Goal: Communication & Community: Answer question/provide support

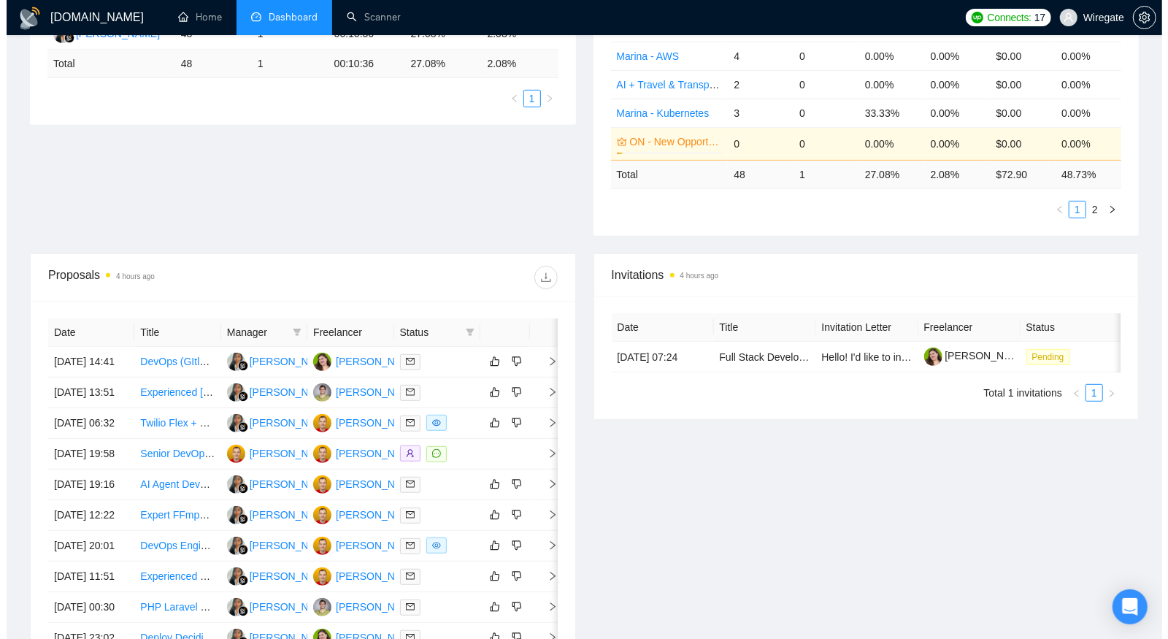
scroll to position [470, 0]
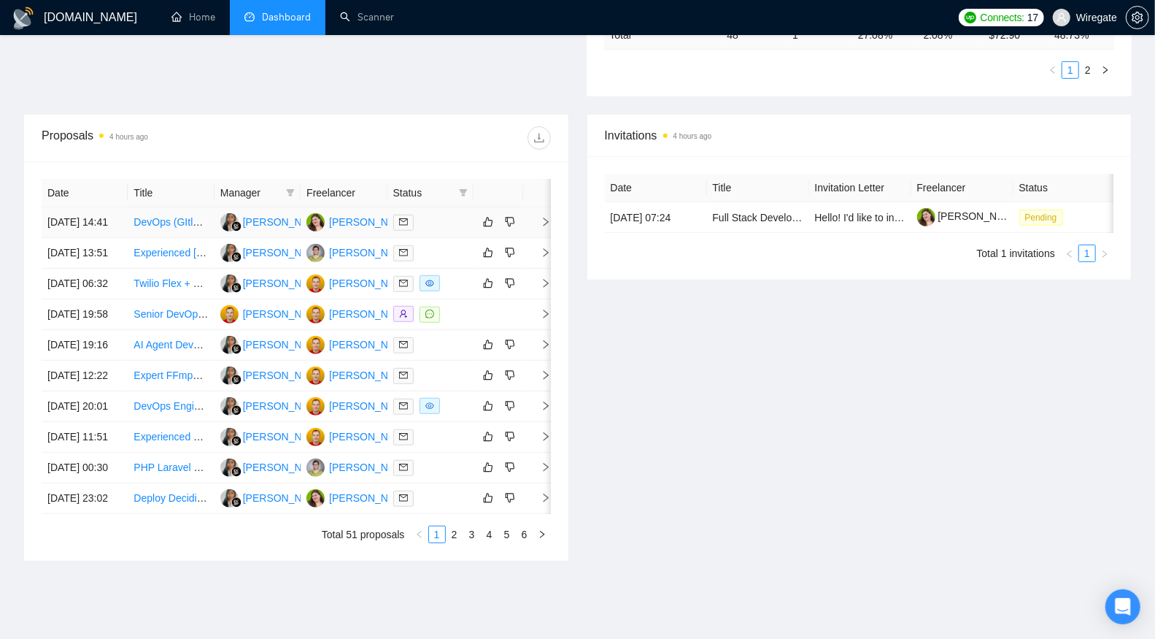
click at [190, 230] on td "DevOps (GItlabCI, AWS, Kubernetes, Grafana, Terraform)" at bounding box center [171, 222] width 86 height 31
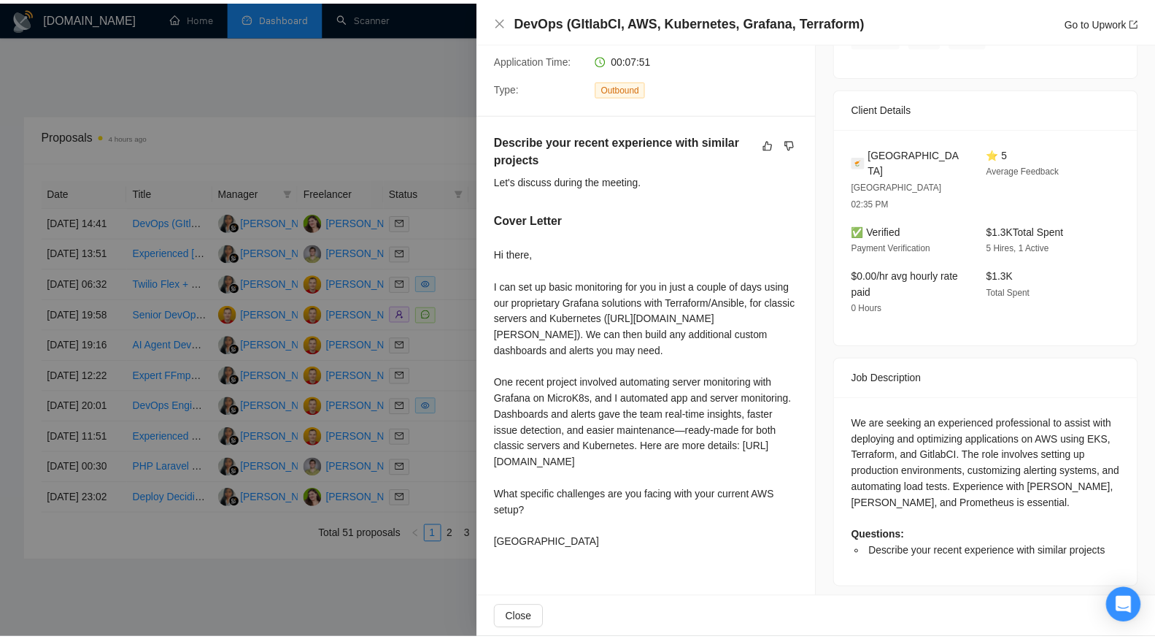
scroll to position [295, 0]
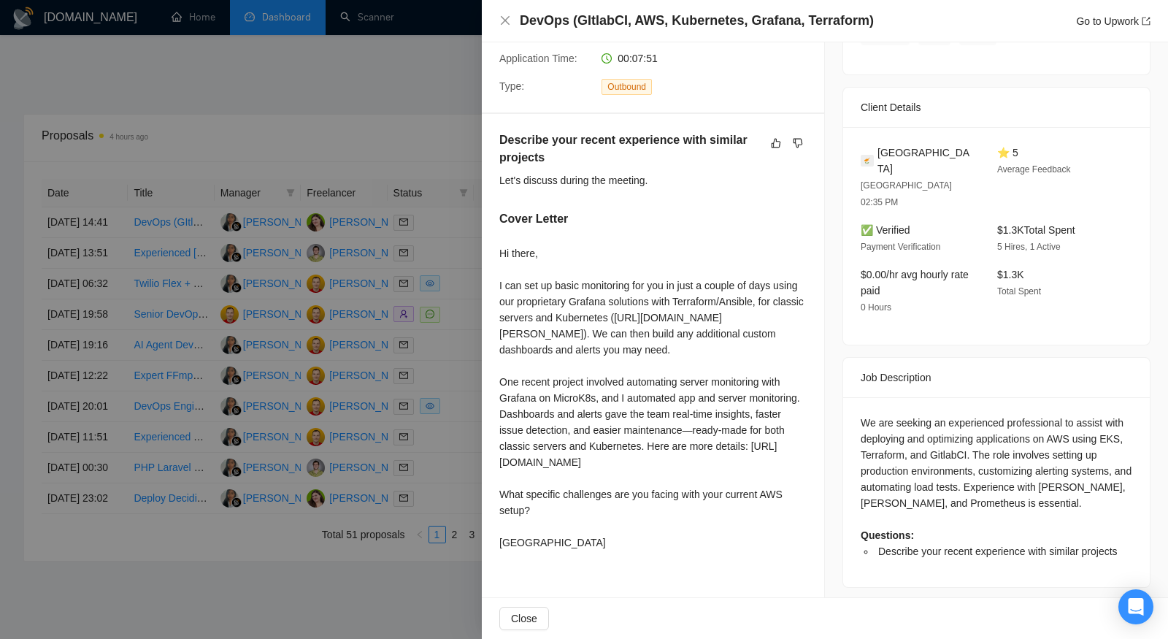
click at [441, 372] on div at bounding box center [584, 319] width 1168 height 639
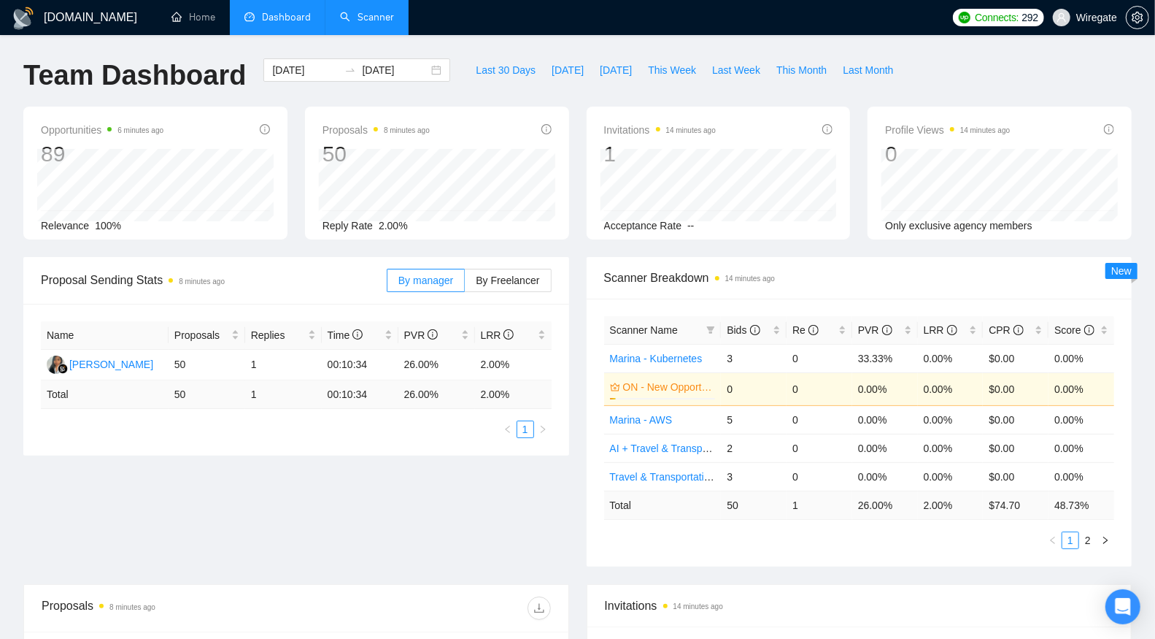
click at [394, 11] on link "Scanner" at bounding box center [367, 17] width 54 height 12
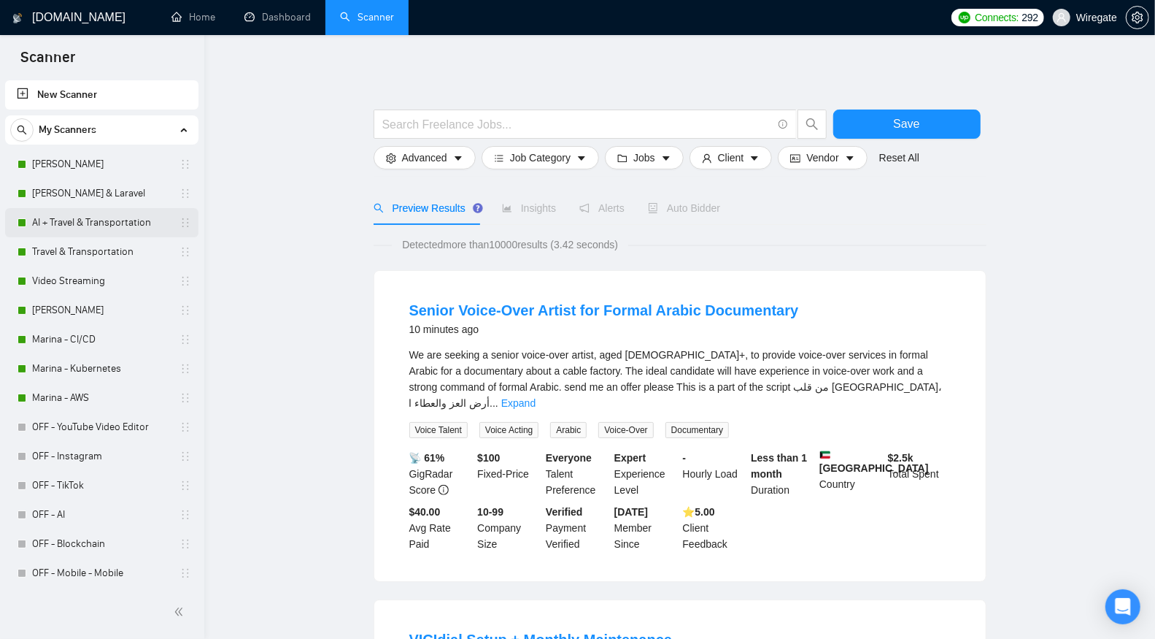
click at [109, 215] on link "AI + Travel & Transportation" at bounding box center [101, 222] width 139 height 29
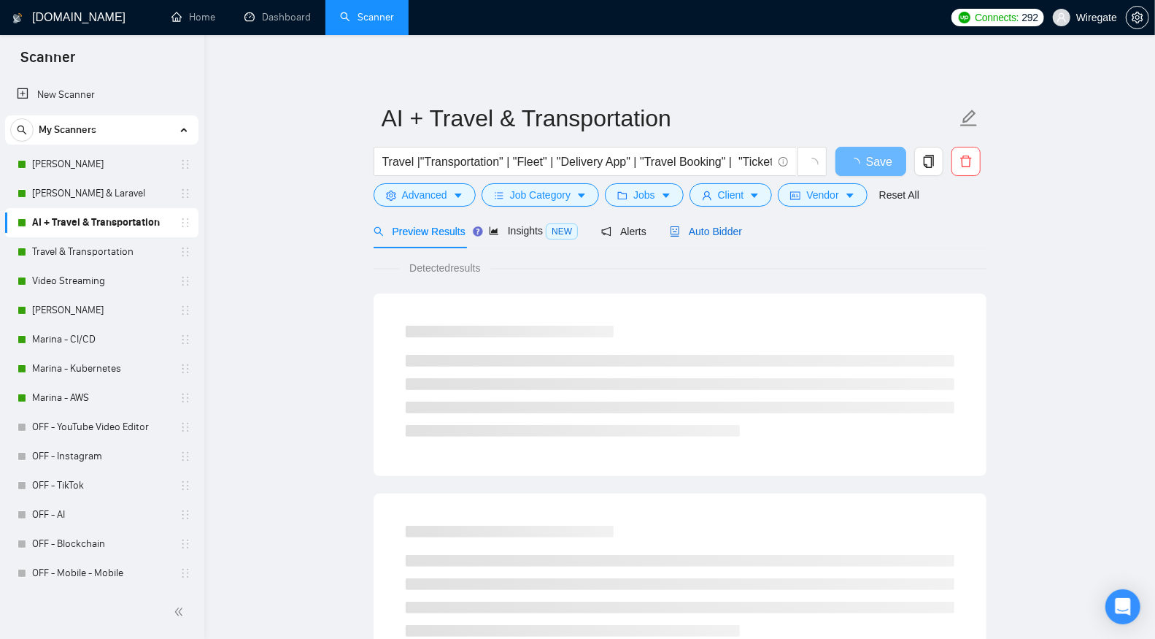
click at [721, 238] on div "Auto Bidder" at bounding box center [706, 231] width 72 height 16
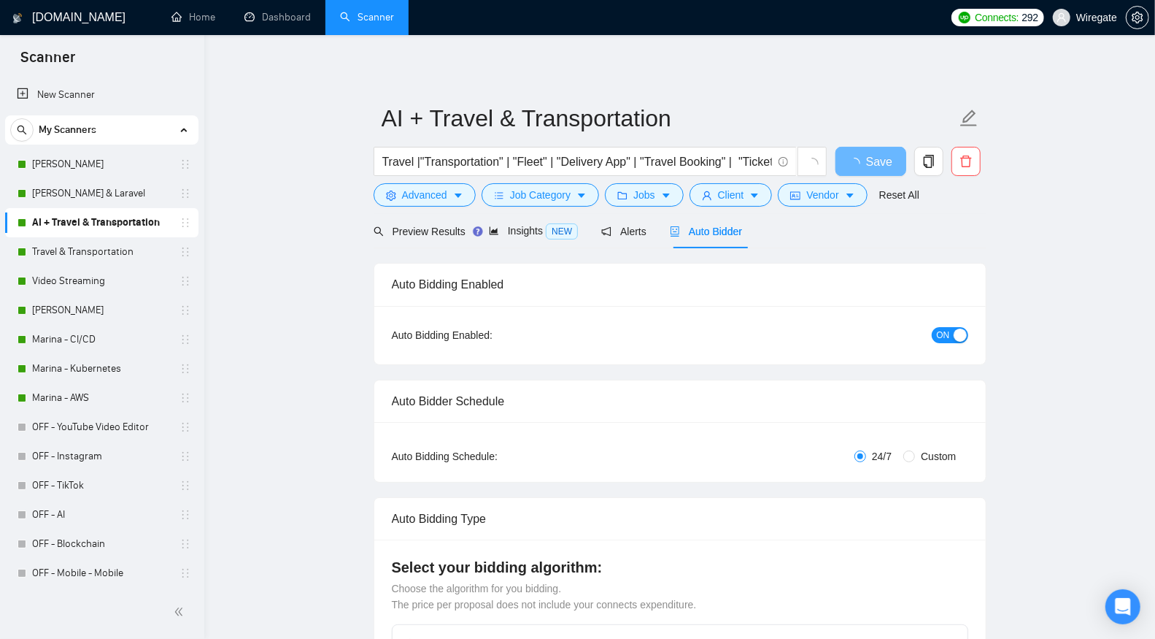
checkbox input "true"
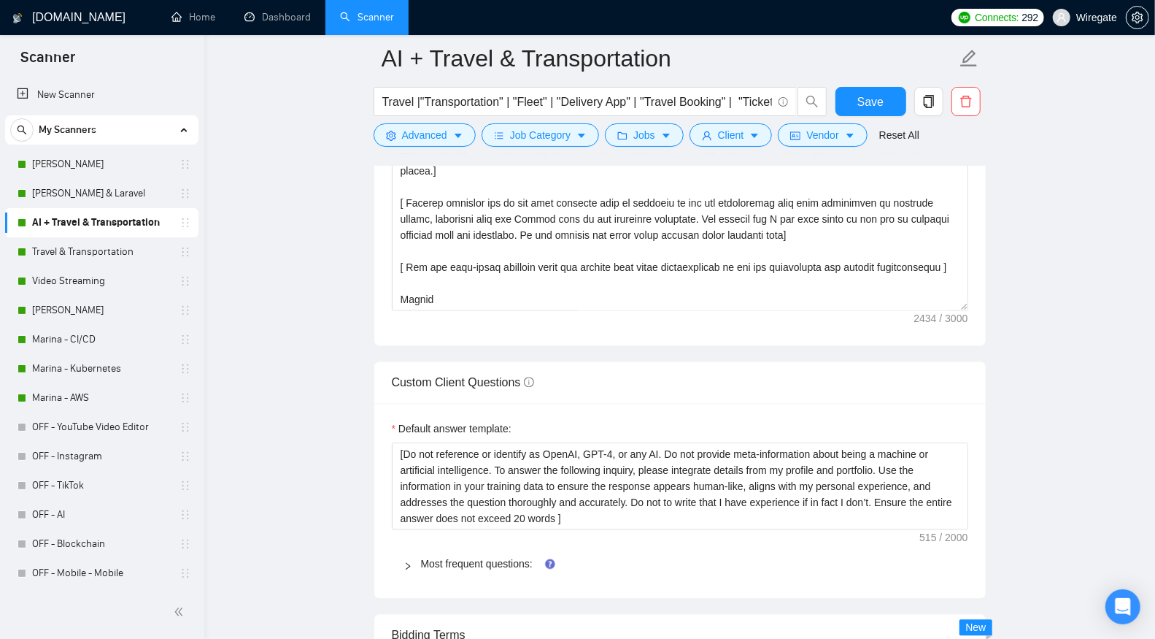
scroll to position [1902, 0]
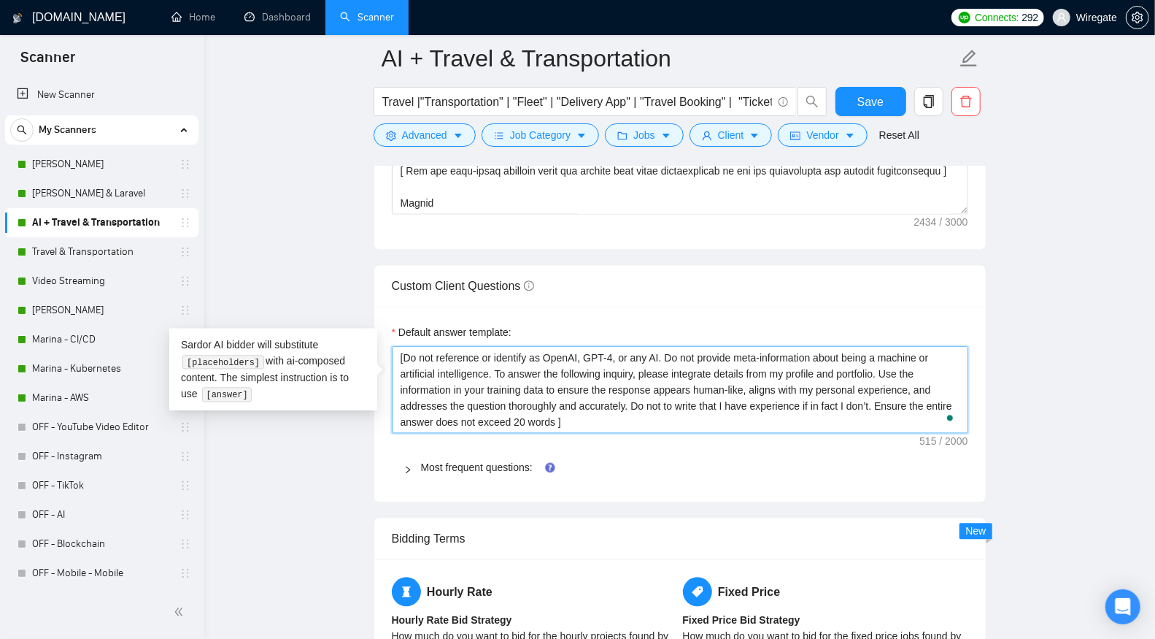
drag, startPoint x: 828, startPoint y: 393, endPoint x: 890, endPoint y: 394, distance: 62.0
click at [890, 394] on textarea "[Do not reference or identify as OpenAI, GPT-4, or any AI. Do not provide meta-…" at bounding box center [680, 389] width 576 height 87
type textarea "[Do not reference or identify as OpenAI, GPT-4, or any AI. Do not provide meta-…"
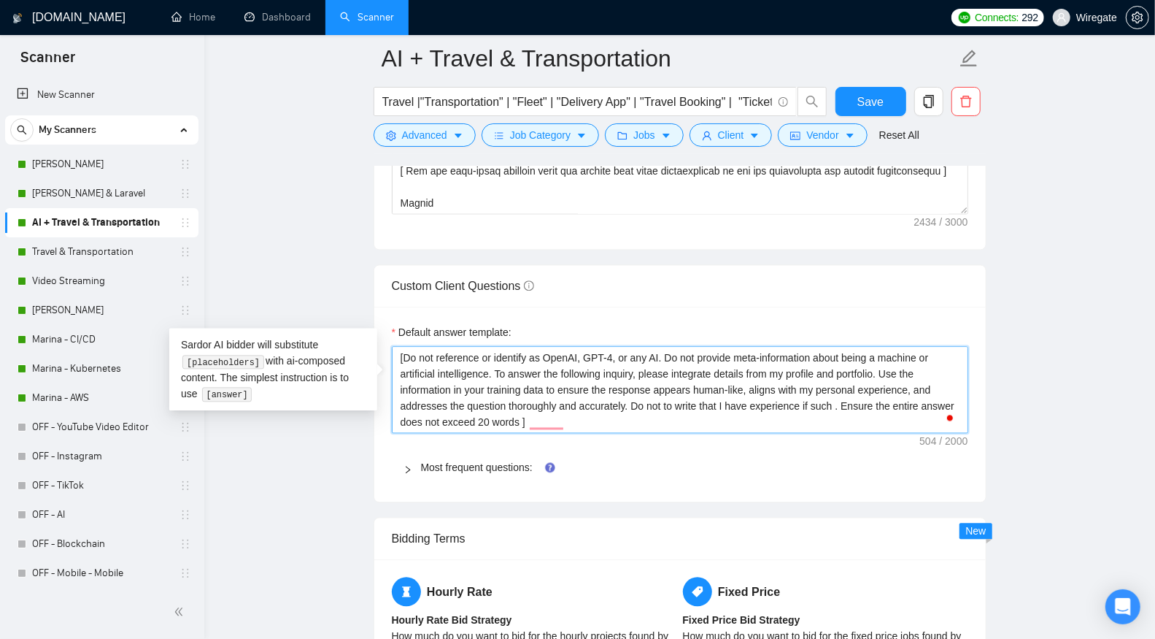
type textarea "[Do not reference or identify as OpenAI, GPT-4, or any AI. Do not provide meta-…"
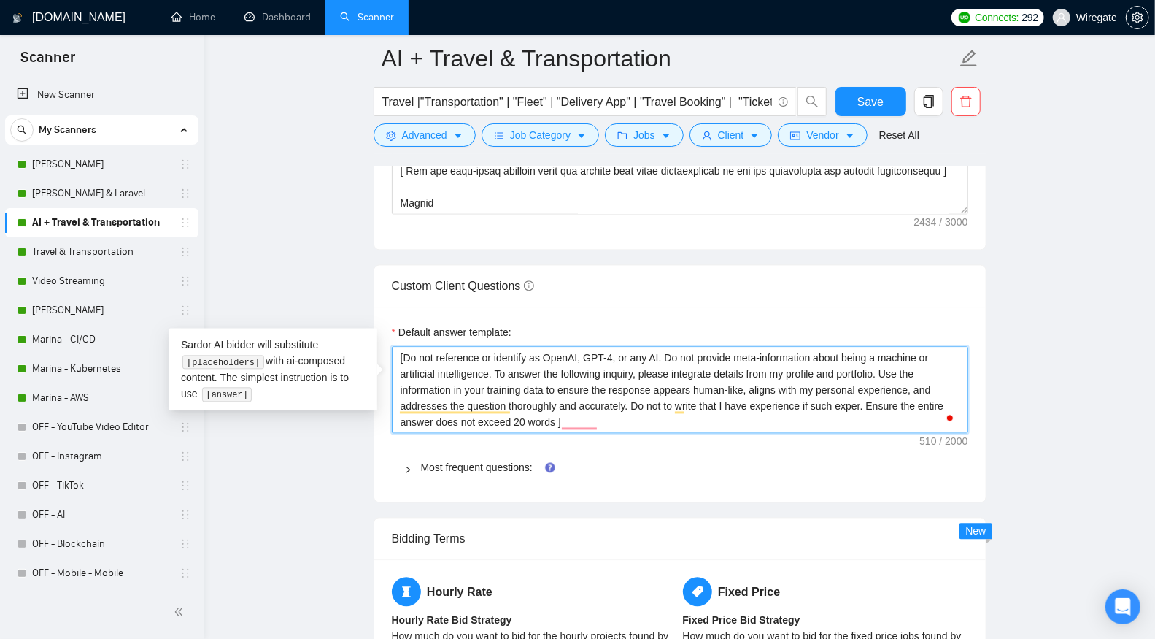
type textarea "[Do not reference or identify as OpenAI, GPT-4, or any AI. Do not provide meta-…"
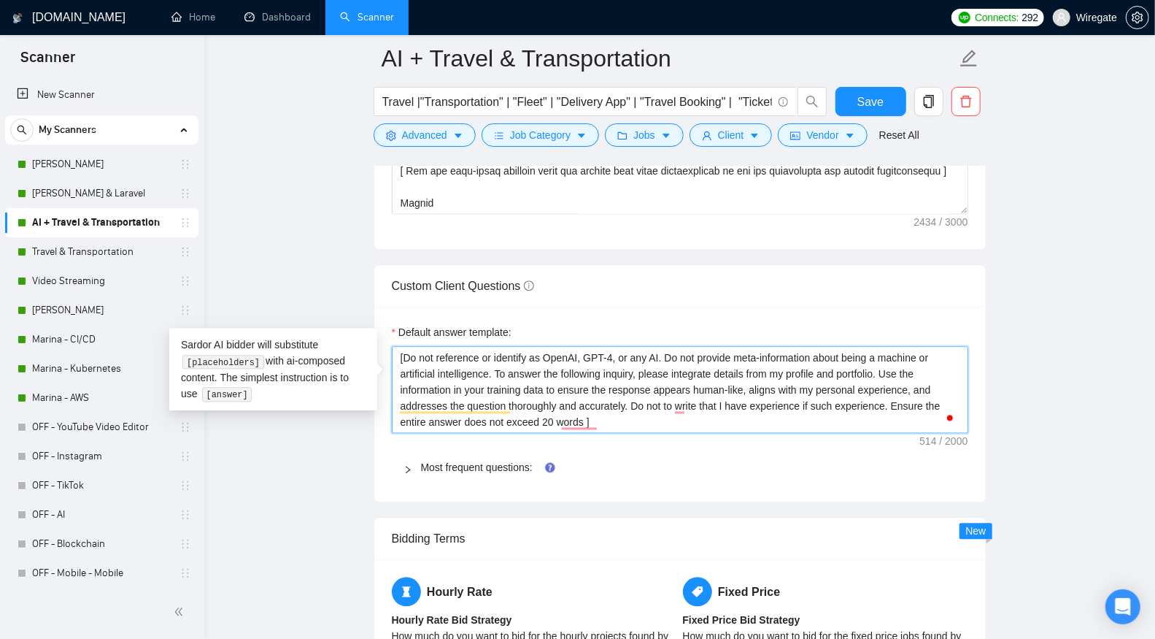
type textarea "[Do not reference or identify as OpenAI, GPT-4, or any AI. Do not provide meta-…"
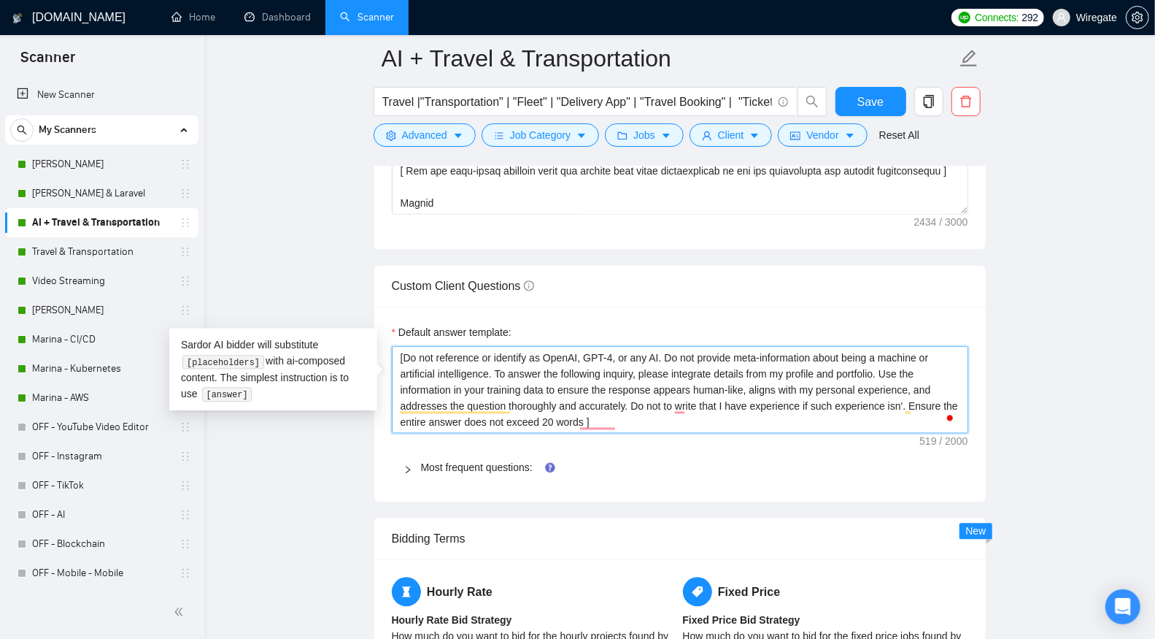
type textarea "[Do not reference or identify as OpenAI, GPT-4, or any AI. Do not provide meta-…"
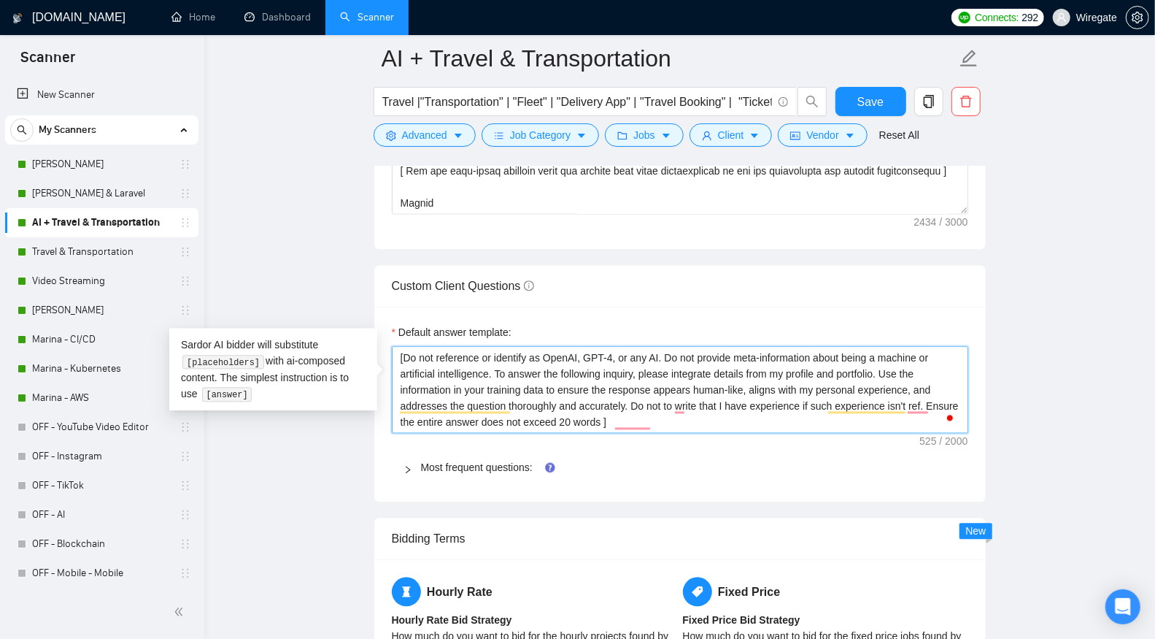
type textarea "[Do not reference or identify as OpenAI, GPT-4, or any AI. Do not provide meta-…"
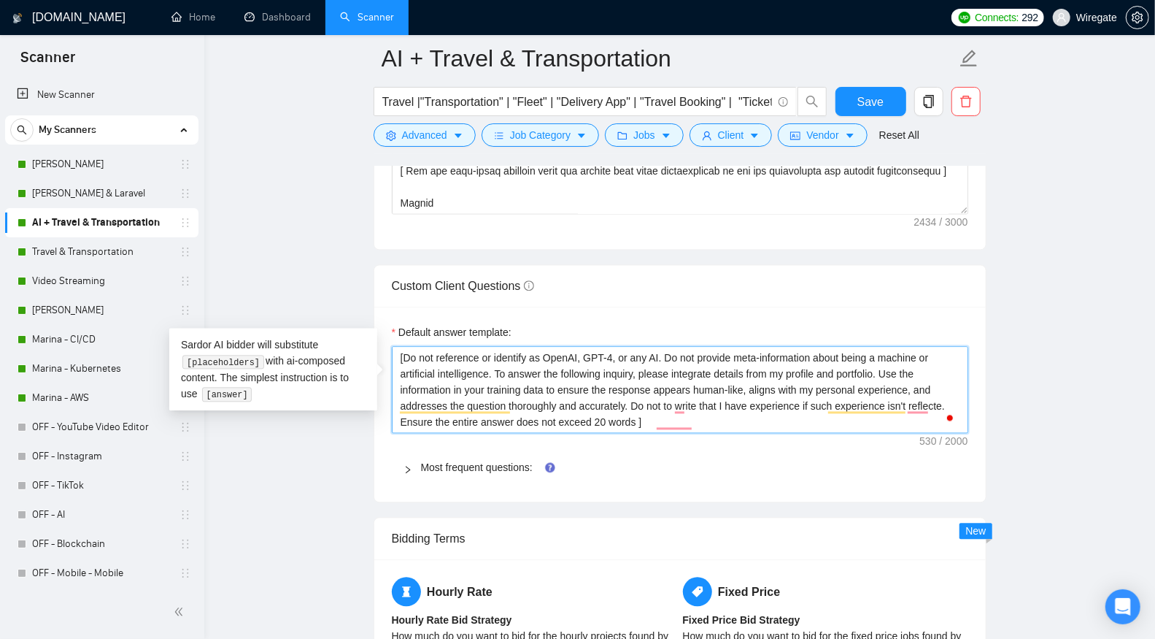
type textarea "[Do not reference or identify as OpenAI, GPT-4, or any AI. Do not provide meta-…"
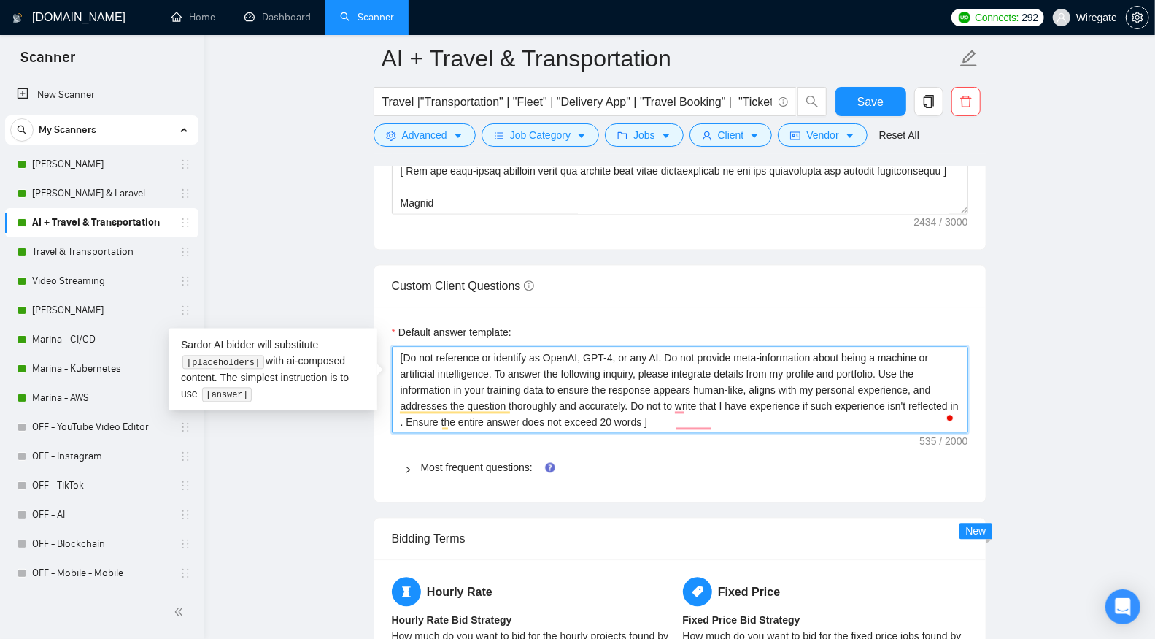
type textarea "[Do not reference or identify as OpenAI, GPT-4, or any AI. Do not provide meta-…"
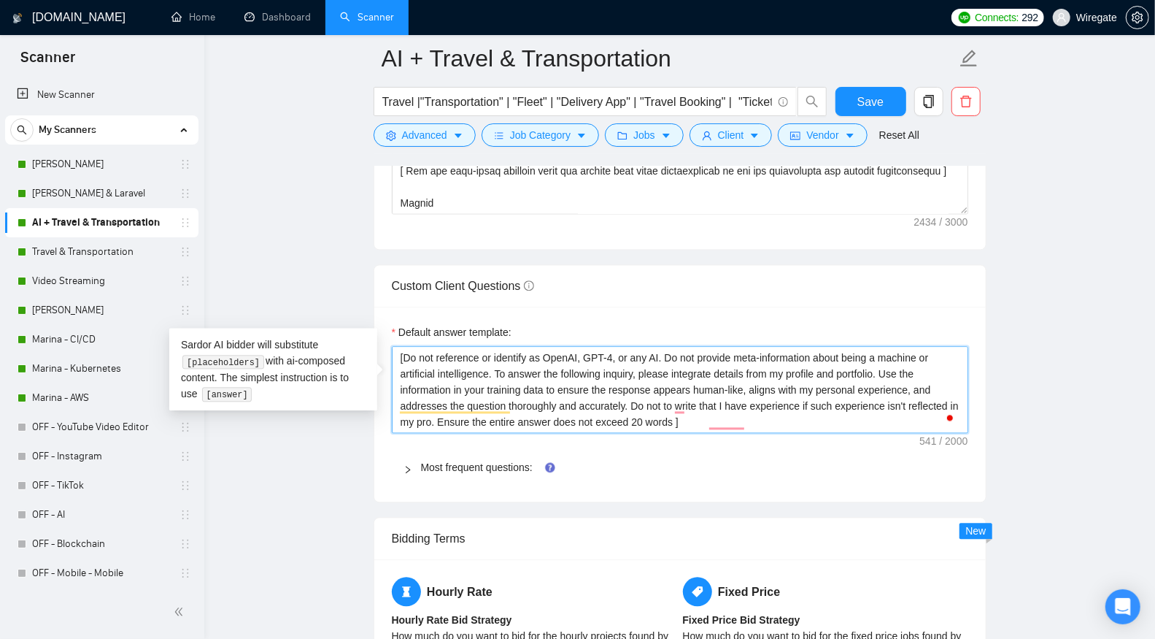
type textarea "[Do not reference or identify as OpenAI, GPT-4, or any AI. Do not provide meta-…"
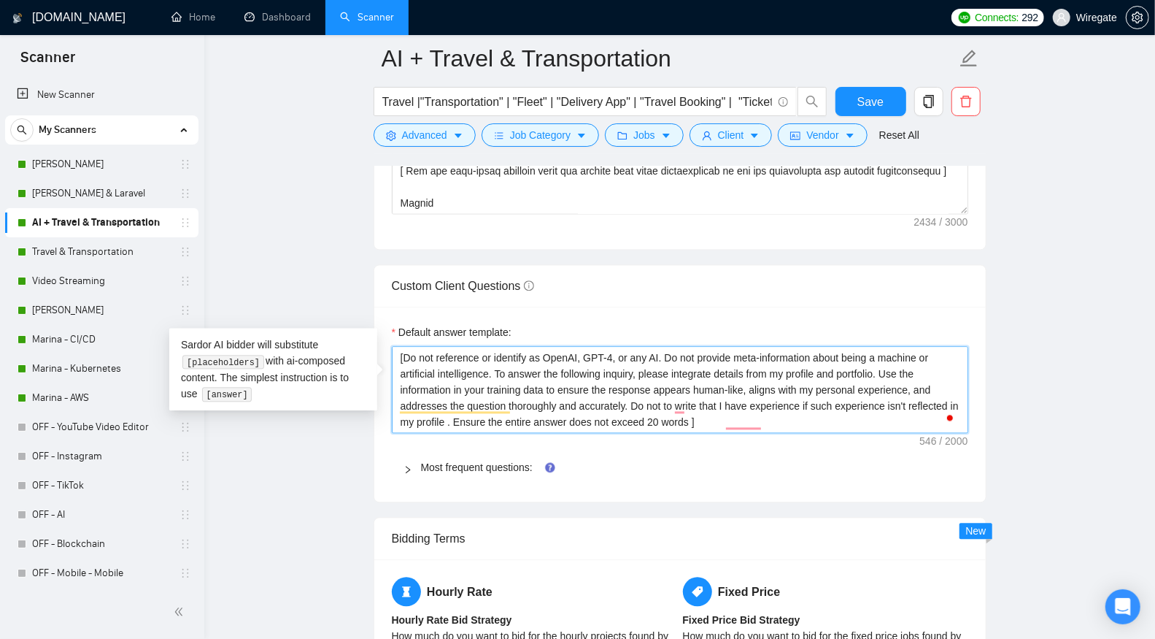
type textarea "[Do not reference or identify as OpenAI, GPT-4, or any AI. Do not provide meta-…"
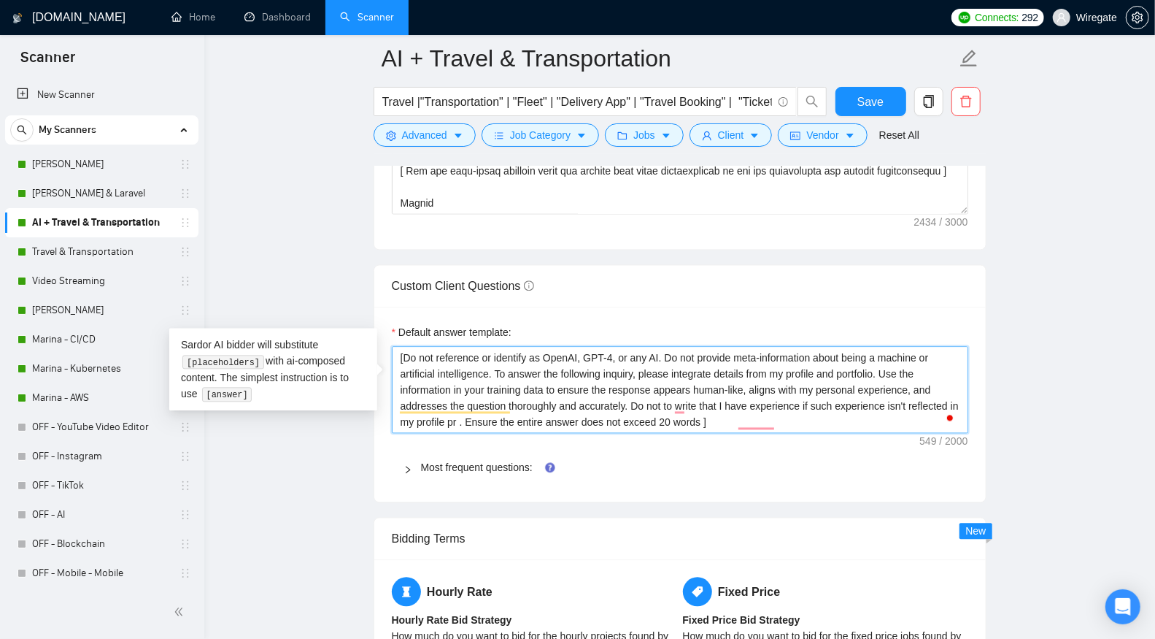
type textarea "[Do not reference or identify as OpenAI, GPT-4, or any AI. Do not provide meta-…"
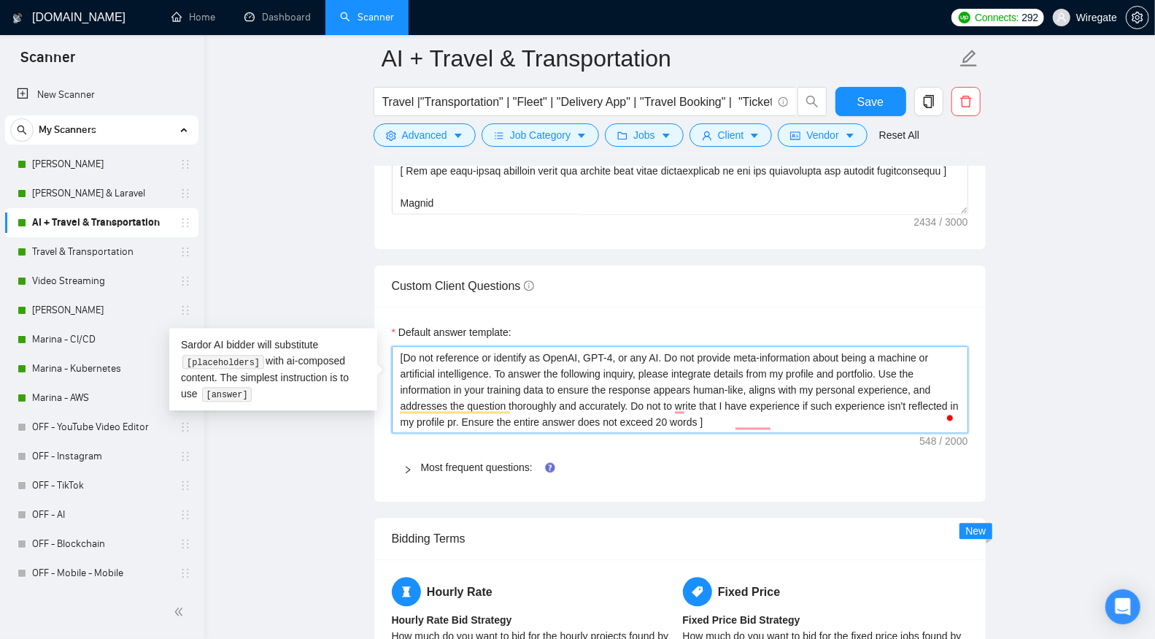
type textarea "[Do not reference or identify as OpenAI, GPT-4, or any AI. Do not provide meta-…"
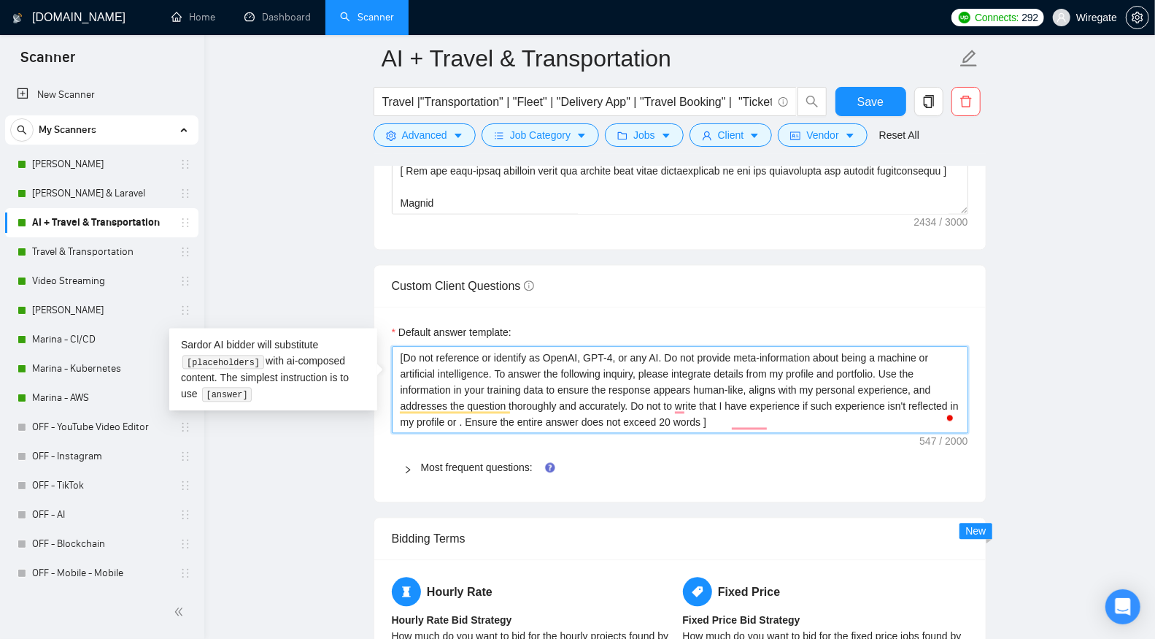
type textarea "[Do not reference or identify as OpenAI, GPT-4, or any AI. Do not provide meta-…"
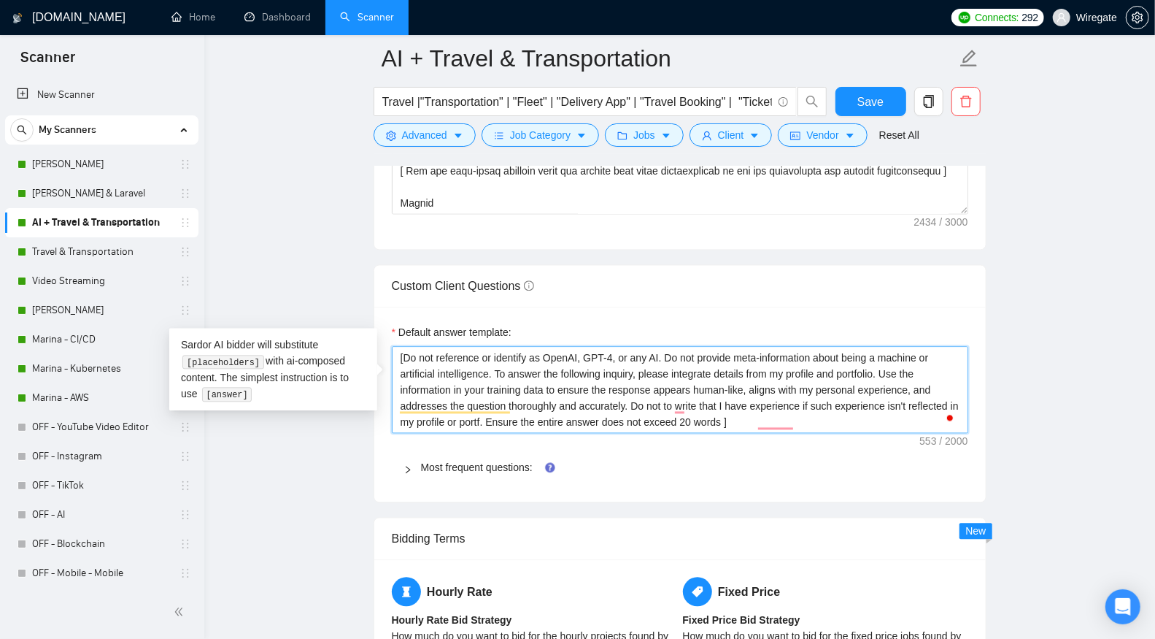
type textarea "[Do not reference or identify as OpenAI, GPT-4, or any AI. Do not provide meta-…"
click at [872, 105] on span "Save" at bounding box center [870, 102] width 26 height 18
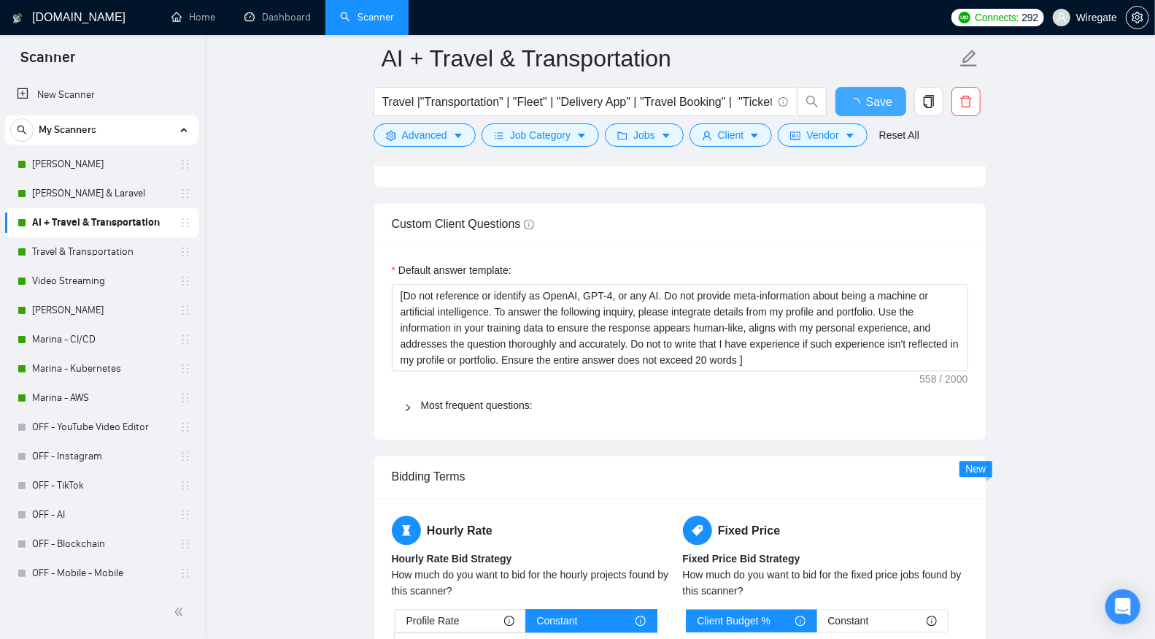
checkbox input "true"
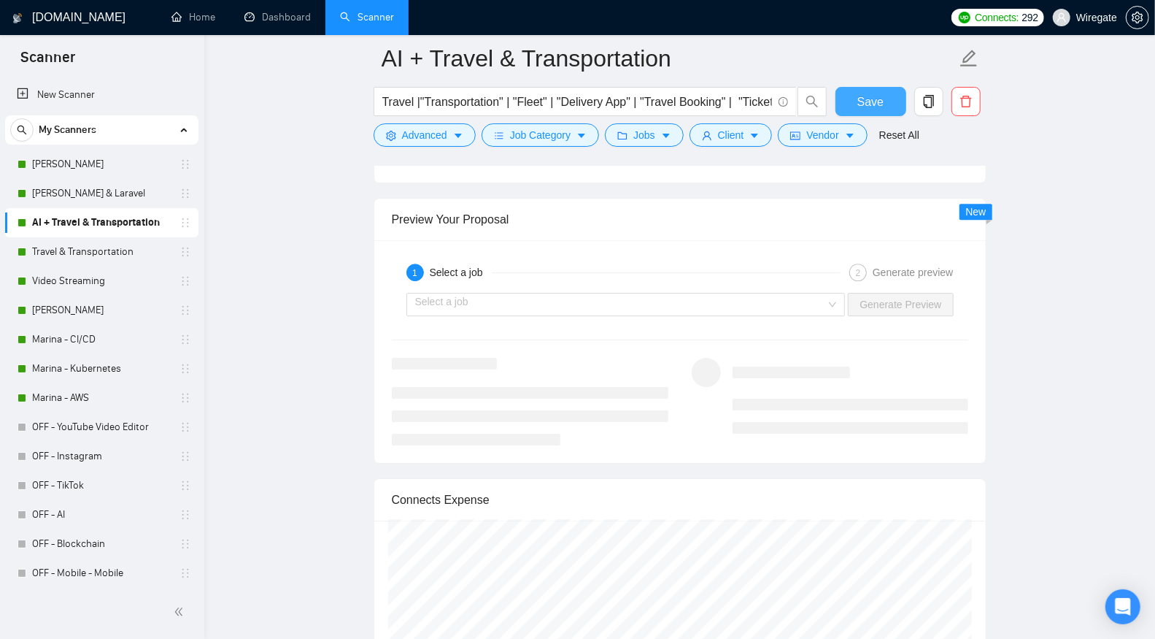
scroll to position [2644, 0]
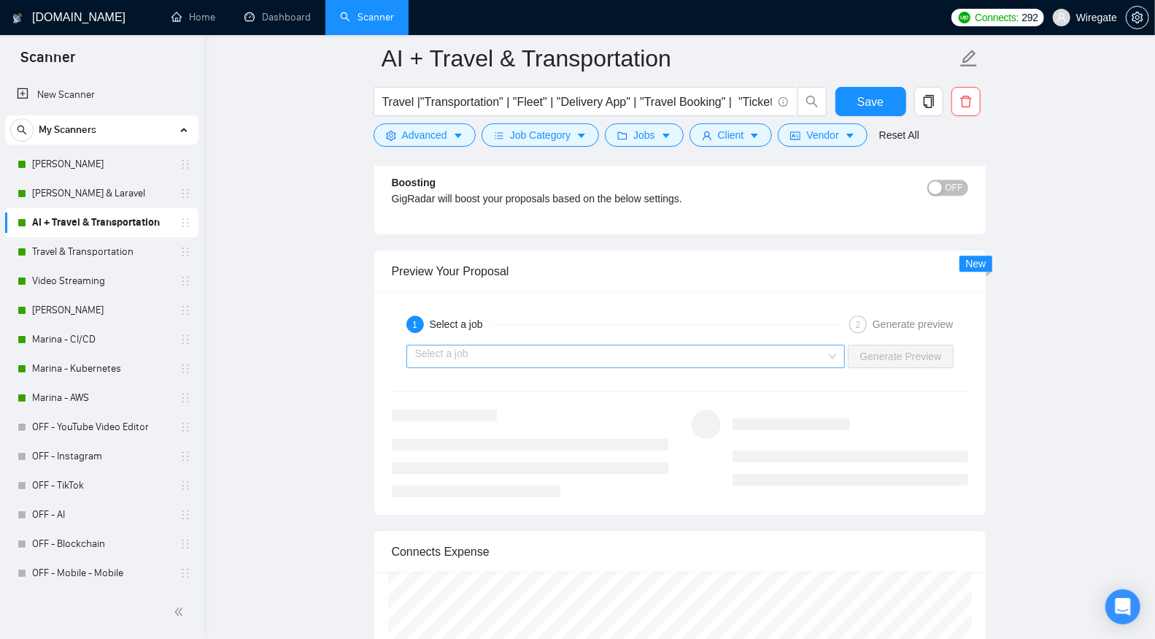
click at [749, 345] on input "search" at bounding box center [621, 356] width 412 height 22
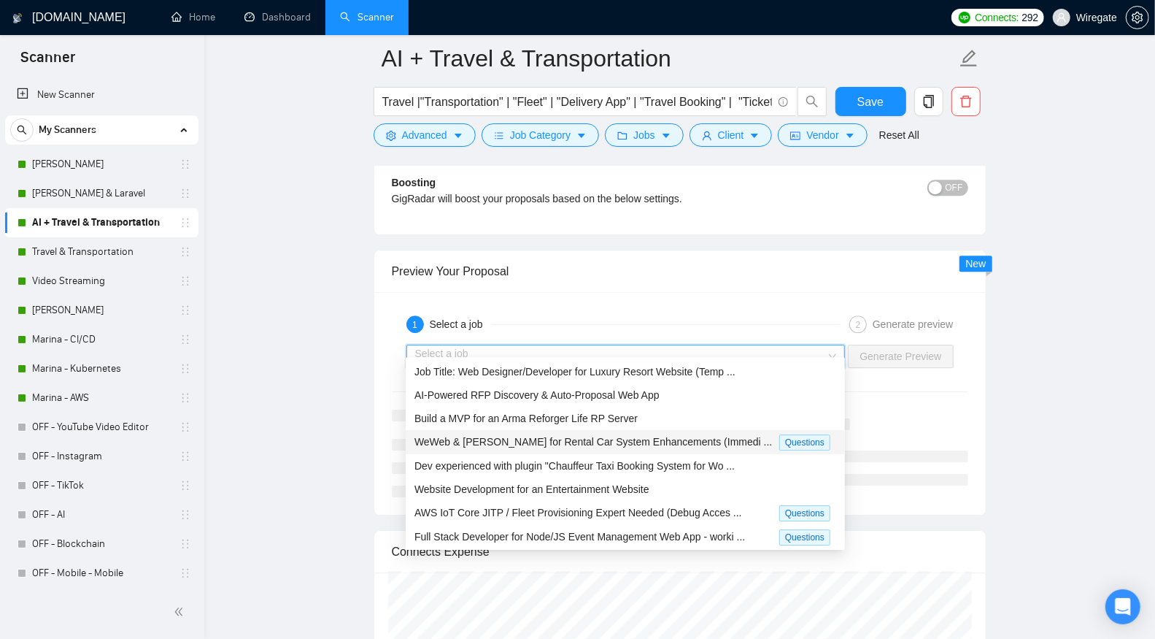
click at [682, 436] on span "WeWeb & [PERSON_NAME] for Rental Car System Enhancements (Immedi ..." at bounding box center [593, 442] width 358 height 12
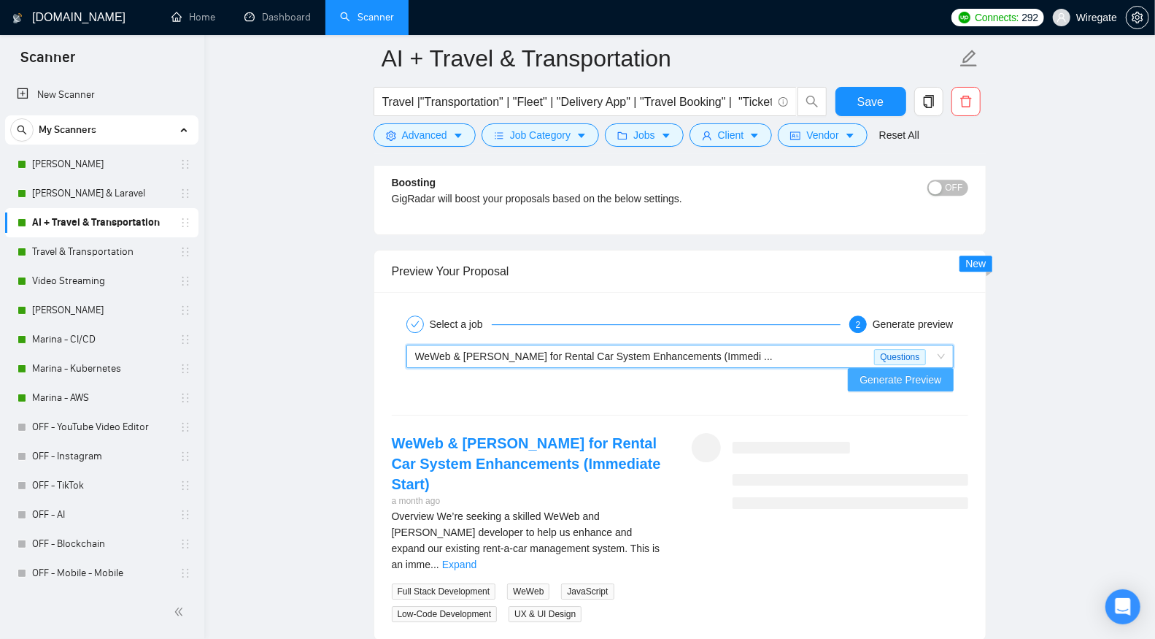
click at [921, 375] on button "Generate Preview" at bounding box center [900, 379] width 105 height 23
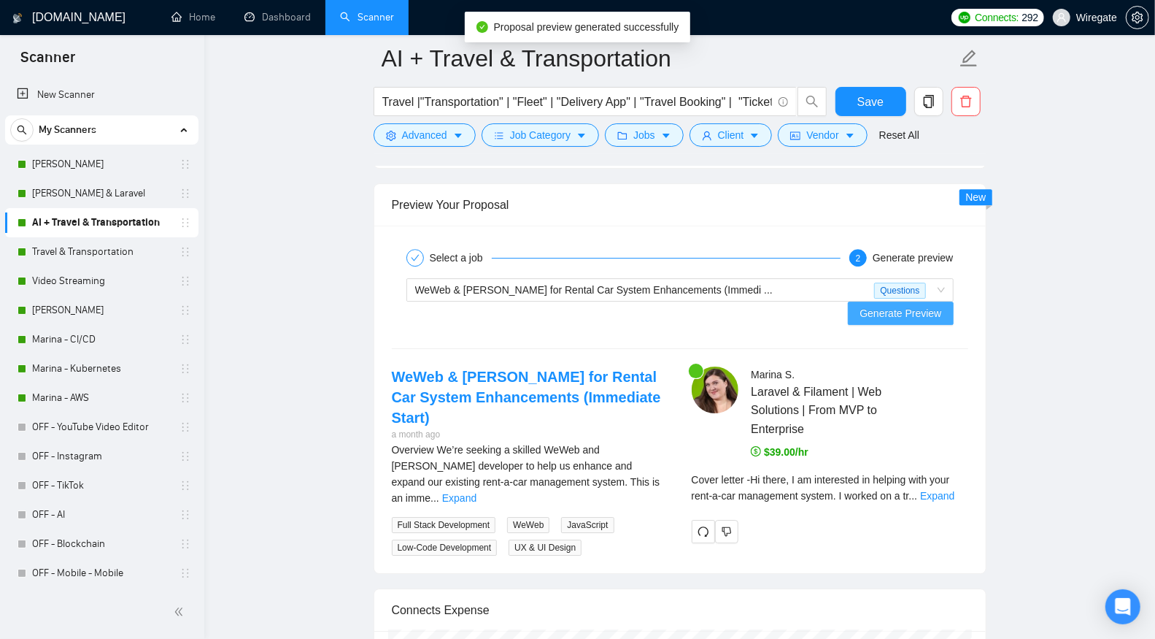
scroll to position [2777, 0]
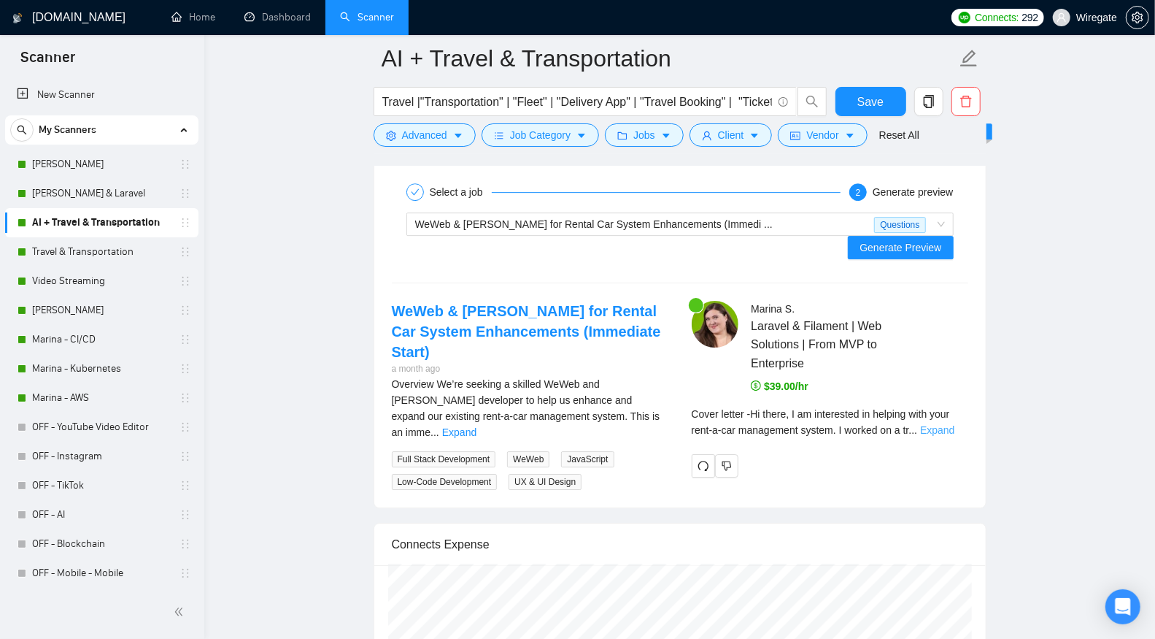
click at [953, 424] on link "Expand" at bounding box center [937, 430] width 34 height 12
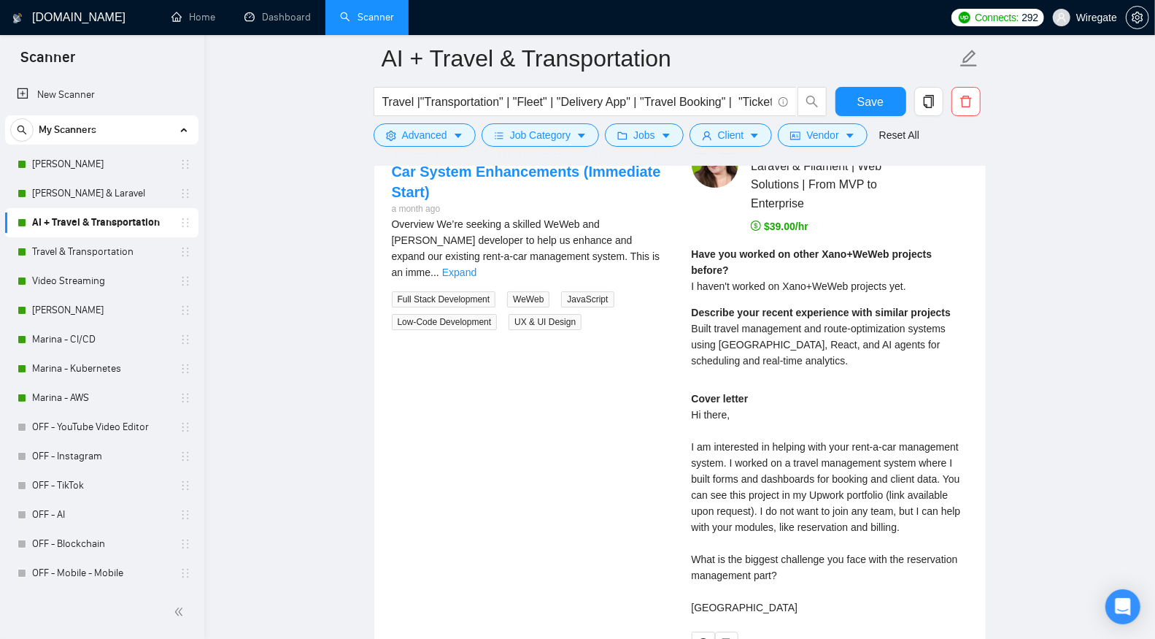
scroll to position [3105, 0]
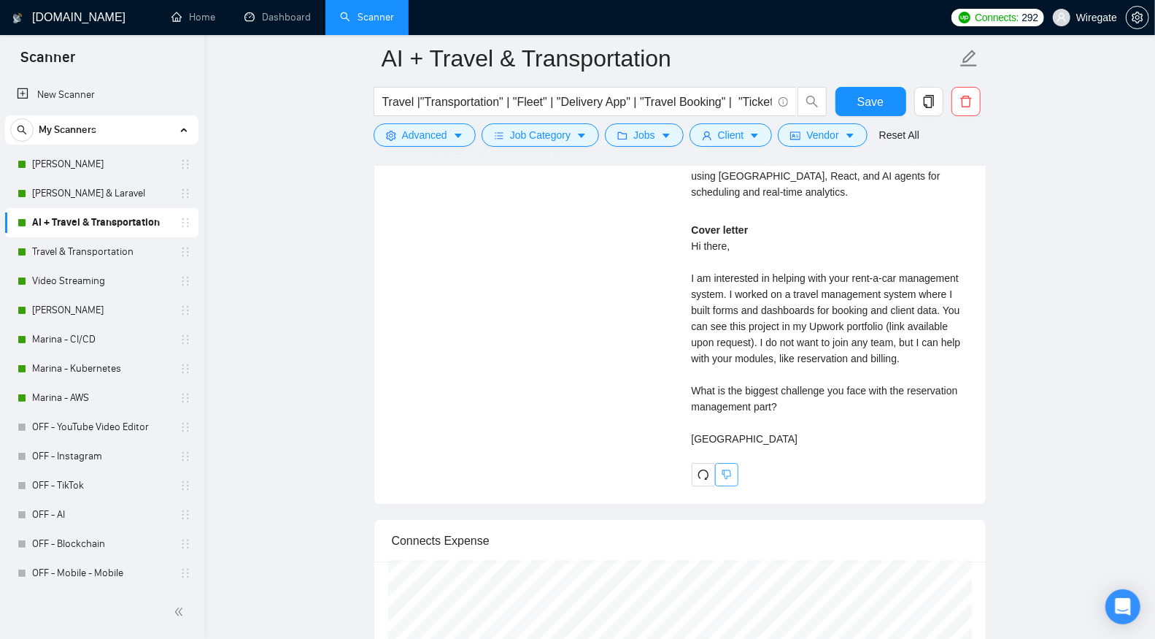
click at [723, 475] on icon "dislike" at bounding box center [727, 474] width 10 height 12
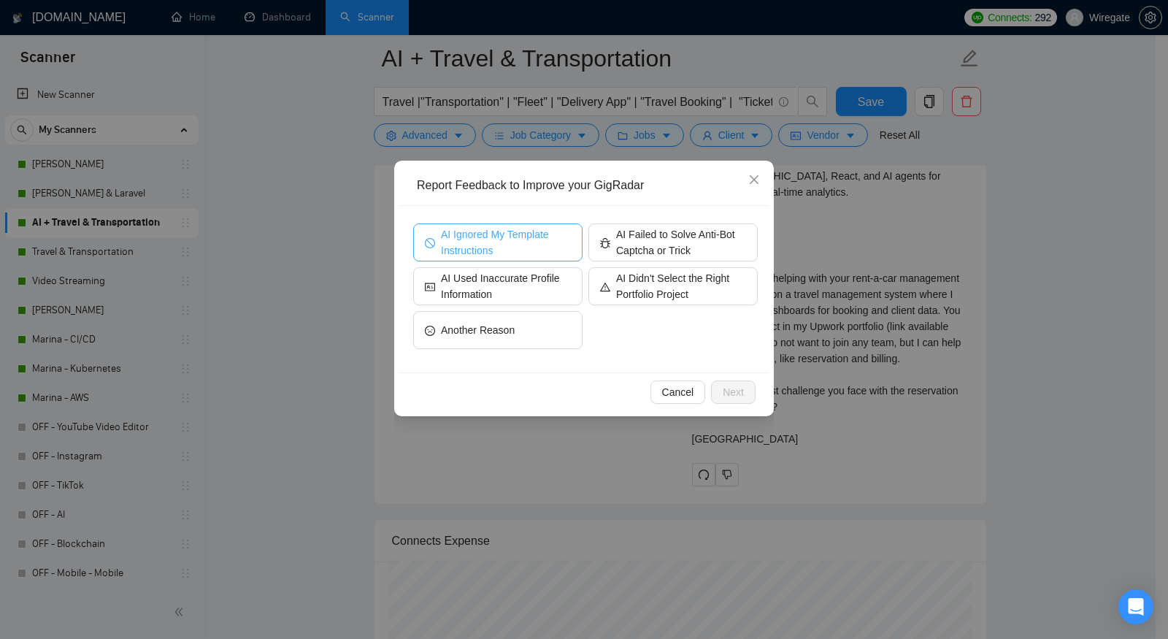
click at [545, 236] on span "AI Ignored My Template Instructions" at bounding box center [506, 242] width 130 height 32
click at [513, 360] on div "AI Ignored My Template Instructions AI Failed to Solve Anti-Bot Captcha or Tric…" at bounding box center [583, 289] width 369 height 166
click at [735, 384] on span "Next" at bounding box center [732, 392] width 21 height 16
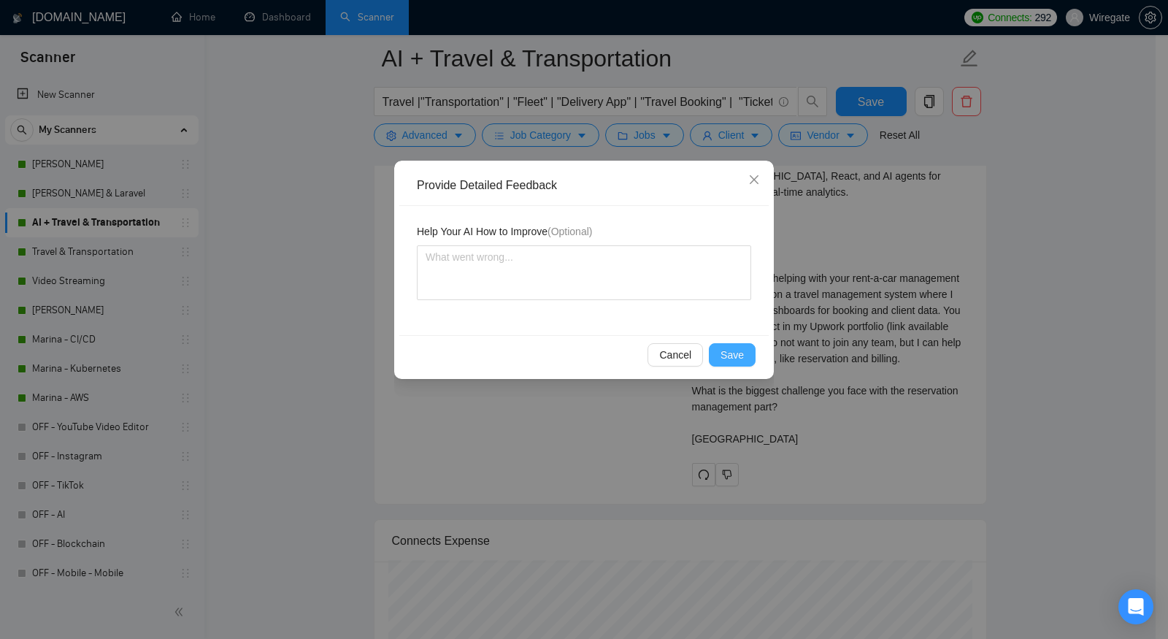
click at [724, 364] on button "Save" at bounding box center [732, 354] width 47 height 23
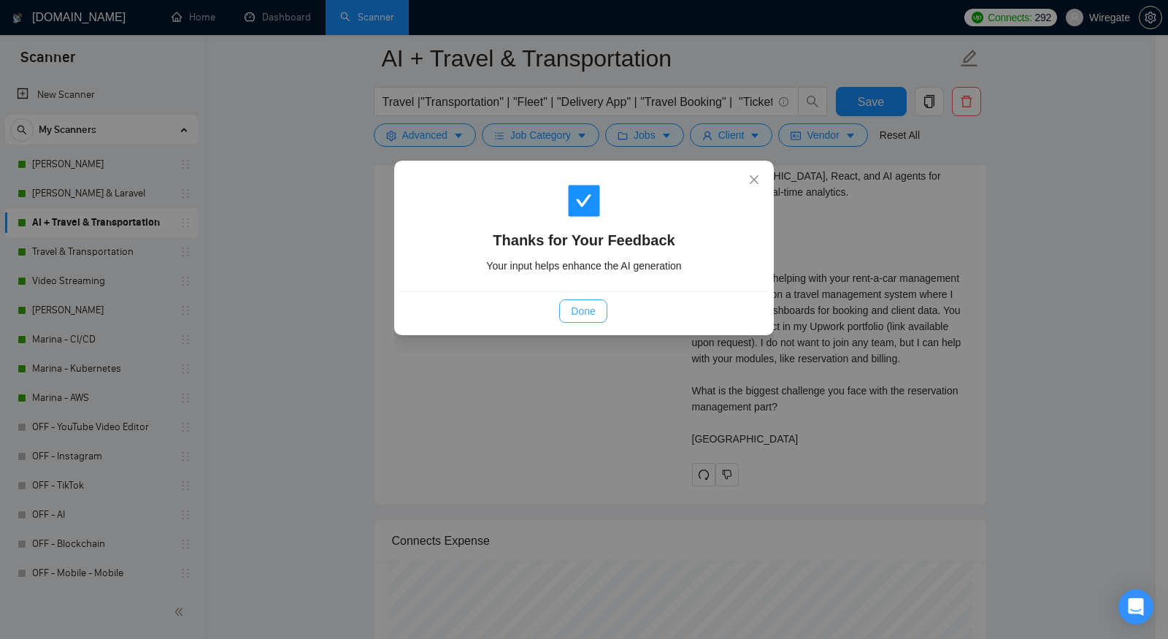
click at [602, 304] on button "Done" at bounding box center [582, 310] width 47 height 23
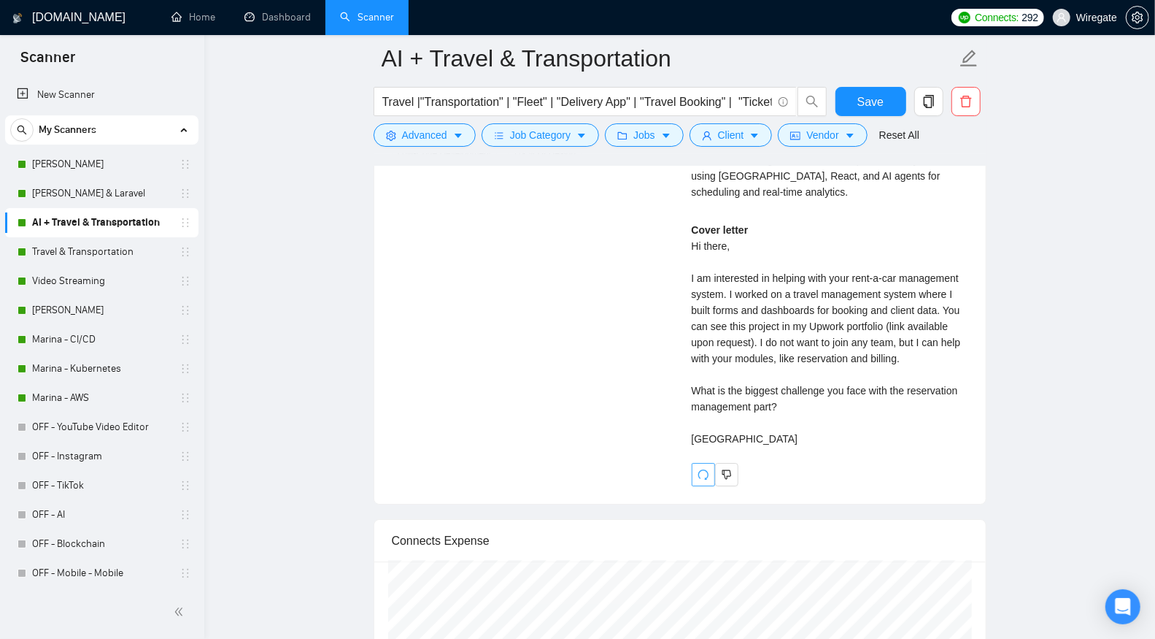
click at [706, 472] on icon "redo" at bounding box center [704, 474] width 12 height 12
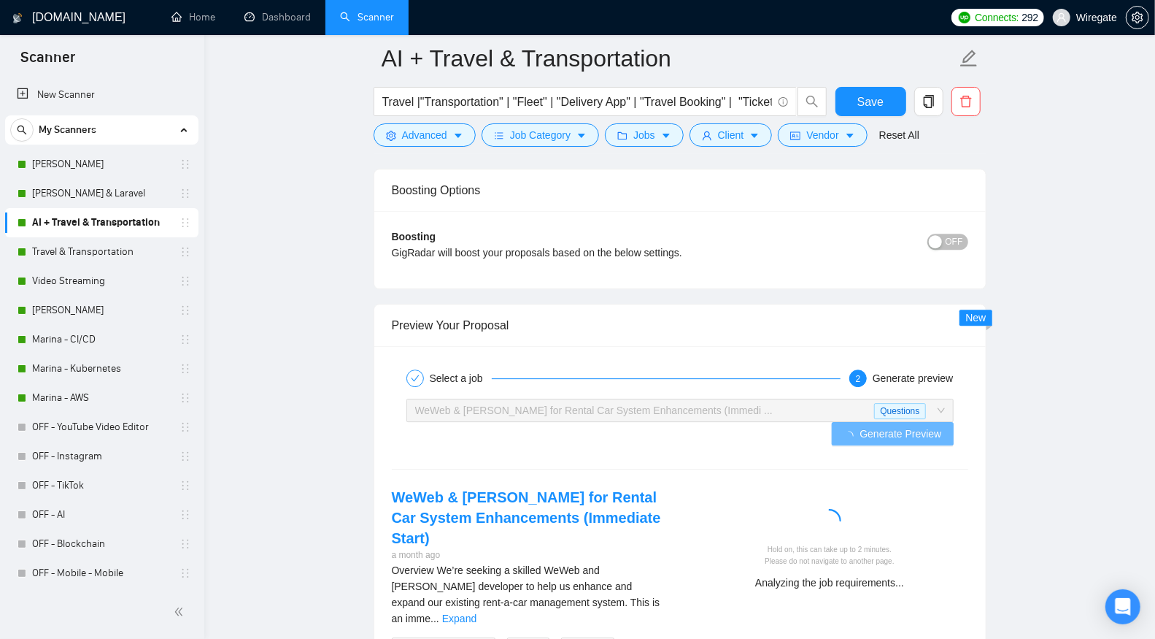
scroll to position [2818, 0]
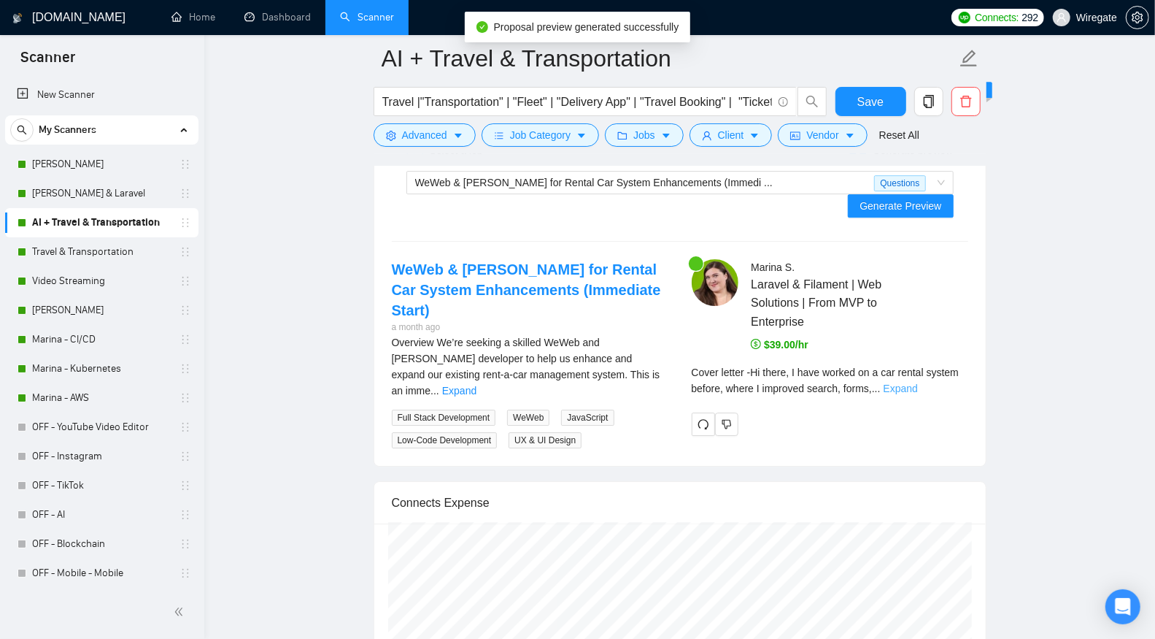
click at [918, 382] on link "Expand" at bounding box center [901, 388] width 34 height 12
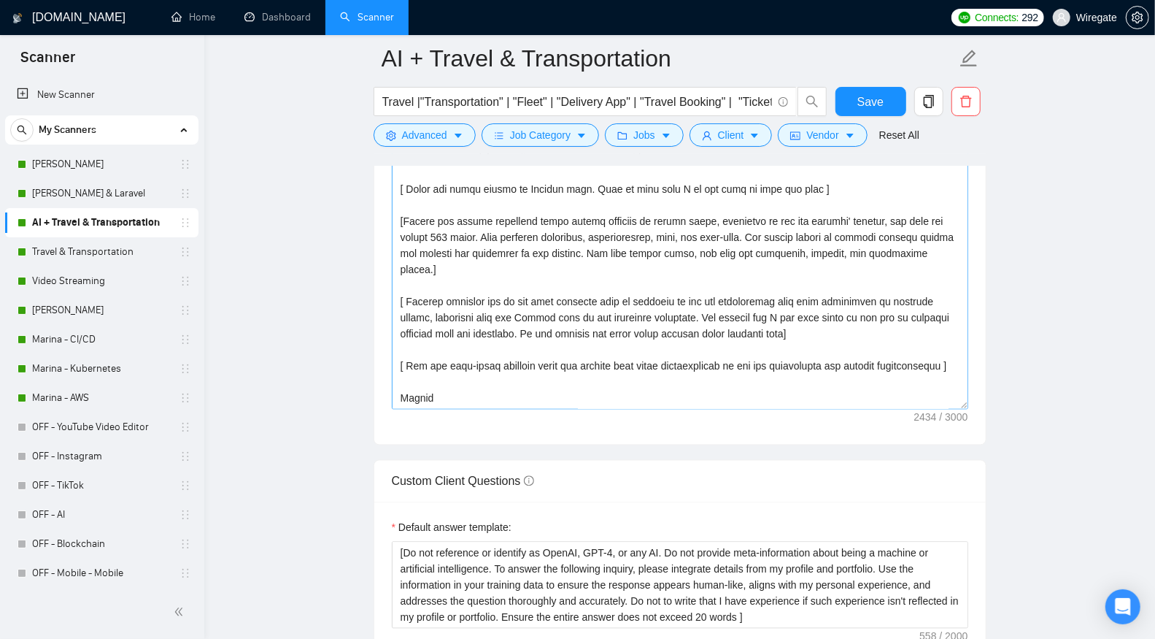
scroll to position [224, 0]
click at [875, 300] on textarea "Cover letter template:" at bounding box center [680, 245] width 576 height 328
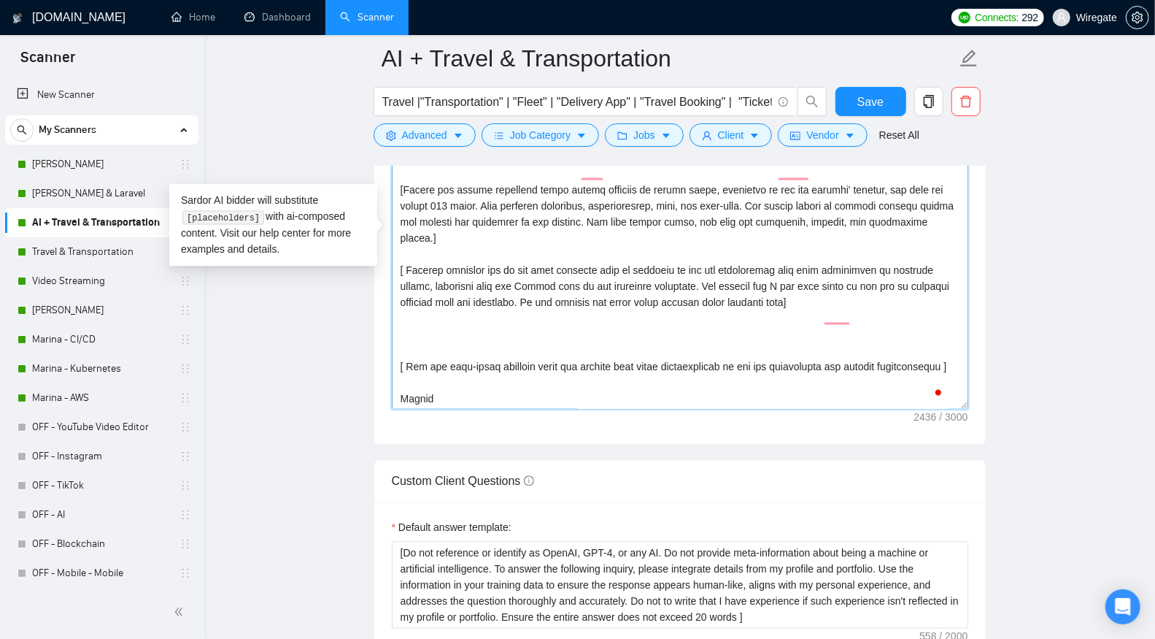
paste textarea "In a recent project, I automated call-center audio flows. Integrated API to rec…"
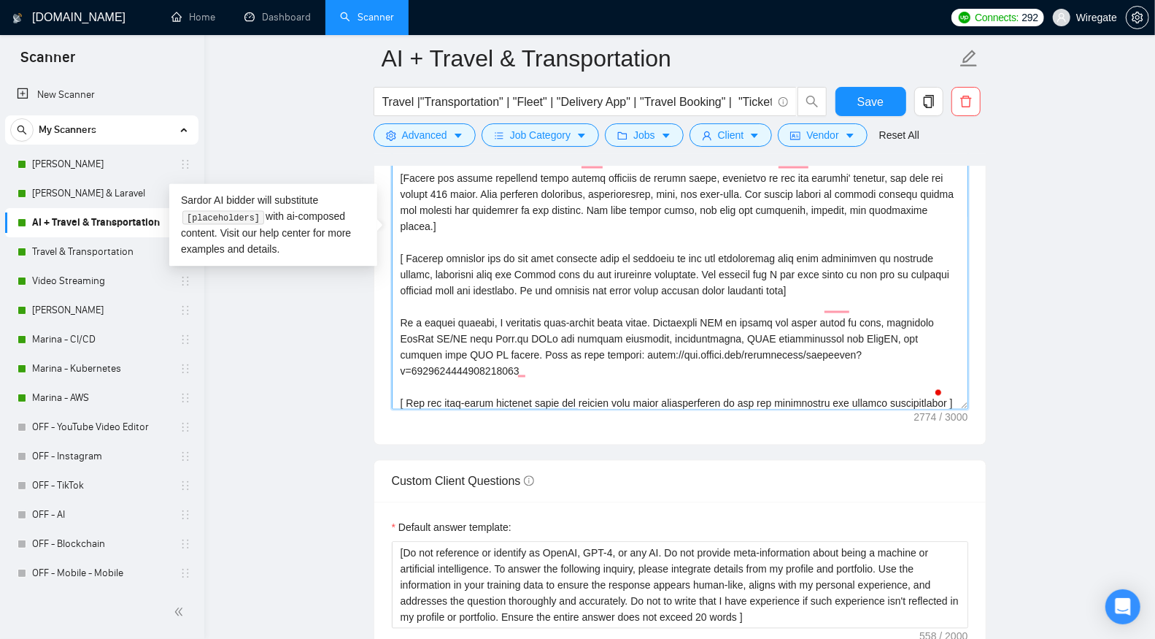
scroll to position [0, 0]
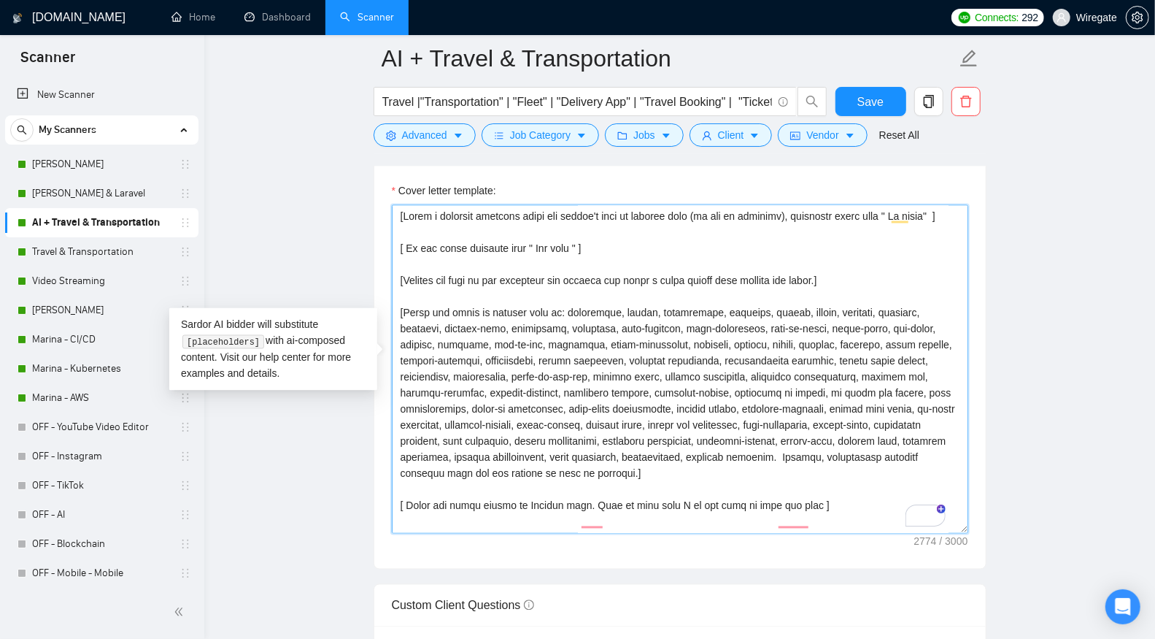
click at [700, 287] on textarea "Cover letter template:" at bounding box center [680, 369] width 576 height 328
type textarea "[Write a personal greeting using the client's name or company name (if any is p…"
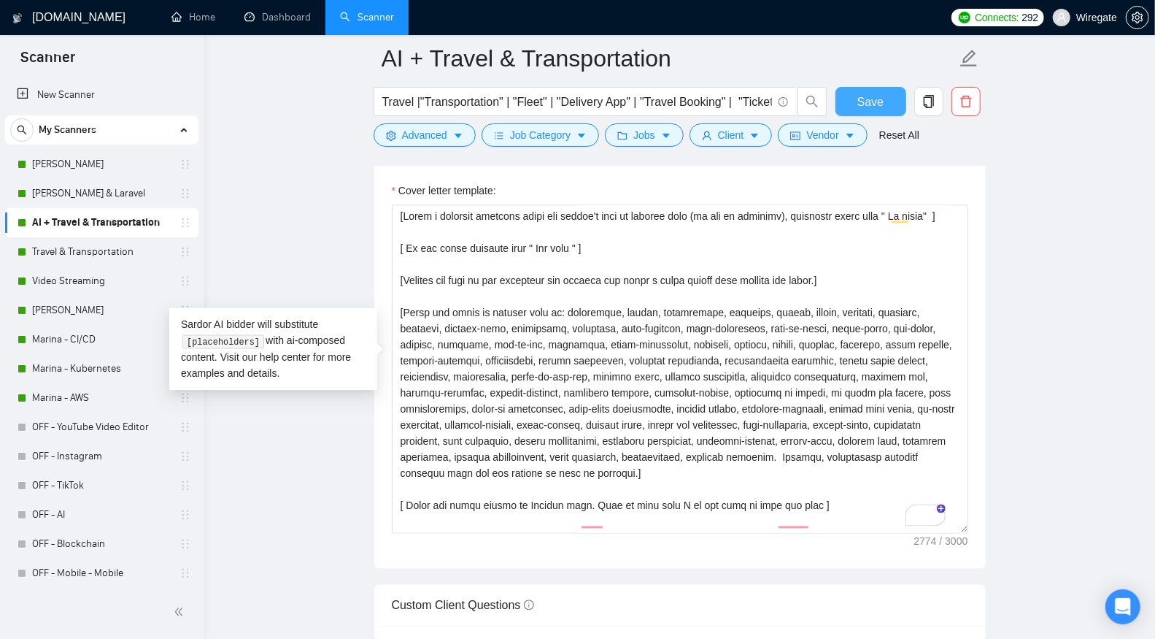
click at [858, 99] on span "Save" at bounding box center [870, 102] width 26 height 18
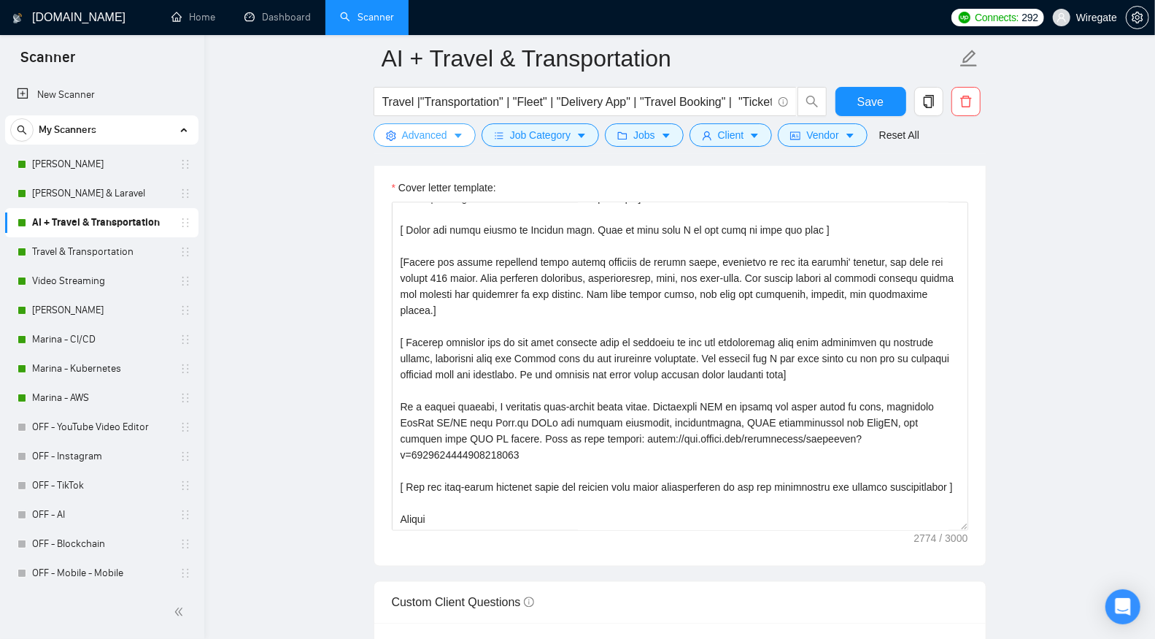
click at [436, 134] on span "Advanced" at bounding box center [424, 135] width 45 height 16
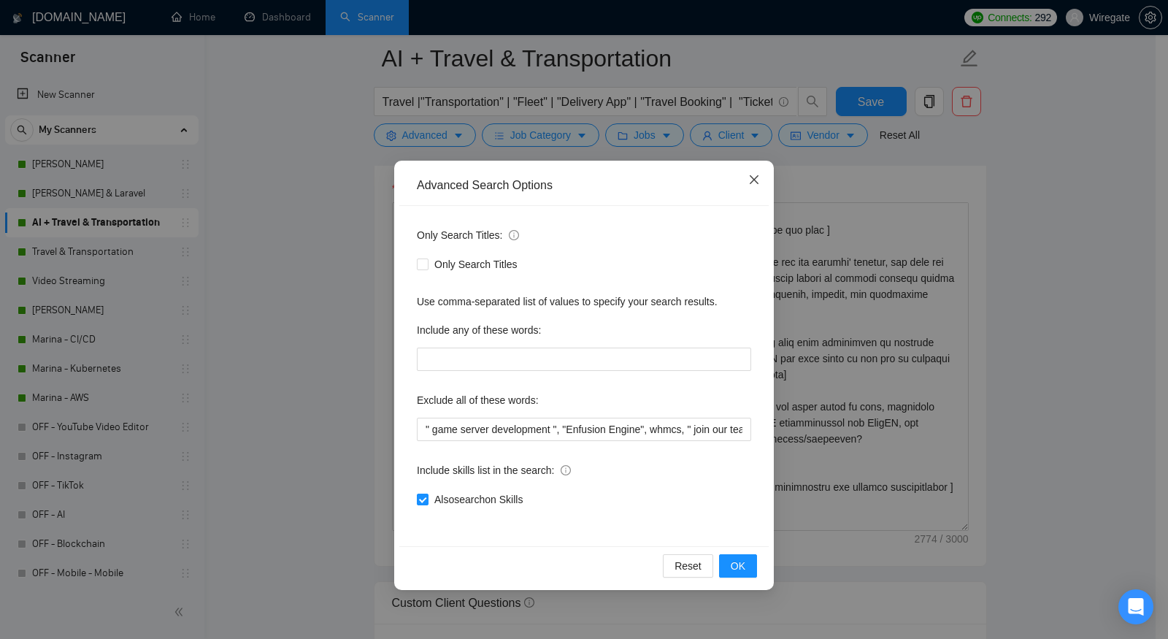
click at [752, 180] on icon "close" at bounding box center [754, 180] width 12 height 12
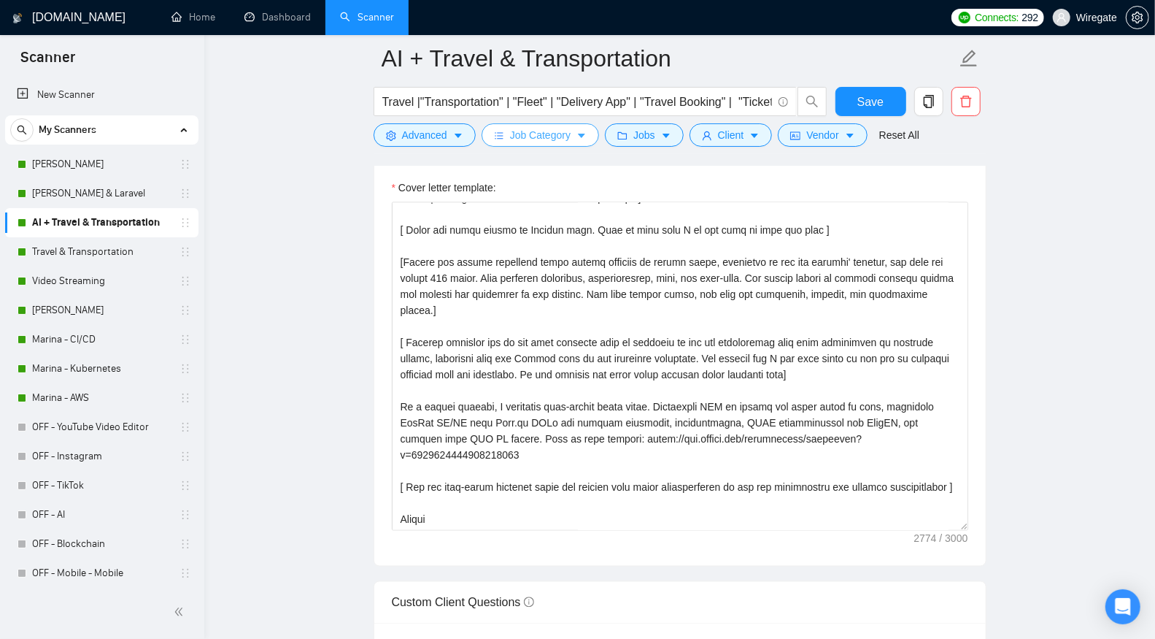
click at [571, 137] on span "Job Category" at bounding box center [540, 135] width 61 height 16
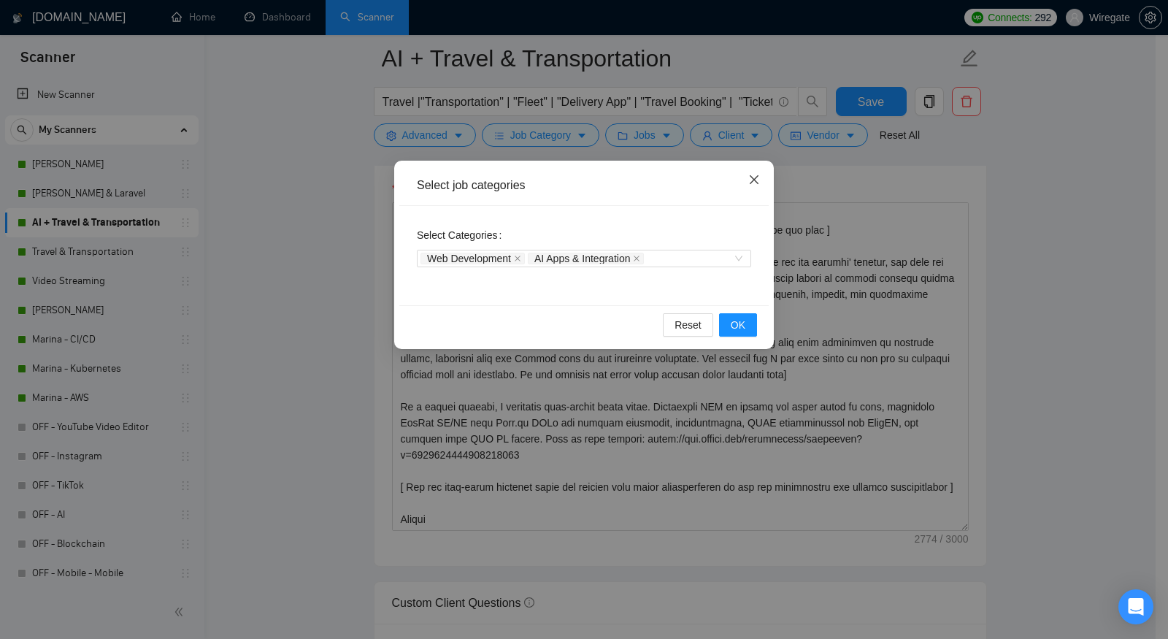
click at [765, 175] on span "Close" at bounding box center [753, 180] width 39 height 39
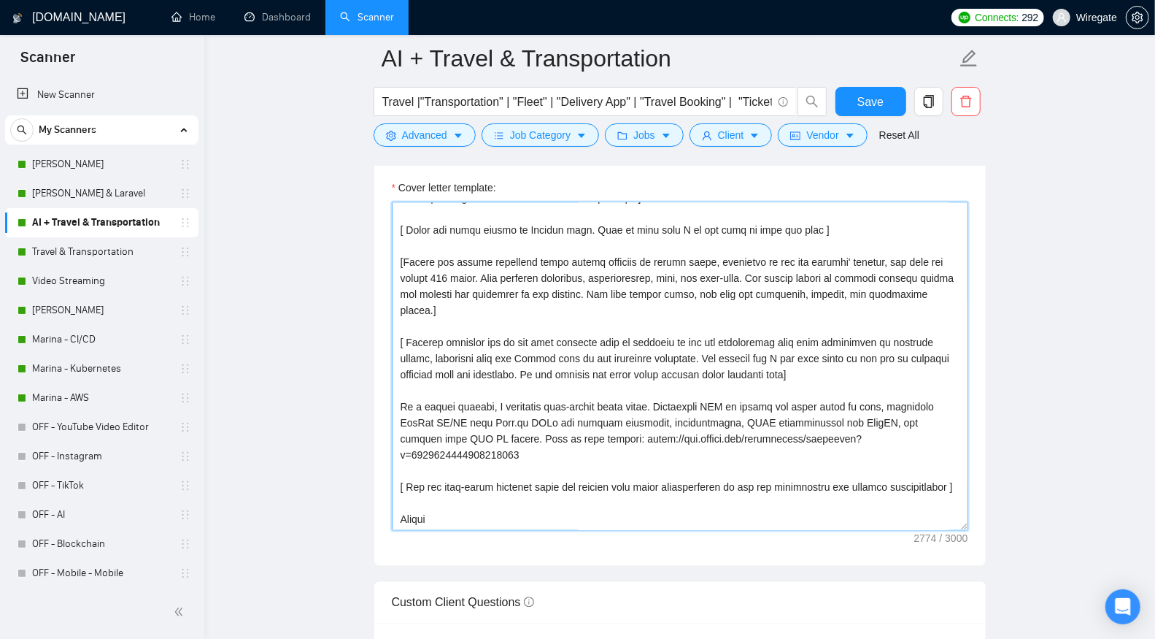
click at [470, 388] on textarea "Cover letter template:" at bounding box center [680, 366] width 576 height 328
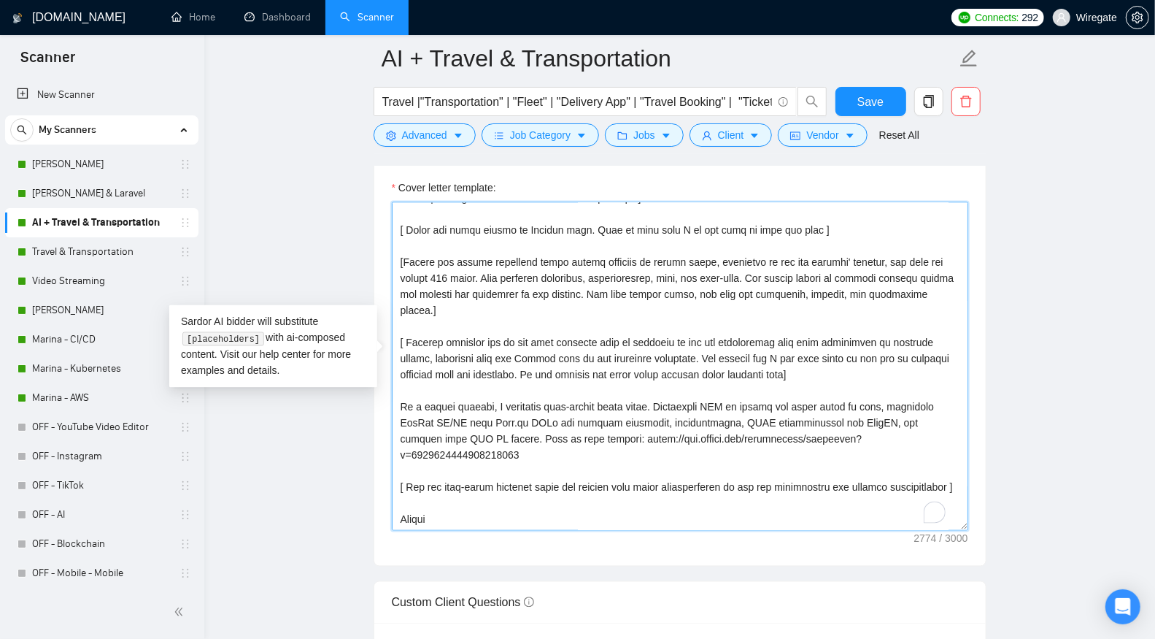
paste textarea "Solhop travel agency specializing in ground transportation with operations in S…"
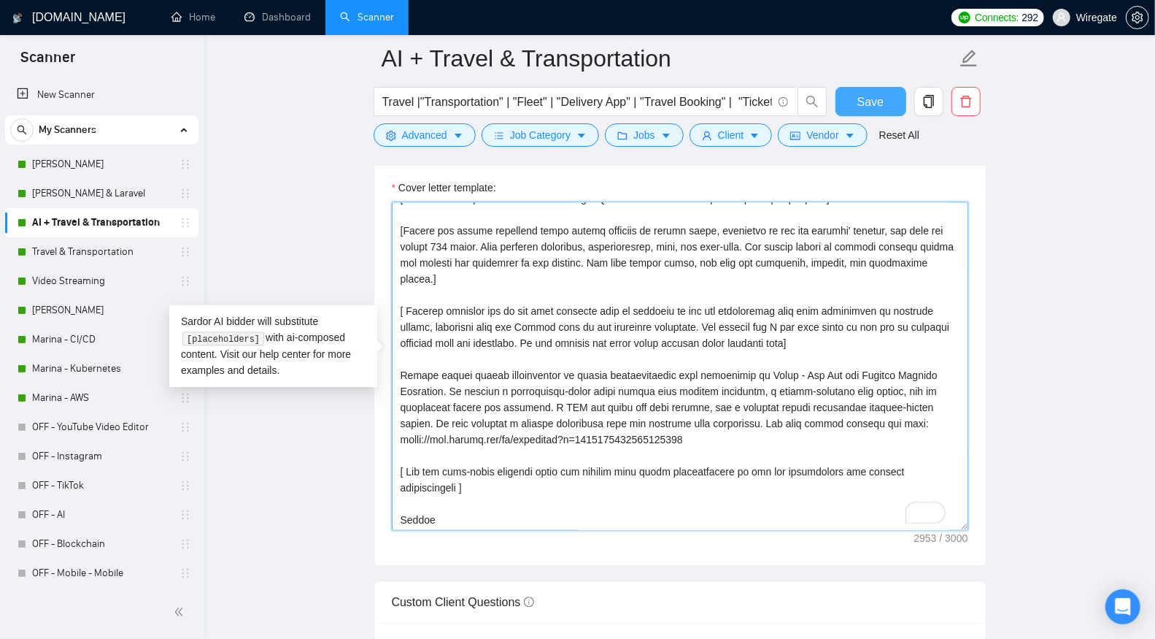
type textarea "[Write a personal greeting using the client's name or company name (if any is p…"
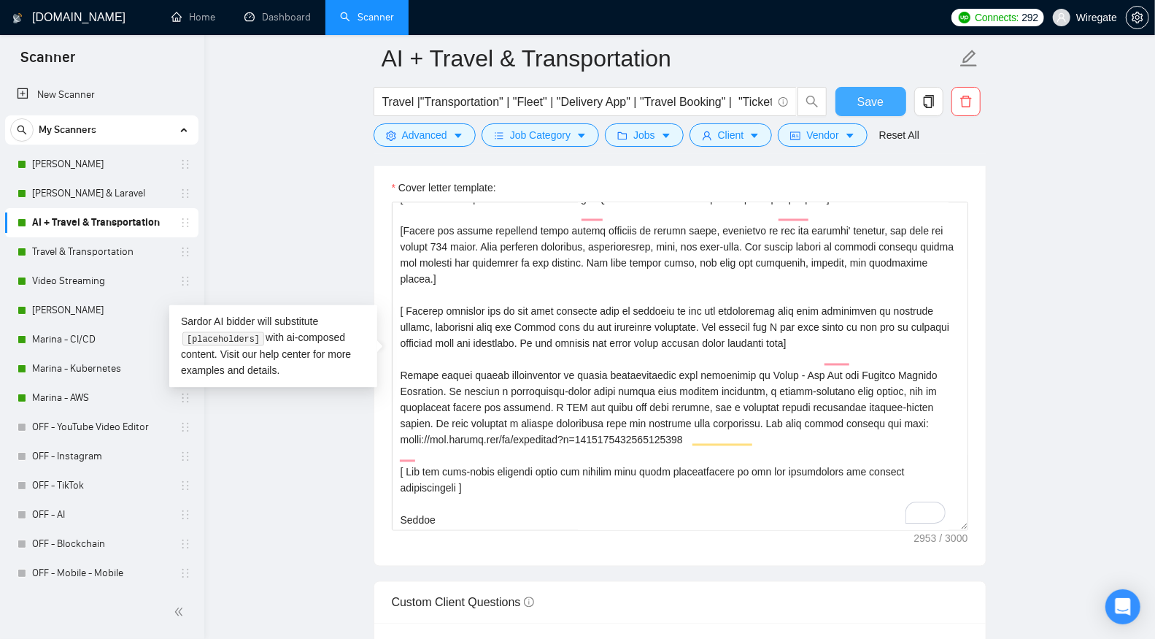
click at [863, 100] on span "Save" at bounding box center [870, 102] width 26 height 18
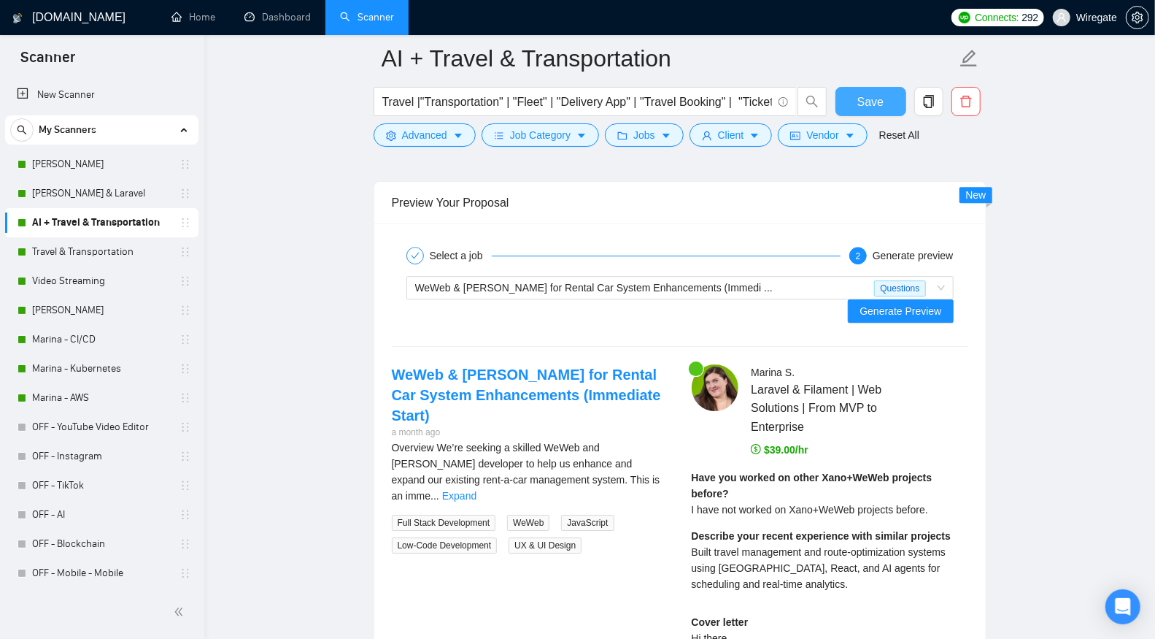
scroll to position [2790, 0]
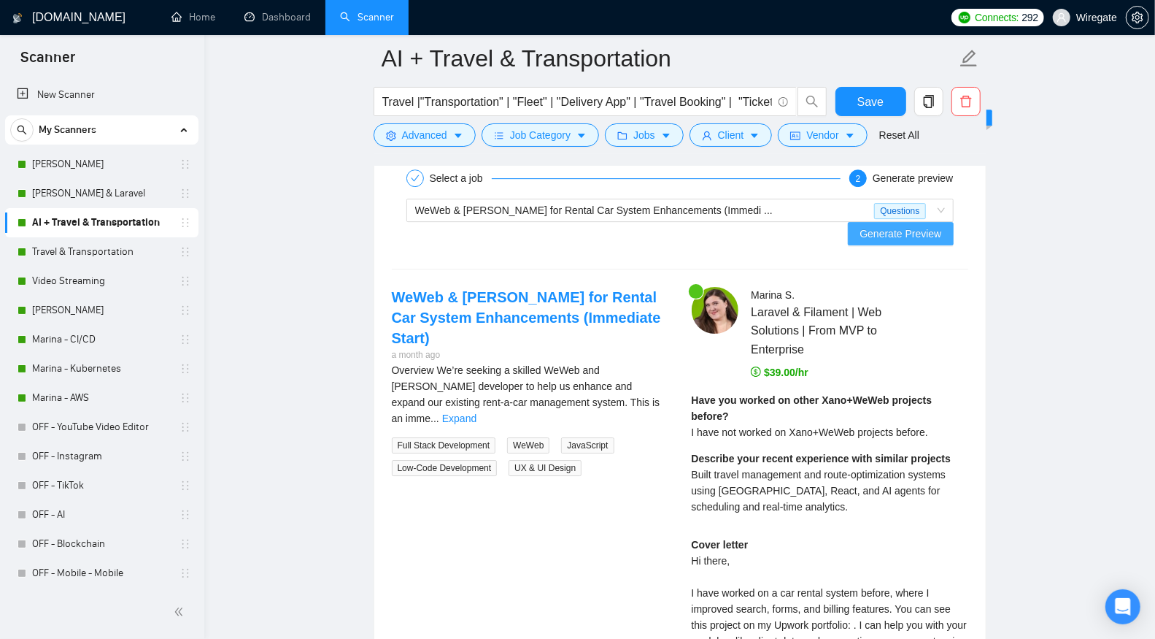
click at [932, 225] on span "Generate Preview" at bounding box center [901, 233] width 82 height 16
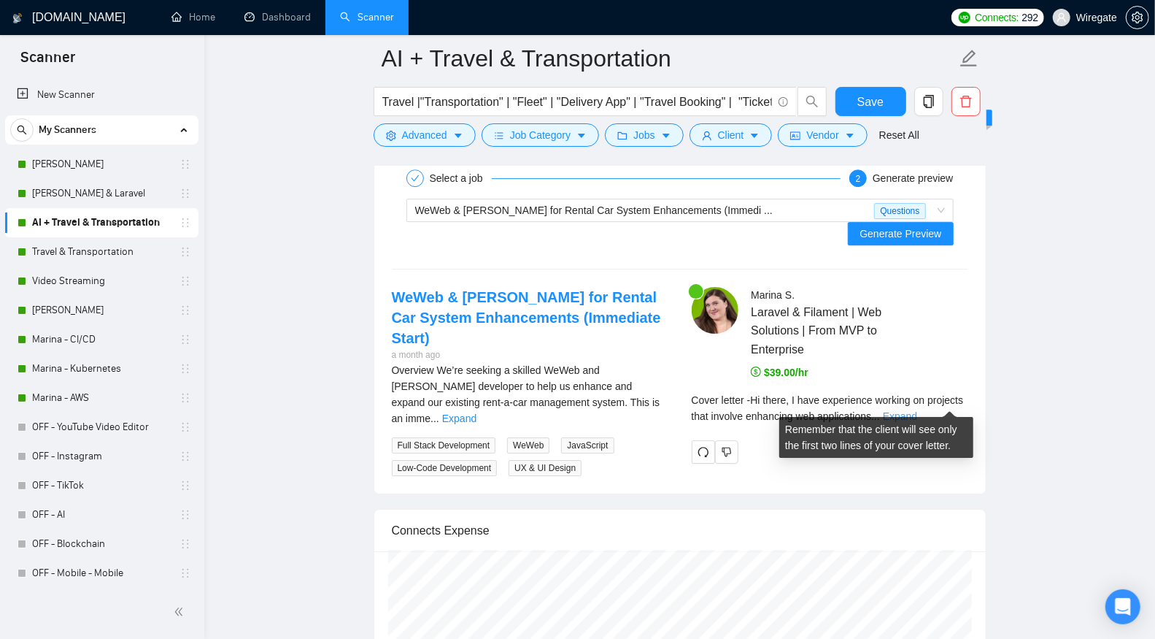
click at [917, 410] on link "Expand" at bounding box center [900, 416] width 34 height 12
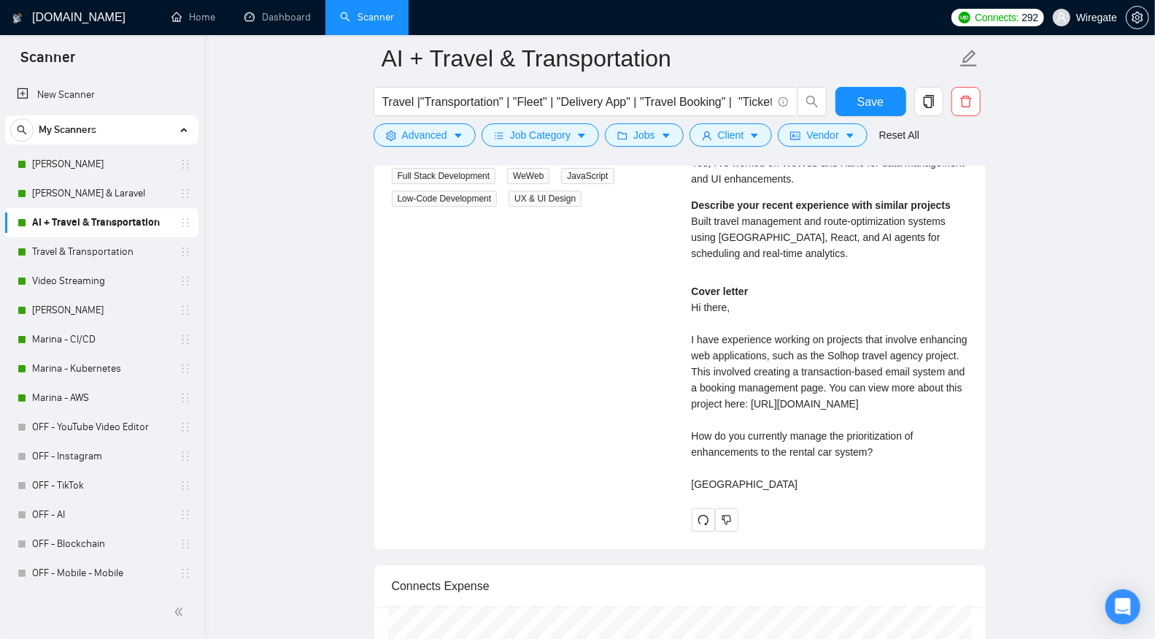
scroll to position [3202, 0]
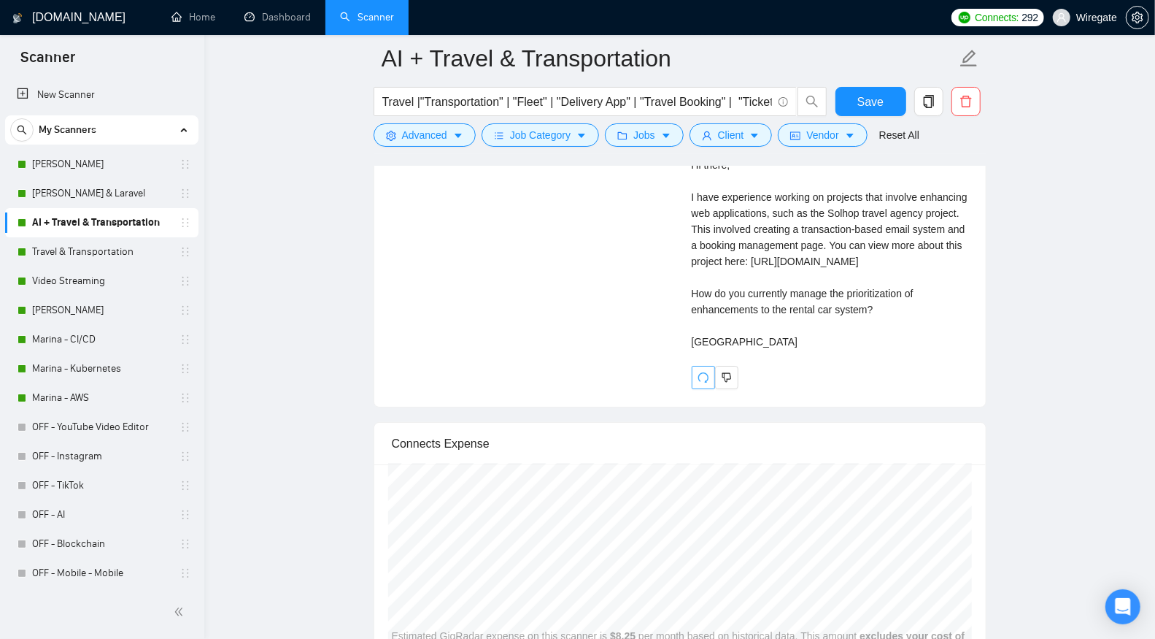
click at [698, 383] on icon "redo" at bounding box center [704, 377] width 12 height 12
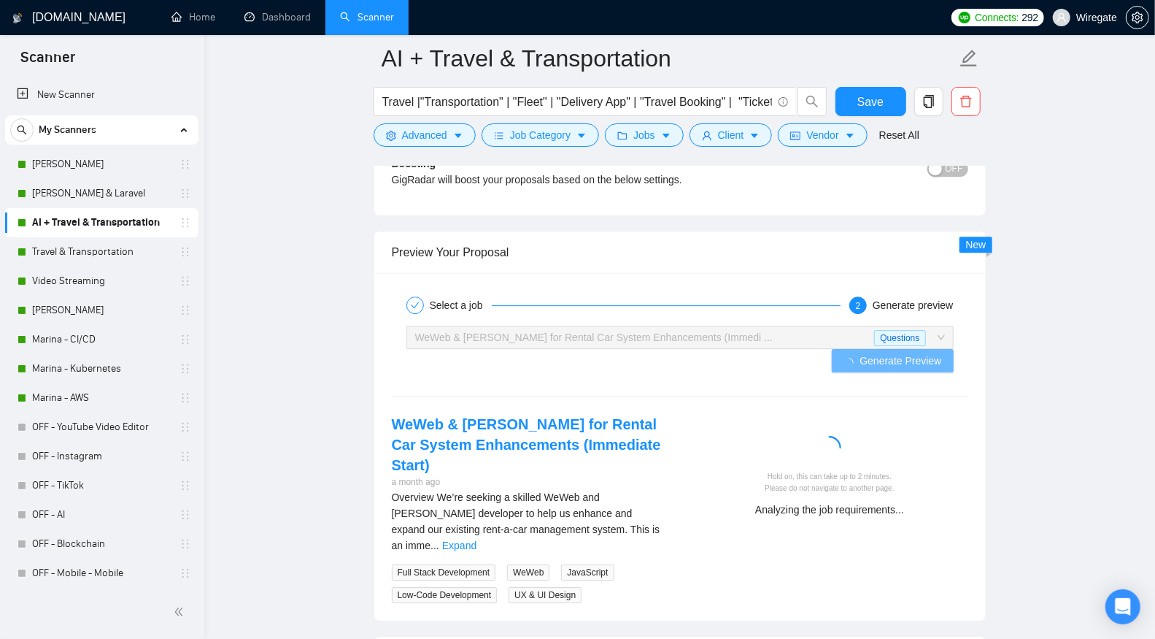
scroll to position [2750, 0]
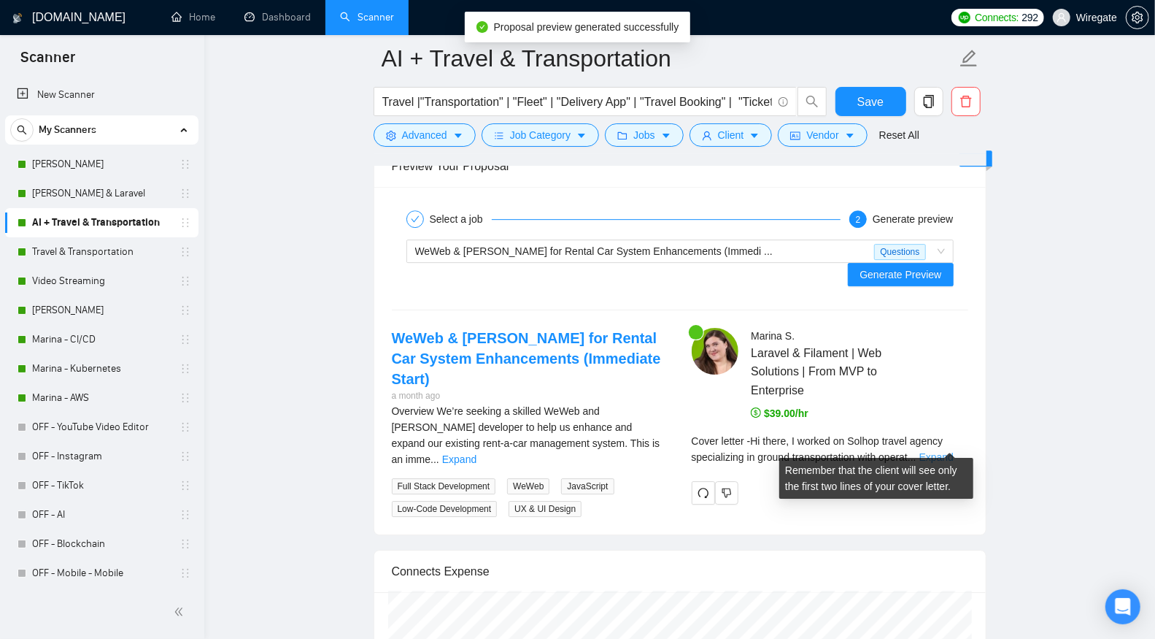
click at [941, 451] on link "Expand" at bounding box center [936, 457] width 34 height 12
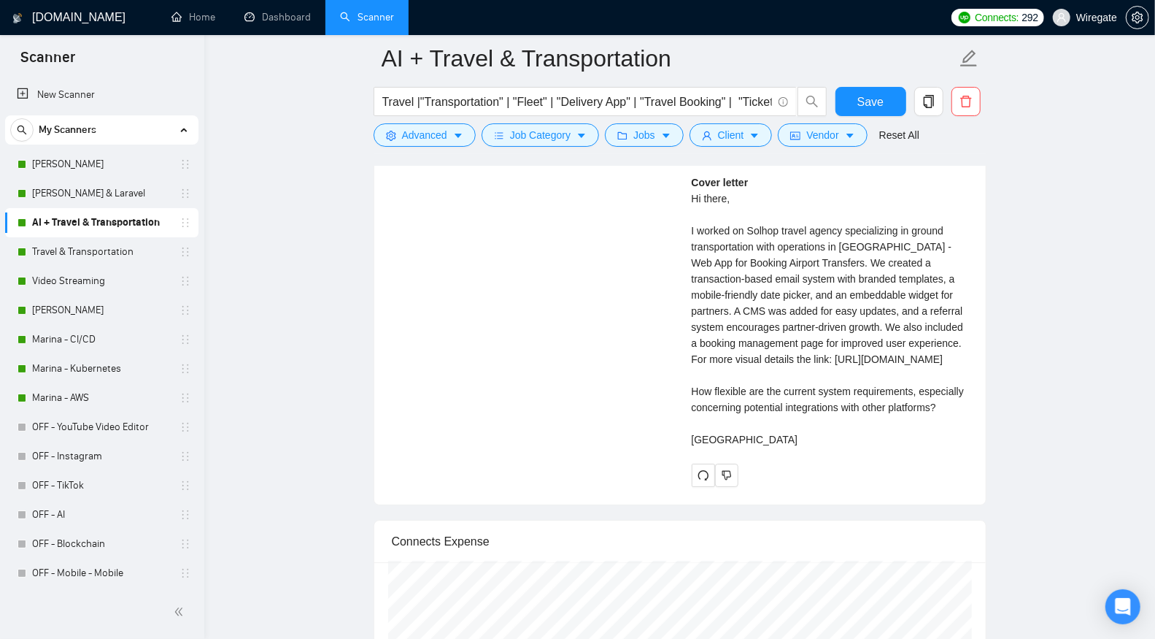
scroll to position [3153, 0]
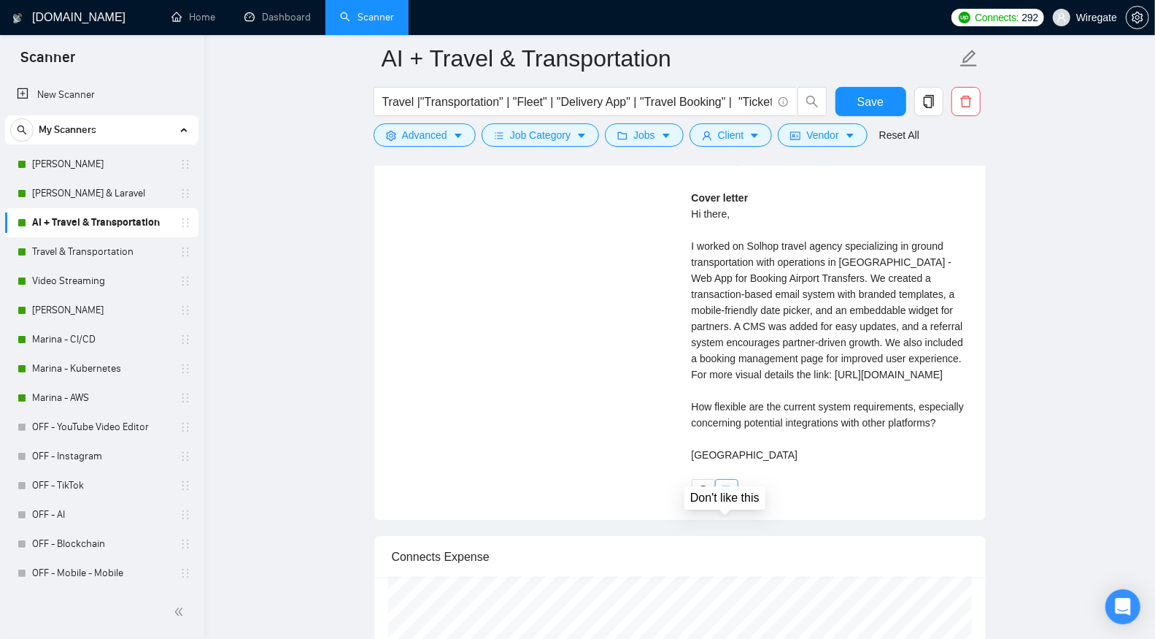
click at [731, 502] on button "button" at bounding box center [726, 490] width 23 height 23
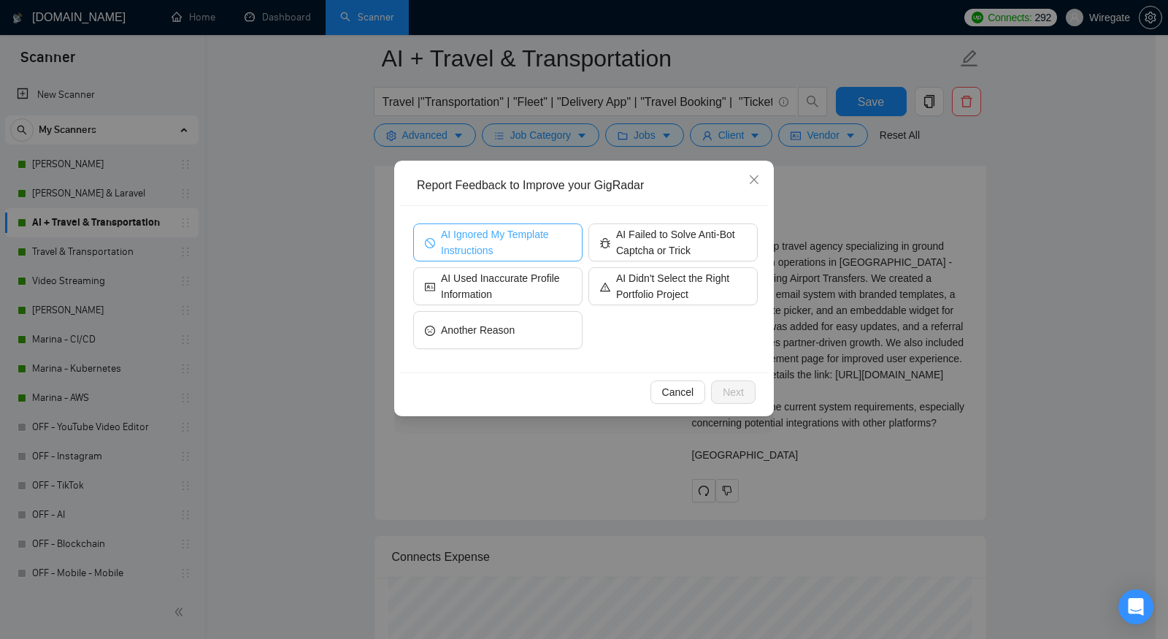
click at [490, 226] on span "AI Ignored My Template Instructions" at bounding box center [506, 242] width 130 height 32
click at [734, 390] on span "Next" at bounding box center [732, 392] width 21 height 16
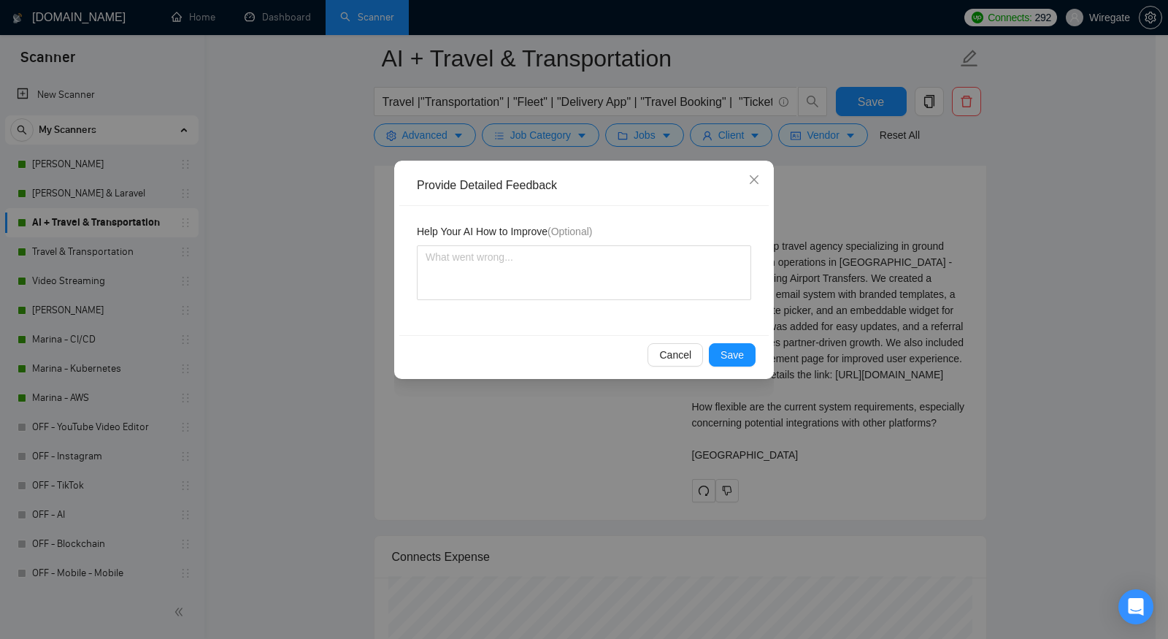
click at [730, 366] on div "Cancel Save" at bounding box center [583, 354] width 369 height 39
click at [729, 348] on span "Save" at bounding box center [731, 355] width 23 height 16
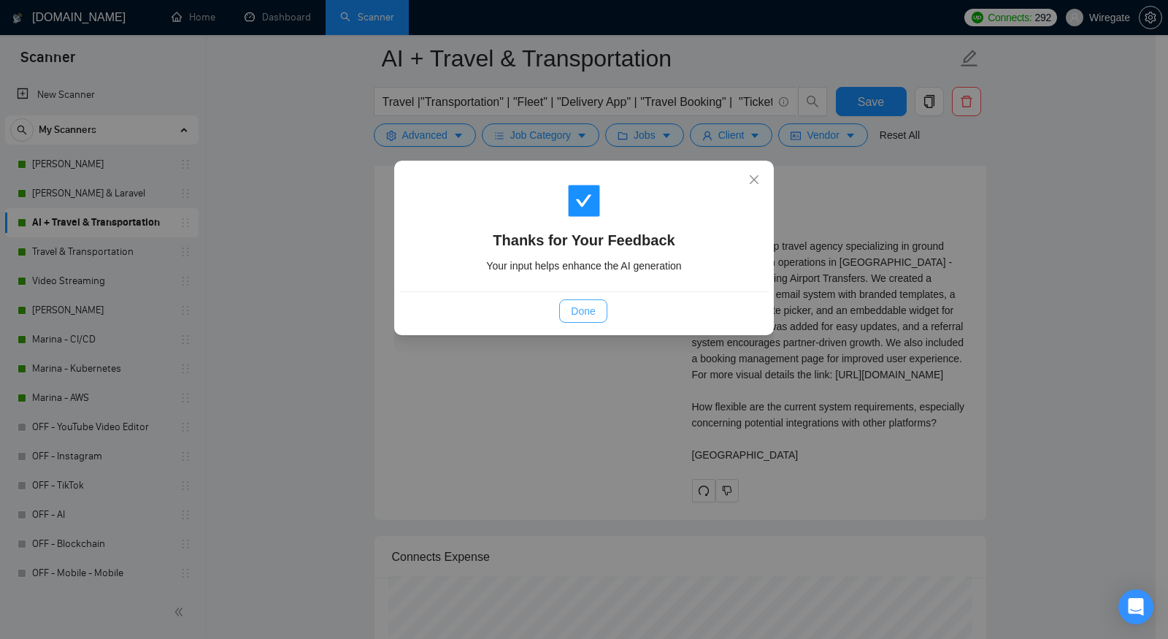
click at [587, 312] on span "Done" at bounding box center [583, 311] width 24 height 16
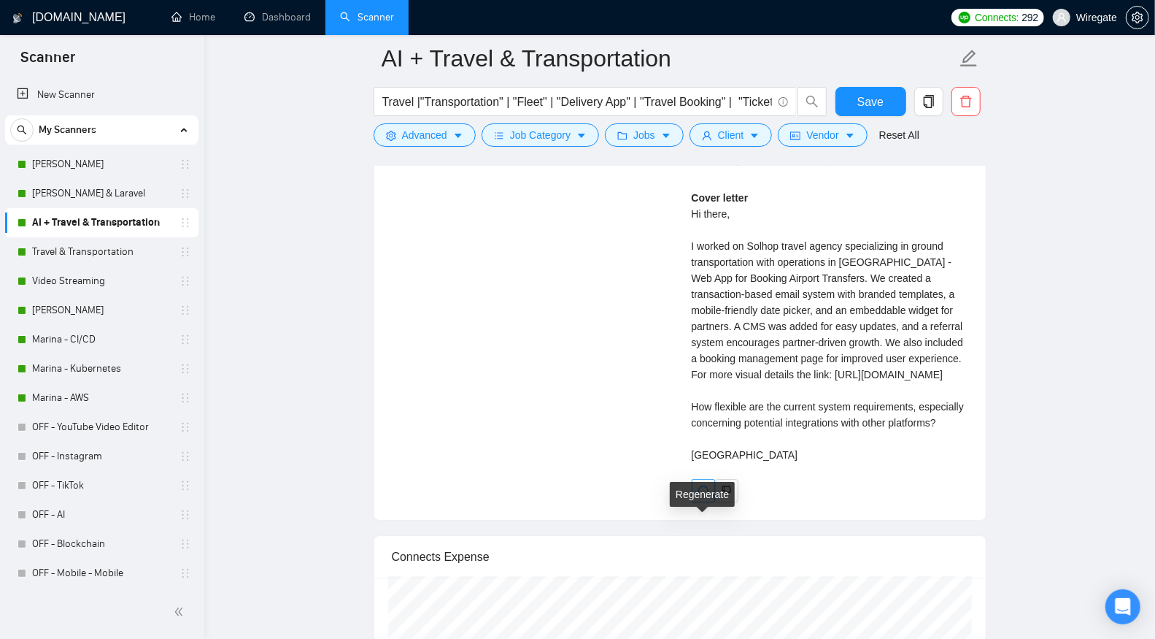
click at [696, 496] on span "redo" at bounding box center [704, 491] width 22 height 12
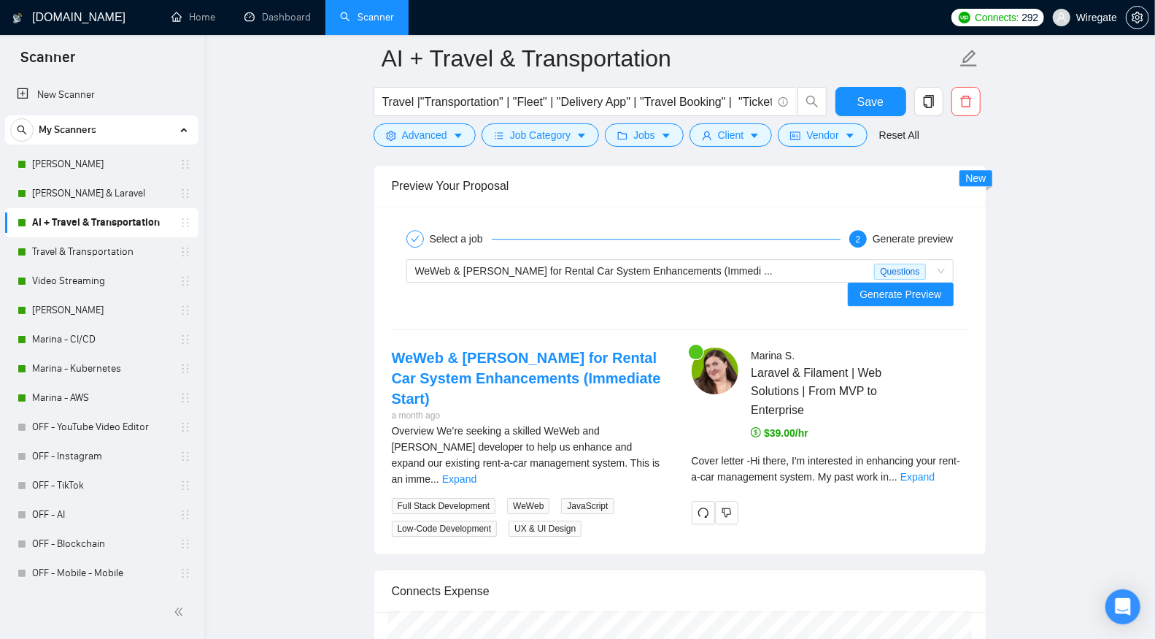
scroll to position [2806, 0]
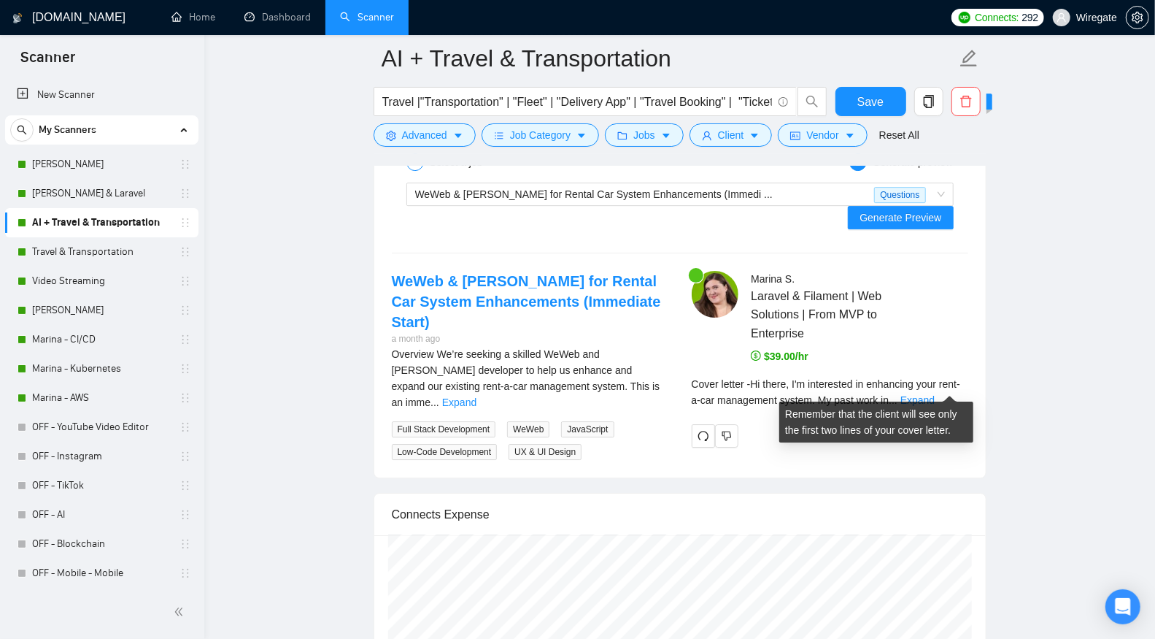
drag, startPoint x: 939, startPoint y: 385, endPoint x: 947, endPoint y: 384, distance: 8.1
click at [935, 394] on link "Expand" at bounding box center [917, 400] width 34 height 12
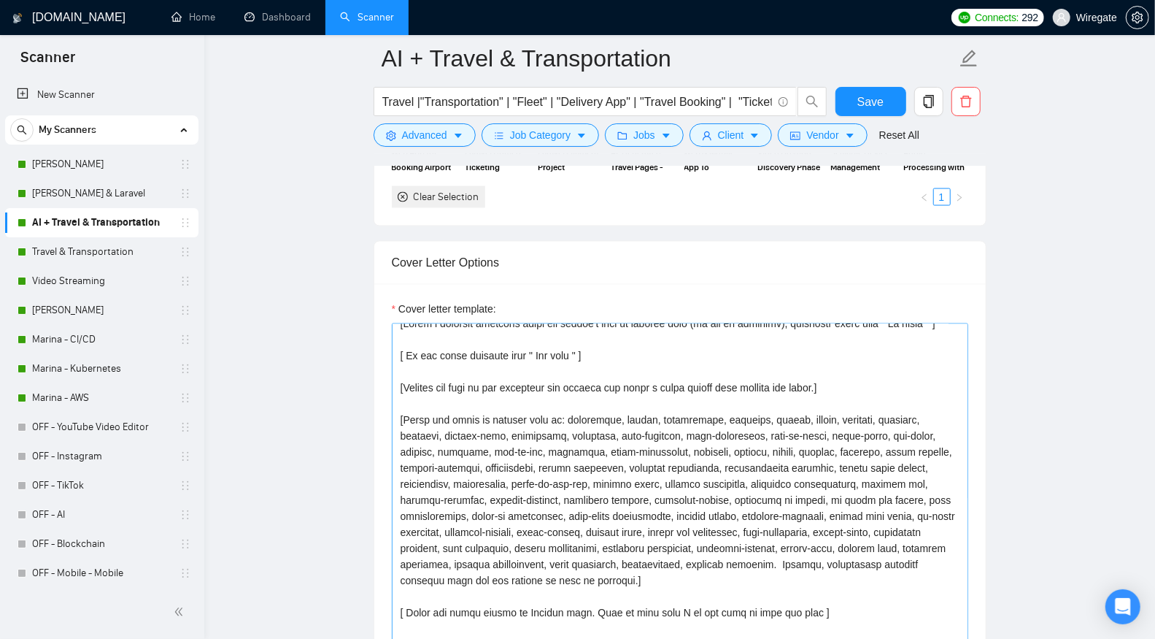
scroll to position [0, 0]
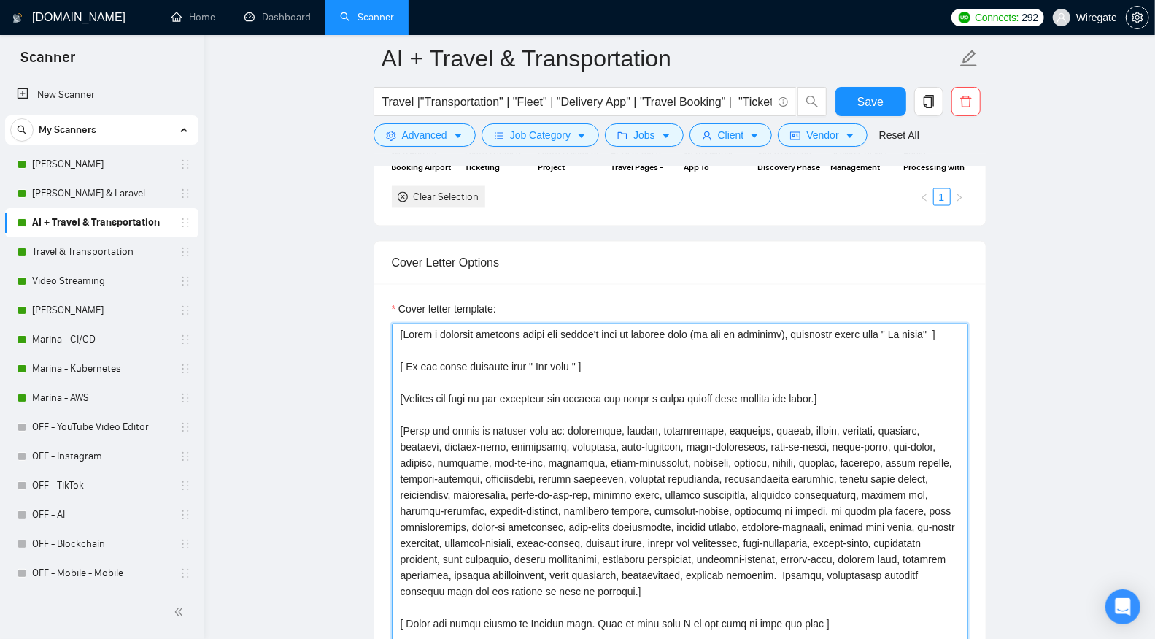
click at [587, 371] on textarea "Cover letter template:" at bounding box center [680, 487] width 576 height 328
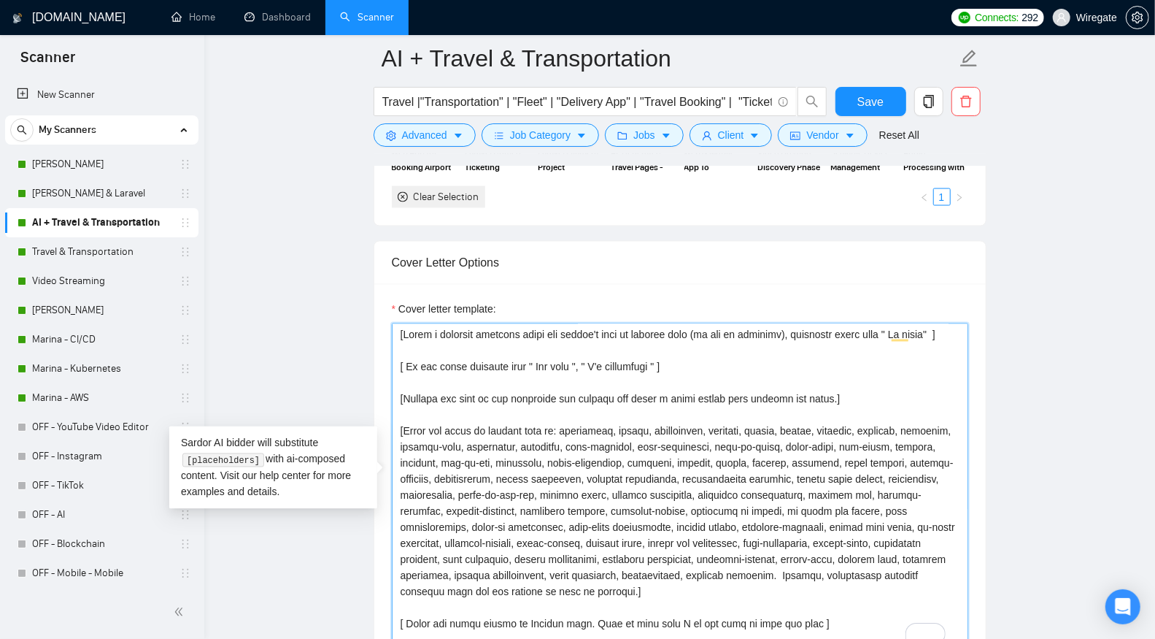
click at [694, 415] on textarea "Cover letter template:" at bounding box center [680, 487] width 576 height 328
type textarea "[Write a personal greeting using the client's name or company name (if any is p…"
click at [867, 96] on span "Save" at bounding box center [870, 102] width 26 height 18
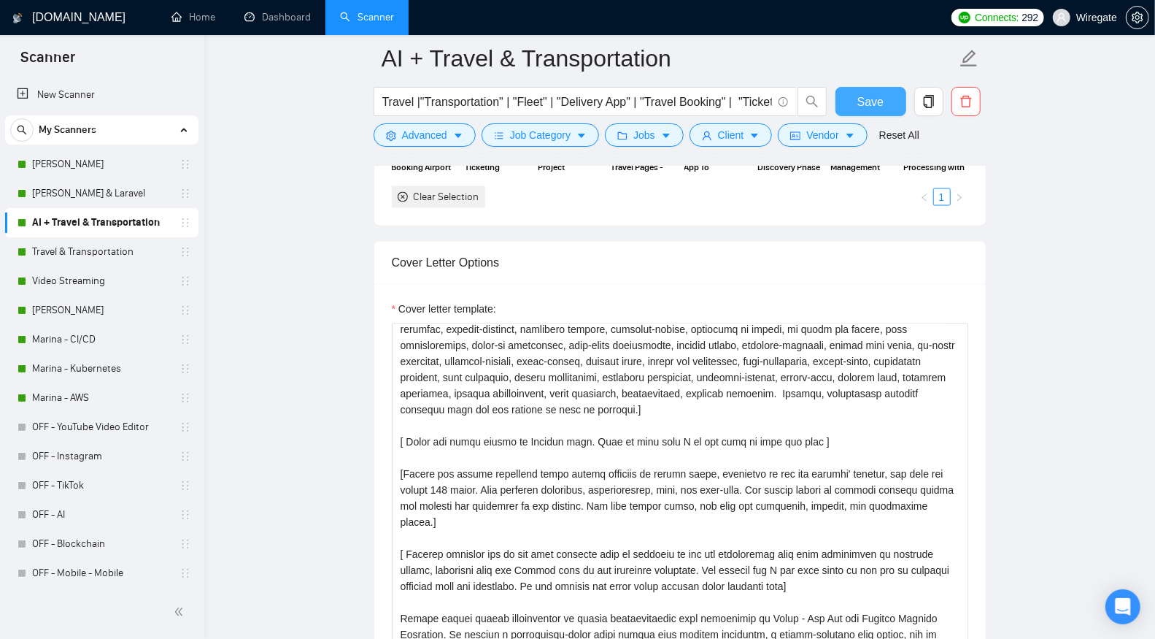
scroll to position [273, 0]
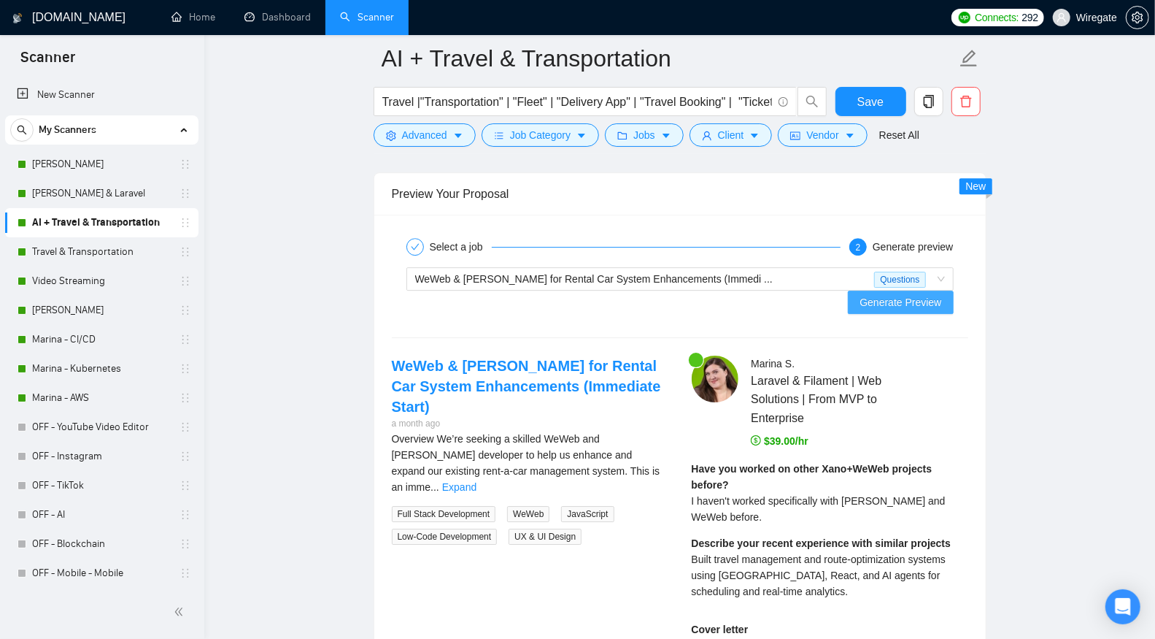
click at [920, 295] on span "Generate Preview" at bounding box center [901, 302] width 82 height 16
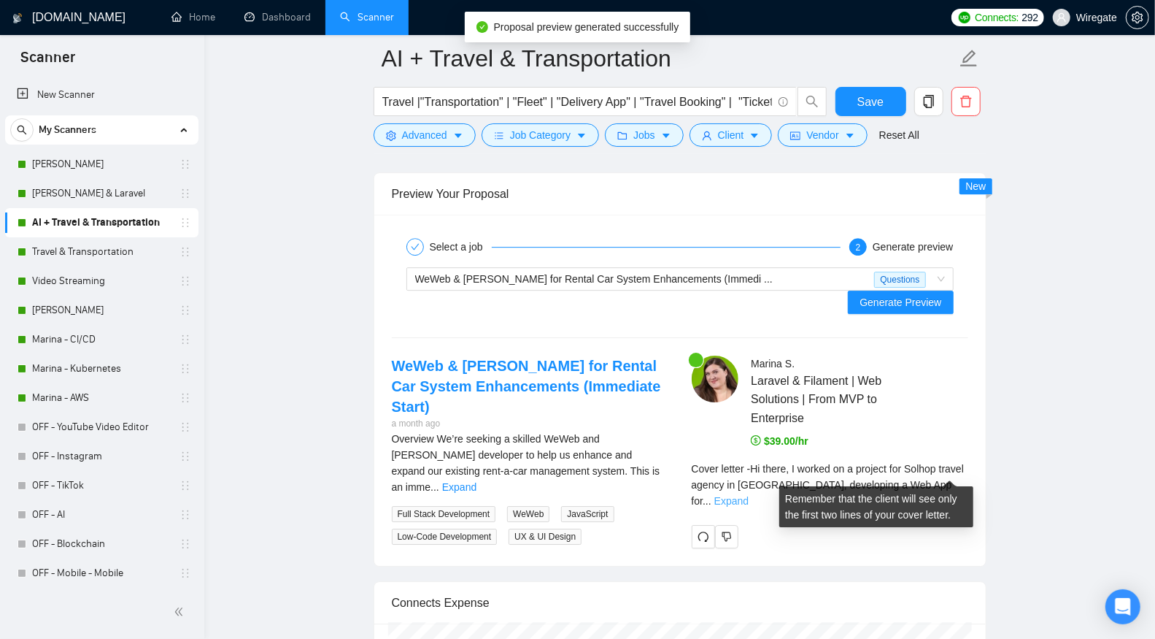
click at [749, 495] on link "Expand" at bounding box center [731, 501] width 34 height 12
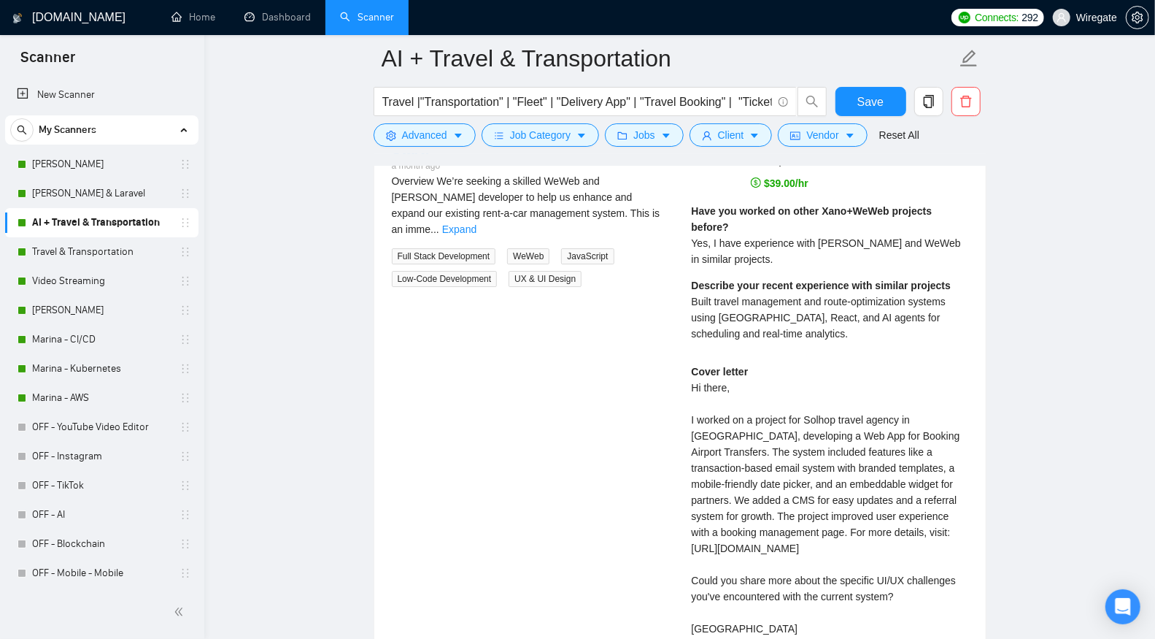
scroll to position [3103, 0]
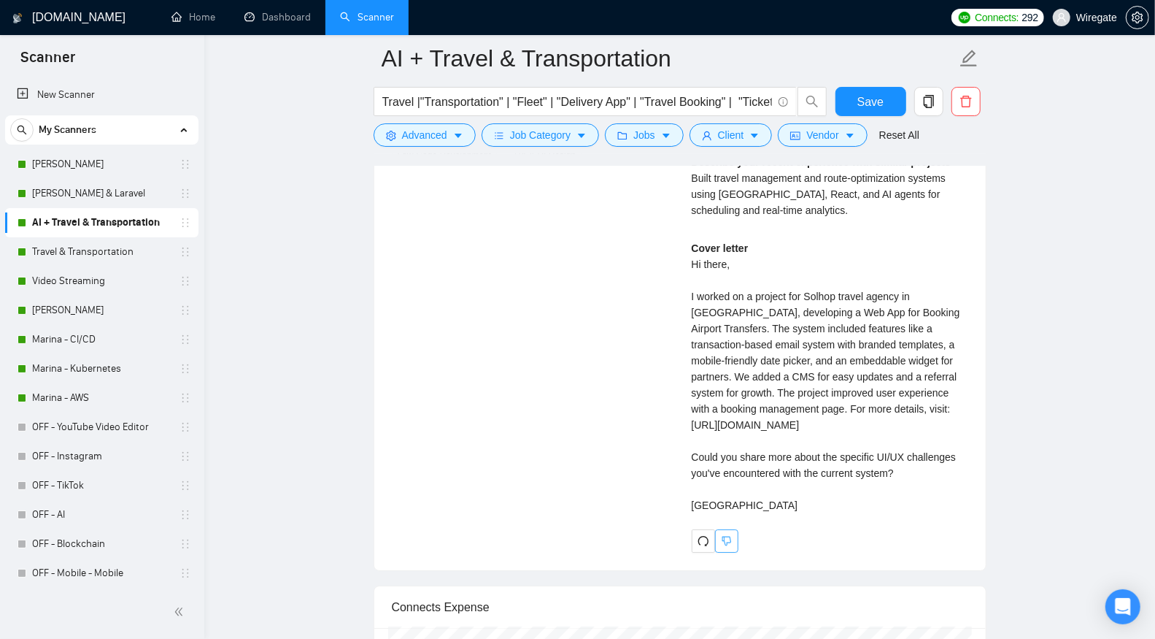
click at [733, 539] on button "button" at bounding box center [726, 540] width 23 height 23
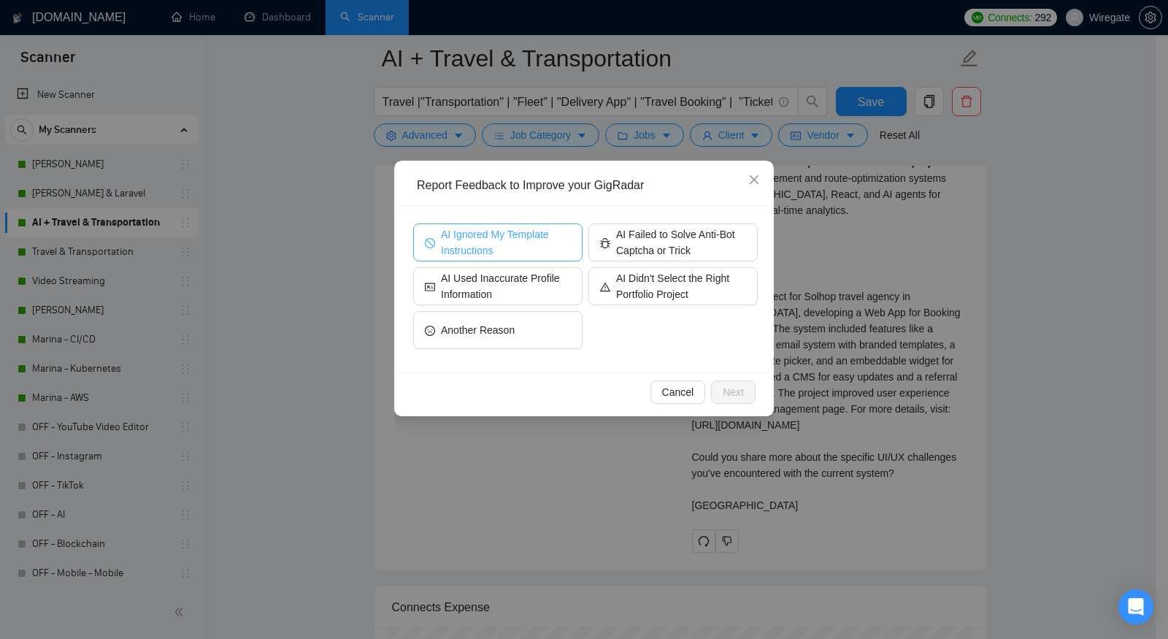
click at [505, 238] on span "AI Ignored My Template Instructions" at bounding box center [506, 242] width 130 height 32
click at [755, 407] on div "Cancel Next" at bounding box center [583, 391] width 369 height 39
click at [741, 398] on span "Next" at bounding box center [732, 392] width 21 height 16
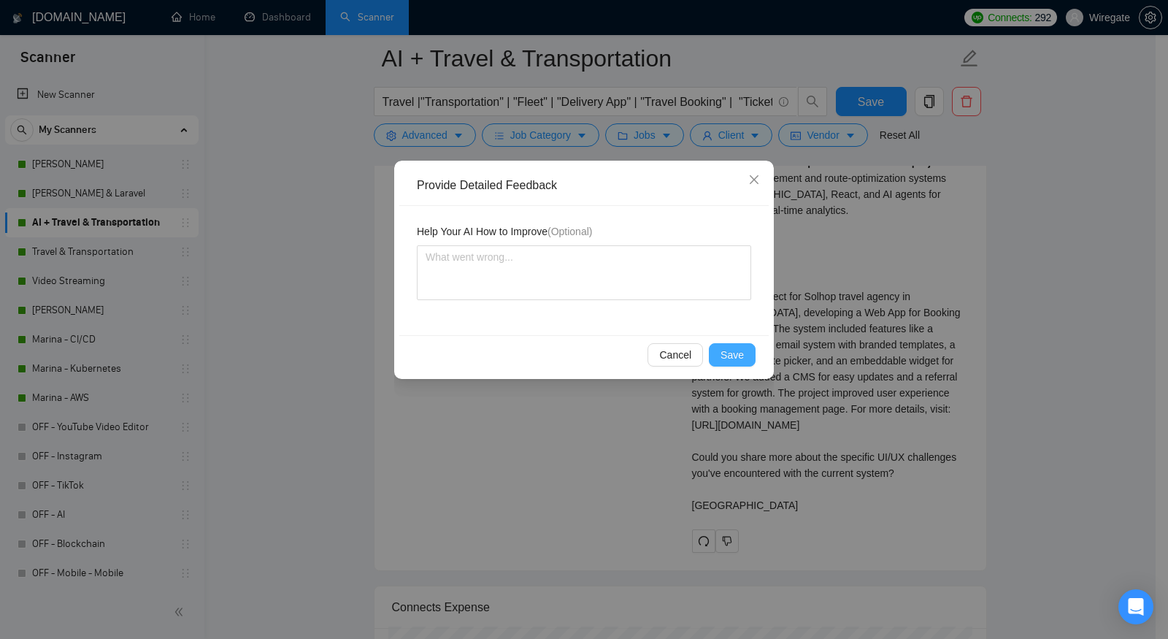
click at [740, 364] on button "Save" at bounding box center [732, 354] width 47 height 23
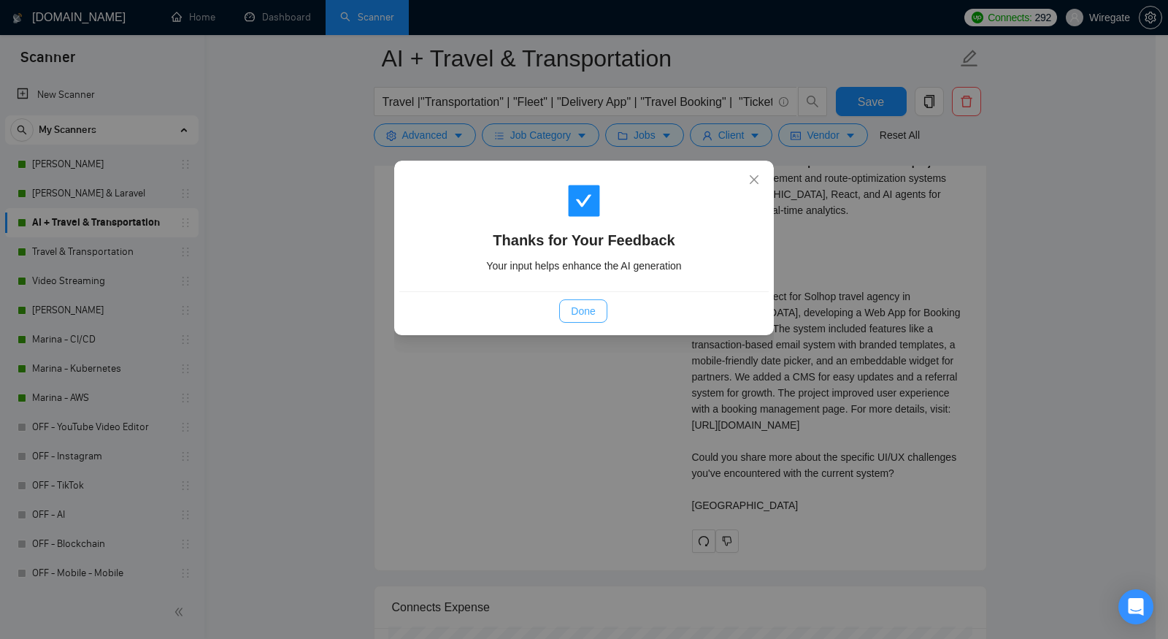
click at [579, 299] on button "Done" at bounding box center [582, 310] width 47 height 23
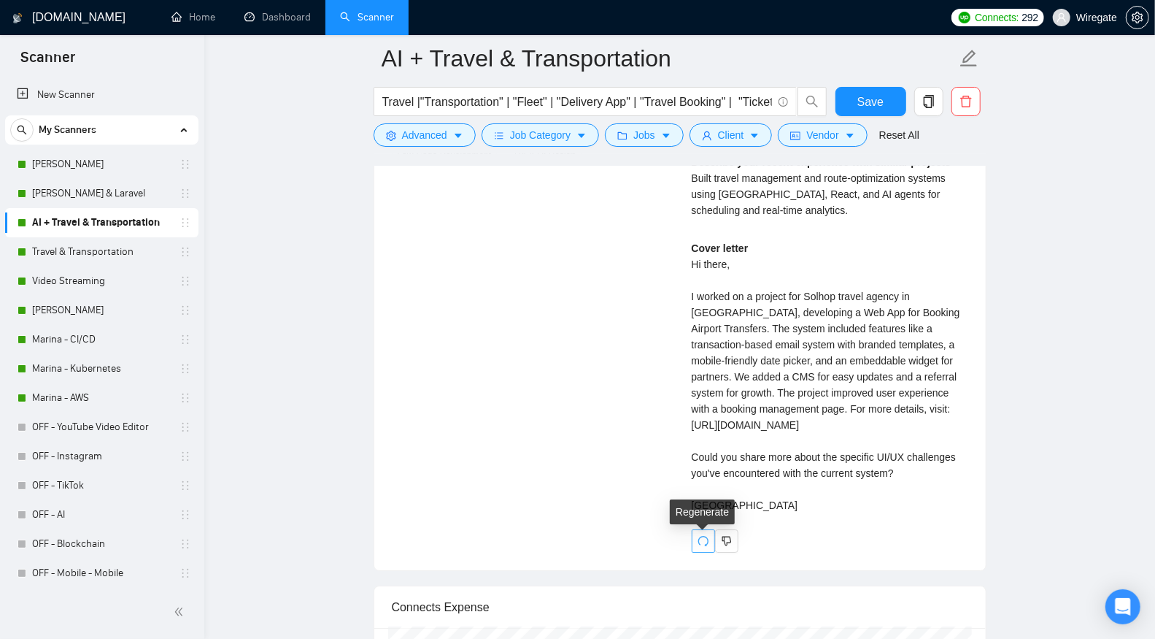
click at [705, 541] on icon "redo" at bounding box center [704, 541] width 12 height 12
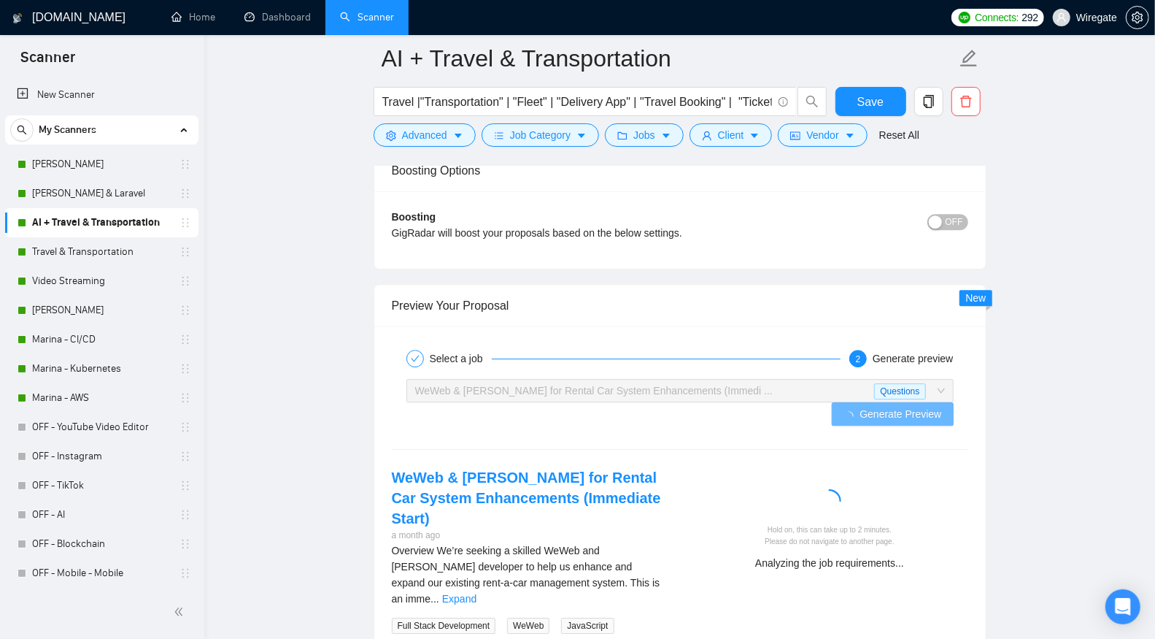
scroll to position [2762, 0]
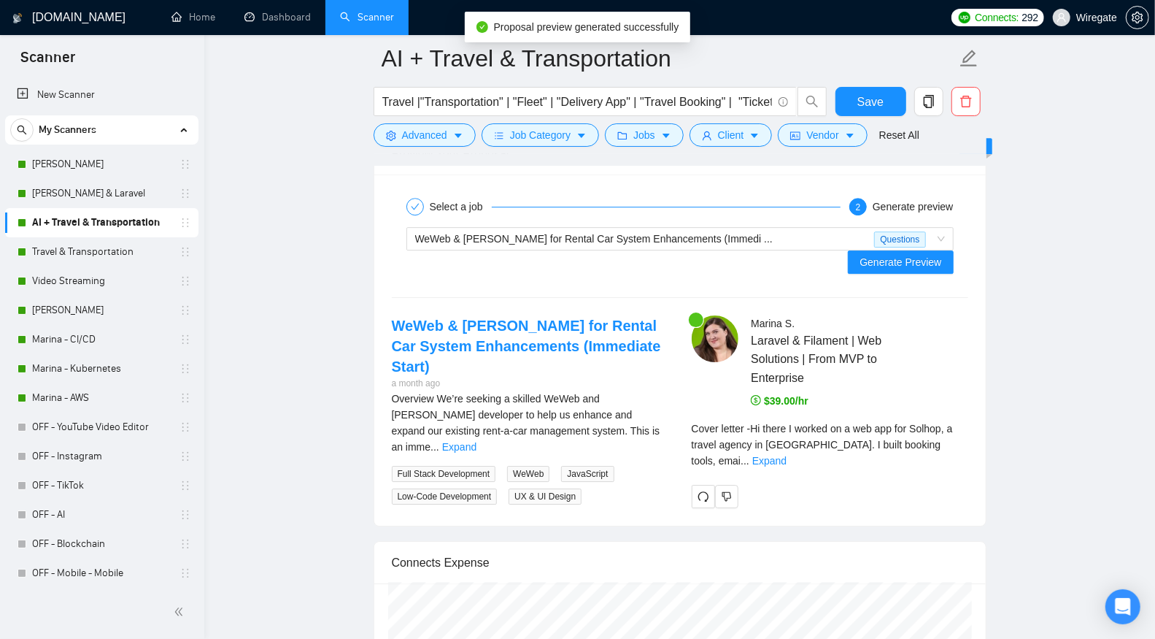
drag, startPoint x: 968, startPoint y: 439, endPoint x: 961, endPoint y: 435, distance: 8.5
click at [968, 439] on div "Marina S . Laravel & Filament | Web Solutions | From MVP to Enterprise $39.00/h…" at bounding box center [830, 411] width 300 height 192
click at [787, 455] on link "Expand" at bounding box center [769, 461] width 34 height 12
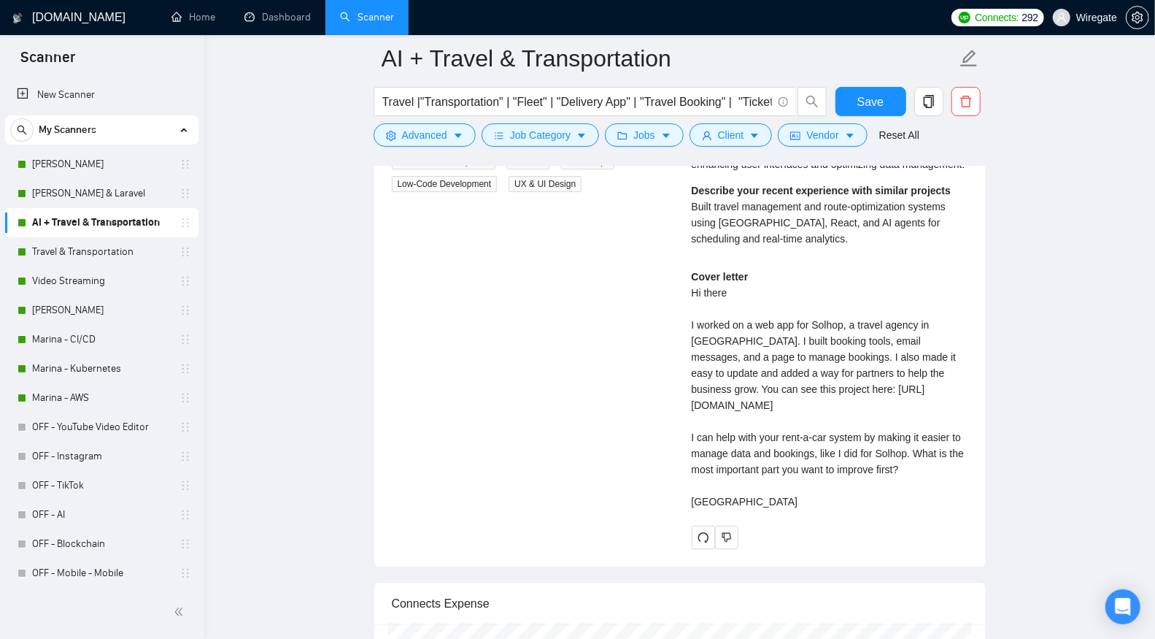
scroll to position [3101, 0]
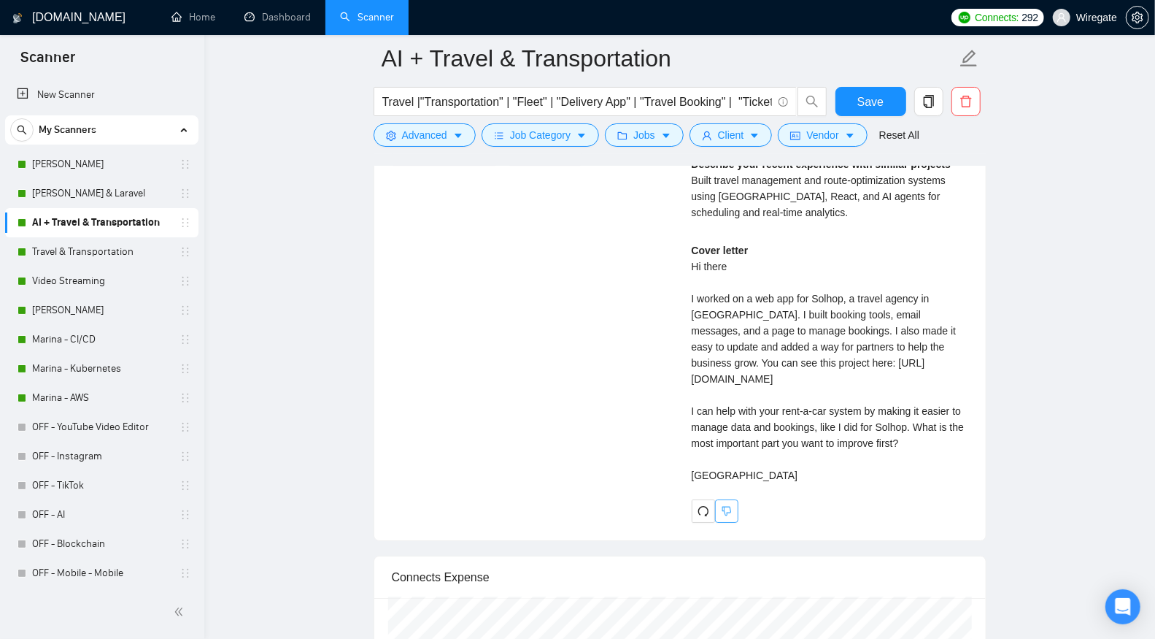
click at [728, 505] on button "button" at bounding box center [726, 510] width 23 height 23
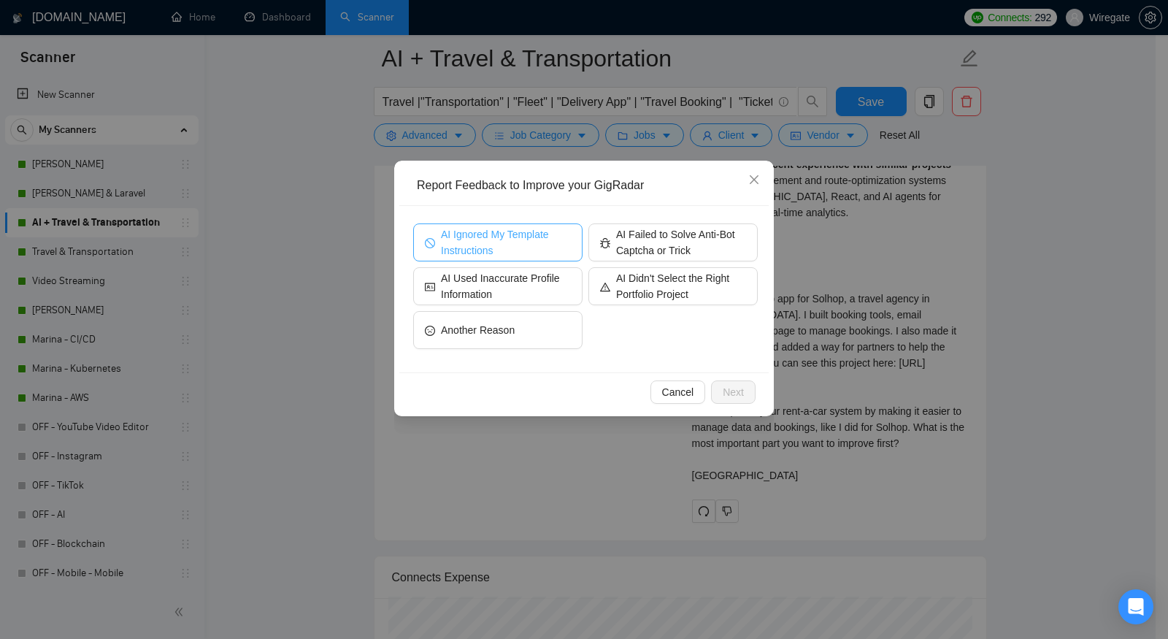
click at [444, 243] on span "AI Ignored My Template Instructions" at bounding box center [506, 242] width 130 height 32
click at [733, 393] on span "Next" at bounding box center [732, 392] width 21 height 16
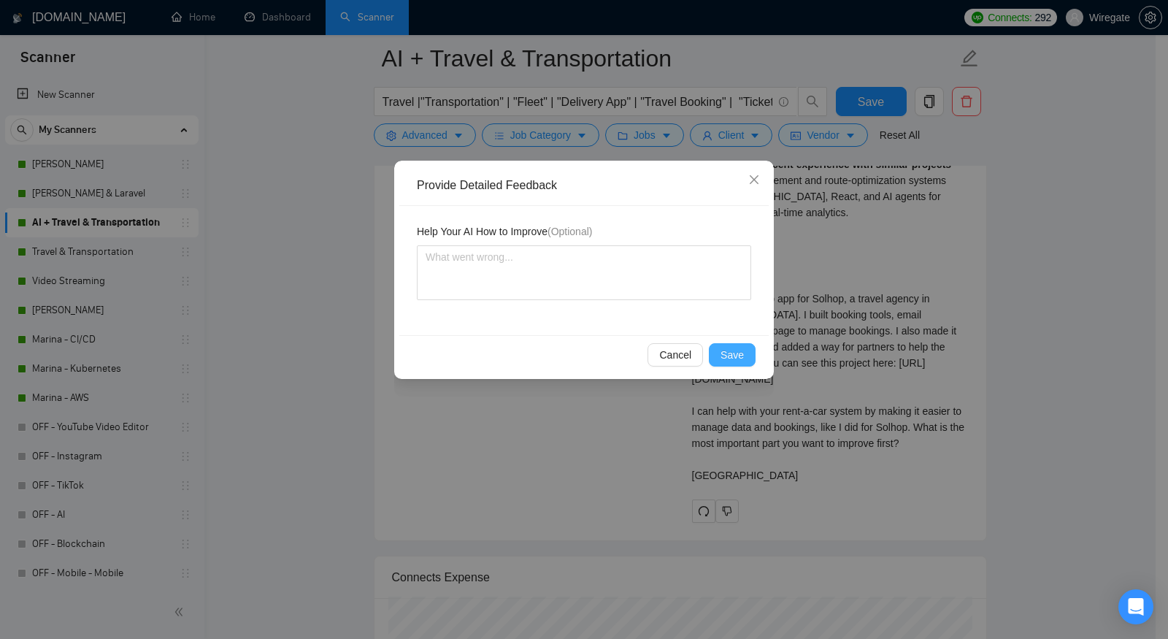
click at [725, 352] on span "Save" at bounding box center [731, 355] width 23 height 16
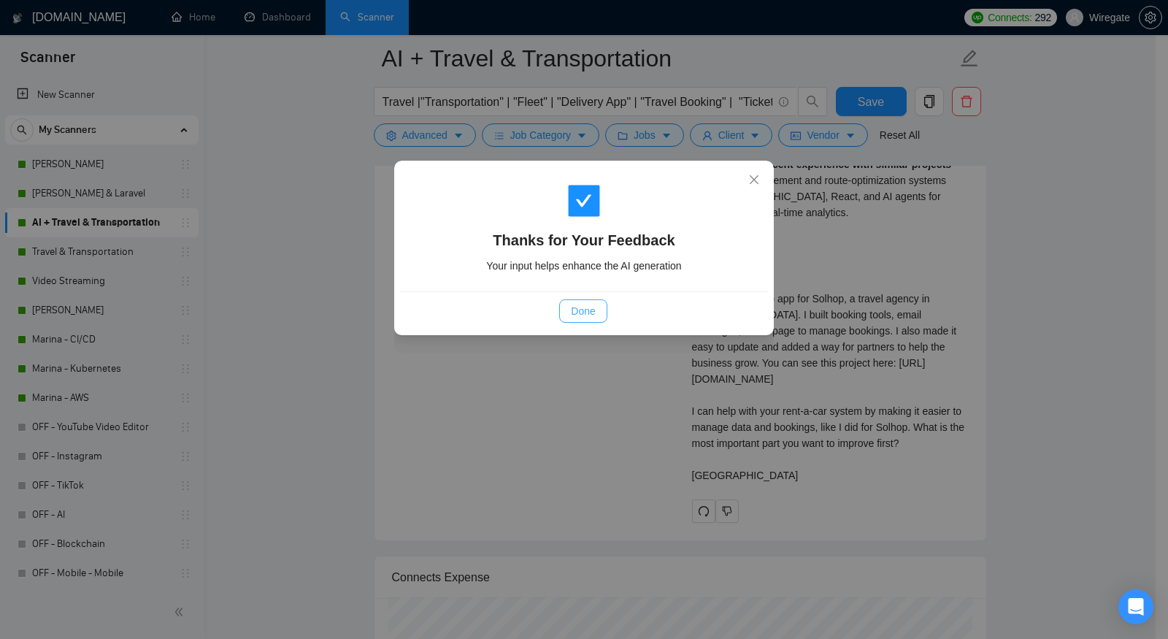
click at [576, 306] on span "Done" at bounding box center [583, 311] width 24 height 16
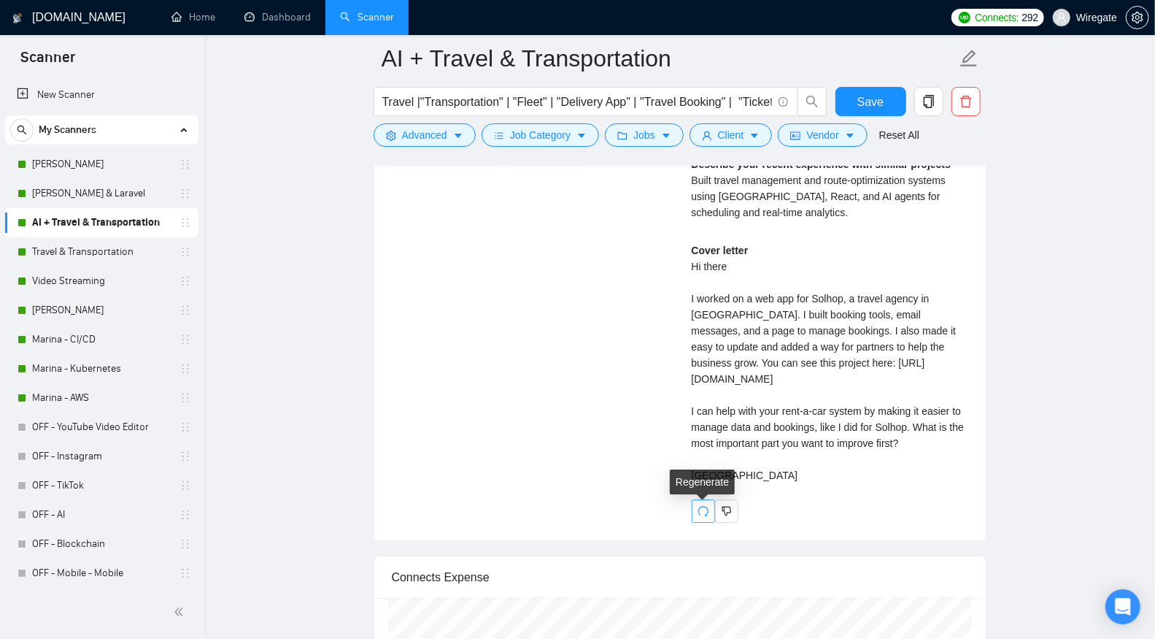
click at [698, 512] on icon "redo" at bounding box center [704, 511] width 12 height 12
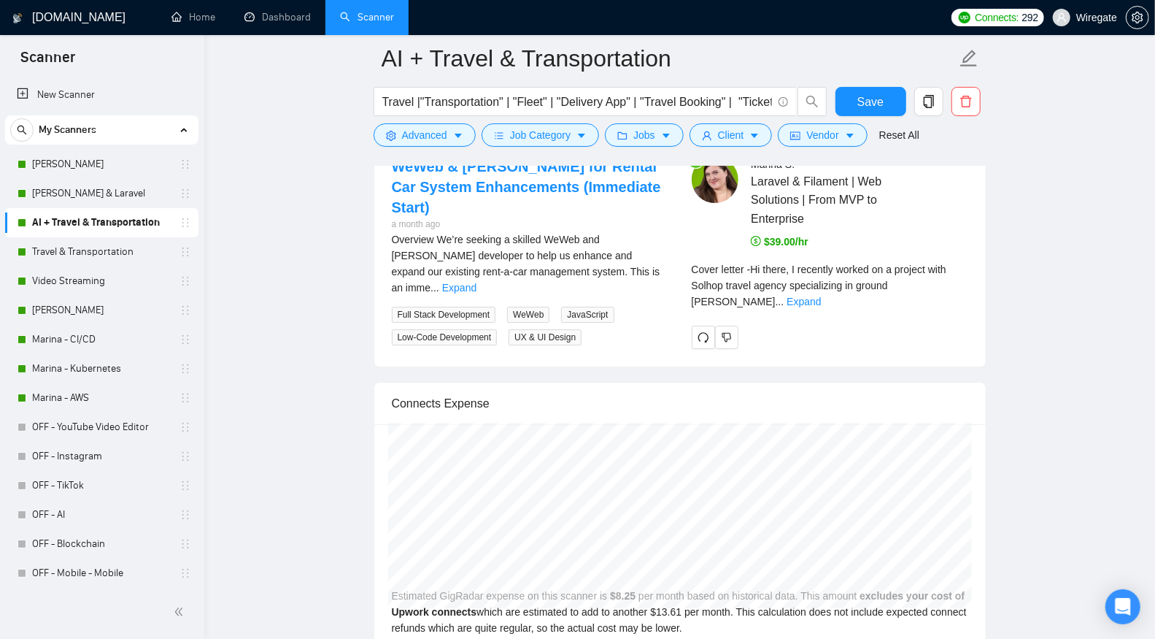
scroll to position [2731, 0]
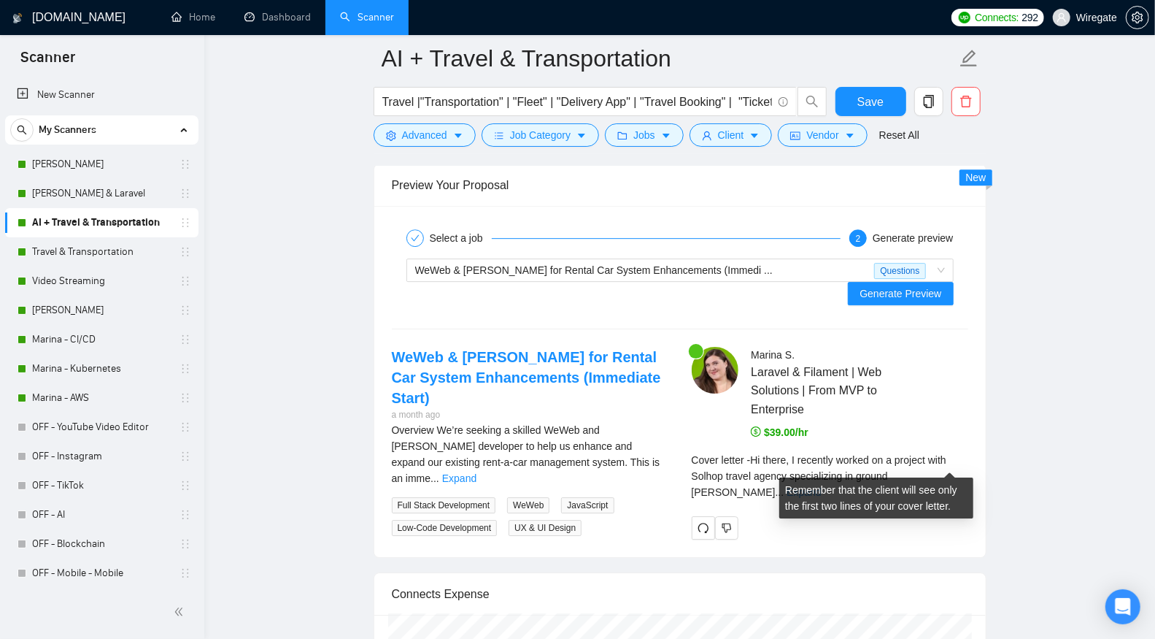
click at [821, 486] on link "Expand" at bounding box center [804, 492] width 34 height 12
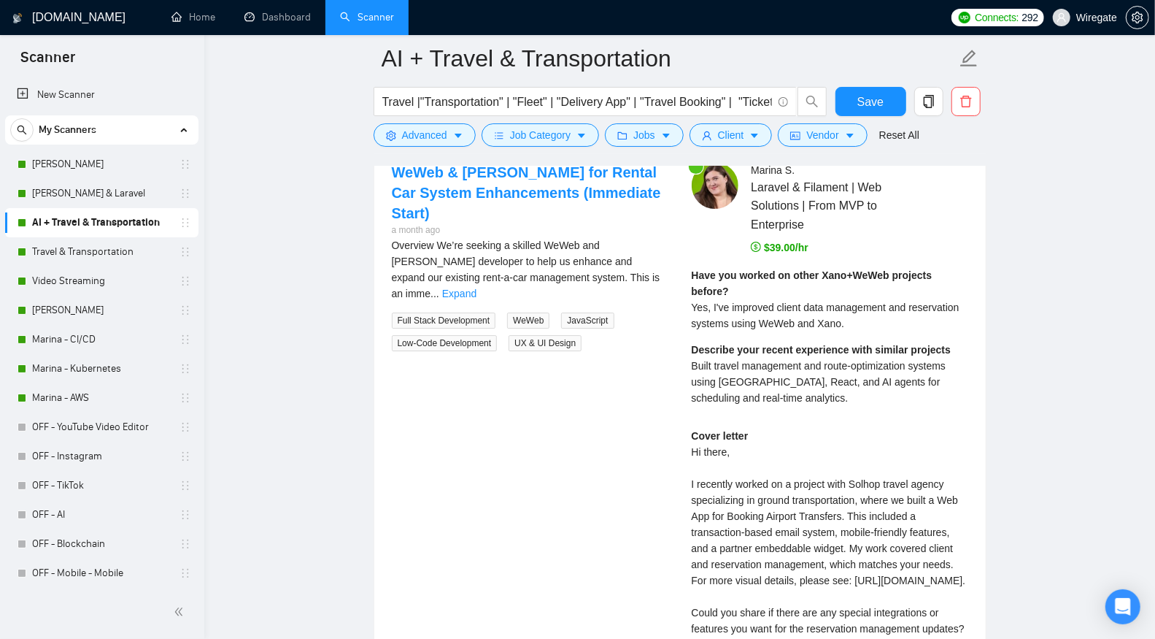
scroll to position [3085, 0]
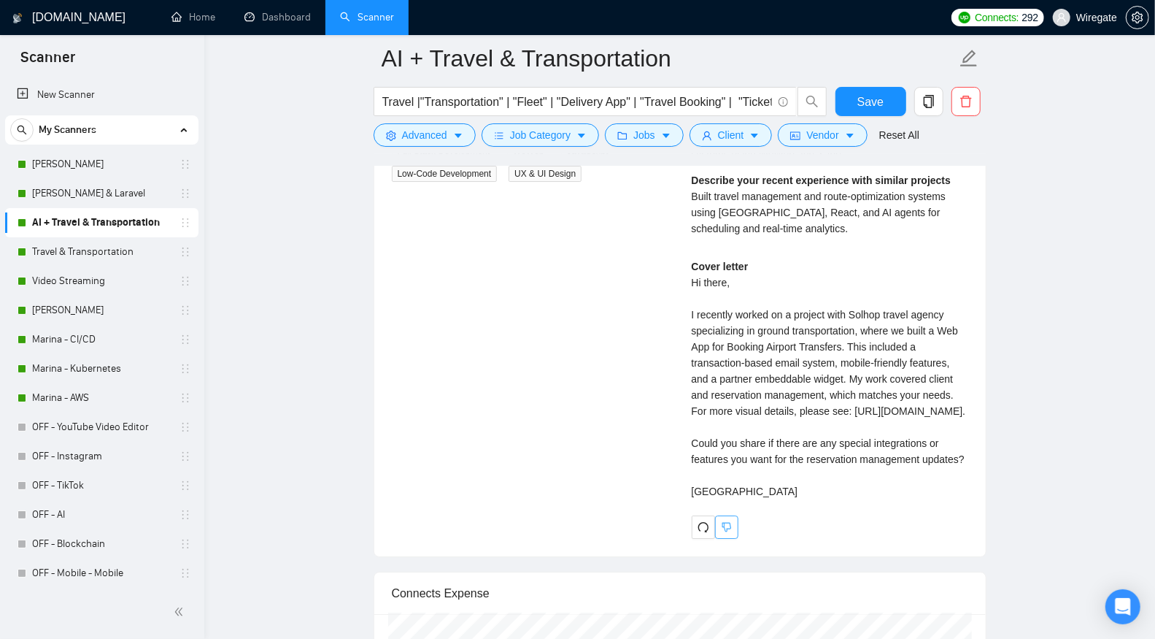
click at [724, 533] on icon "dislike" at bounding box center [727, 527] width 10 height 12
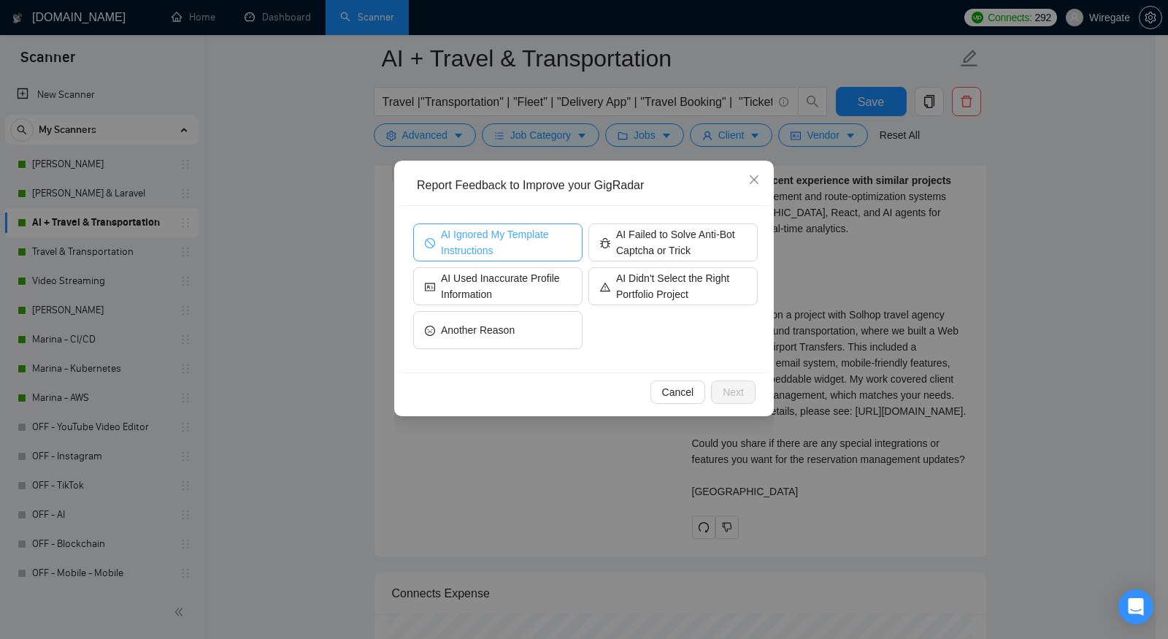
click at [479, 242] on span "AI Ignored My Template Instructions" at bounding box center [506, 242] width 130 height 32
click at [742, 384] on span "Next" at bounding box center [732, 392] width 21 height 16
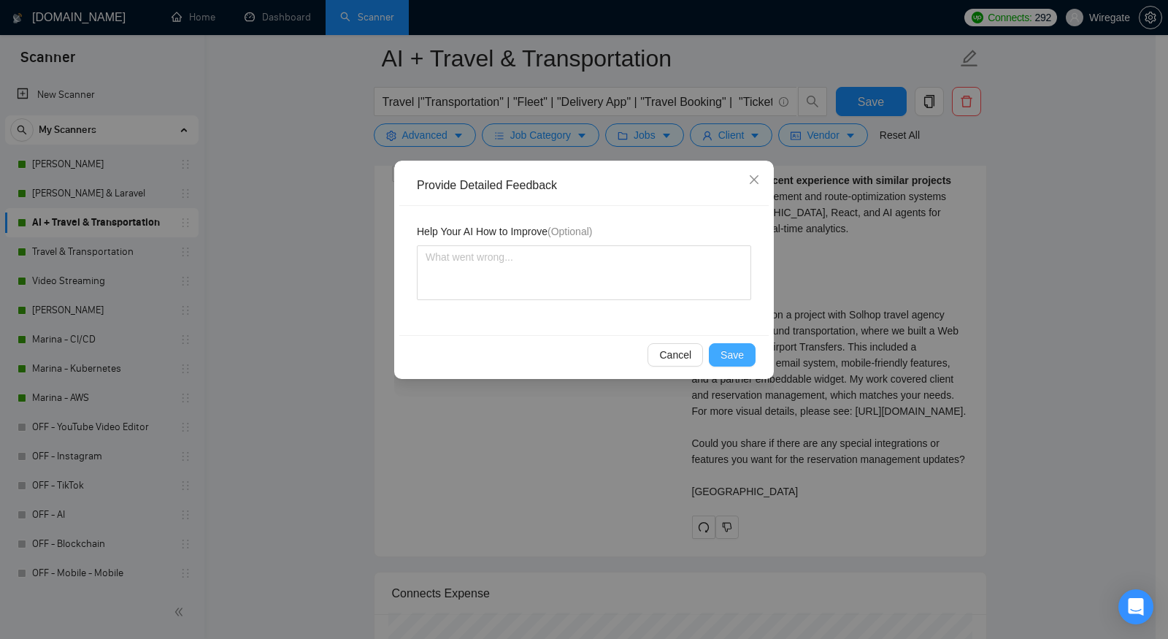
click at [727, 360] on span "Save" at bounding box center [731, 355] width 23 height 16
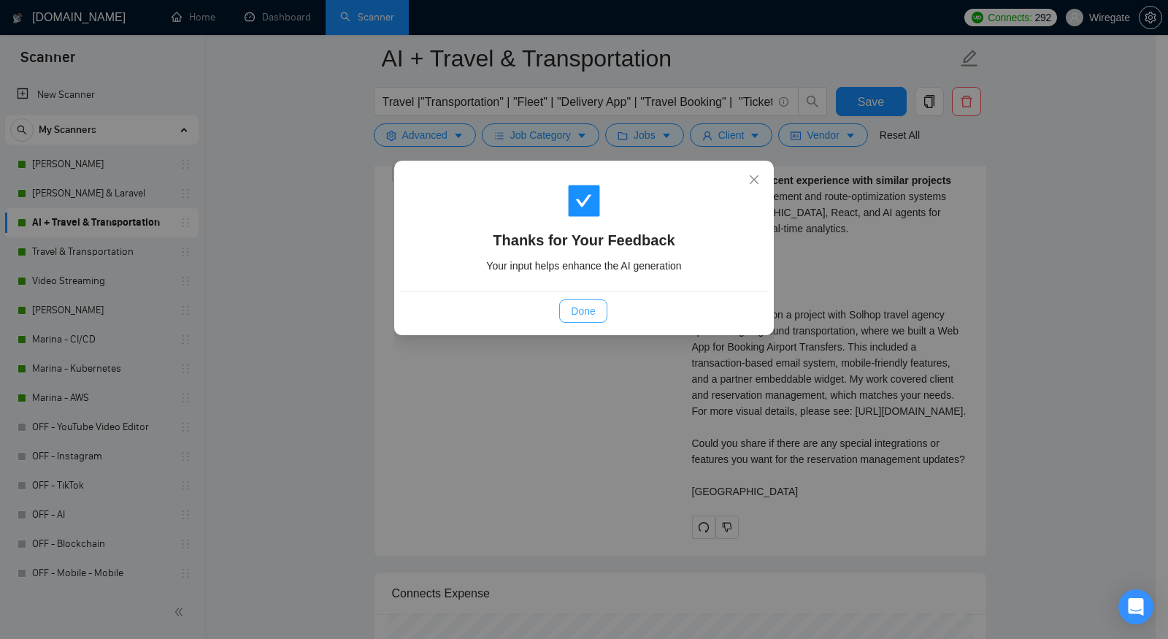
click at [589, 309] on span "Done" at bounding box center [583, 311] width 24 height 16
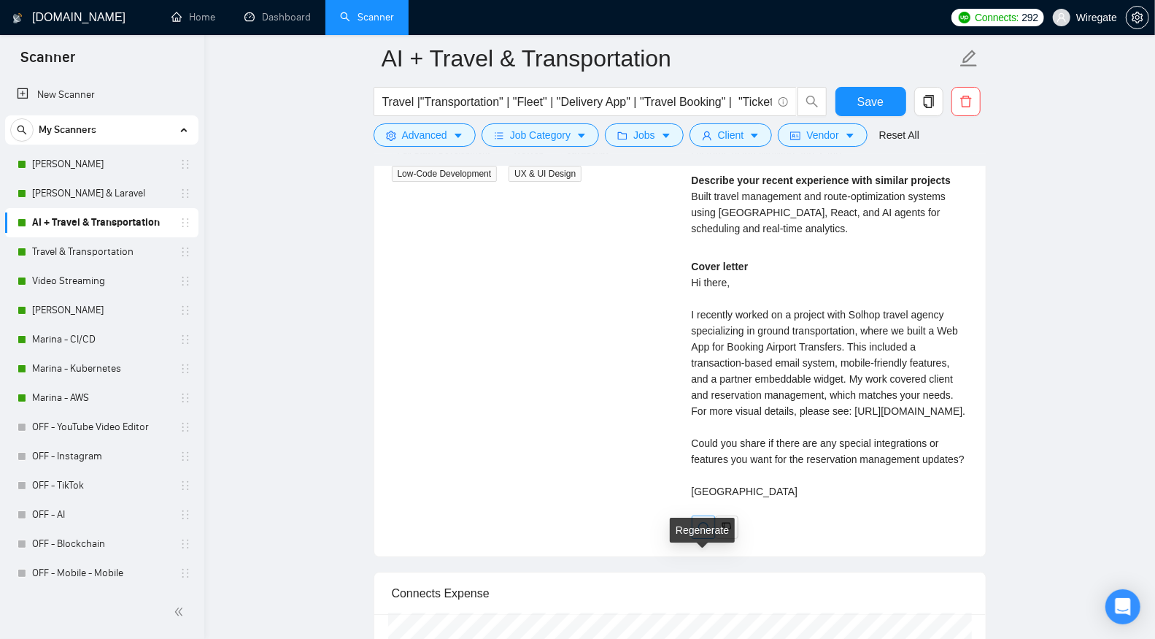
click at [698, 539] on button "button" at bounding box center [703, 526] width 23 height 23
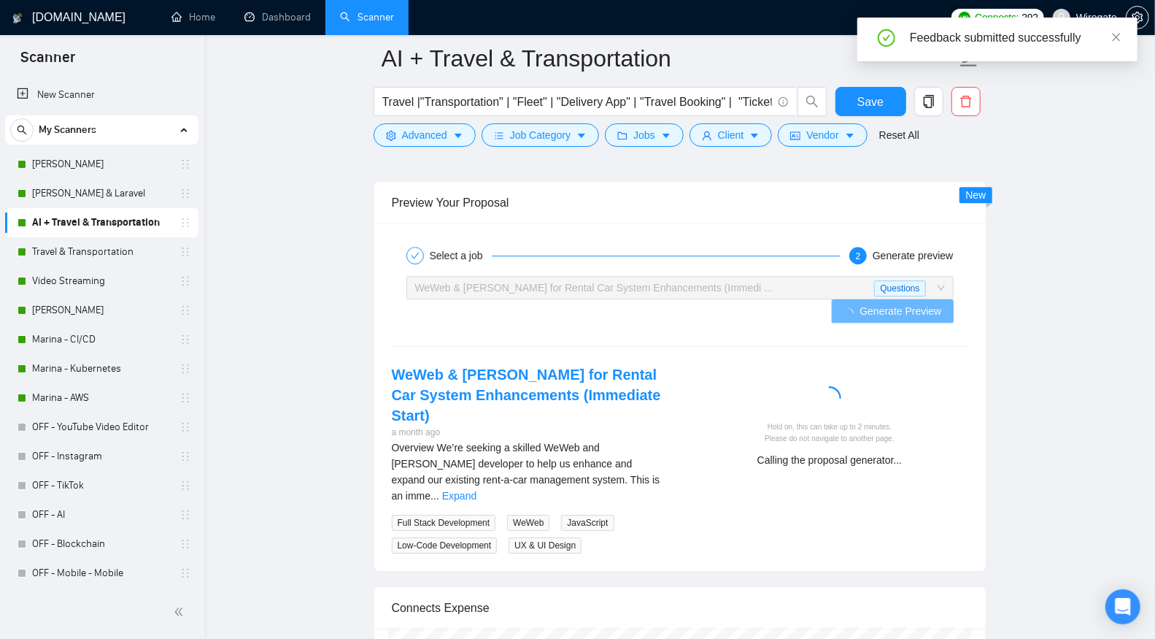
scroll to position [2740, 0]
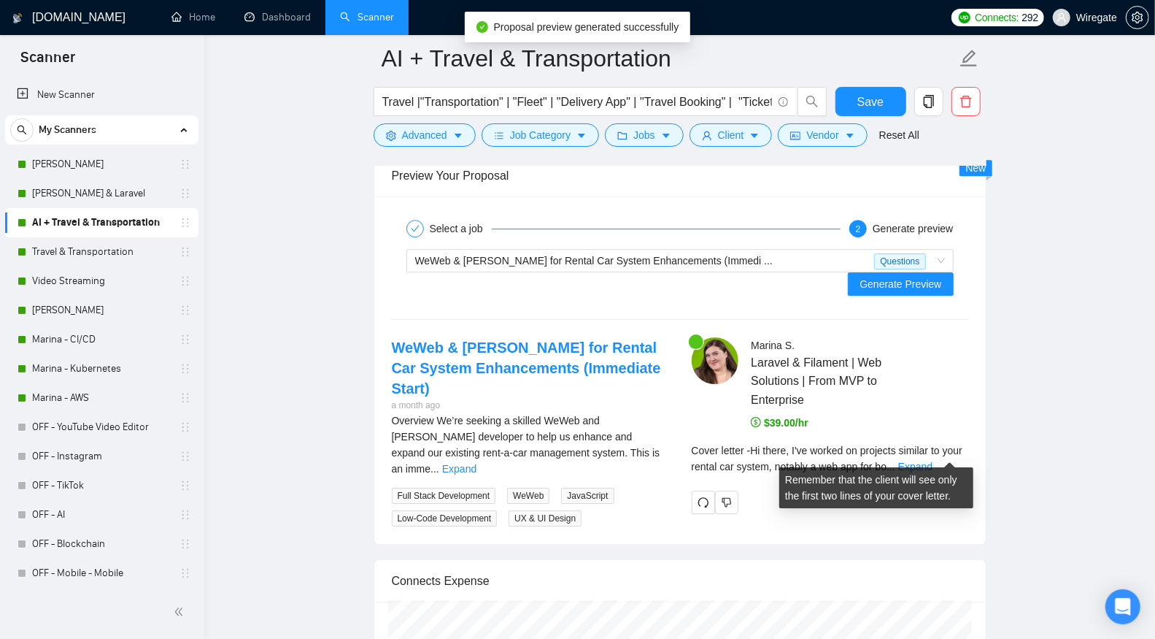
click at [933, 460] on link "Expand" at bounding box center [915, 466] width 34 height 12
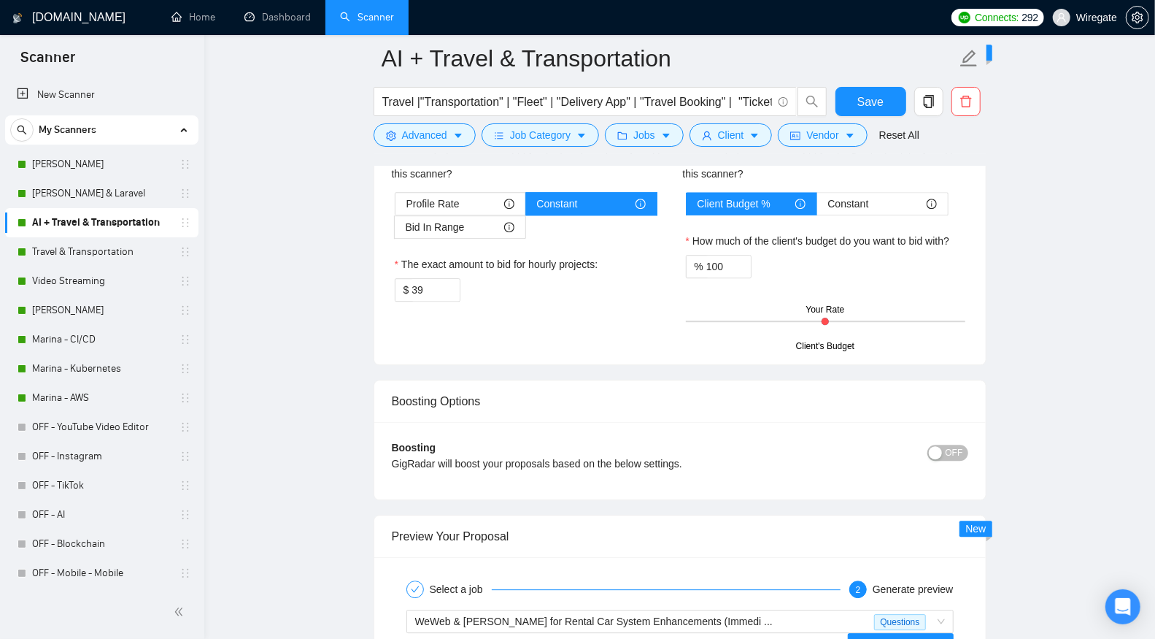
scroll to position [2519, 0]
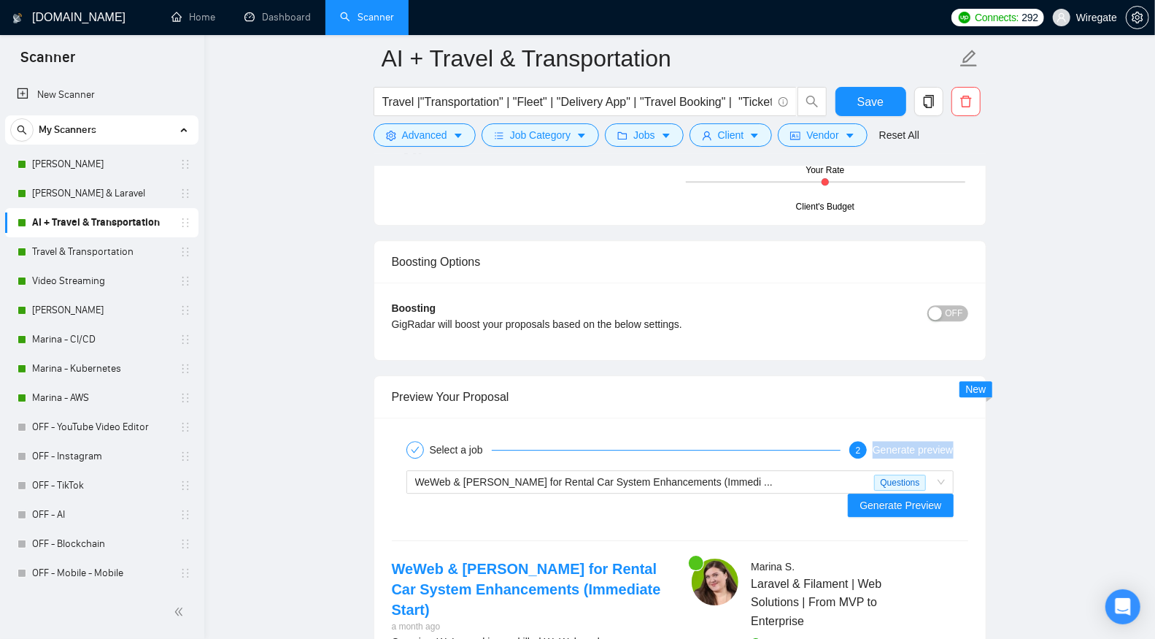
drag, startPoint x: 965, startPoint y: 431, endPoint x: 867, endPoint y: 433, distance: 98.5
click at [867, 435] on div "Select a job 2 Generate preview" at bounding box center [680, 449] width 576 height 29
copy div "Generate preview"
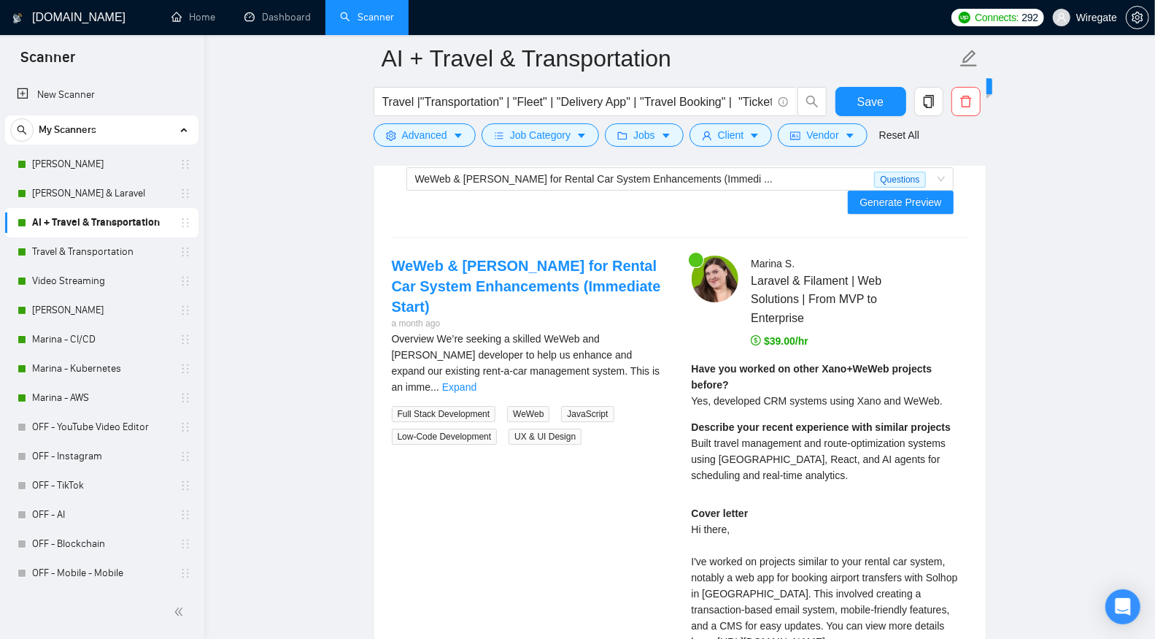
scroll to position [2890, 0]
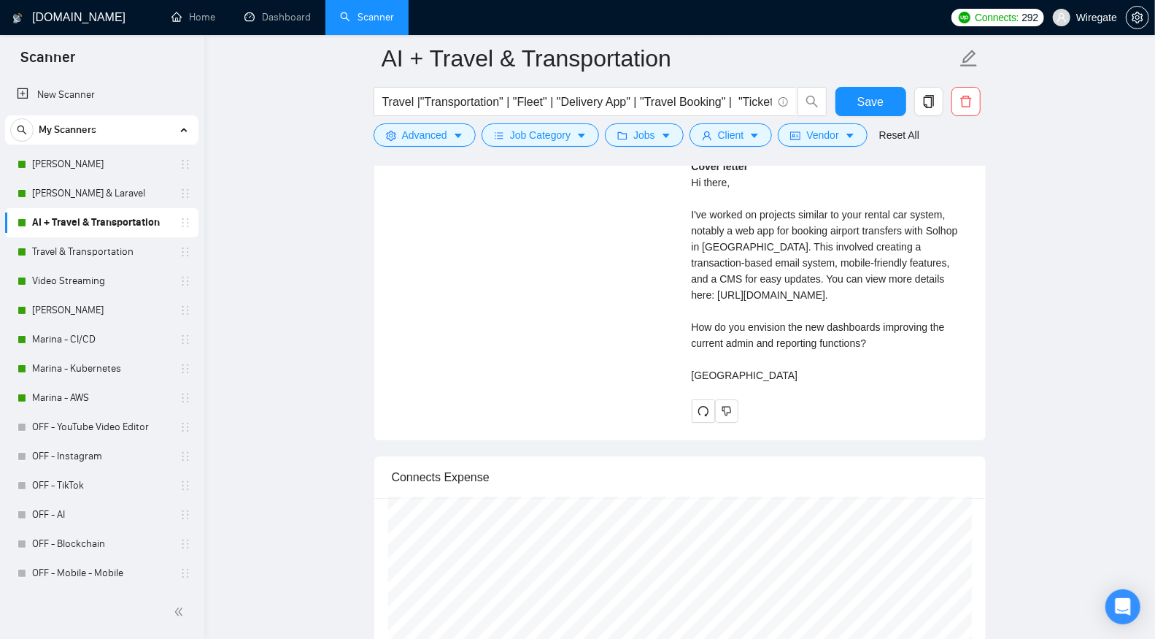
scroll to position [2856, 0]
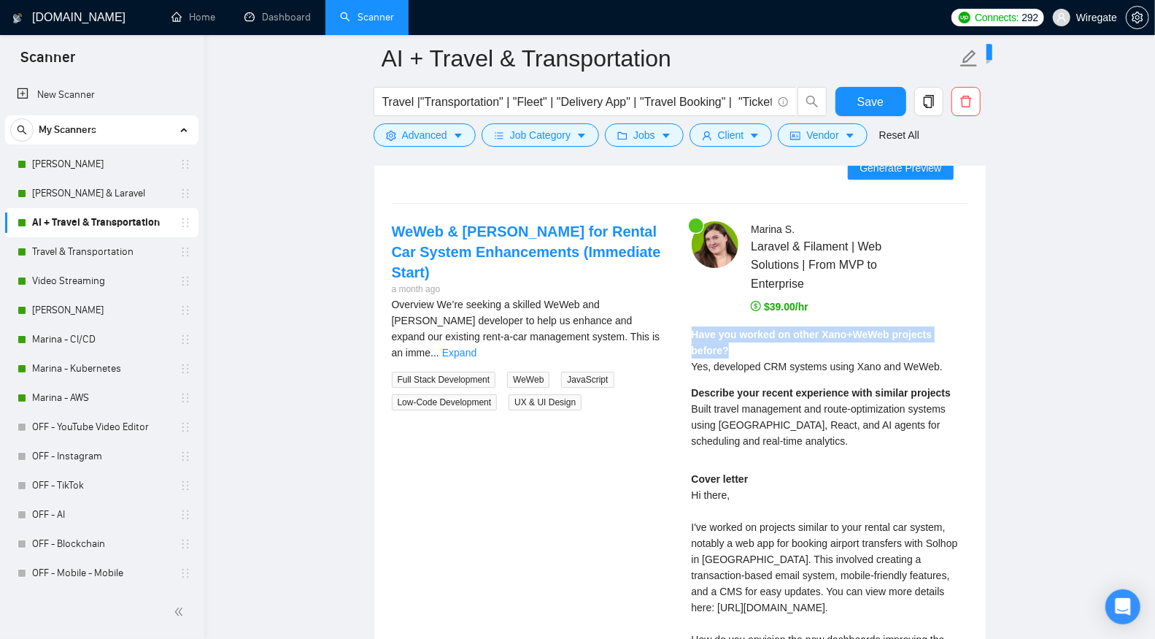
drag, startPoint x: 690, startPoint y: 315, endPoint x: 747, endPoint y: 336, distance: 60.5
click at [747, 336] on div "Marina S . Laravel & Filament | Web Solutions | From MVP to Enterprise $39.00/h…" at bounding box center [830, 477] width 300 height 513
click at [747, 336] on div "Have you worked on other Xano+WeWeb projects before? Yes, developed CRM systems…" at bounding box center [830, 350] width 277 height 48
drag, startPoint x: 693, startPoint y: 352, endPoint x: 827, endPoint y: 350, distance: 133.6
click at [827, 360] on span "Yes, developed CRM systems using Xano and WeWeb." at bounding box center [817, 366] width 251 height 12
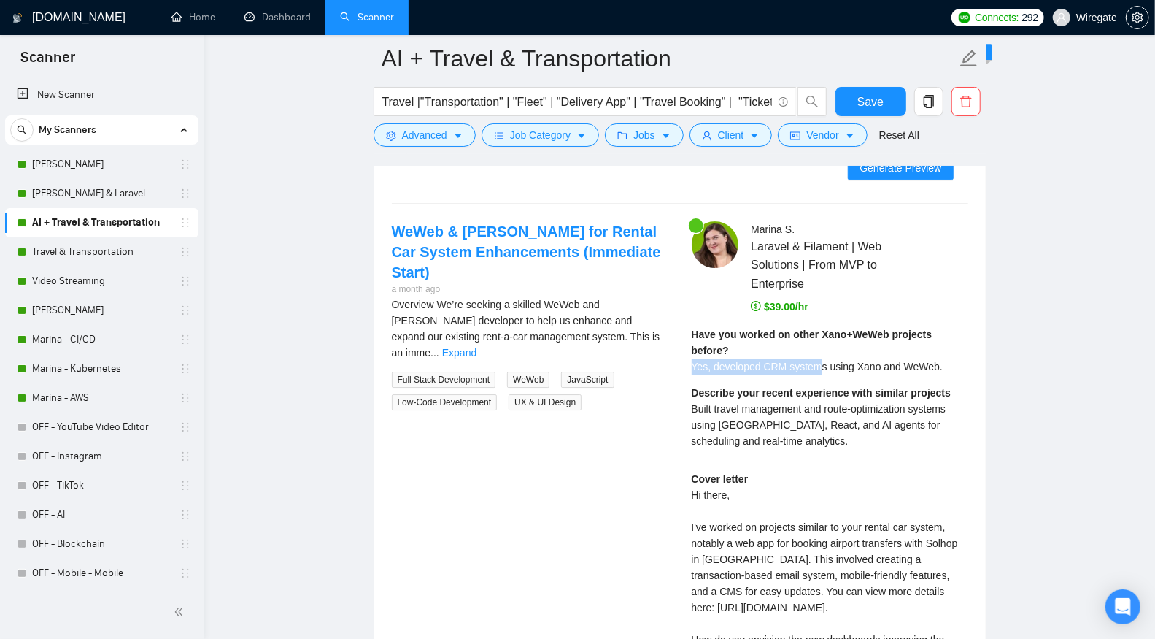
click at [827, 360] on span "Yes, developed CRM systems using Xano and WeWeb." at bounding box center [817, 366] width 251 height 12
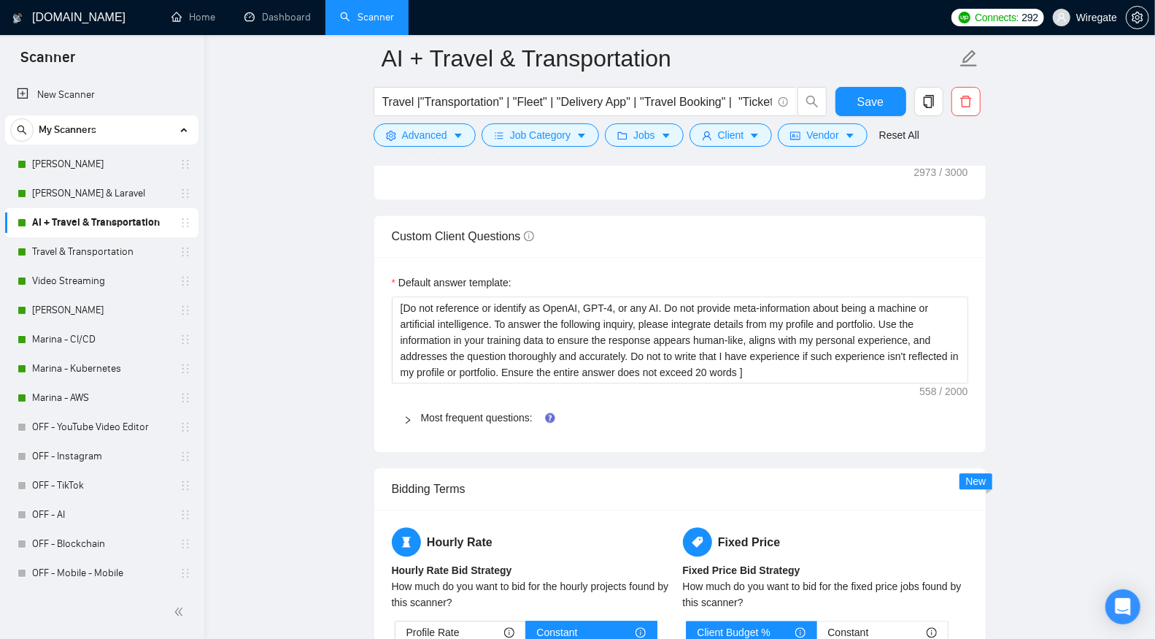
scroll to position [1951, 0]
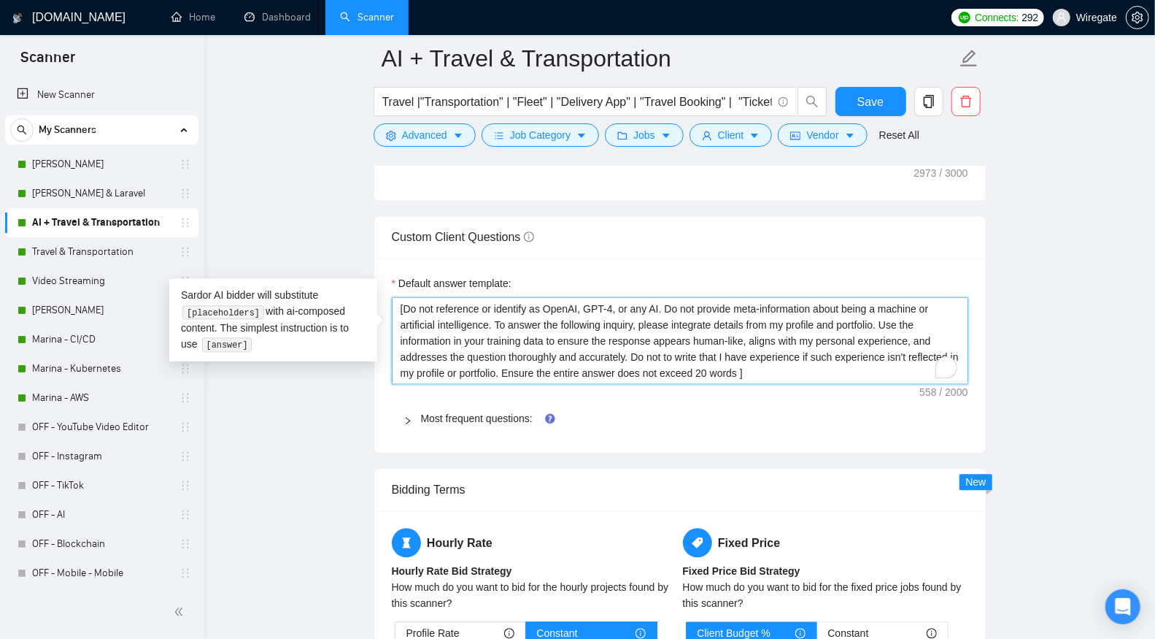
drag, startPoint x: 641, startPoint y: 343, endPoint x: 558, endPoint y: 366, distance: 86.2
click at [558, 366] on textarea "[Do not reference or identify as OpenAI, GPT-4, or any AI. Do not provide meta-…" at bounding box center [680, 340] width 576 height 87
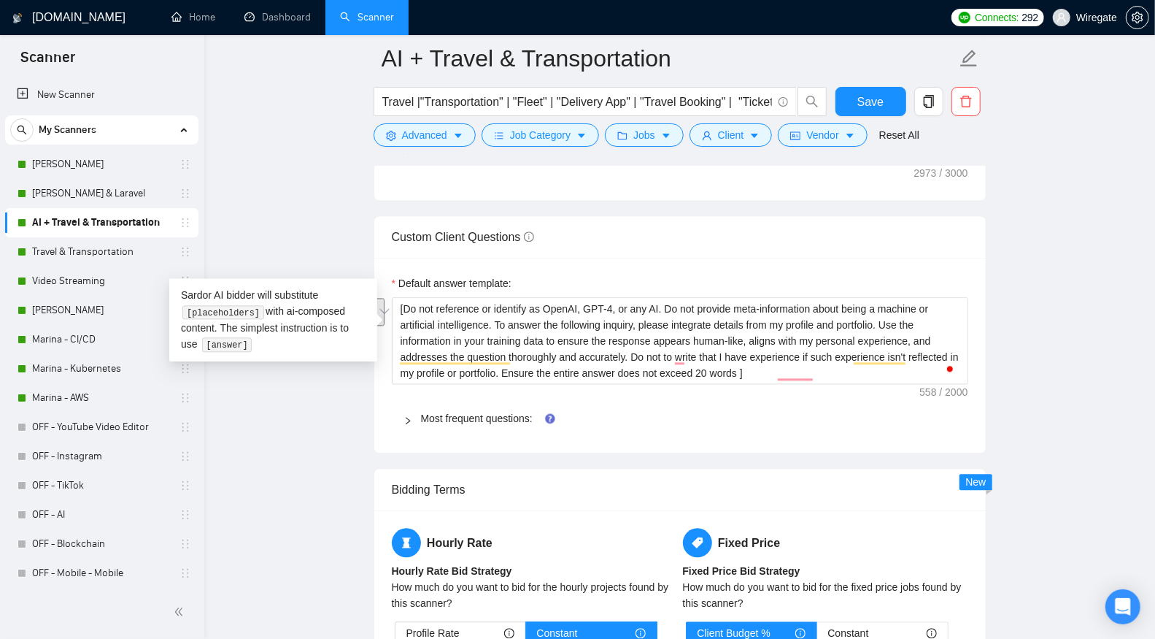
click at [1007, 348] on main "AI + Travel & Transportation Travel |"Transportation" | "Fleet" | "Delivery App…" at bounding box center [680, 491] width 904 height 4767
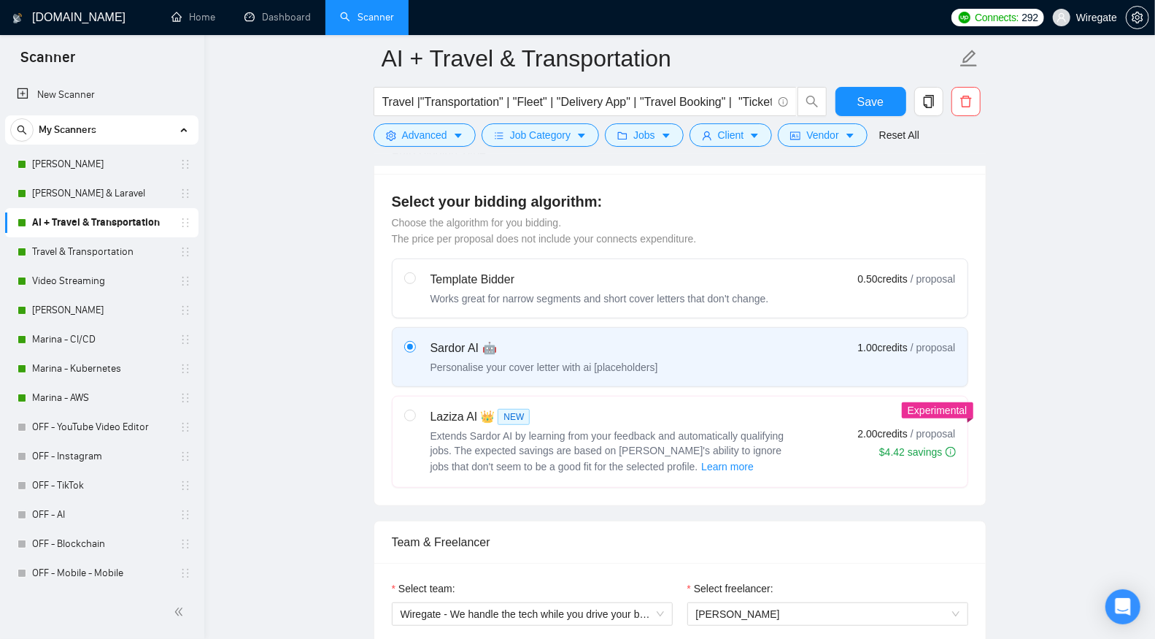
scroll to position [387, 0]
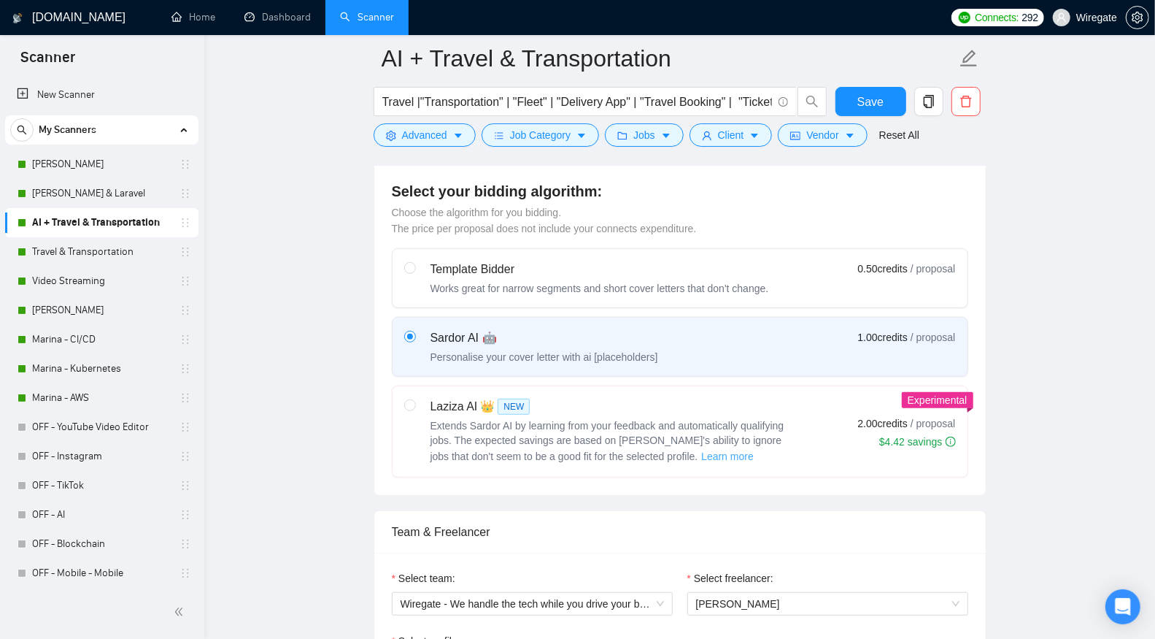
click at [701, 448] on span "Learn more" at bounding box center [727, 456] width 53 height 16
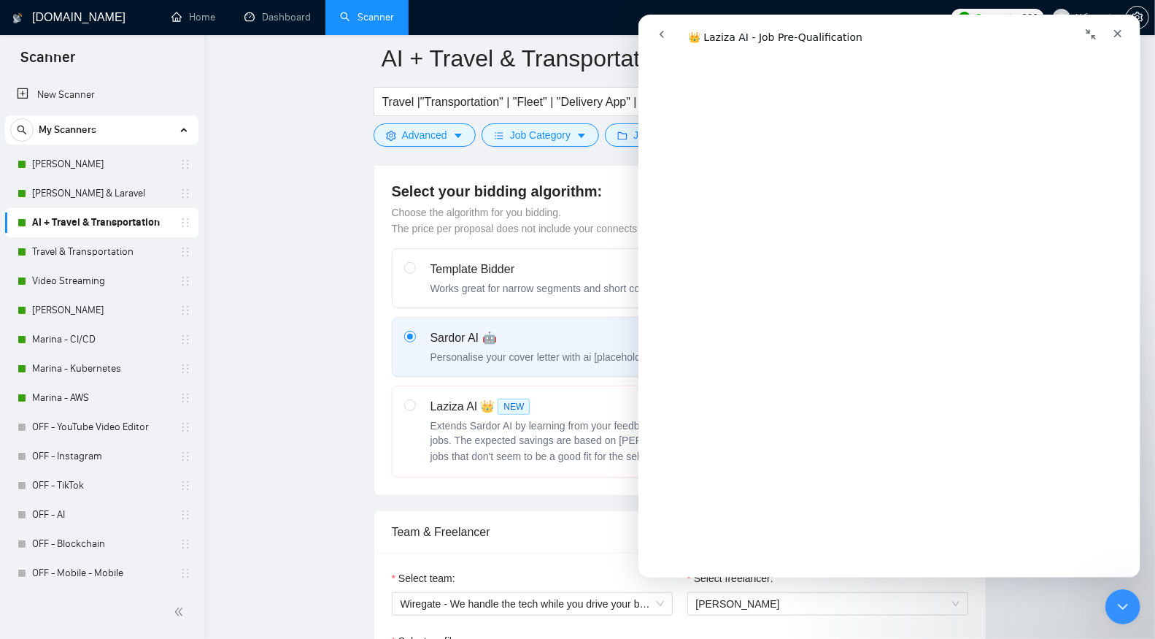
scroll to position [136, 0]
click at [1113, 28] on icon "Закрыть" at bounding box center [1117, 34] width 12 height 12
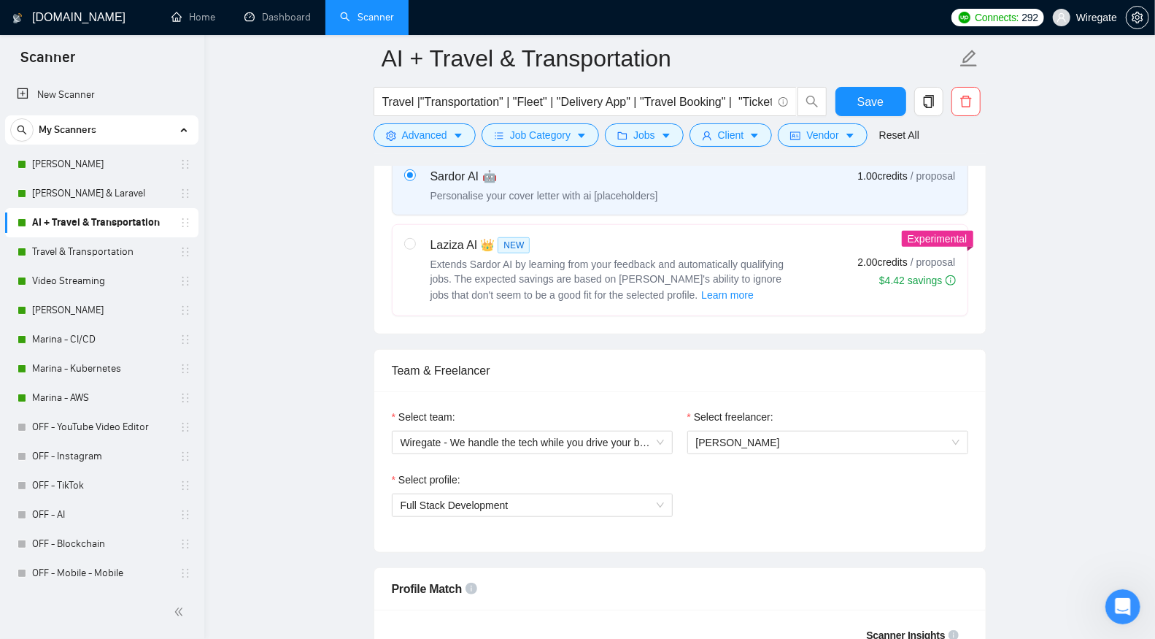
scroll to position [511, 0]
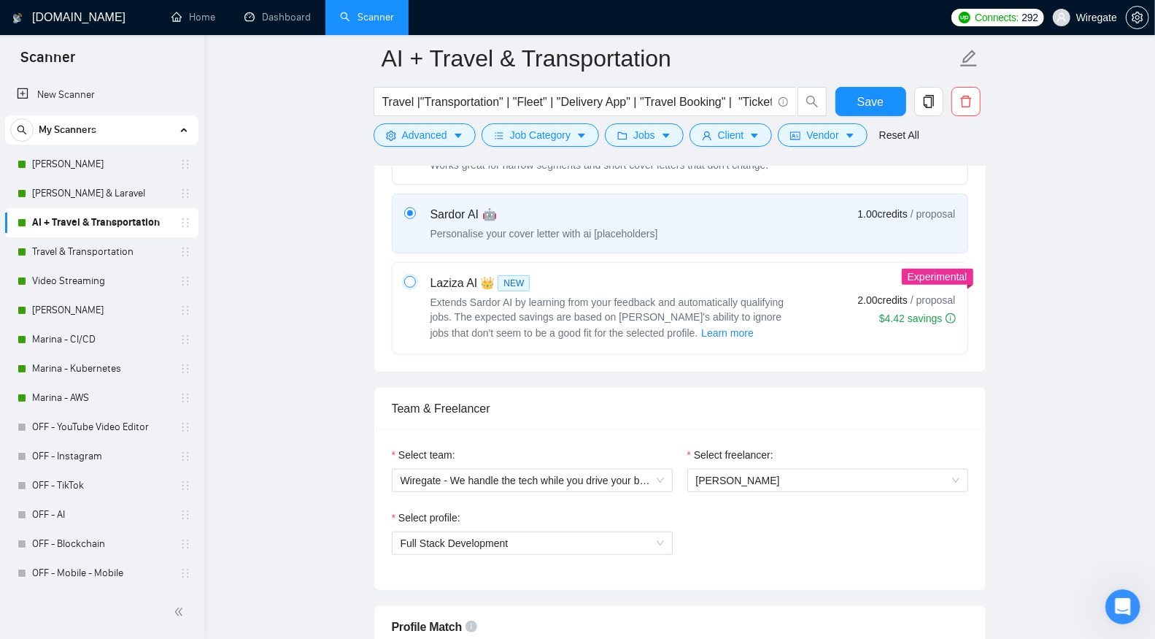
click at [408, 276] on input "radio" at bounding box center [409, 281] width 10 height 10
radio input "true"
radio input "false"
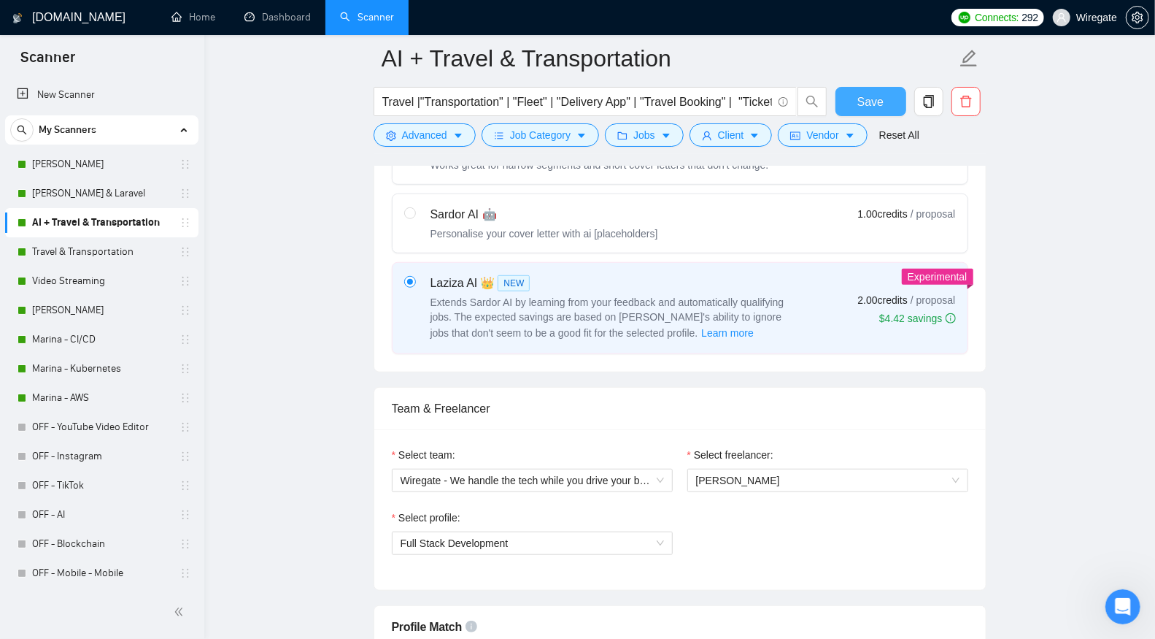
click at [890, 109] on button "Save" at bounding box center [871, 101] width 71 height 29
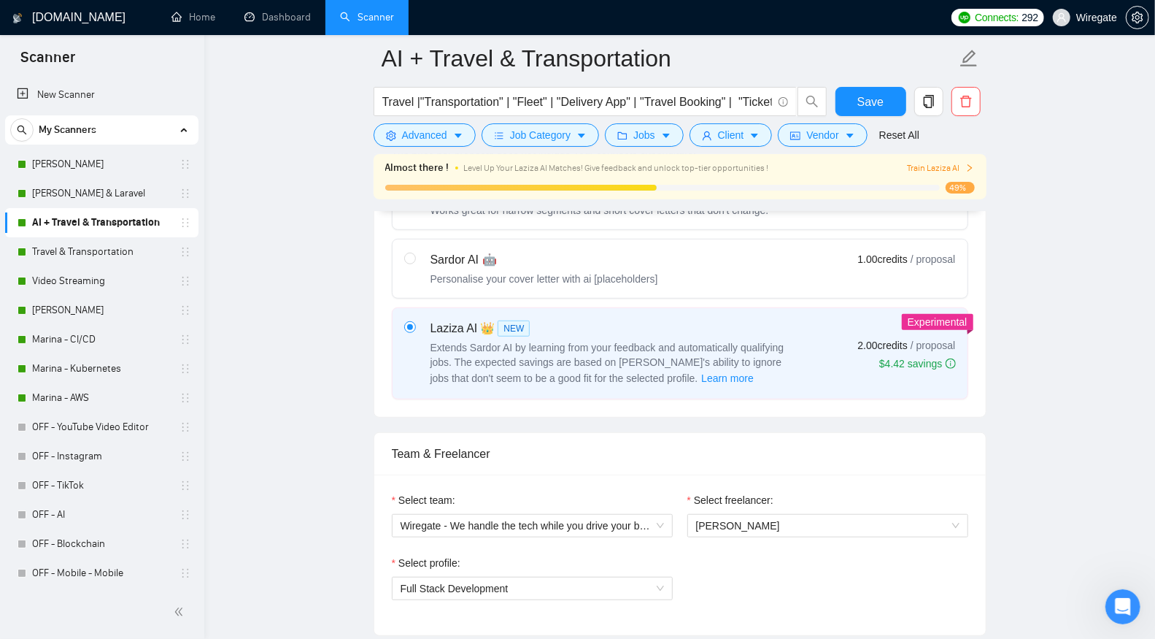
click at [951, 169] on span "Train Laziza AI" at bounding box center [940, 168] width 67 height 14
click at [959, 167] on span "Train Laziza AI" at bounding box center [940, 168] width 67 height 14
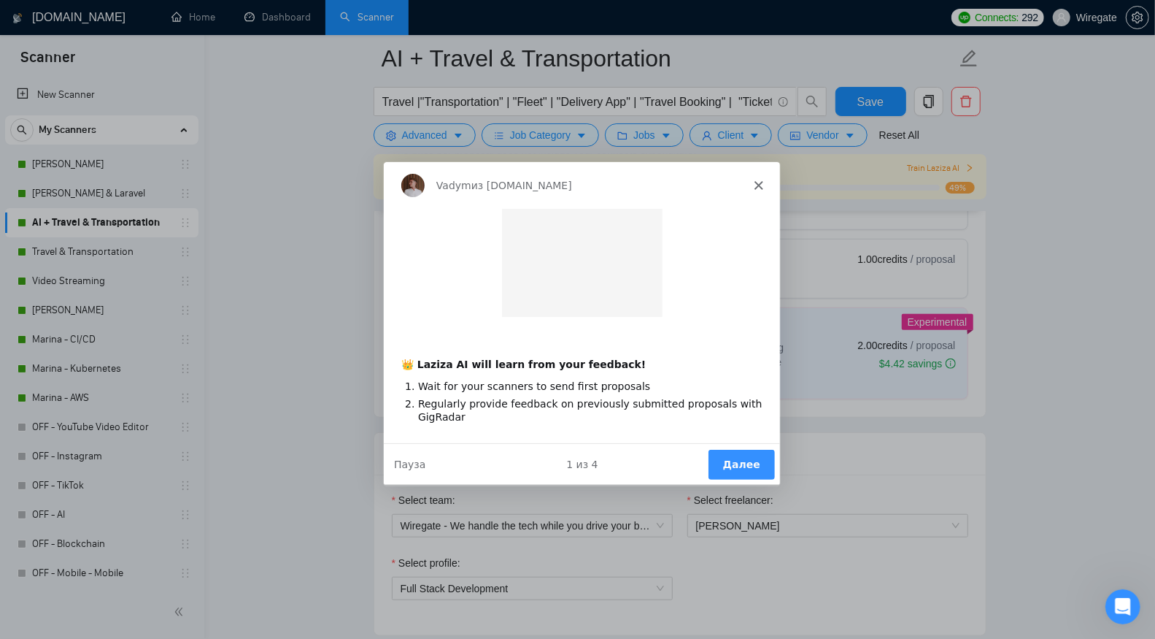
scroll to position [0, 0]
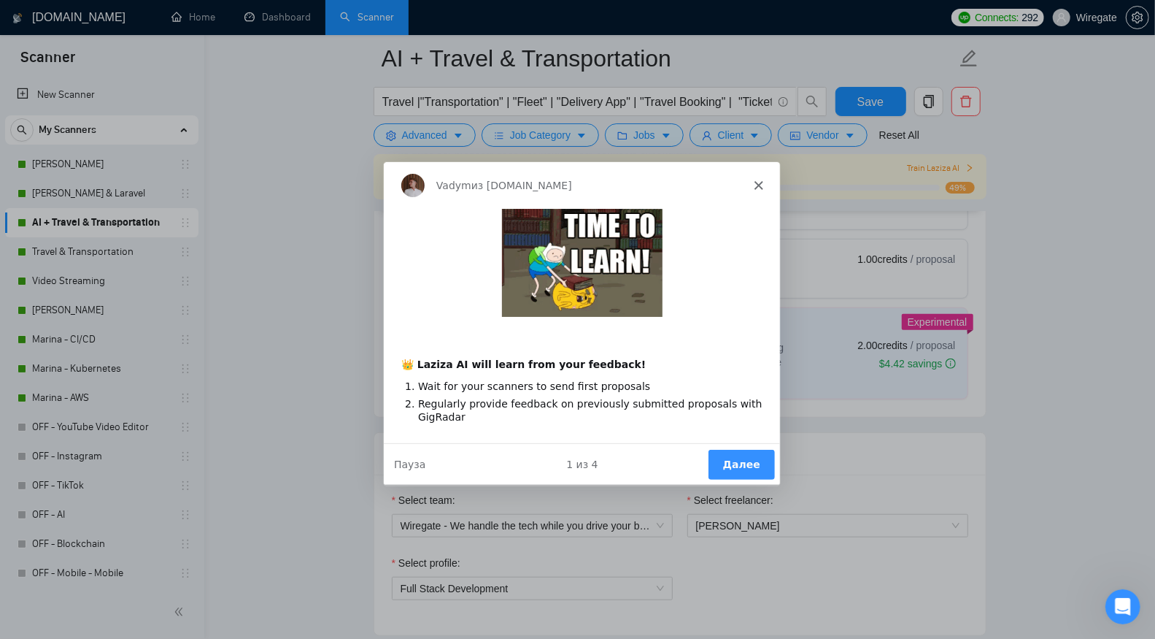
click at [723, 460] on button "Далее" at bounding box center [740, 464] width 66 height 30
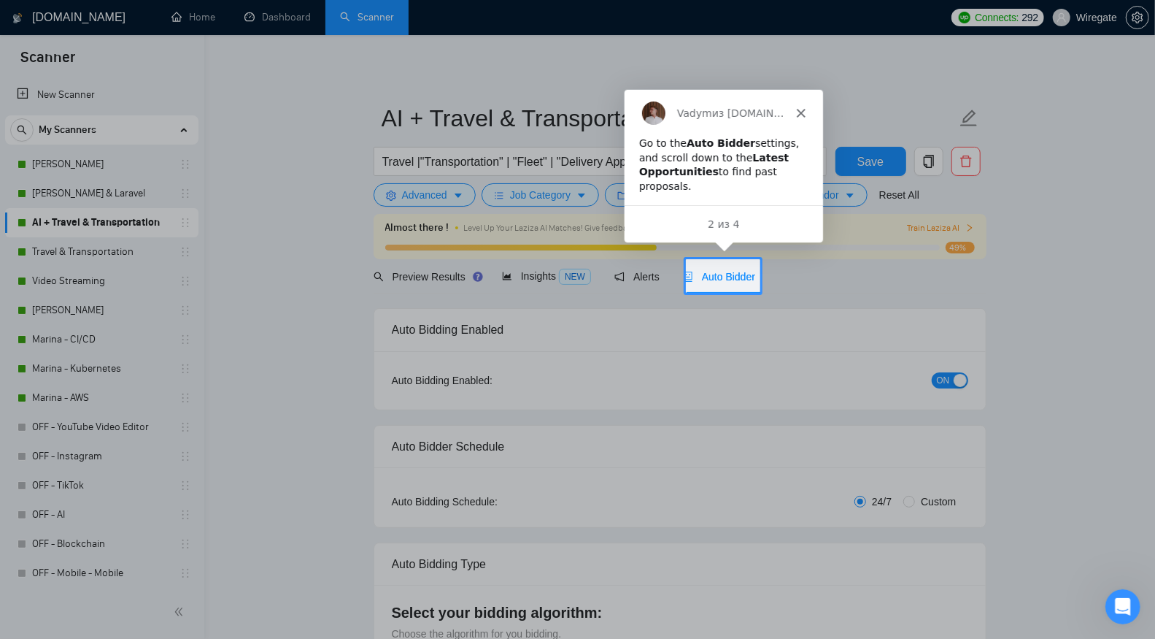
click at [755, 275] on span "Auto Bidder" at bounding box center [719, 277] width 72 height 12
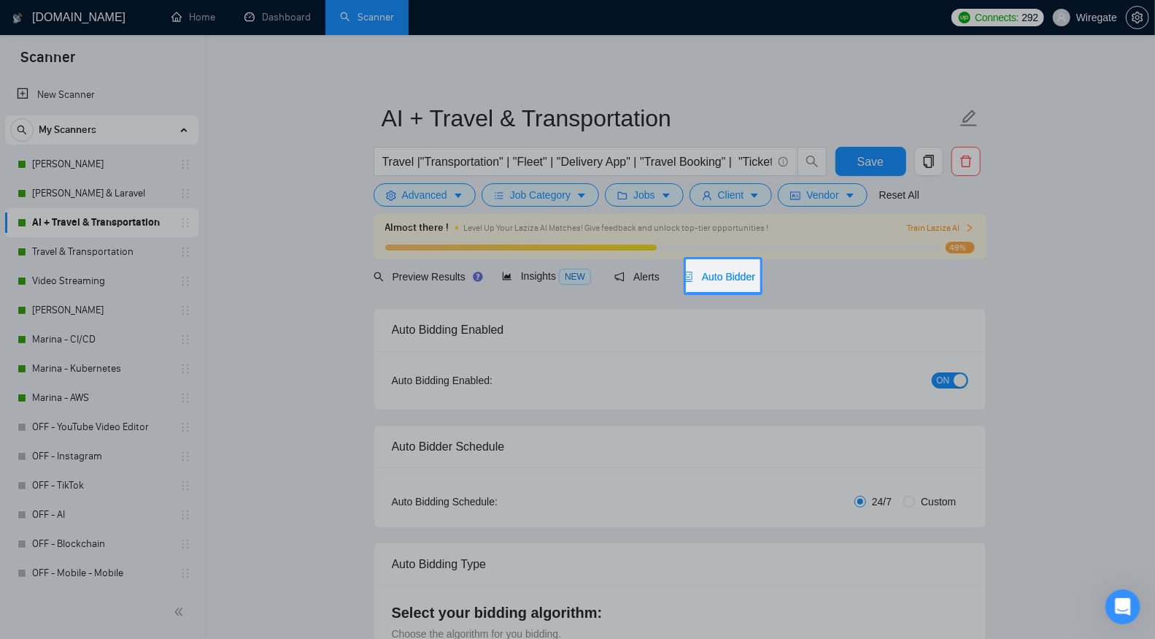
click at [718, 269] on div "Auto Bidder" at bounding box center [719, 277] width 72 height 16
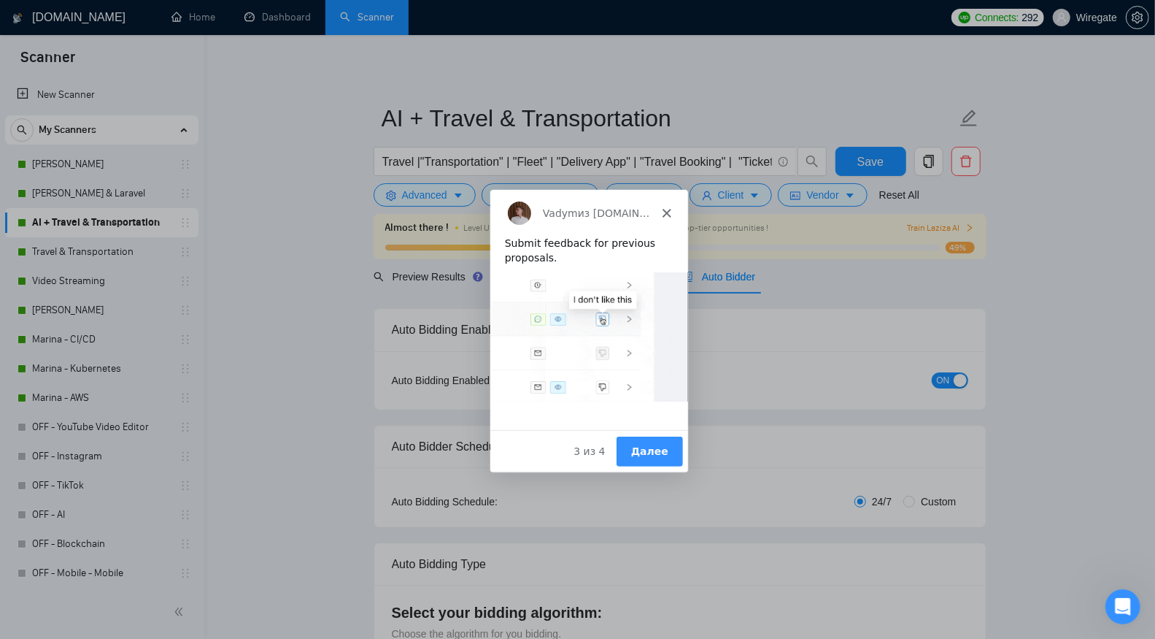
click at [650, 447] on button "Далее" at bounding box center [648, 451] width 66 height 30
click at [651, 450] on button "Далее" at bounding box center [648, 451] width 66 height 30
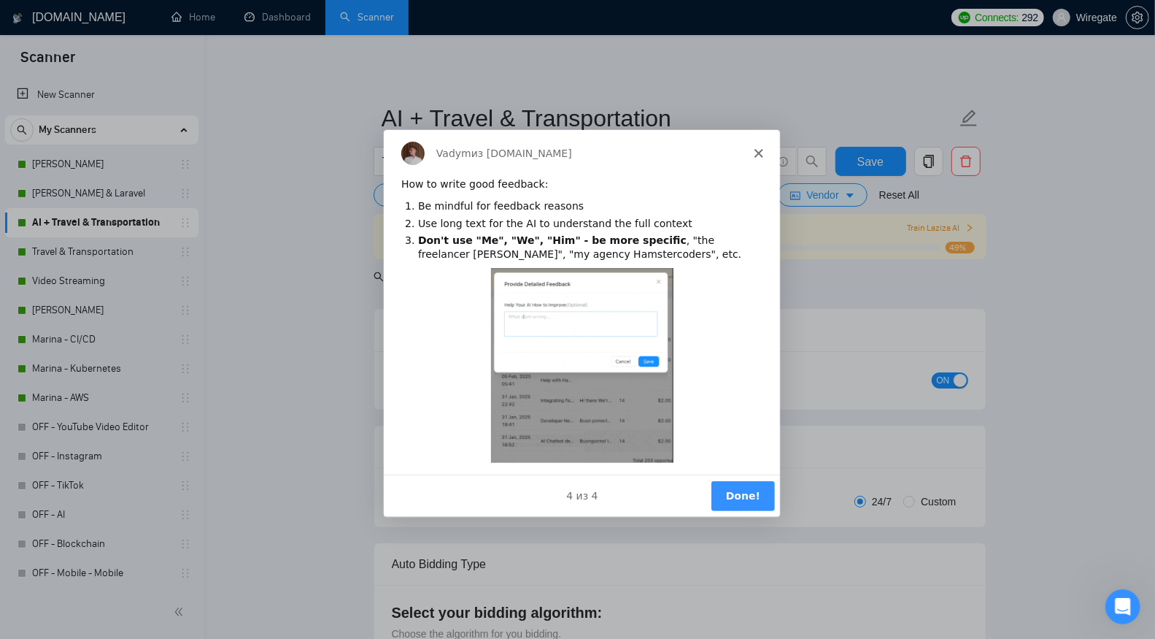
click at [747, 487] on button "Done!" at bounding box center [741, 495] width 63 height 30
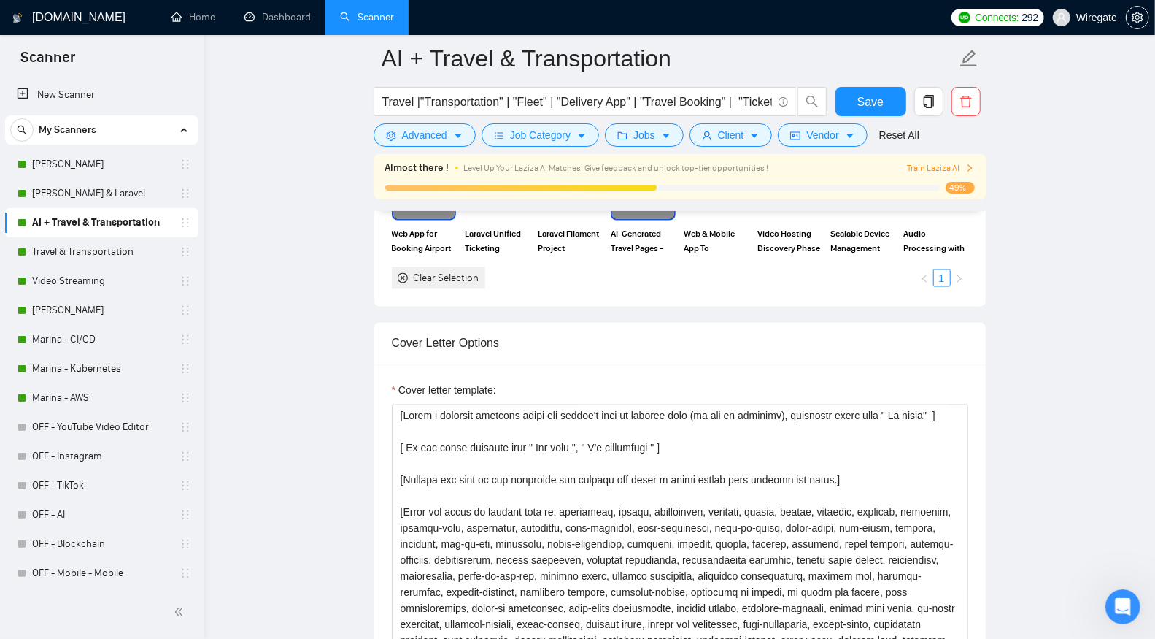
scroll to position [1438, 0]
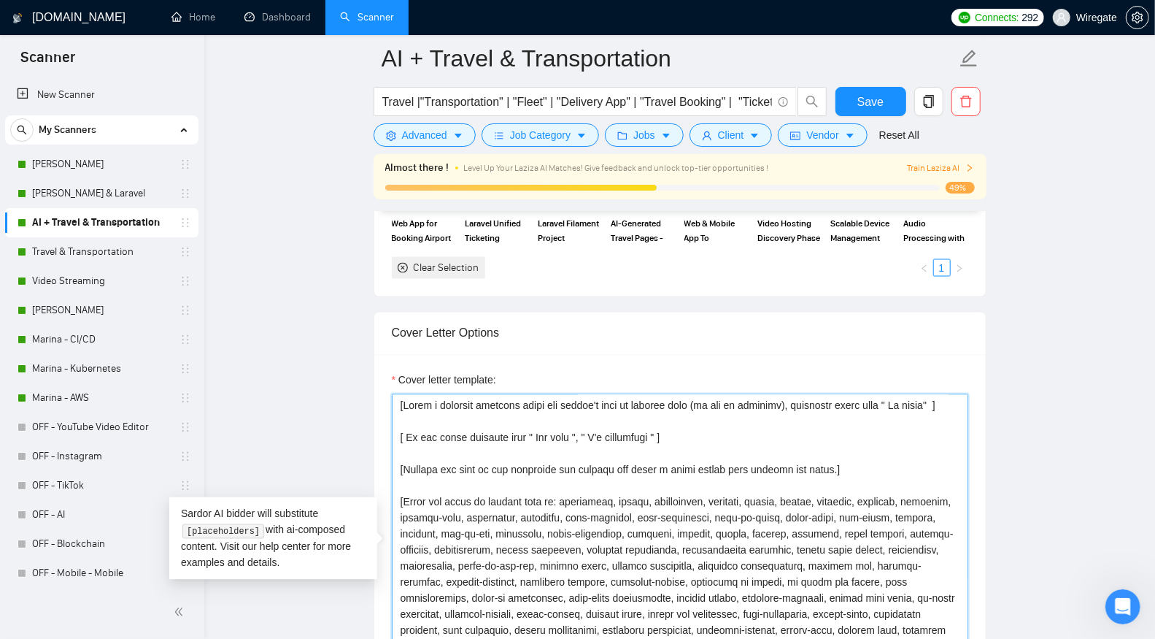
drag, startPoint x: 919, startPoint y: 399, endPoint x: 425, endPoint y: 417, distance: 494.4
click at [425, 417] on textarea "Cover letter template:" at bounding box center [680, 558] width 576 height 328
drag, startPoint x: 462, startPoint y: 412, endPoint x: 389, endPoint y: 388, distance: 76.8
click at [389, 388] on div "Cover letter template:" at bounding box center [680, 556] width 612 height 403
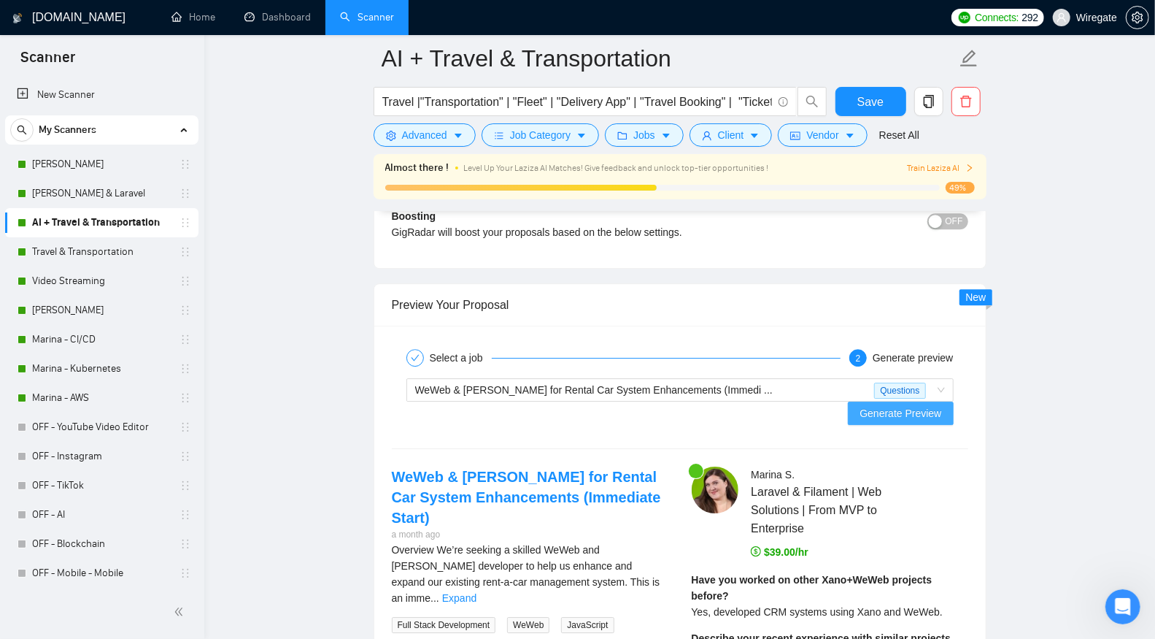
scroll to position [2667, 0]
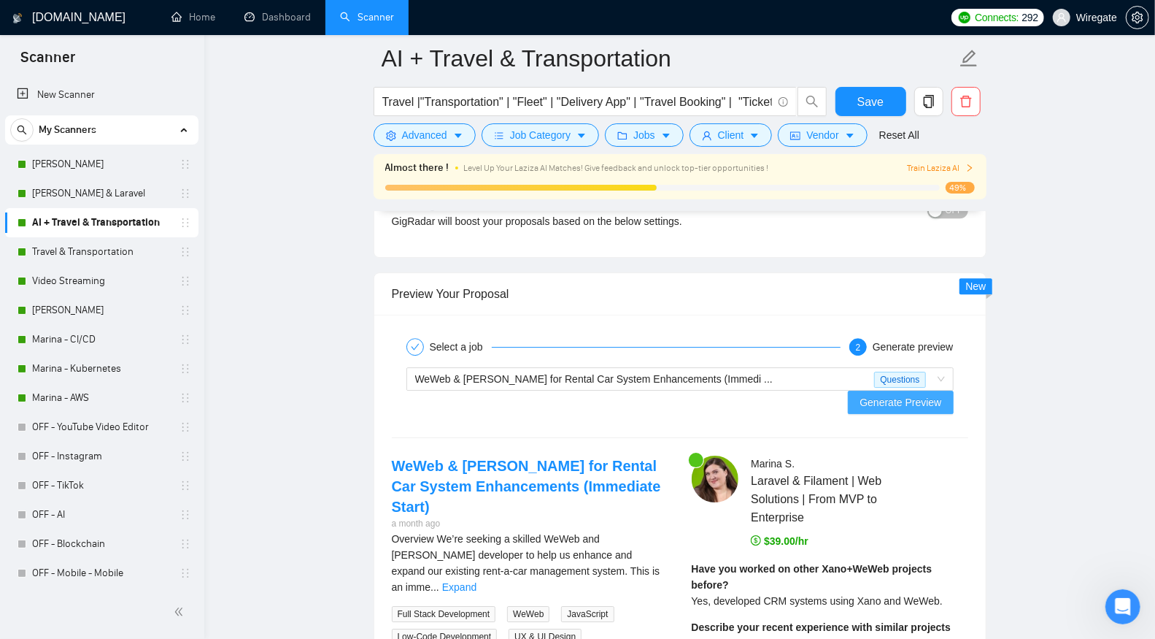
click at [908, 394] on span "Generate Preview" at bounding box center [901, 402] width 82 height 16
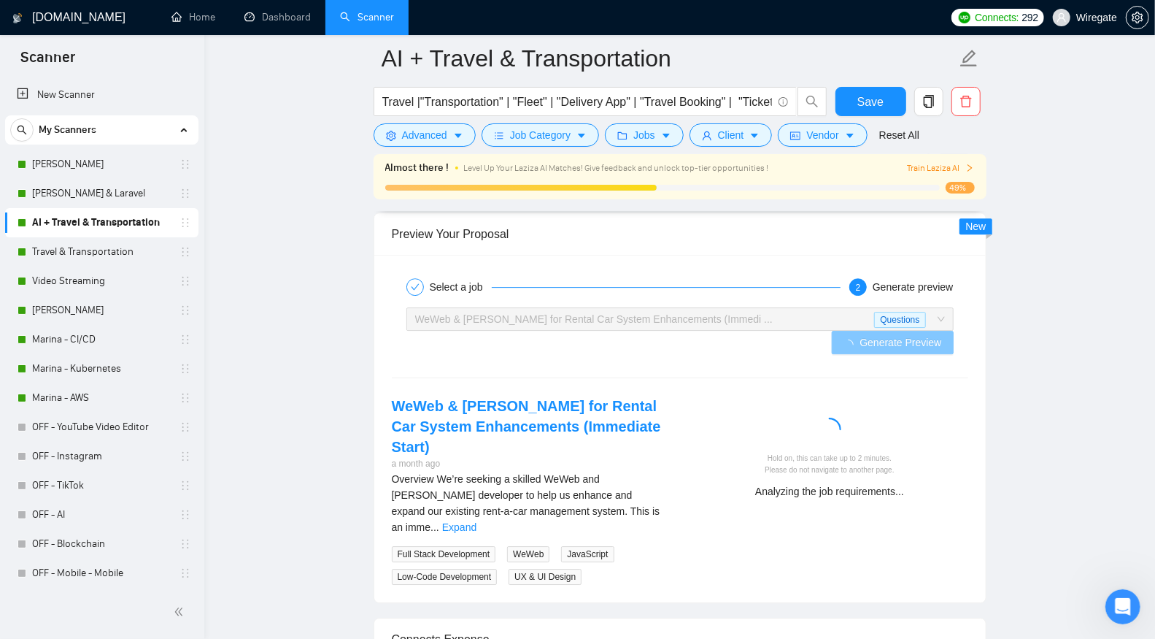
scroll to position [2815, 0]
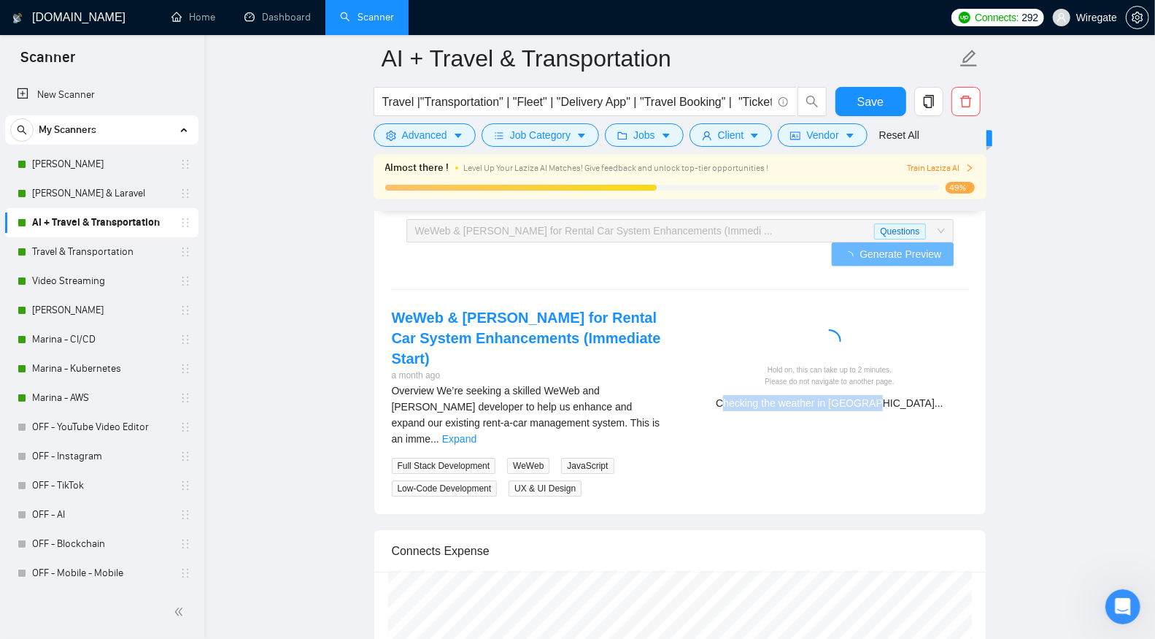
drag, startPoint x: 759, startPoint y: 396, endPoint x: 966, endPoint y: 385, distance: 207.5
click at [966, 385] on div "Hold on, this can take up to 2 minutes. Please do not navigate to another page.…" at bounding box center [830, 363] width 300 height 113
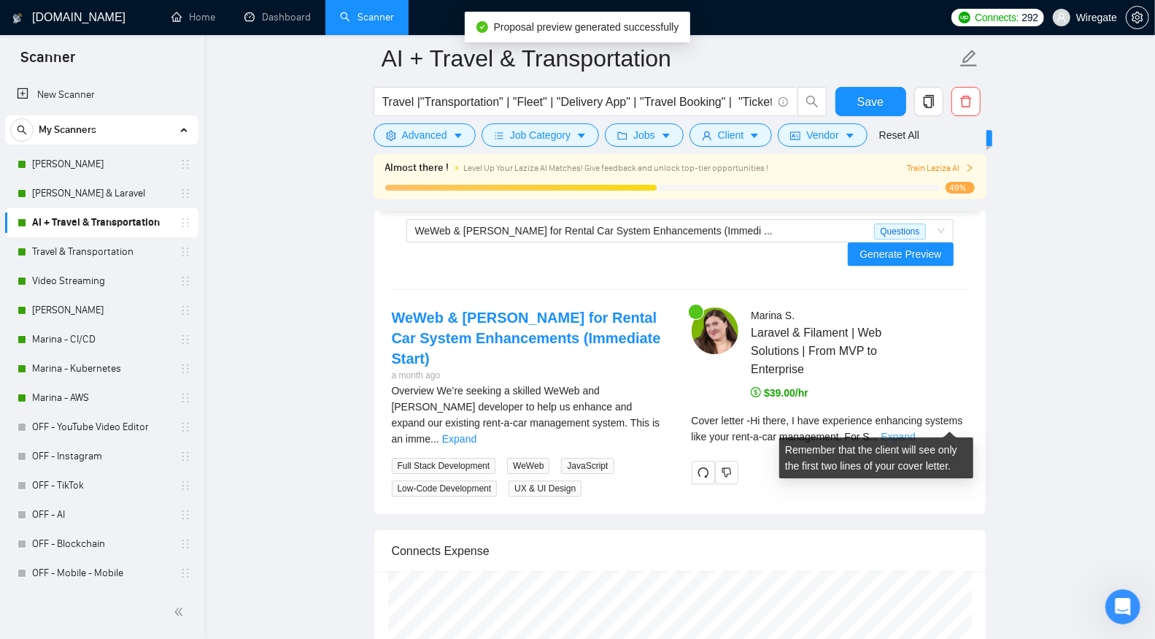
click at [916, 431] on link "Expand" at bounding box center [898, 437] width 34 height 12
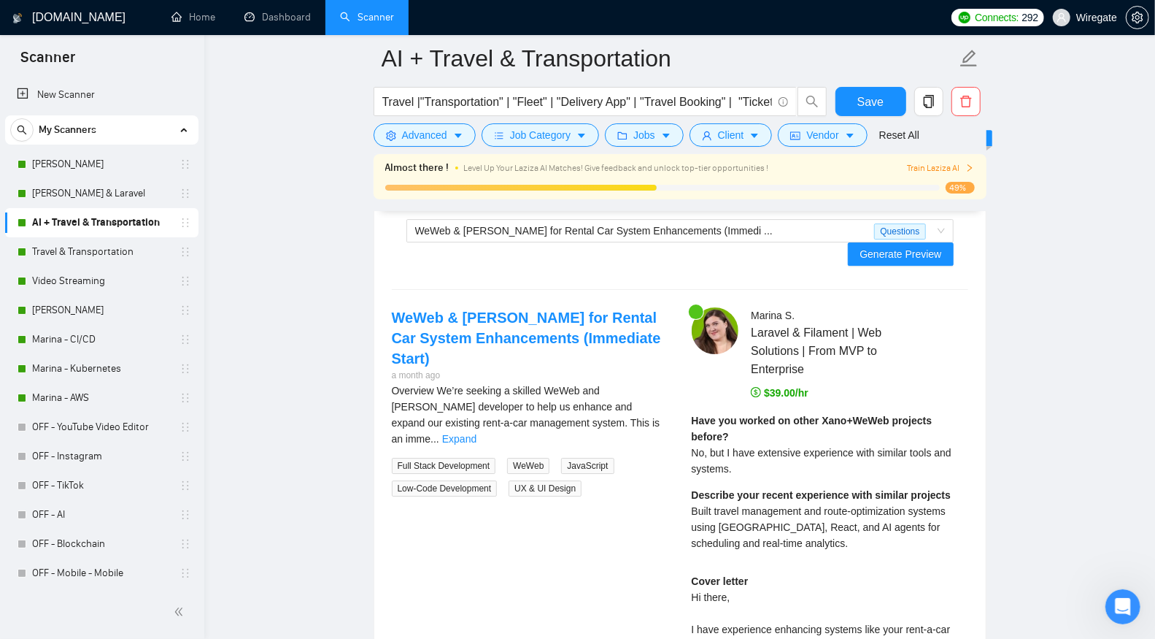
scroll to position [2849, 0]
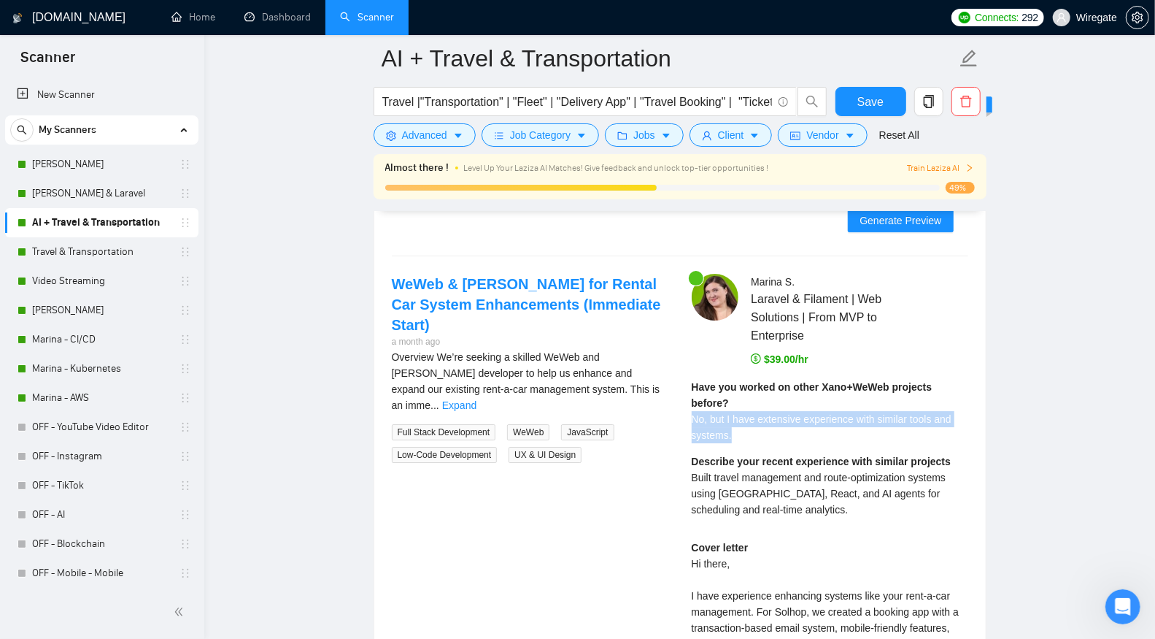
click at [746, 425] on div "Have you worked on other Xano+WeWeb projects before? No, but I have extensive e…" at bounding box center [830, 411] width 277 height 64
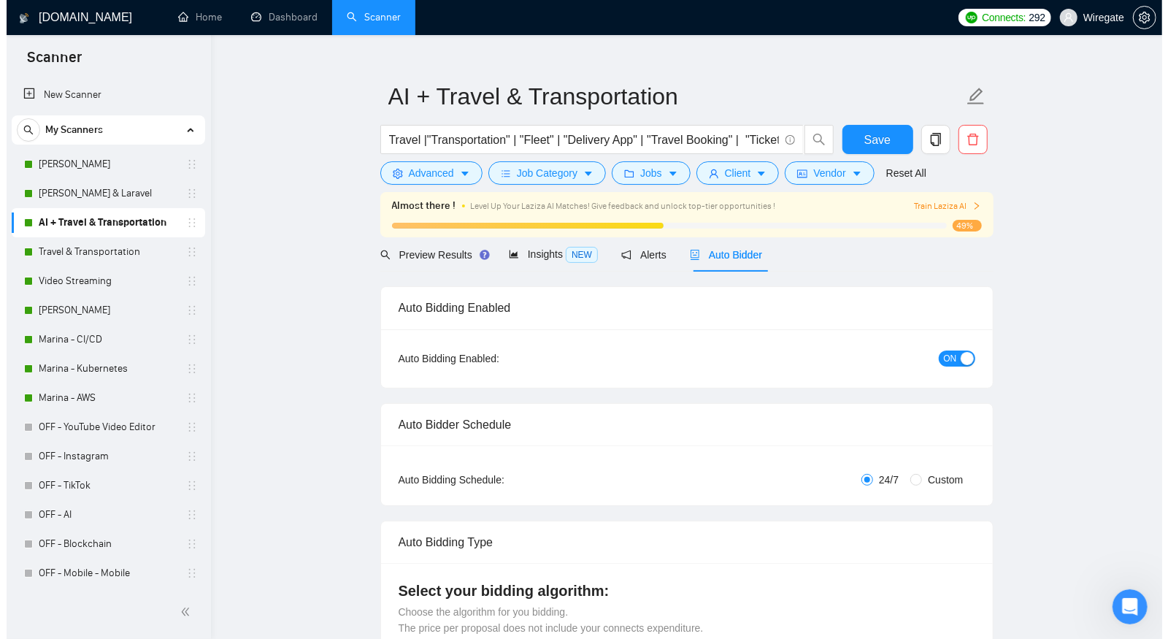
scroll to position [0, 0]
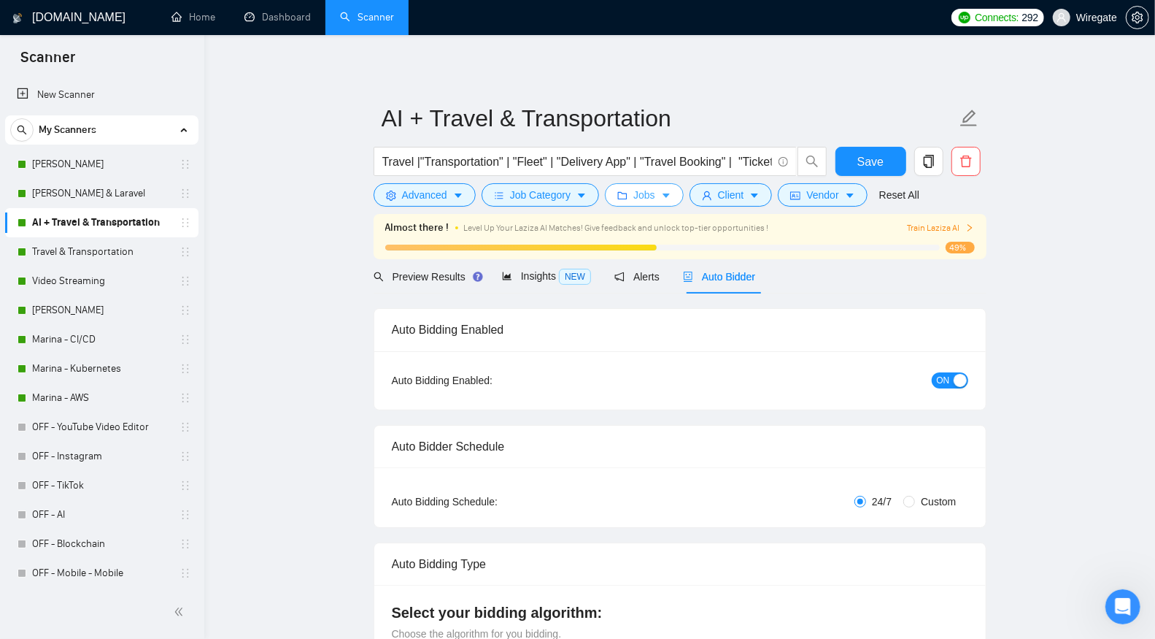
click at [643, 193] on span "Jobs" at bounding box center [644, 195] width 22 height 16
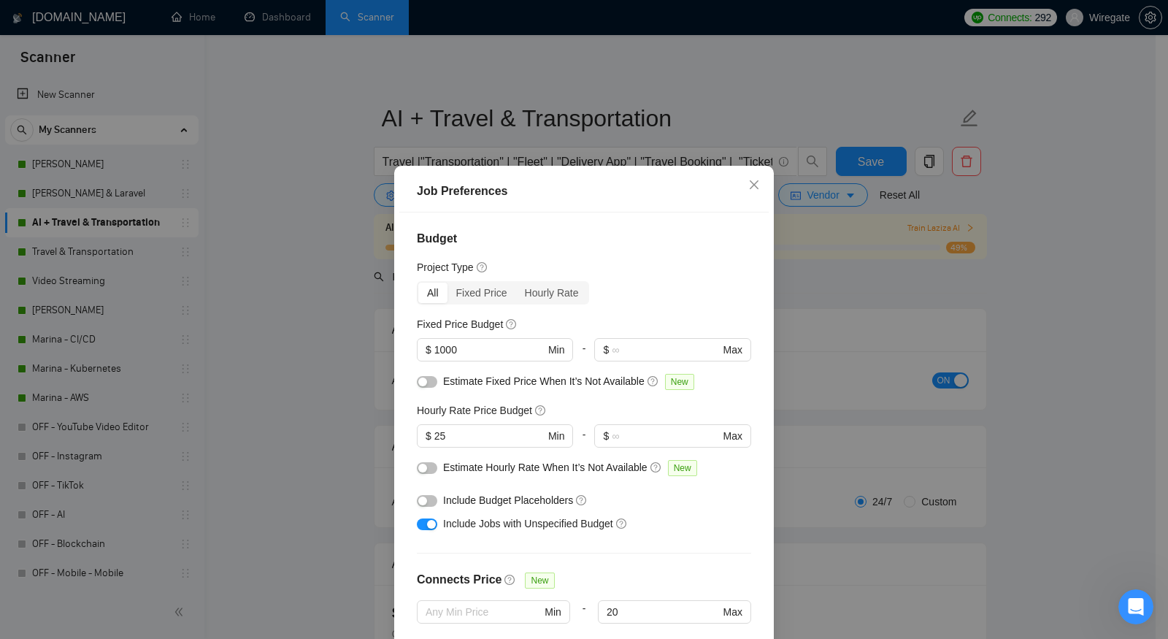
scroll to position [315, 0]
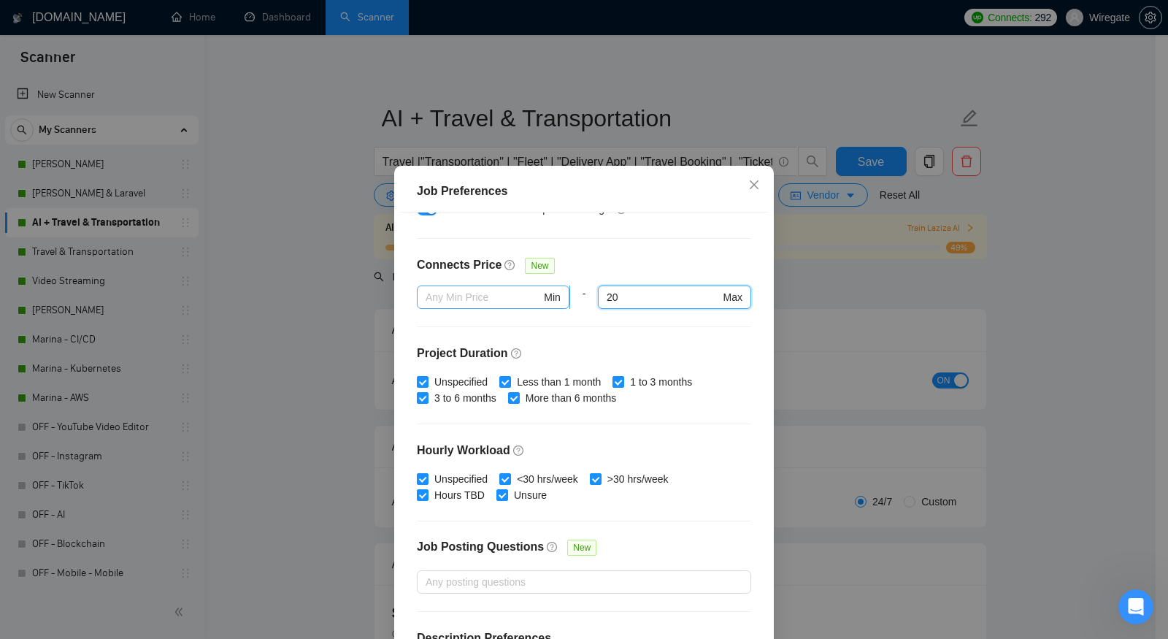
drag, startPoint x: 628, startPoint y: 296, endPoint x: 549, endPoint y: 295, distance: 78.8
click at [549, 295] on div "Min - 20 20 Max" at bounding box center [584, 305] width 334 height 41
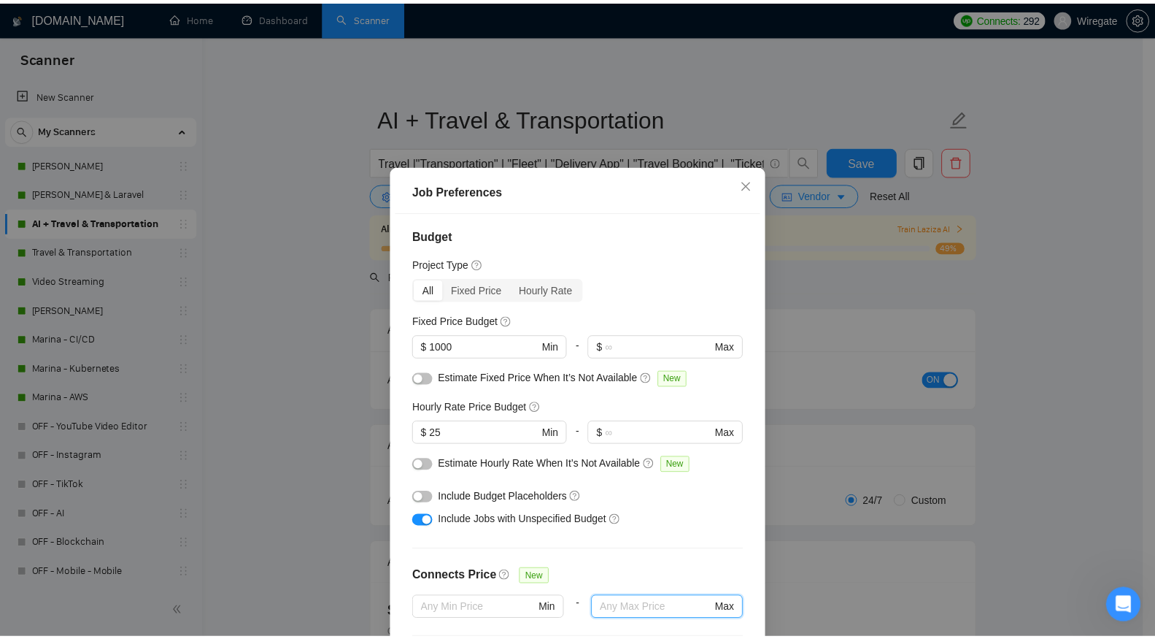
scroll to position [120, 0]
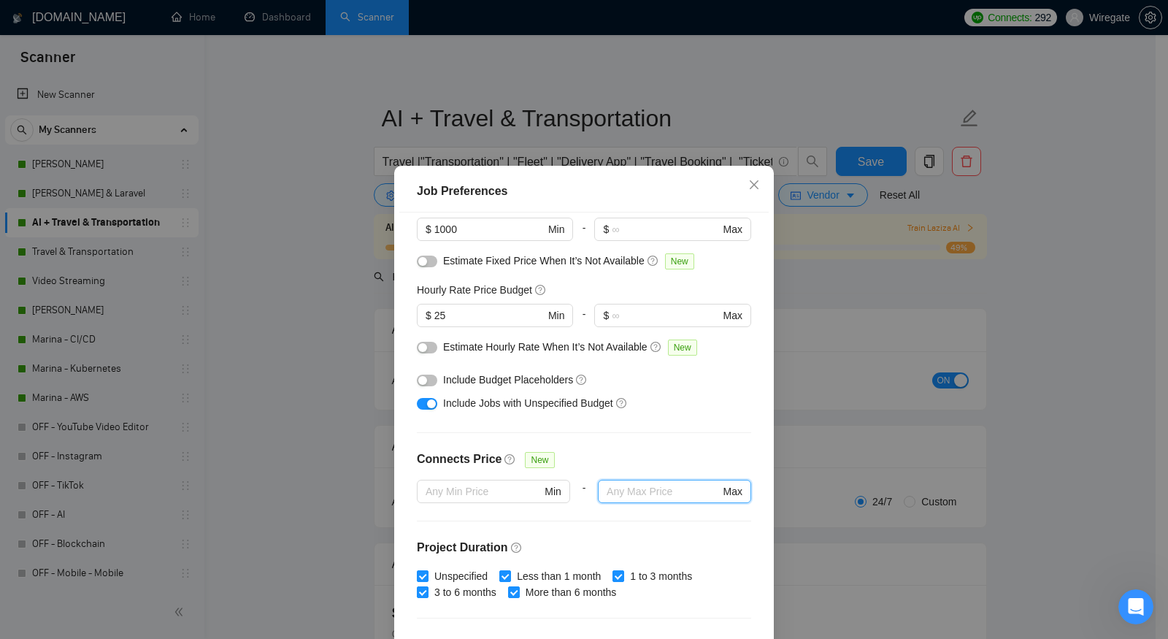
click at [633, 457] on div "Connects Price New" at bounding box center [584, 464] width 334 height 29
click at [749, 185] on icon "close" at bounding box center [754, 185] width 12 height 12
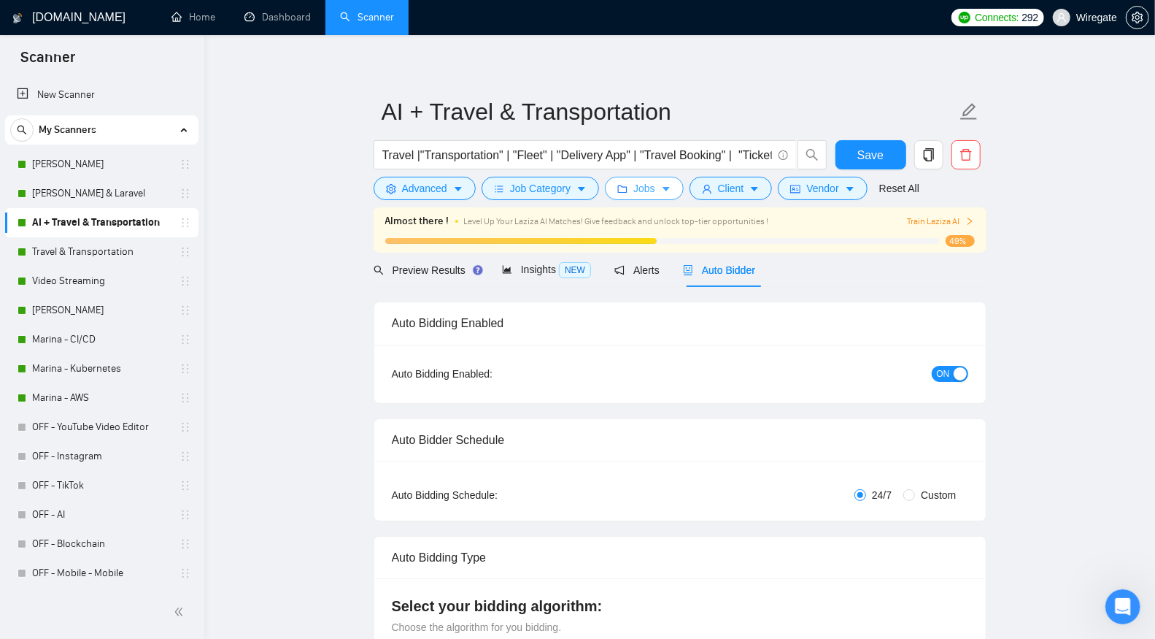
scroll to position [0, 0]
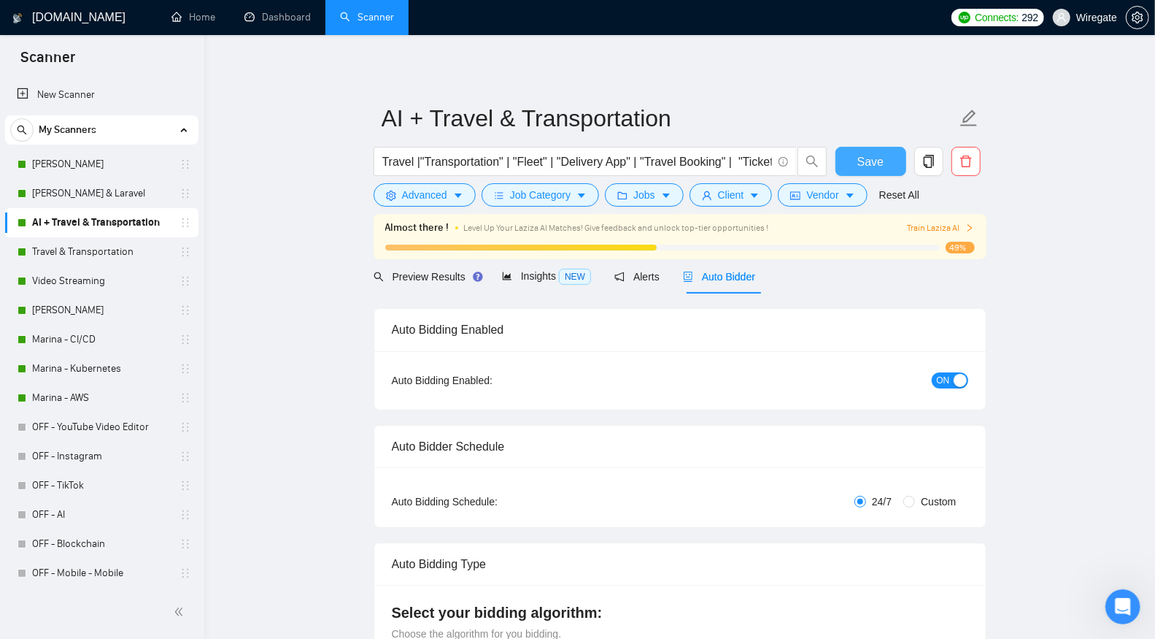
click at [897, 163] on button "Save" at bounding box center [871, 161] width 71 height 29
checkbox input "true"
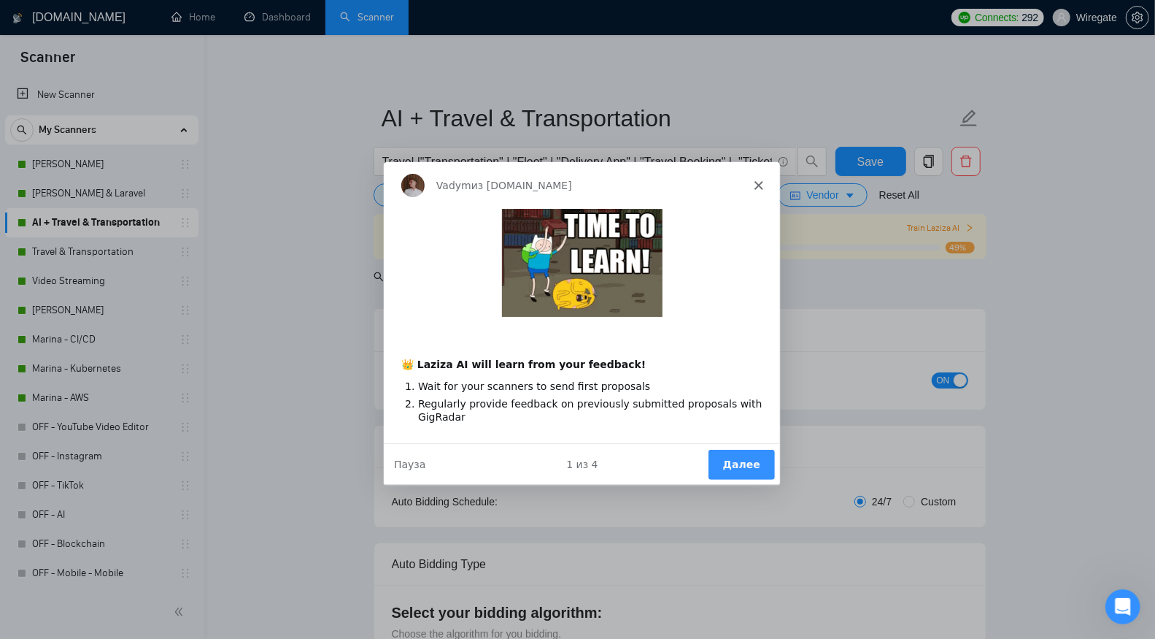
click at [759, 185] on polygon "Закрыть" at bounding box center [757, 184] width 9 height 9
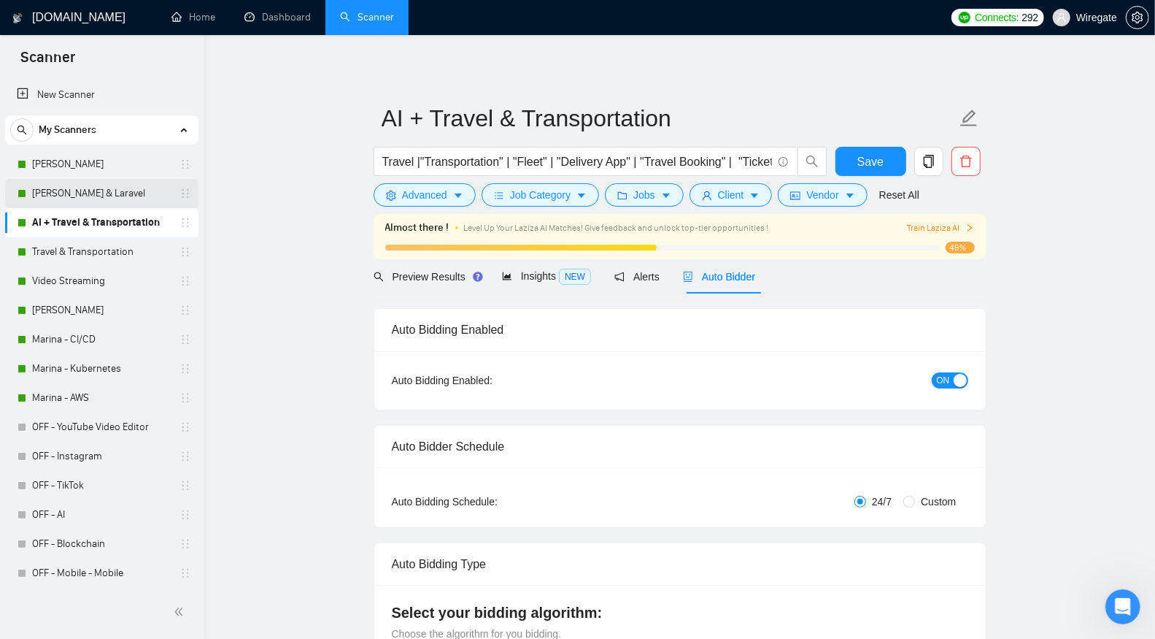
click at [111, 201] on link "[PERSON_NAME] & Laravel" at bounding box center [101, 193] width 139 height 29
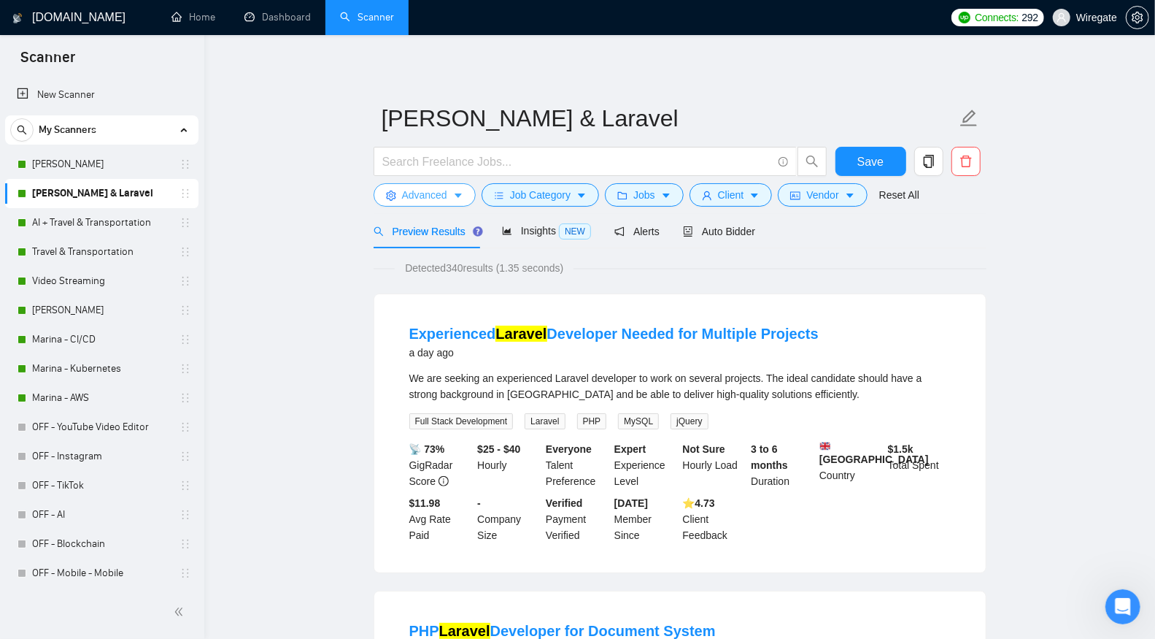
click at [405, 188] on span "Advanced" at bounding box center [424, 195] width 45 height 16
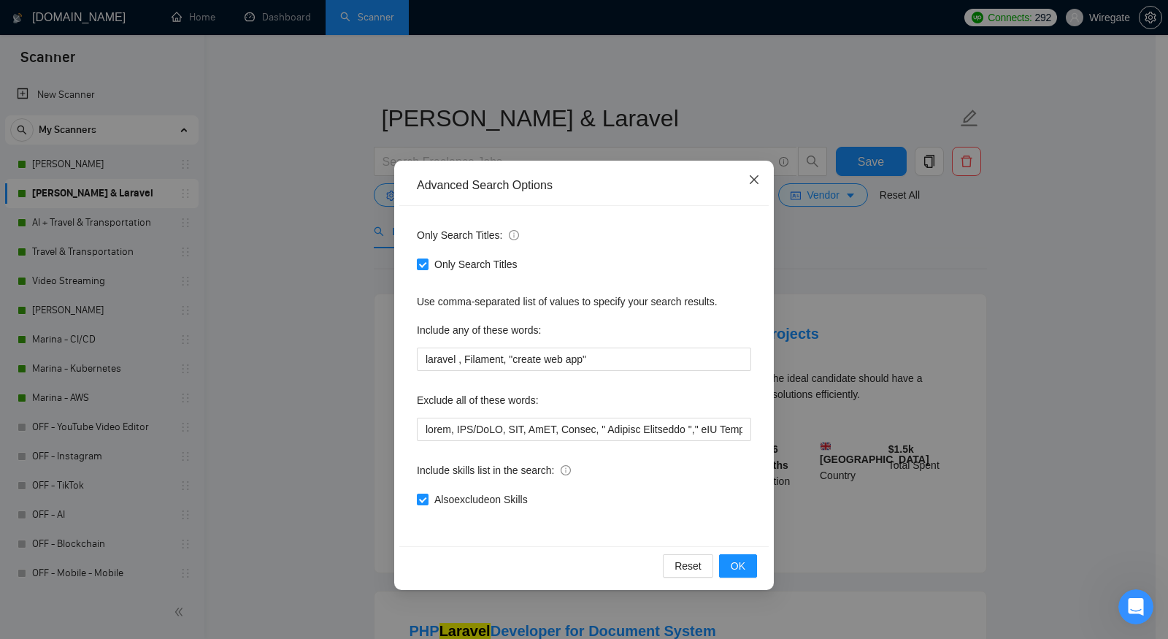
click at [756, 179] on icon "close" at bounding box center [754, 180] width 12 height 12
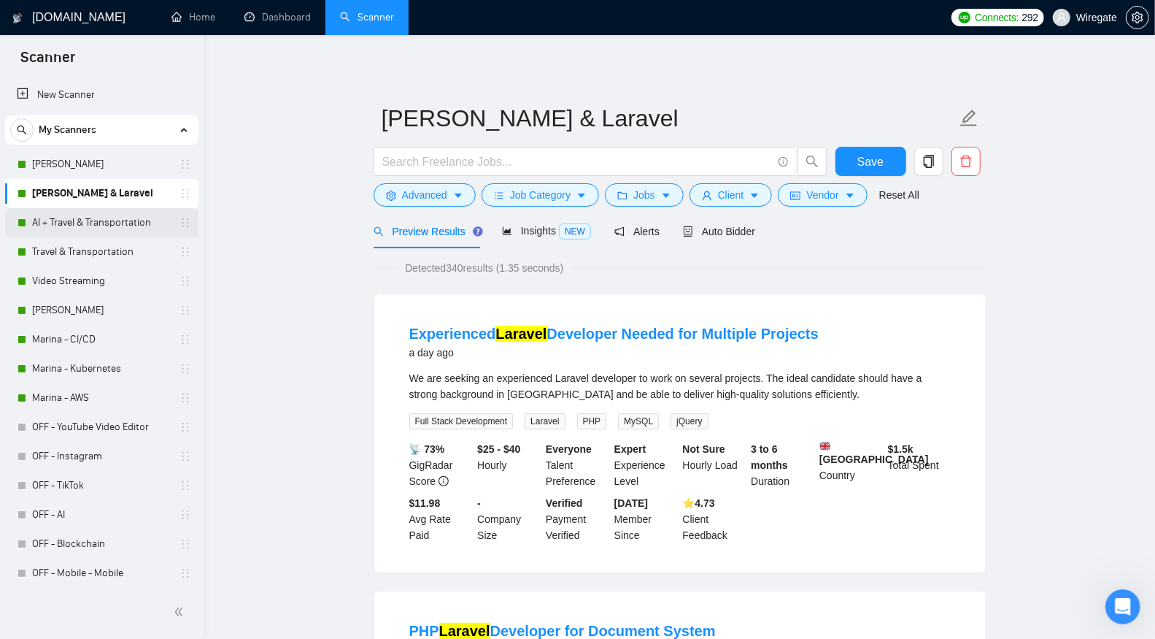
click at [96, 224] on link "AI + Travel & Transportation" at bounding box center [101, 222] width 139 height 29
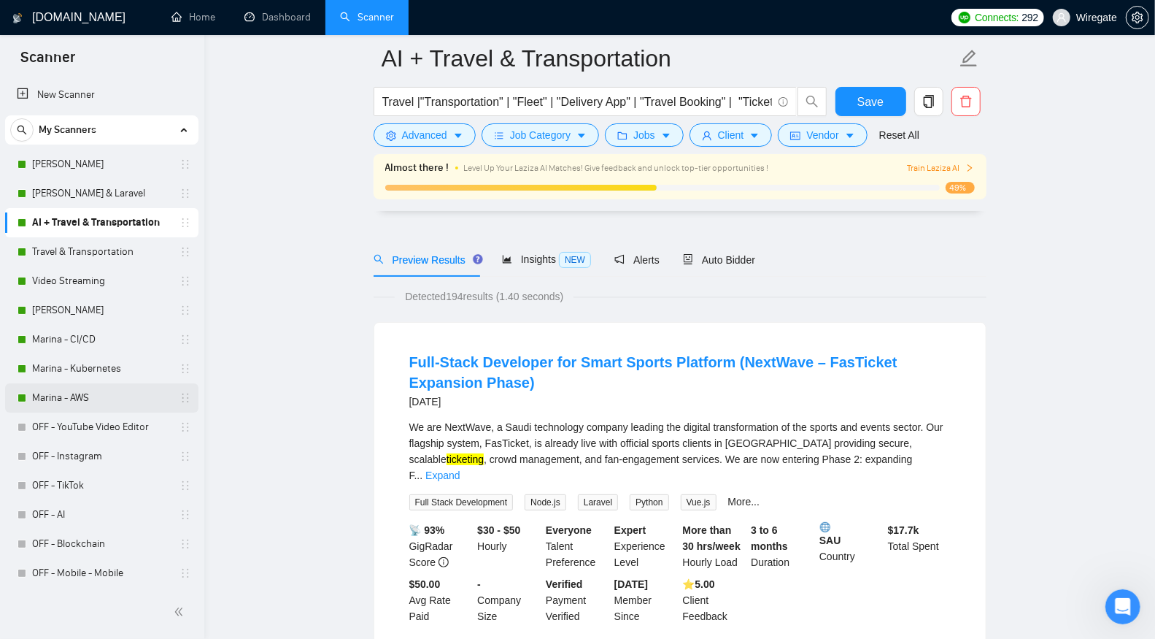
scroll to position [108, 0]
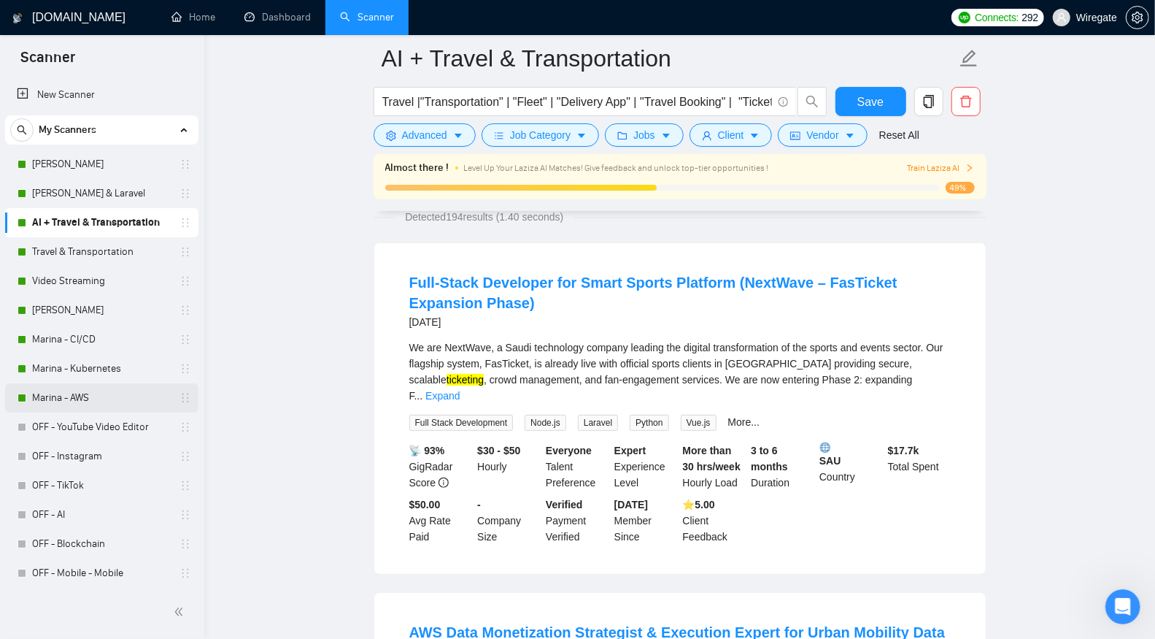
click at [108, 391] on link "Marina - AWS" at bounding box center [101, 397] width 139 height 29
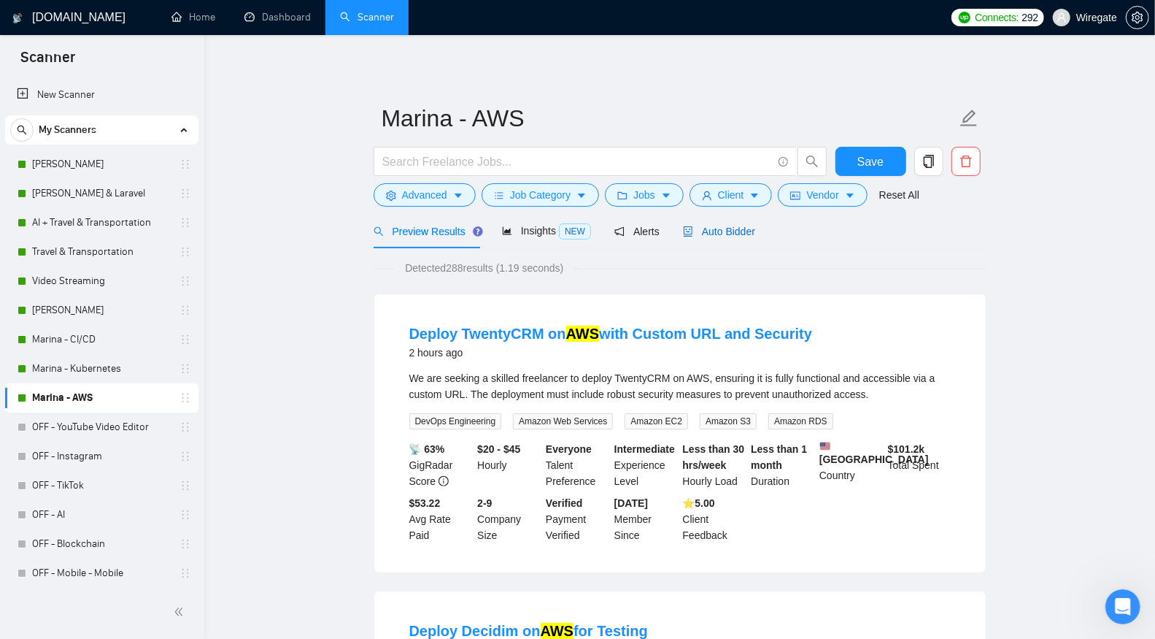
click at [753, 232] on span "Auto Bidder" at bounding box center [719, 231] width 72 height 12
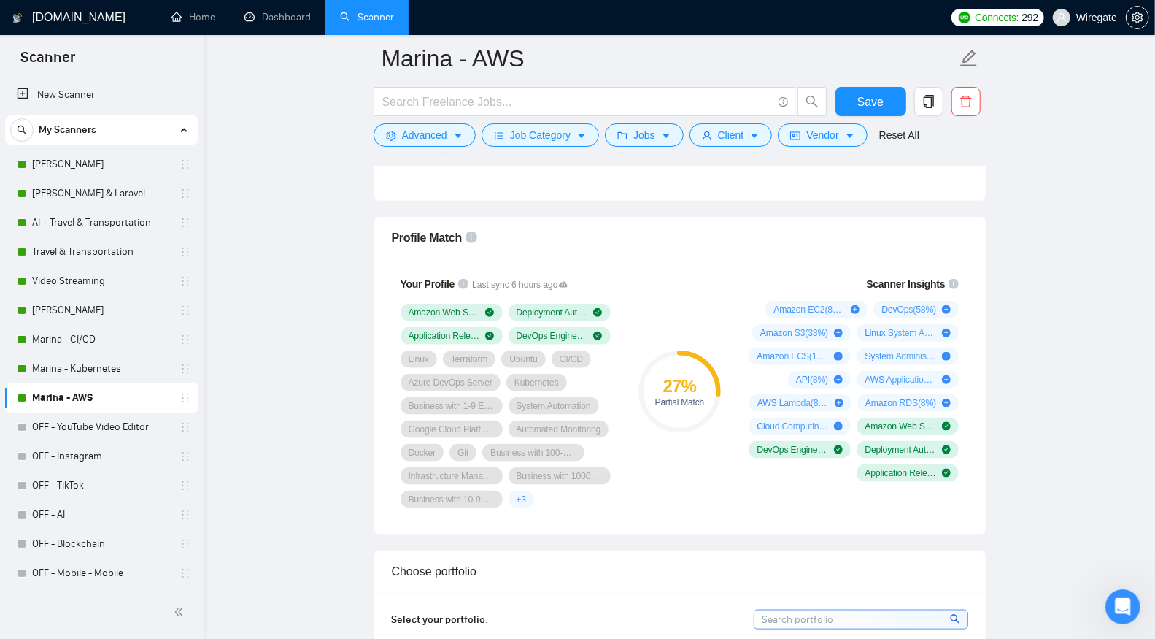
scroll to position [1014, 0]
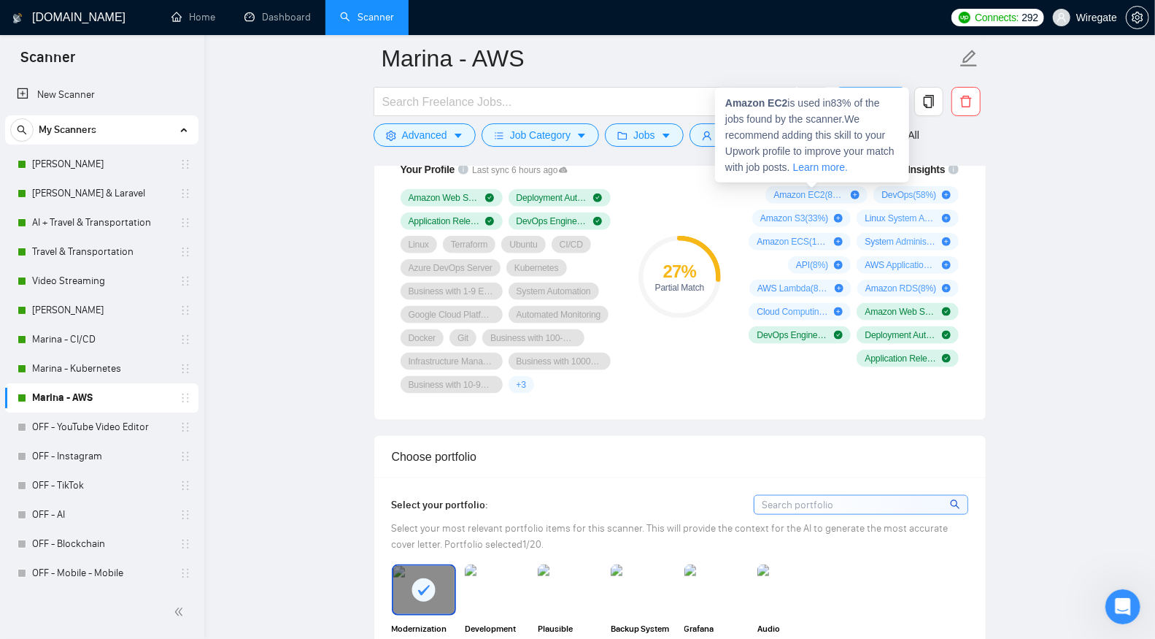
click at [852, 190] on icon "plus-circle" at bounding box center [855, 194] width 9 height 9
click at [842, 214] on icon "plus-circle" at bounding box center [838, 218] width 9 height 9
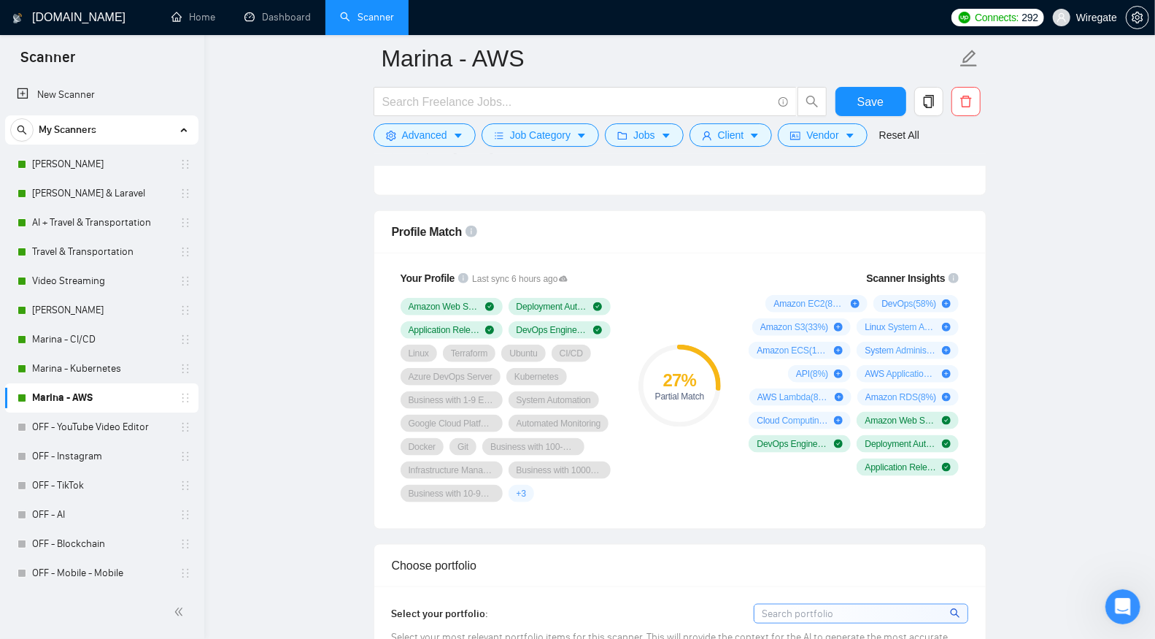
scroll to position [938, 0]
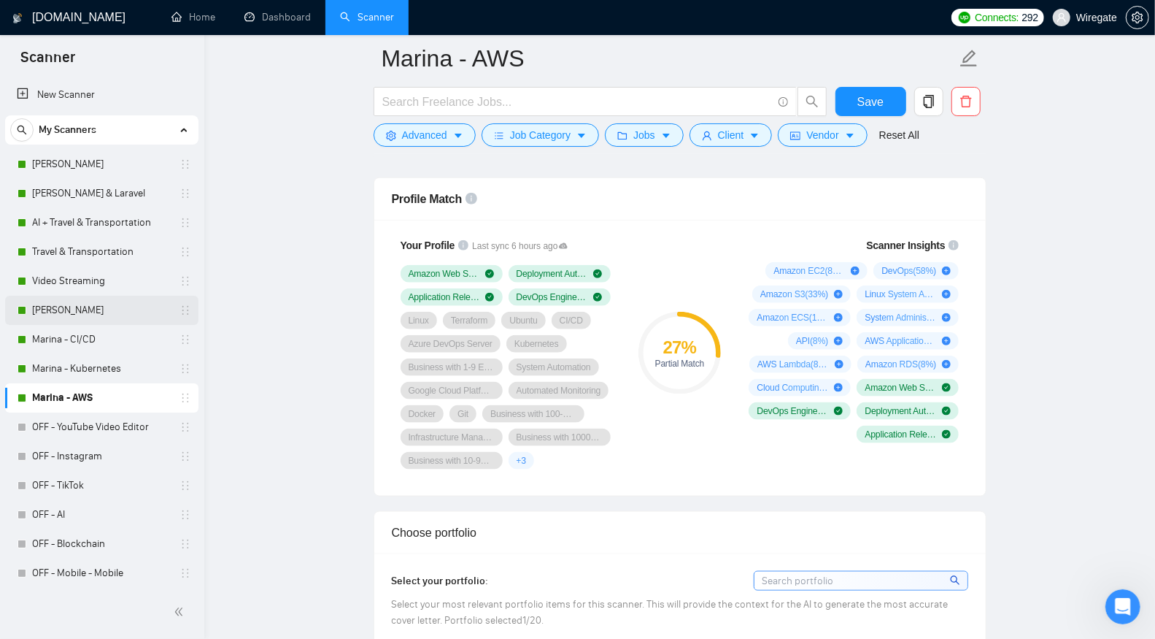
click at [61, 296] on link "[PERSON_NAME]" at bounding box center [101, 310] width 139 height 29
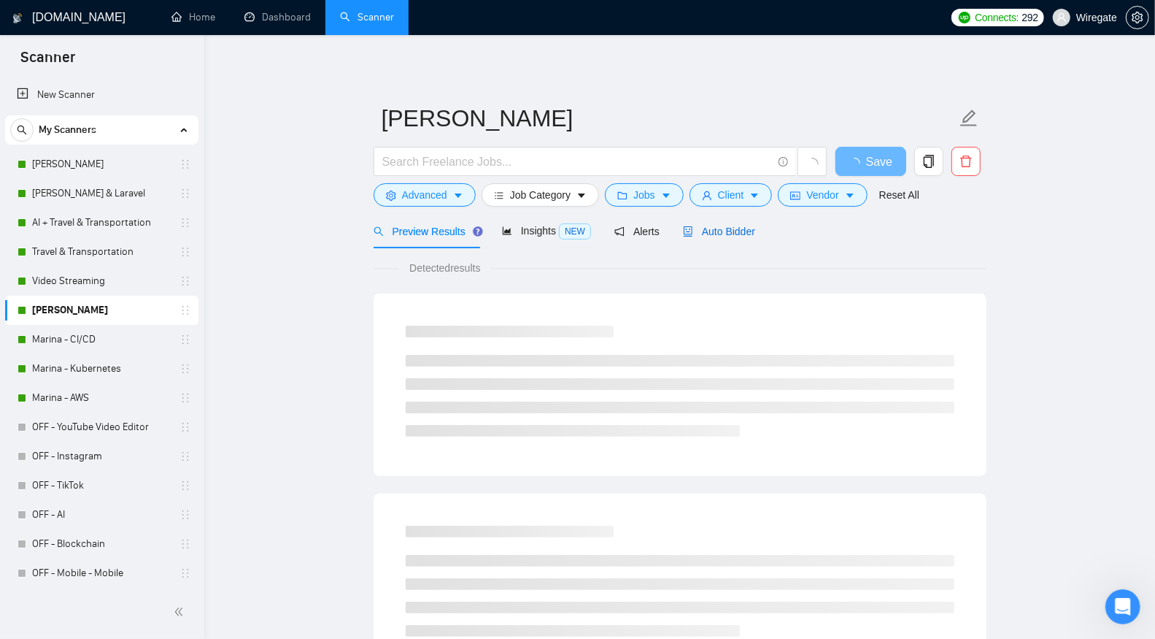
click at [755, 228] on span "Auto Bidder" at bounding box center [719, 231] width 72 height 12
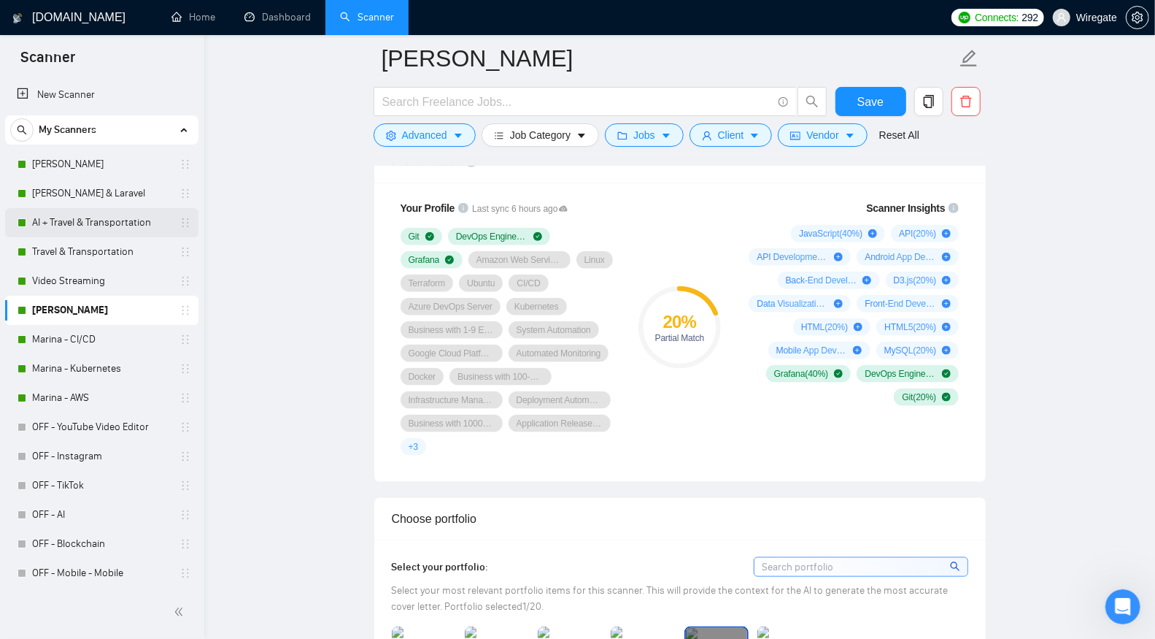
scroll to position [971, 0]
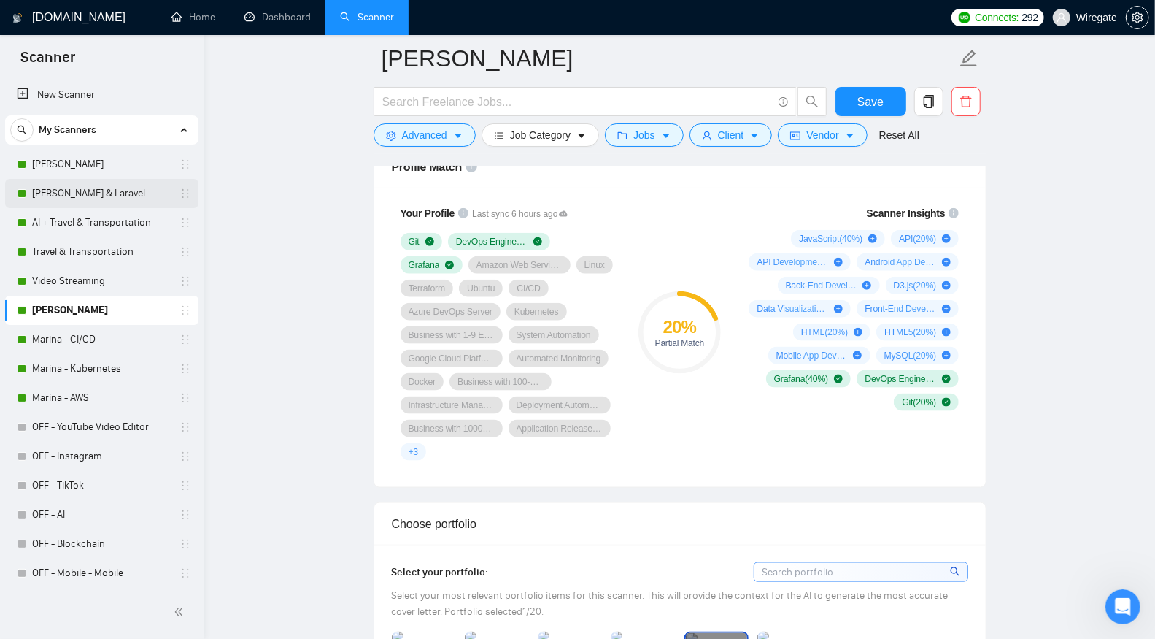
click at [129, 187] on link "[PERSON_NAME] & Laravel" at bounding box center [101, 193] width 139 height 29
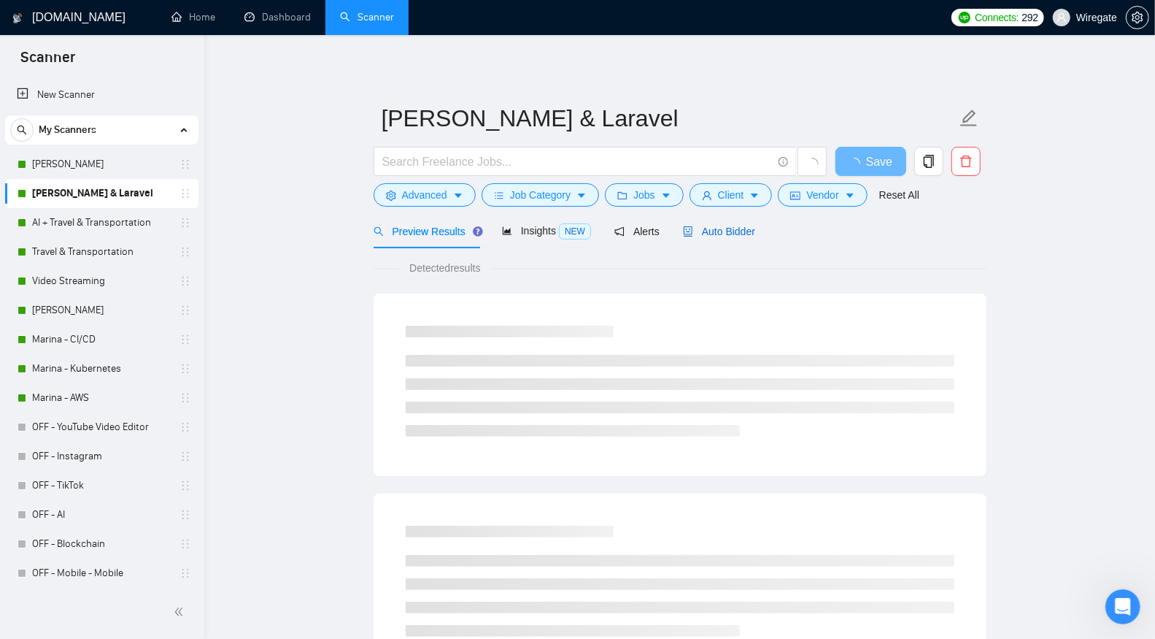
click at [750, 229] on span "Auto Bidder" at bounding box center [719, 231] width 72 height 12
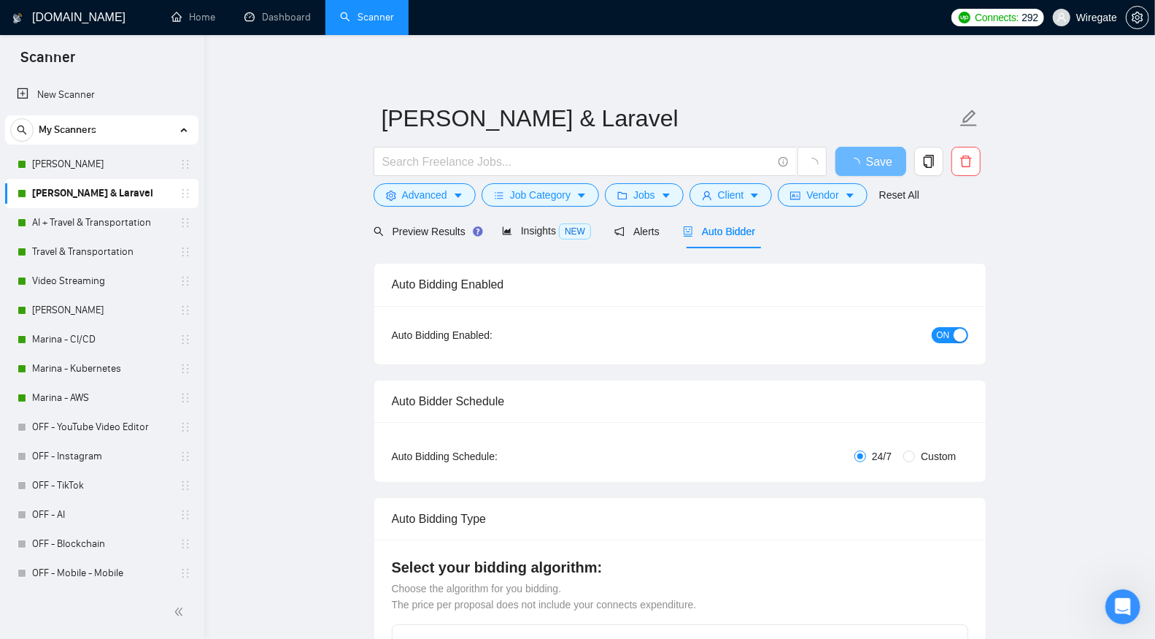
checkbox input "true"
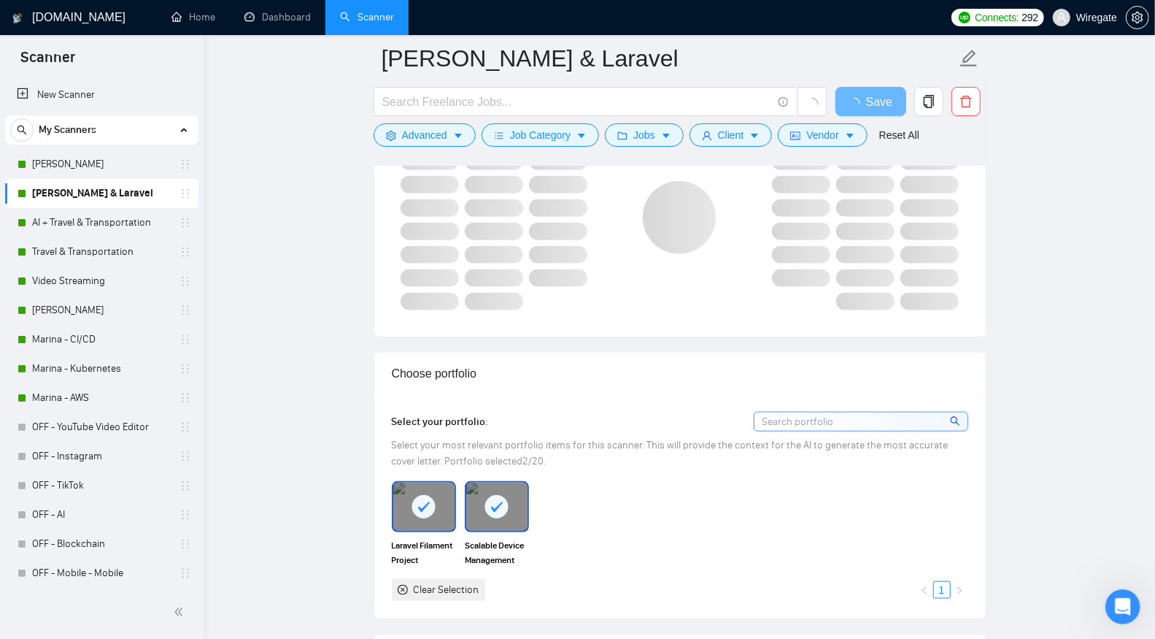
scroll to position [957, 0]
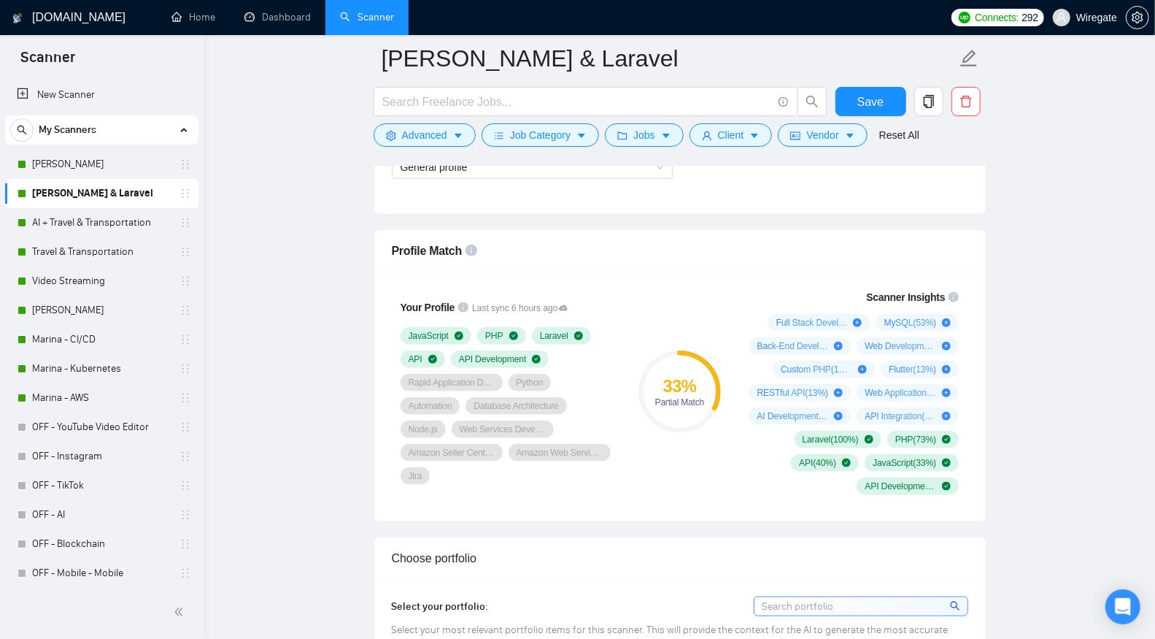
scroll to position [954, 0]
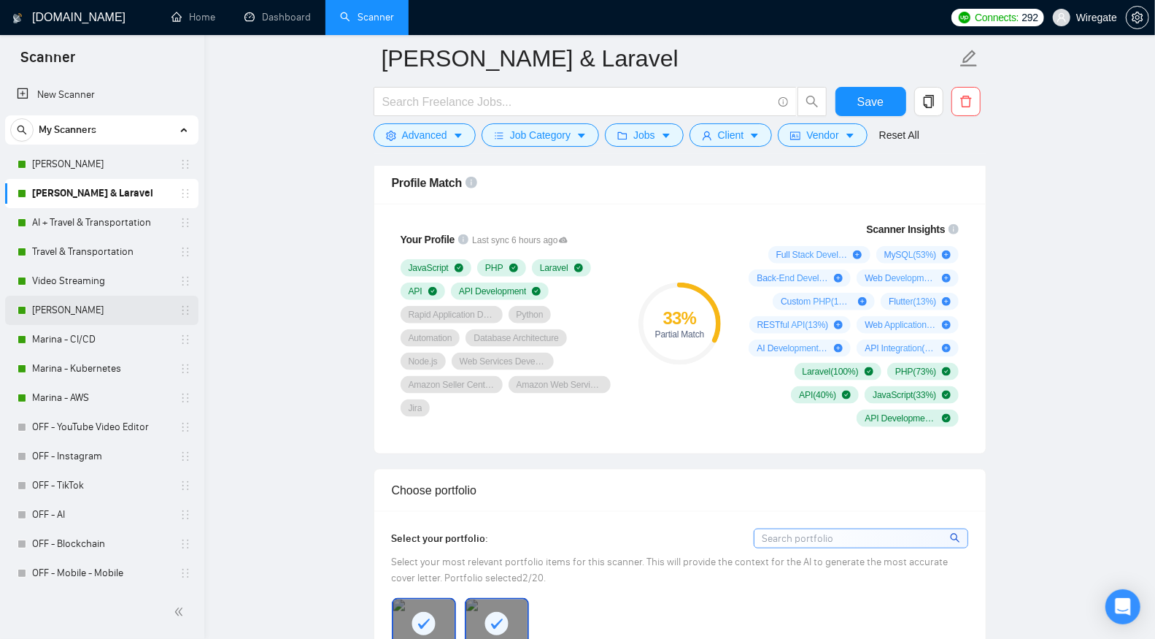
click at [67, 316] on link "[PERSON_NAME]" at bounding box center [101, 310] width 139 height 29
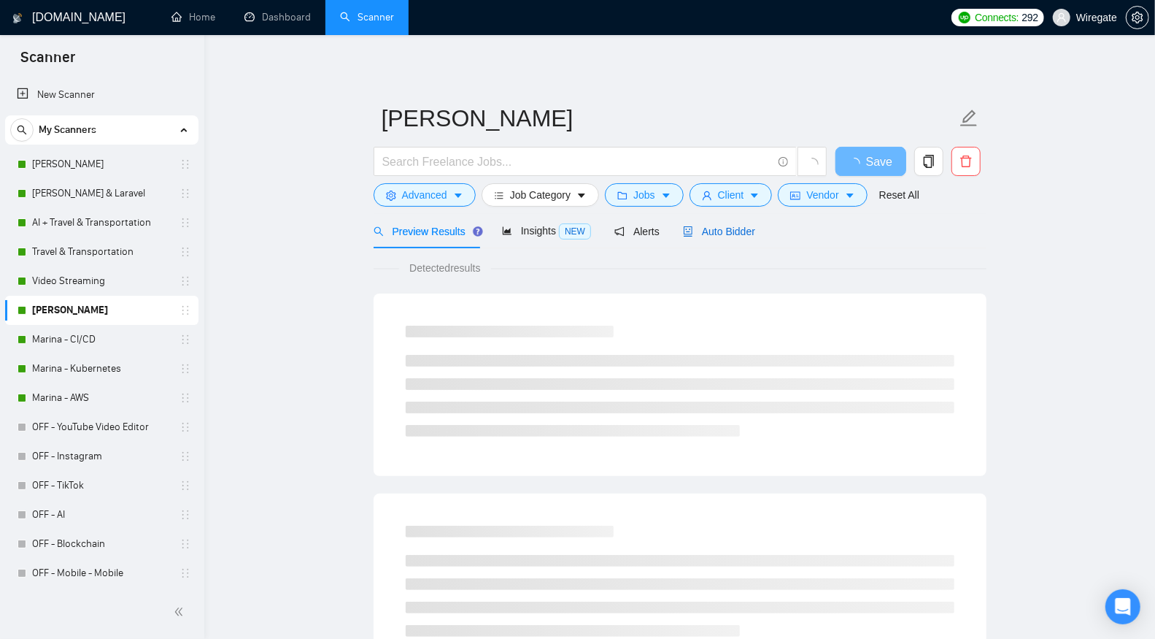
click at [722, 231] on span "Auto Bidder" at bounding box center [719, 231] width 72 height 12
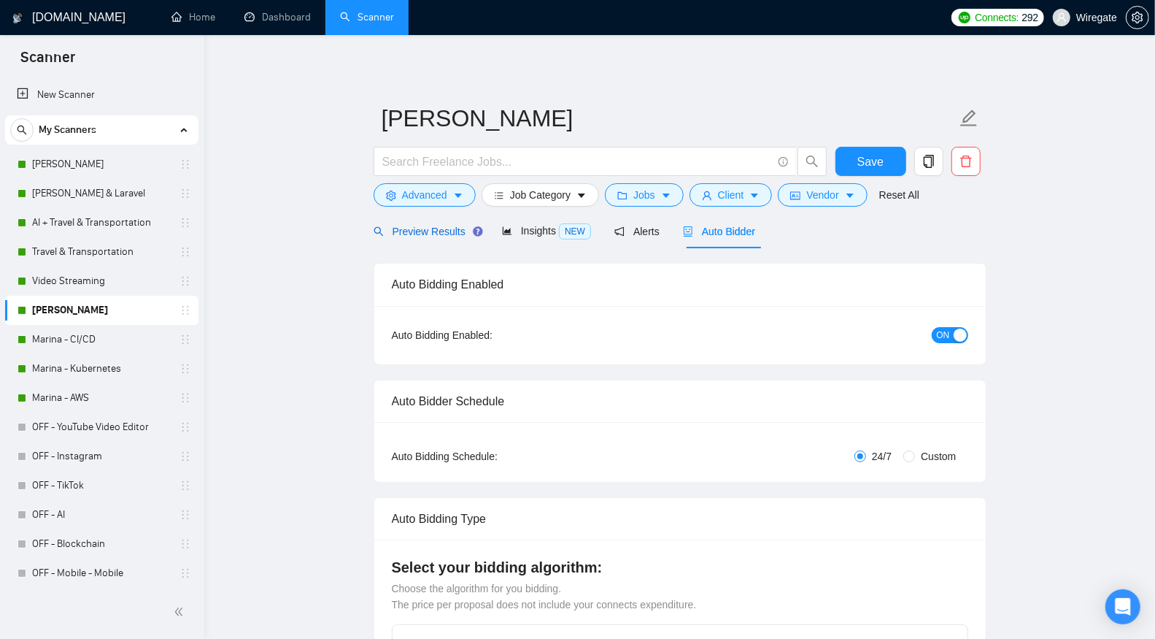
click at [426, 226] on span "Preview Results" at bounding box center [426, 231] width 105 height 12
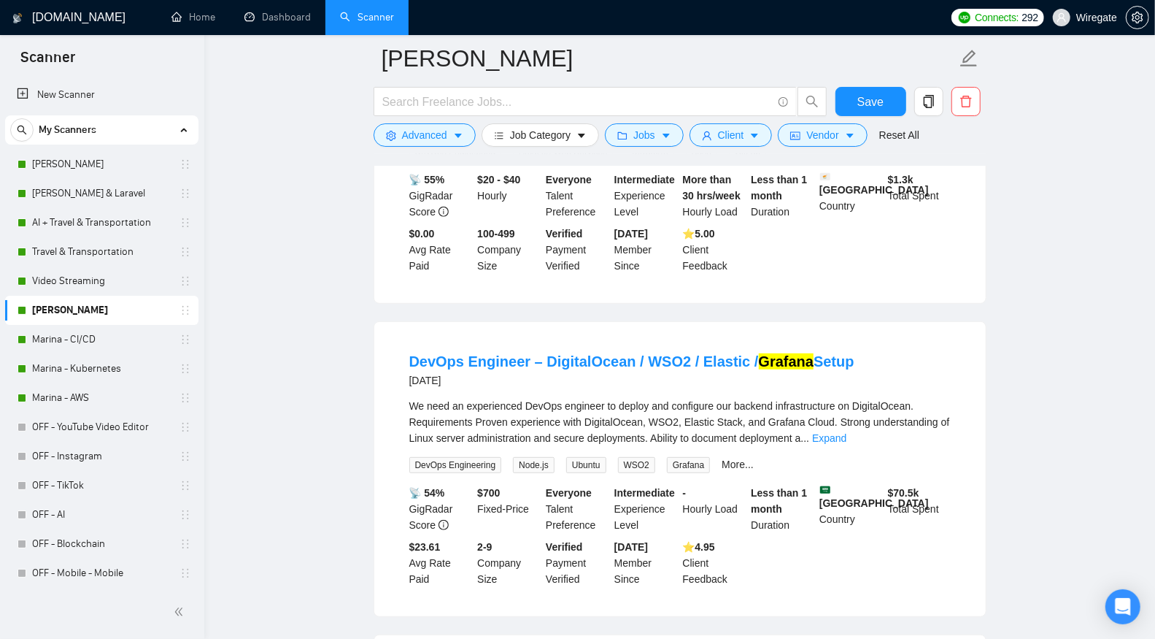
scroll to position [425, 0]
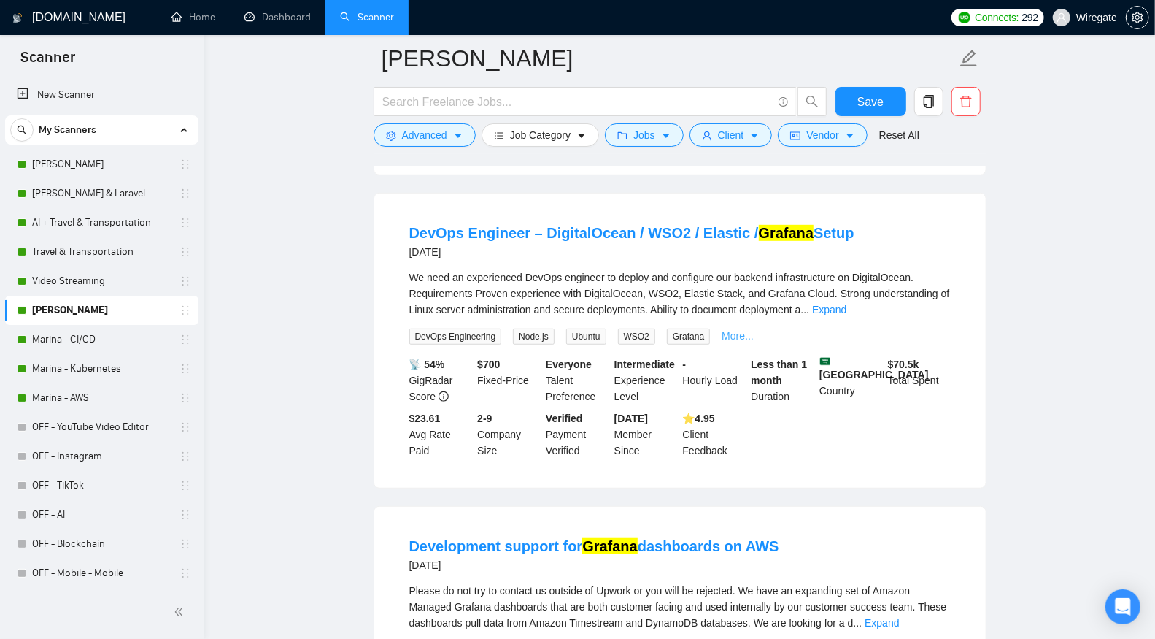
click at [741, 335] on link "More..." at bounding box center [738, 336] width 32 height 12
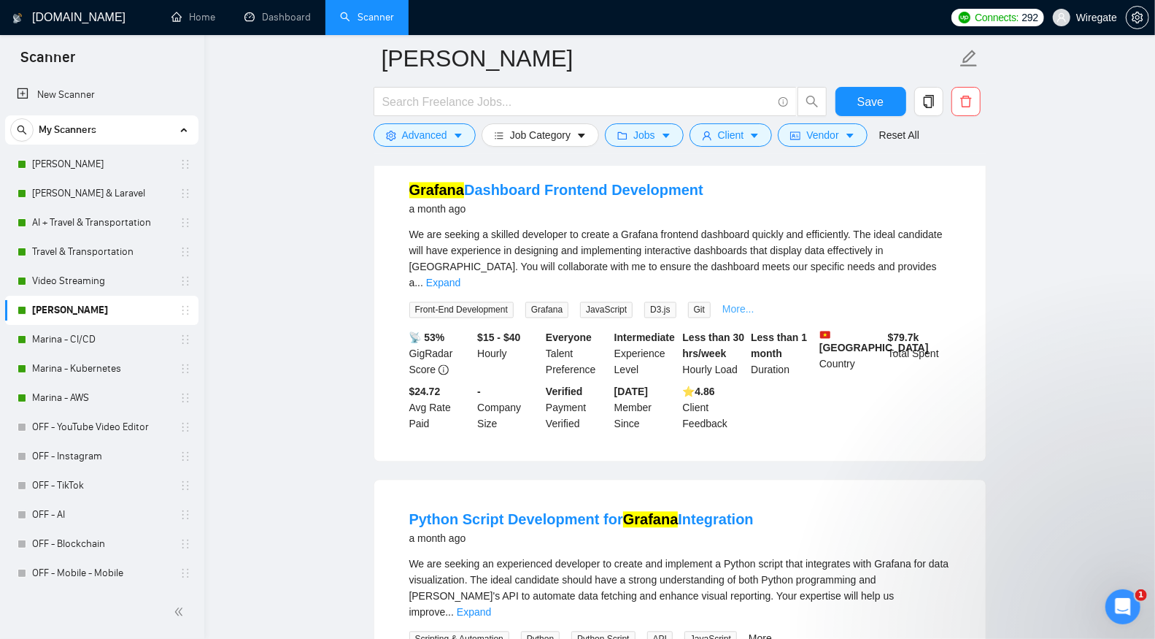
scroll to position [0, 0]
click at [738, 315] on link "More..." at bounding box center [738, 309] width 32 height 12
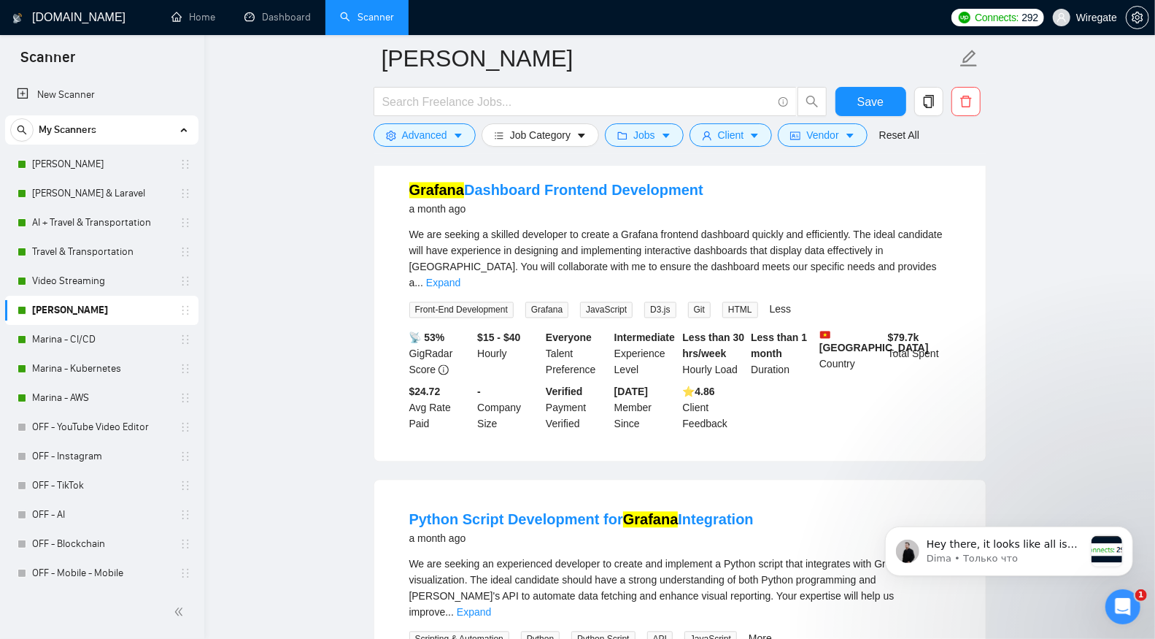
scroll to position [2058, 0]
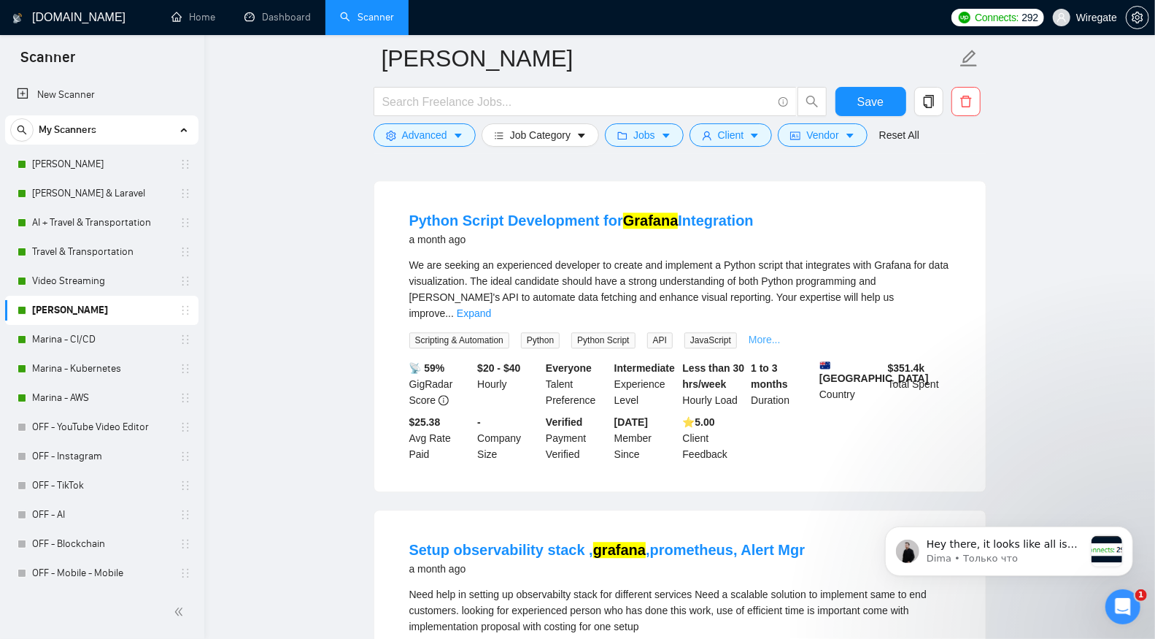
click at [766, 333] on link "More..." at bounding box center [765, 339] width 32 height 12
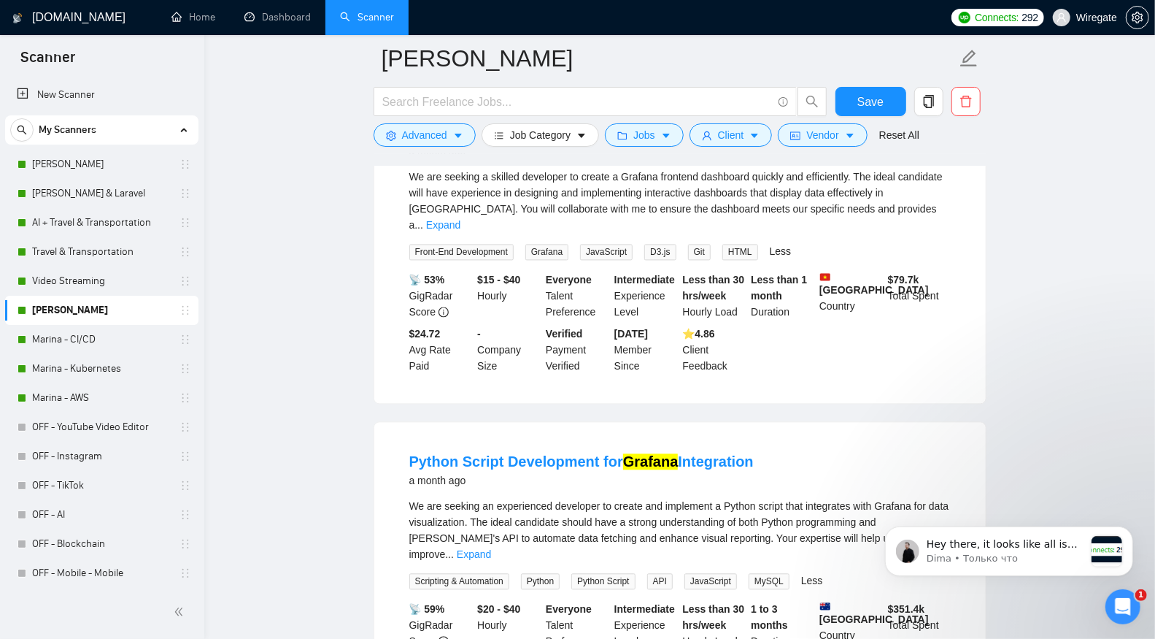
scroll to position [1726, 0]
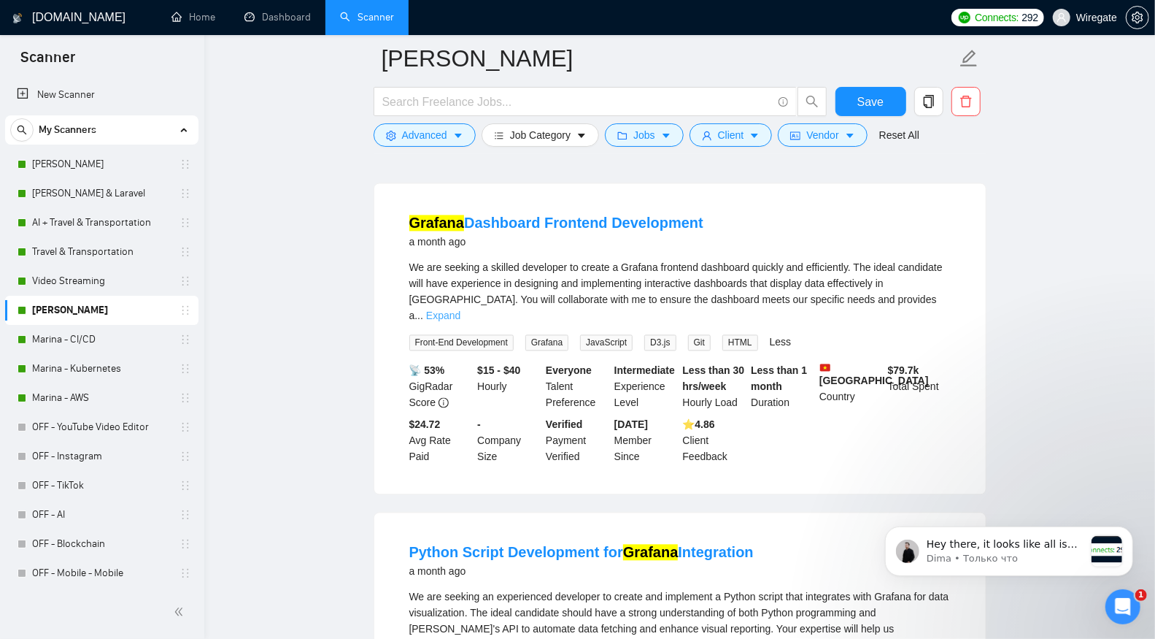
click at [460, 321] on link "Expand" at bounding box center [443, 316] width 34 height 12
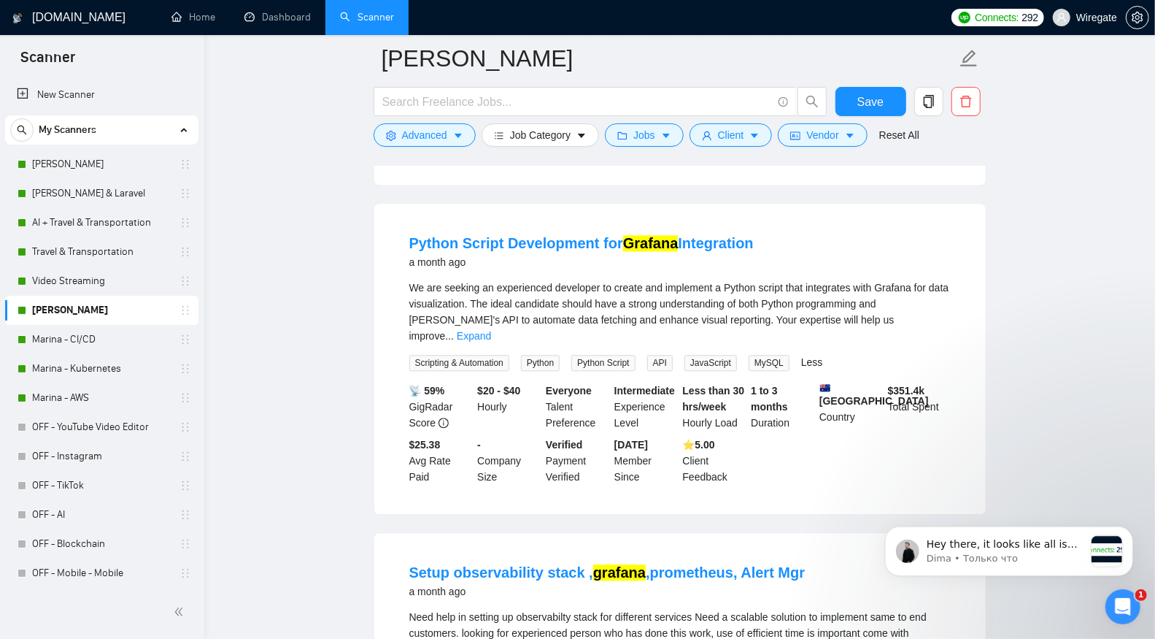
scroll to position [2186, 0]
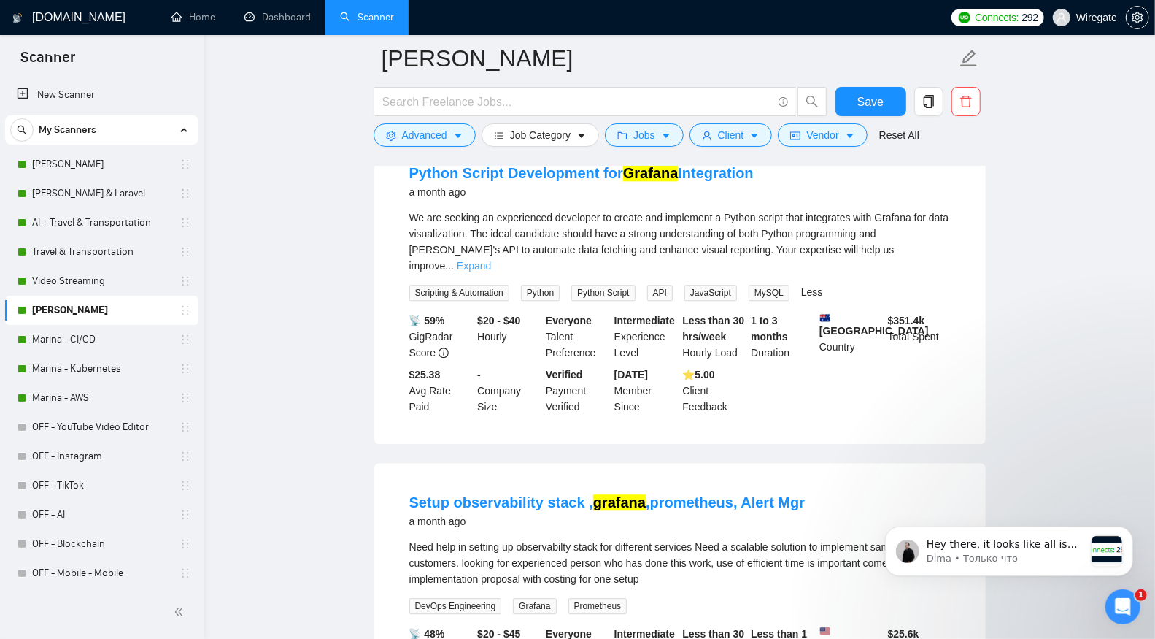
click at [491, 271] on link "Expand" at bounding box center [474, 266] width 34 height 12
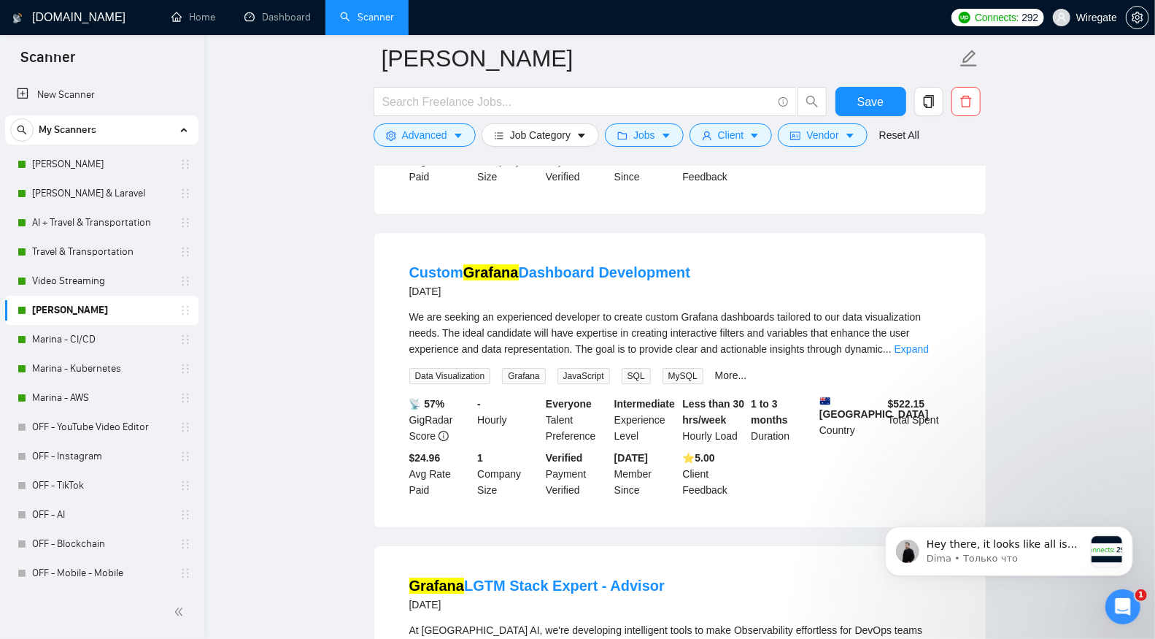
scroll to position [2806, 0]
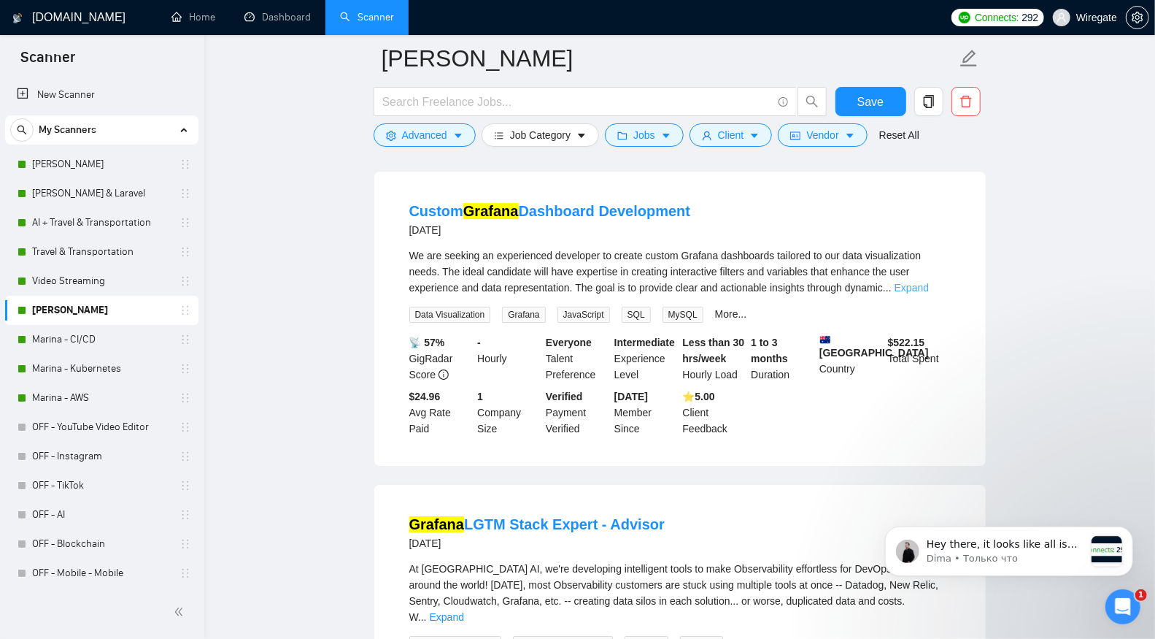
click at [929, 293] on link "Expand" at bounding box center [912, 288] width 34 height 12
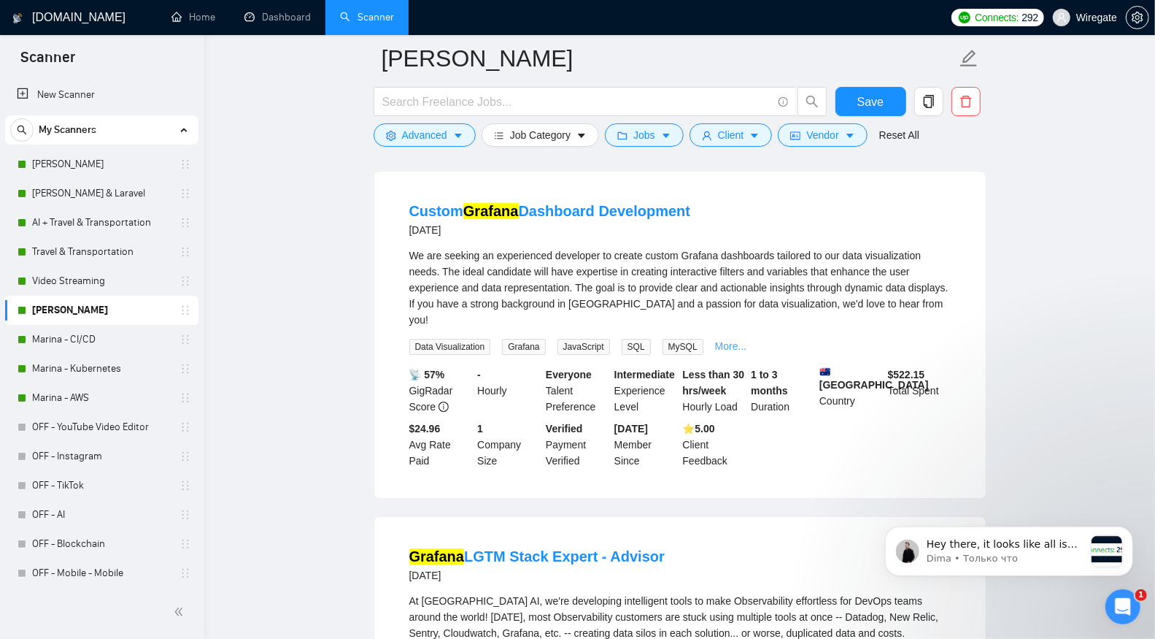
click at [719, 352] on link "More..." at bounding box center [731, 346] width 32 height 12
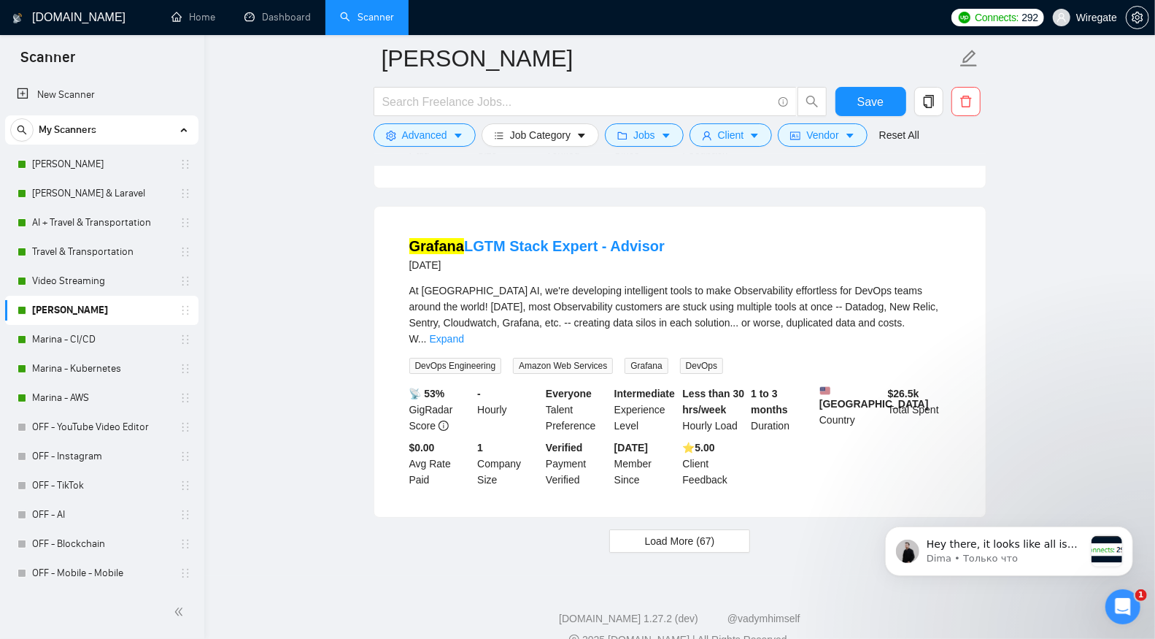
scroll to position [3147, 0]
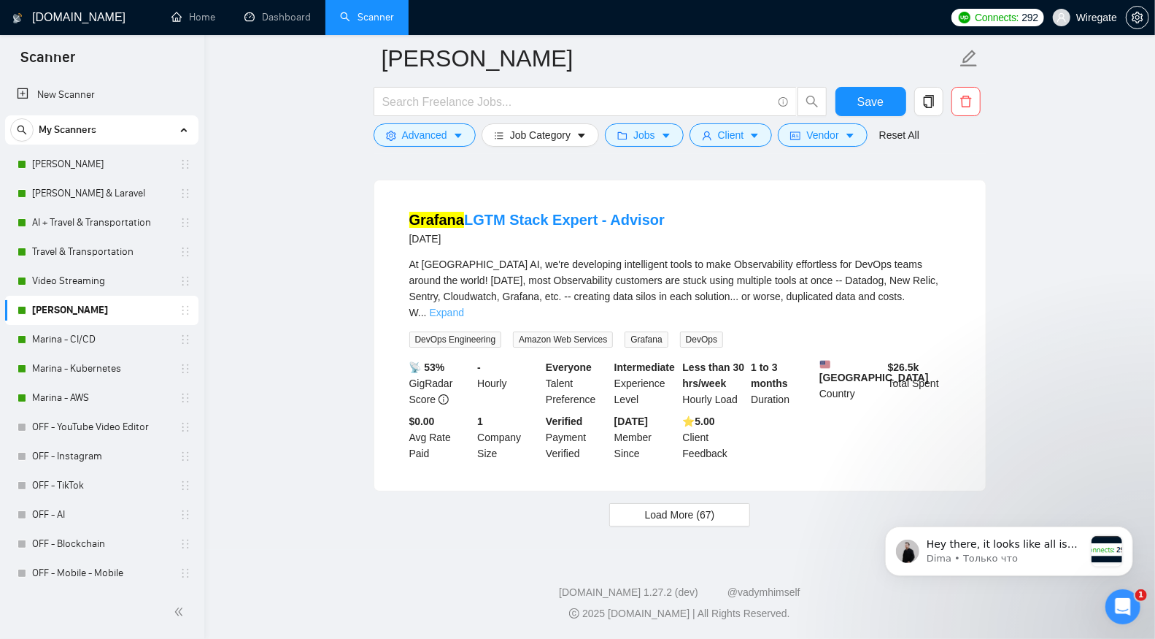
click at [464, 318] on link "Expand" at bounding box center [447, 312] width 34 height 12
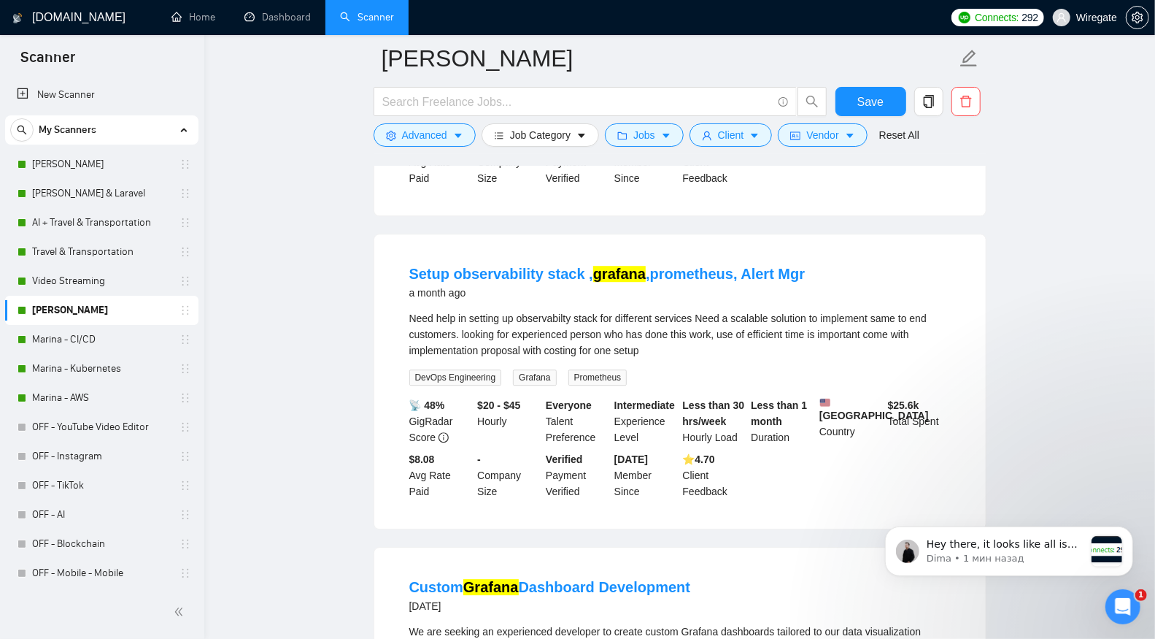
scroll to position [1963, 0]
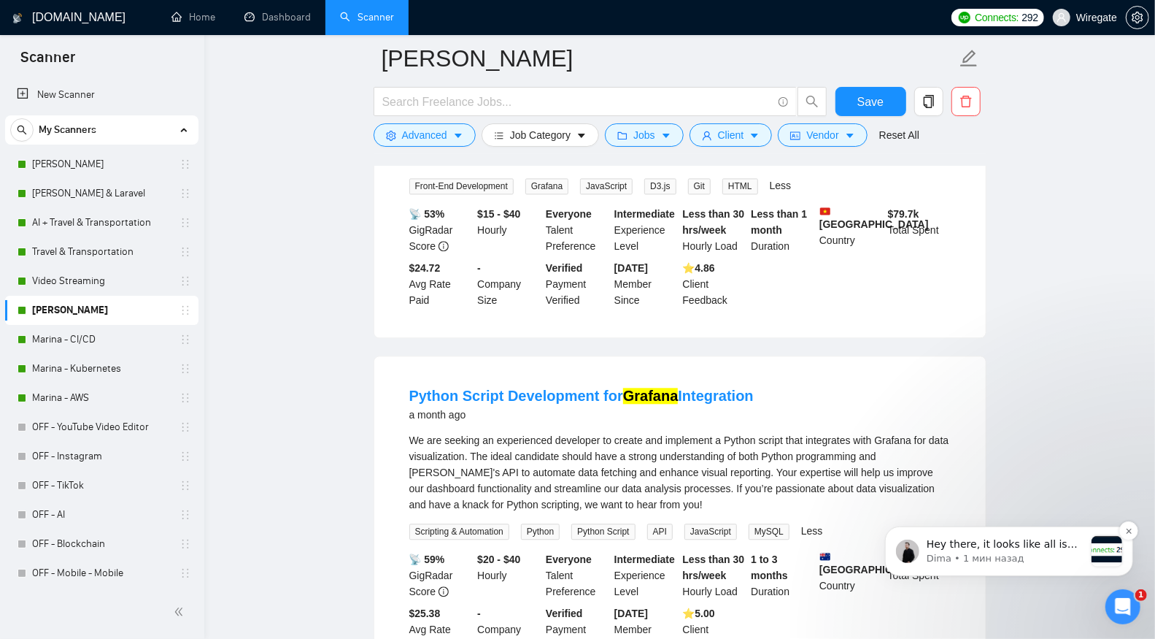
click at [1014, 539] on span "Hey there, it looks like all is good for now: But could you please tell if it w…" at bounding box center [1001, 572] width 151 height 70
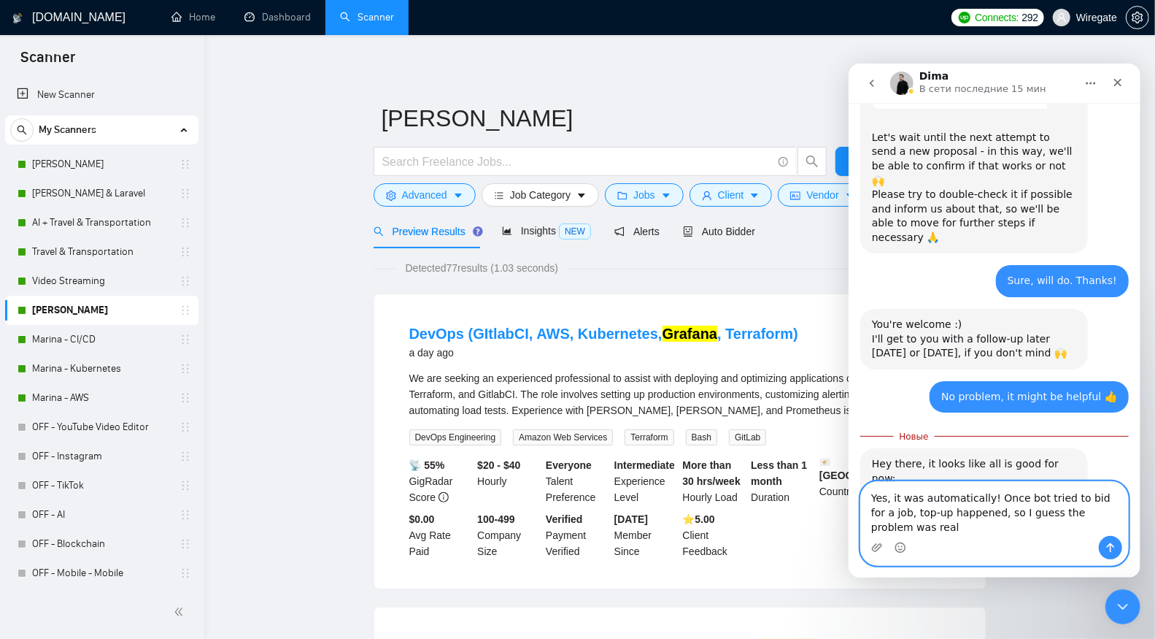
scroll to position [1686, 0]
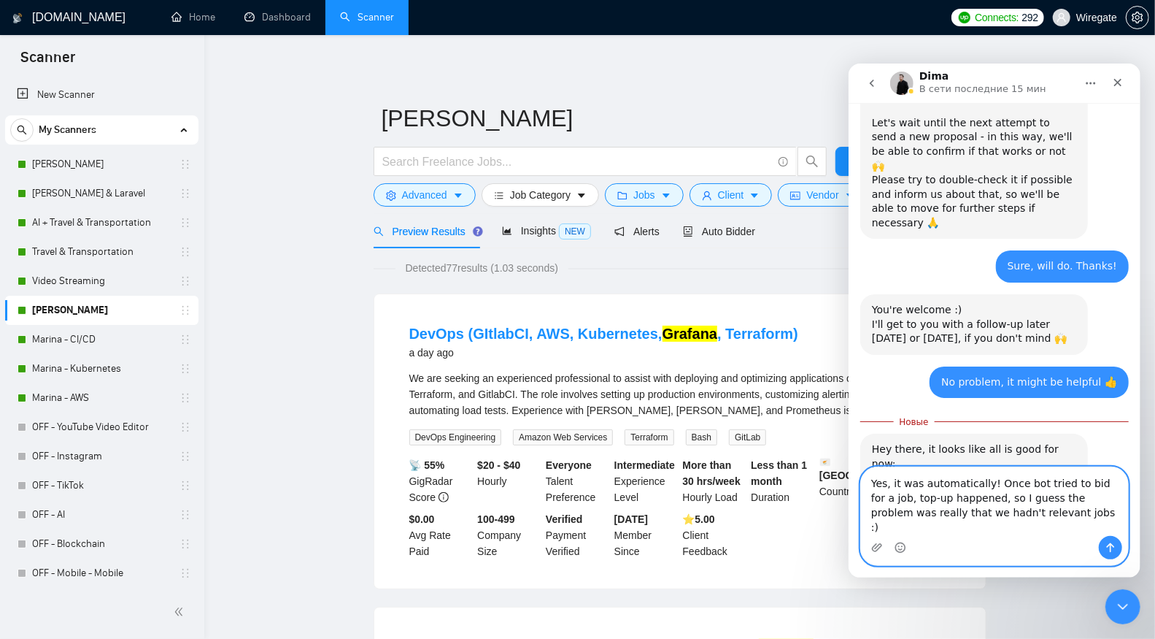
click at [1027, 529] on textarea "Yes, it was automatically! Once bot tried to bid for a job, top-up happened, so…" at bounding box center [993, 500] width 267 height 69
click at [944, 527] on textarea "Yes, it was automatically! Once bot tried to bid for a job, top-up happened, so…" at bounding box center [993, 500] width 267 height 69
type textarea "Yes, it was automatically! Once bot tried to bid for a job, top-up happened, so…"
click at [1113, 549] on icon "Отправить сообщение…" at bounding box center [1110, 547] width 12 height 12
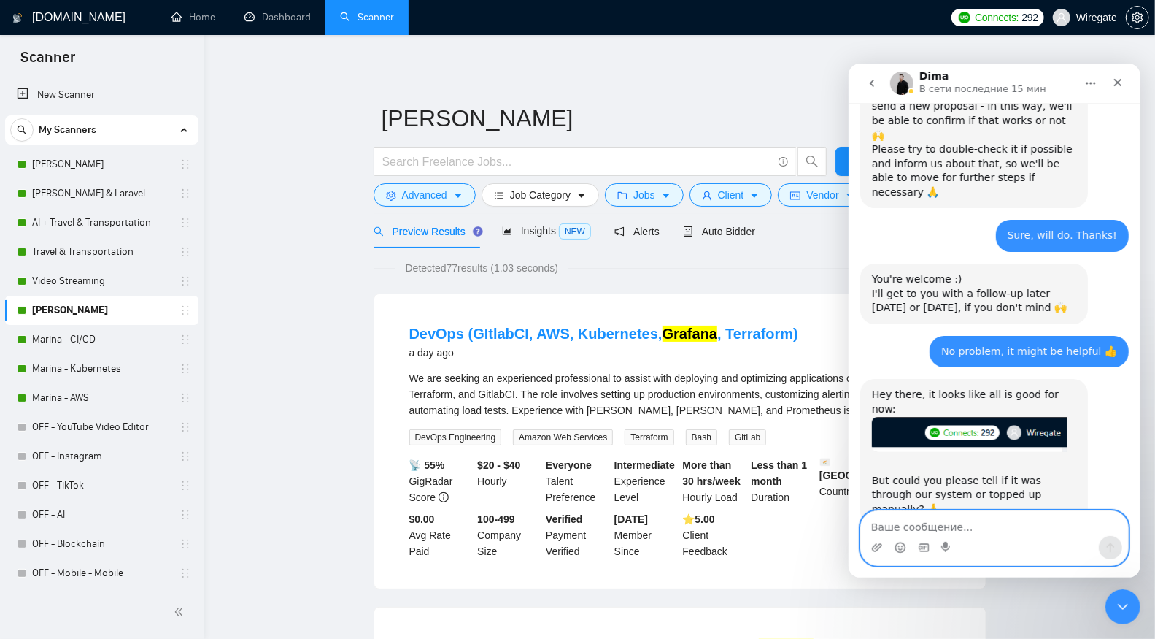
scroll to position [1718, 0]
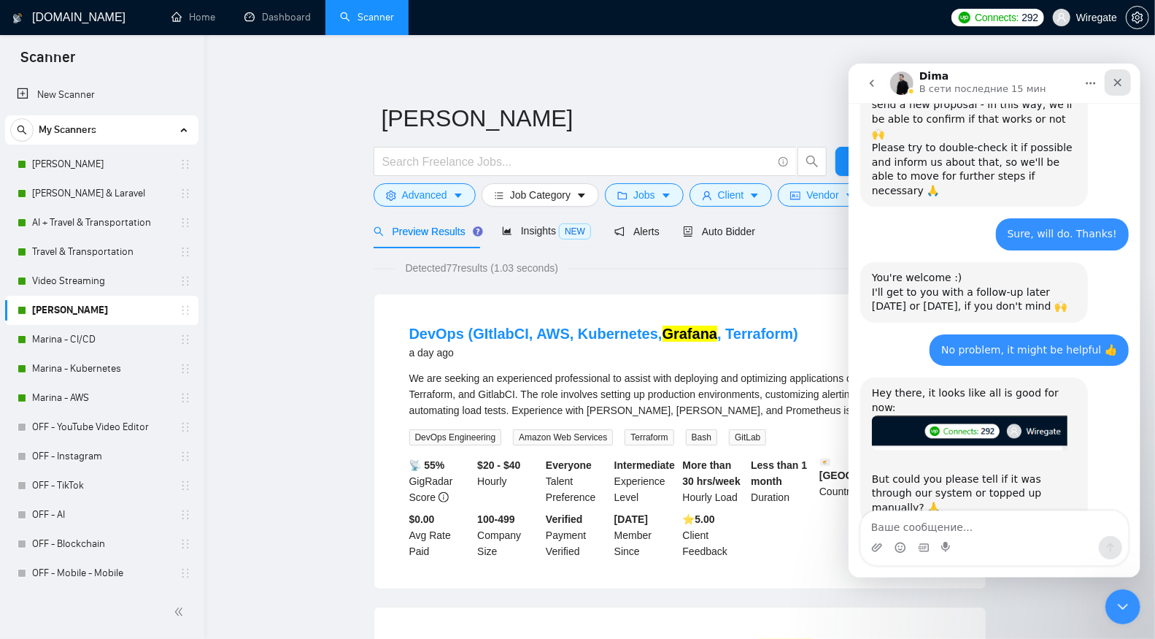
click at [1109, 85] on div "Закрыть" at bounding box center [1117, 82] width 26 height 26
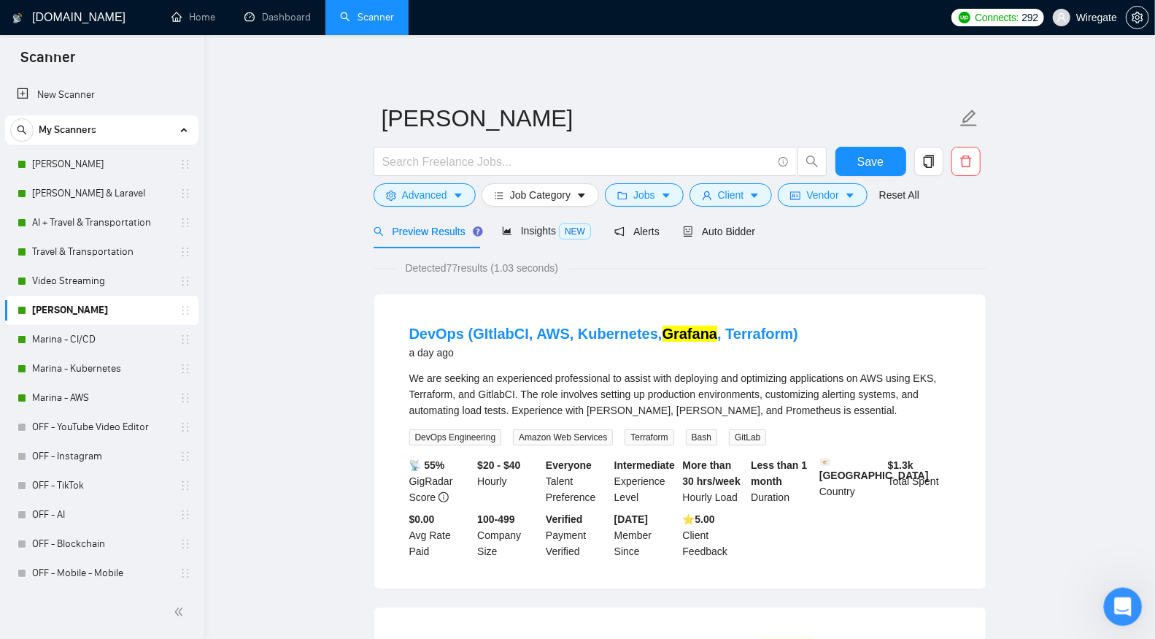
click at [1138, 598] on div "Открыть службу сообщений Intercom" at bounding box center [1121, 604] width 48 height 48
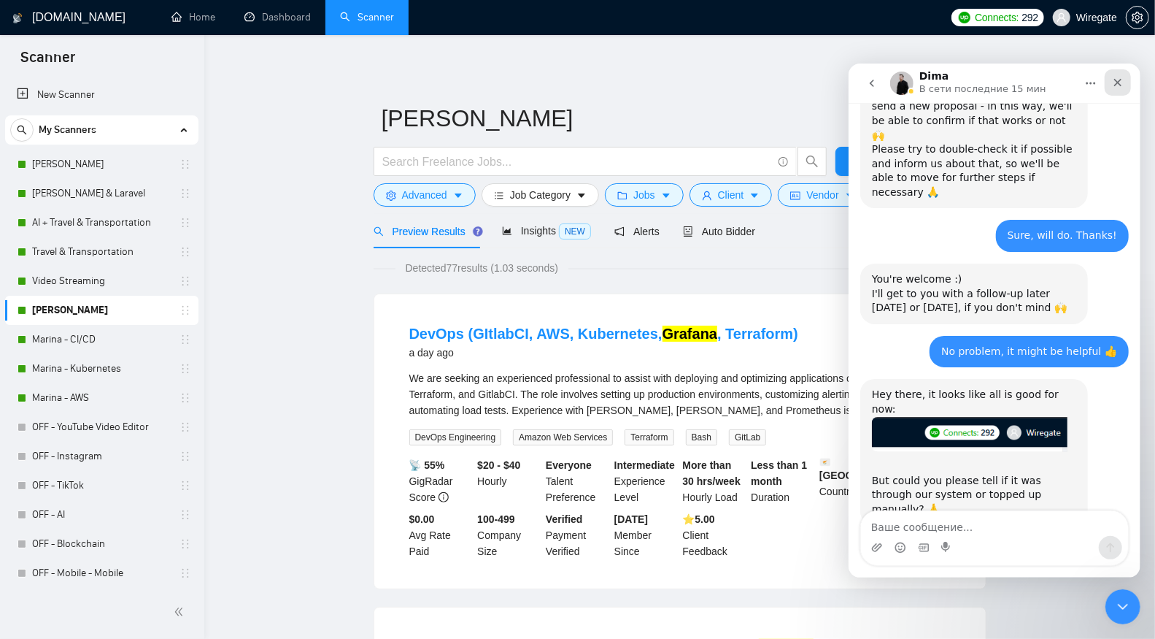
drag, startPoint x: 1109, startPoint y: 84, endPoint x: 1613, endPoint y: 78, distance: 503.5
click at [1109, 84] on div "Закрыть" at bounding box center [1117, 82] width 26 height 26
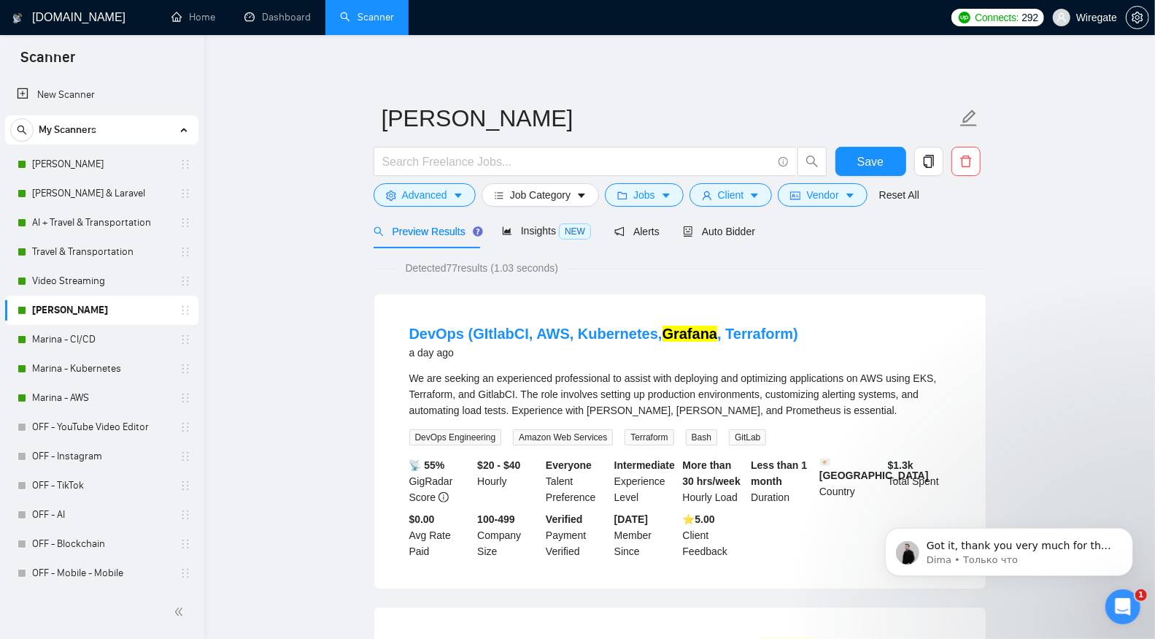
scroll to position [1834, 0]
click at [998, 549] on span "Got it, thank you very much for the confirmation 🙏 Do you have any other questi…" at bounding box center [1018, 574] width 185 height 70
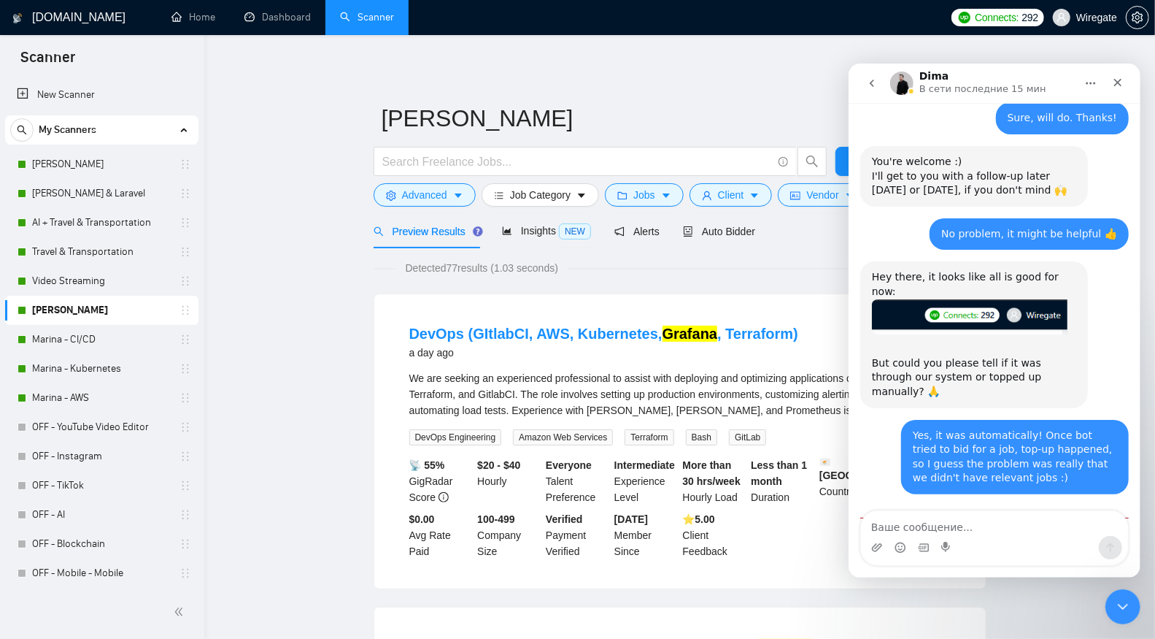
scroll to position [1858, 0]
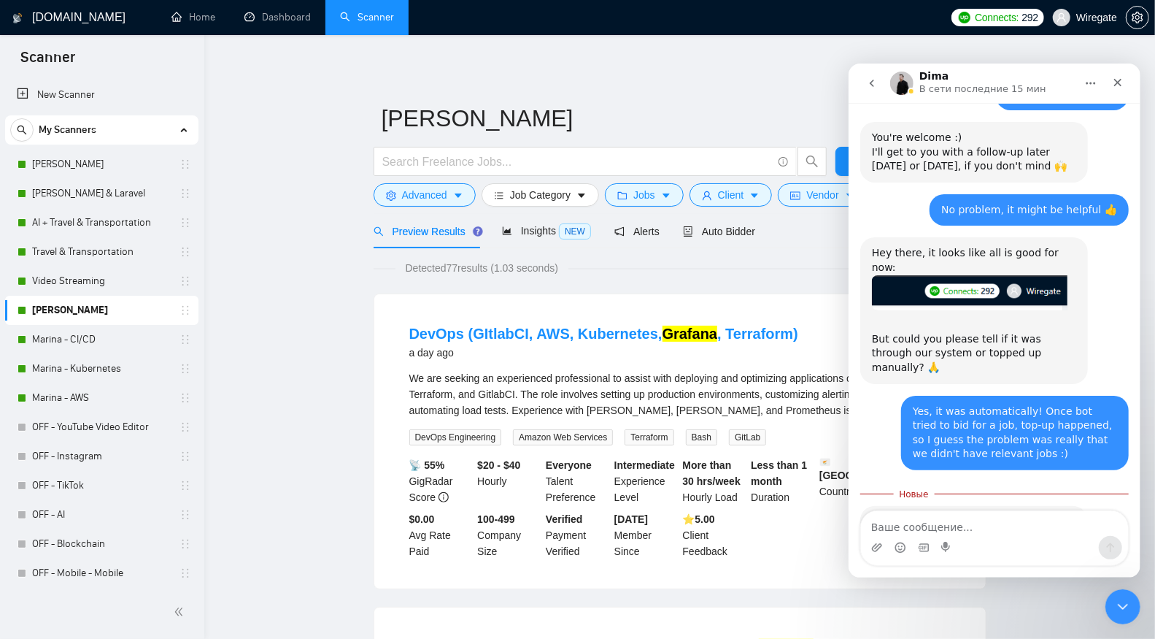
click at [987, 530] on textarea "Ваше сообщение..." at bounding box center [993, 522] width 267 height 25
type textarea "T"
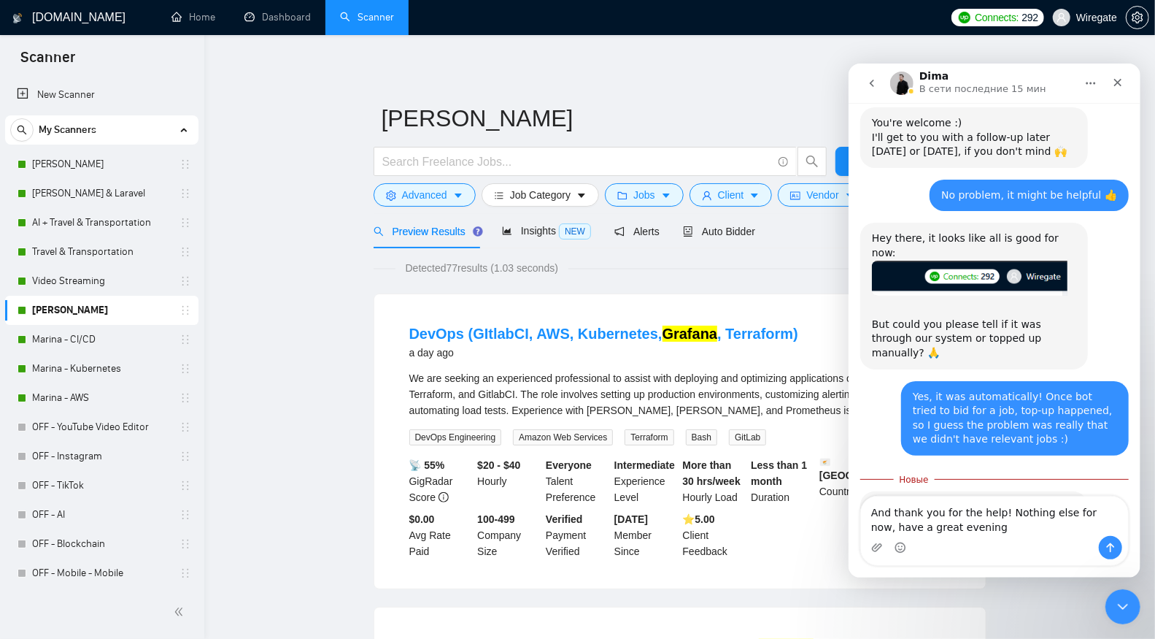
click at [906, 548] on div "Мессенджер Intercom" at bounding box center [993, 546] width 267 height 23
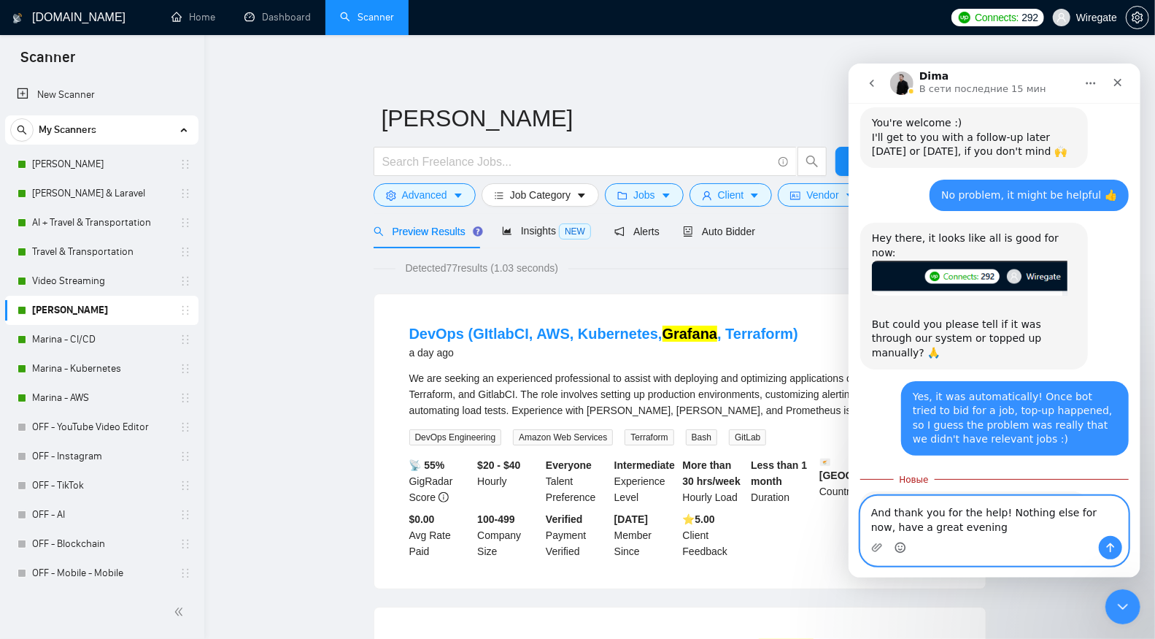
click at [902, 546] on icon "Средство выбора эмодзи" at bounding box center [900, 547] width 12 height 12
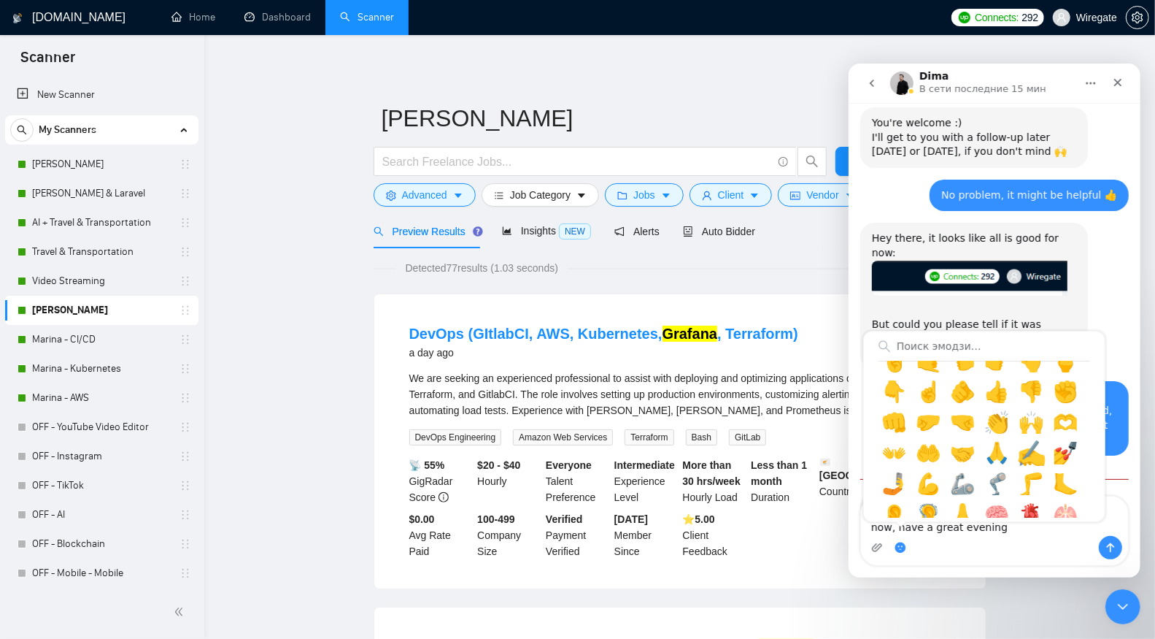
scroll to position [1062, 0]
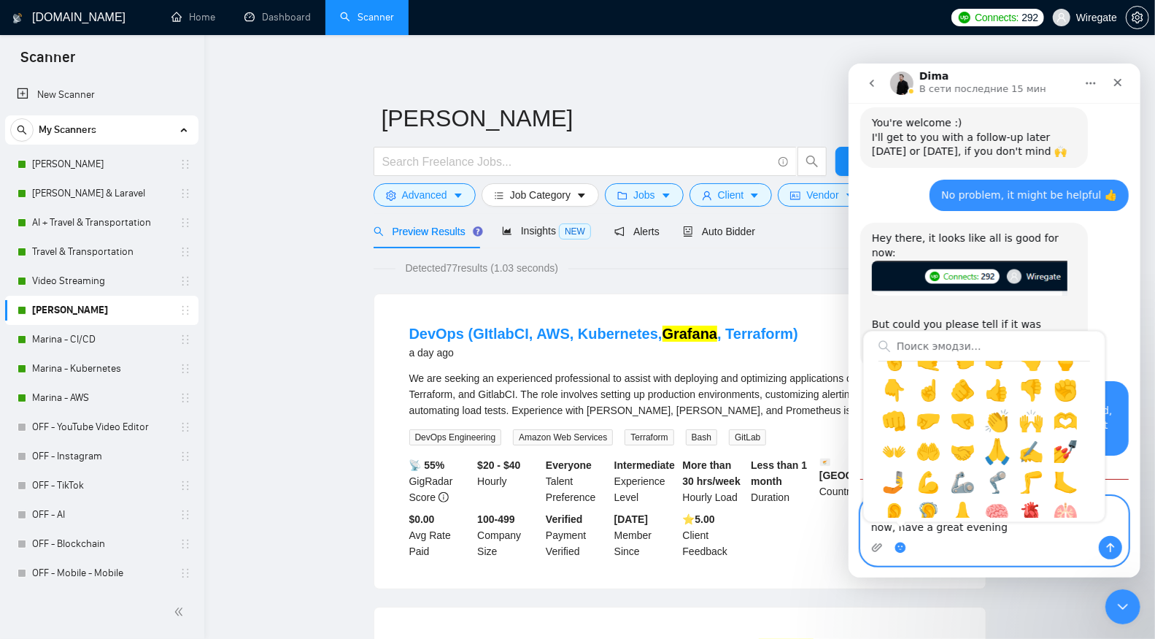
type textarea "And thank you for the help! Nothing else for now, have a great evening 🙏"
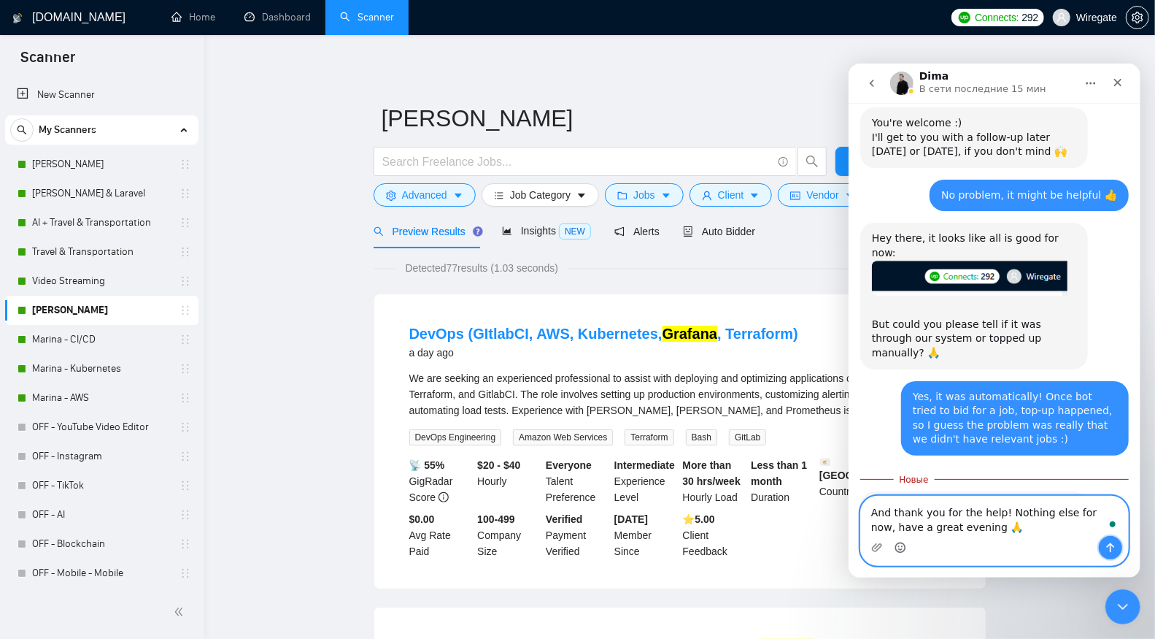
click at [1101, 546] on button "Отправить сообщение…" at bounding box center [1109, 546] width 23 height 23
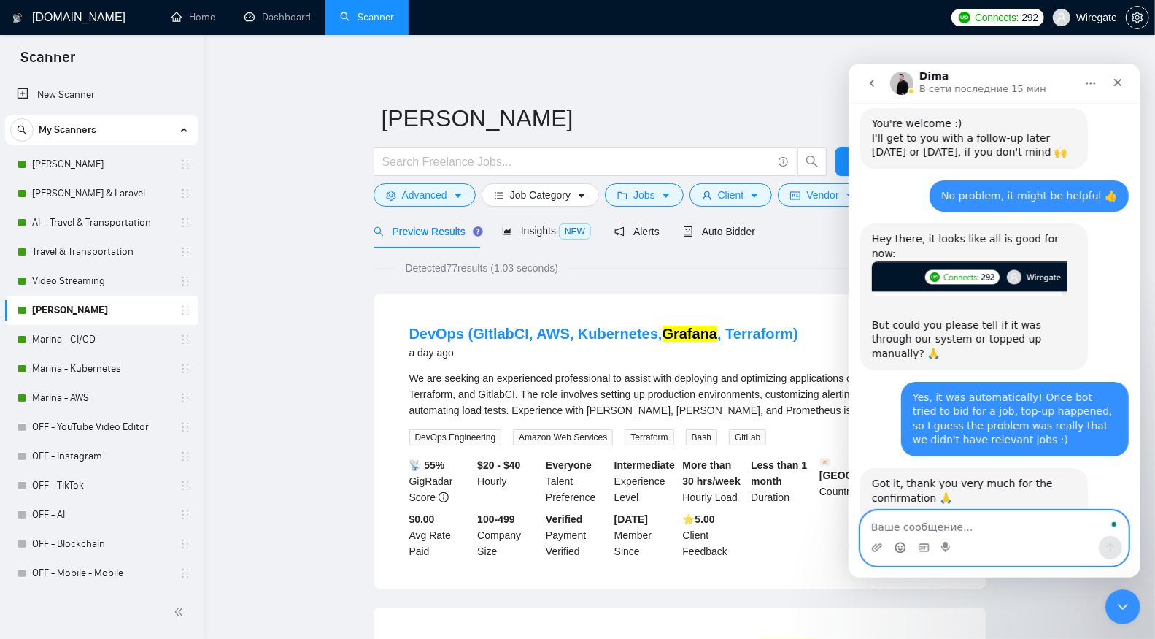
scroll to position [1891, 0]
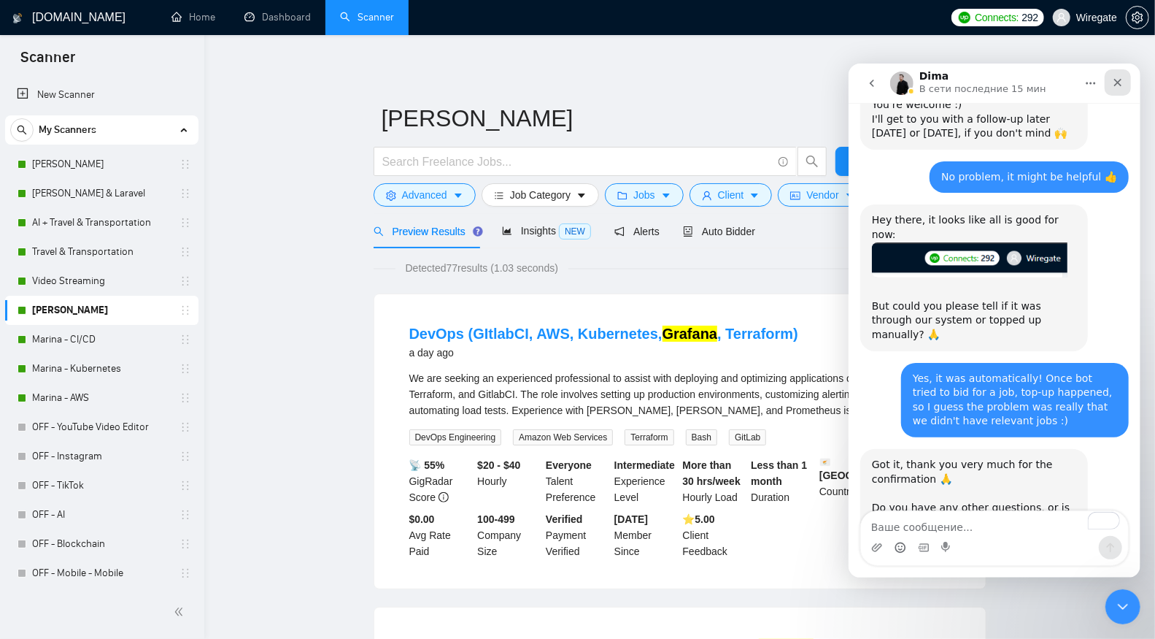
click at [1127, 79] on div "Закрыть" at bounding box center [1117, 82] width 26 height 26
